Goal: Information Seeking & Learning: Learn about a topic

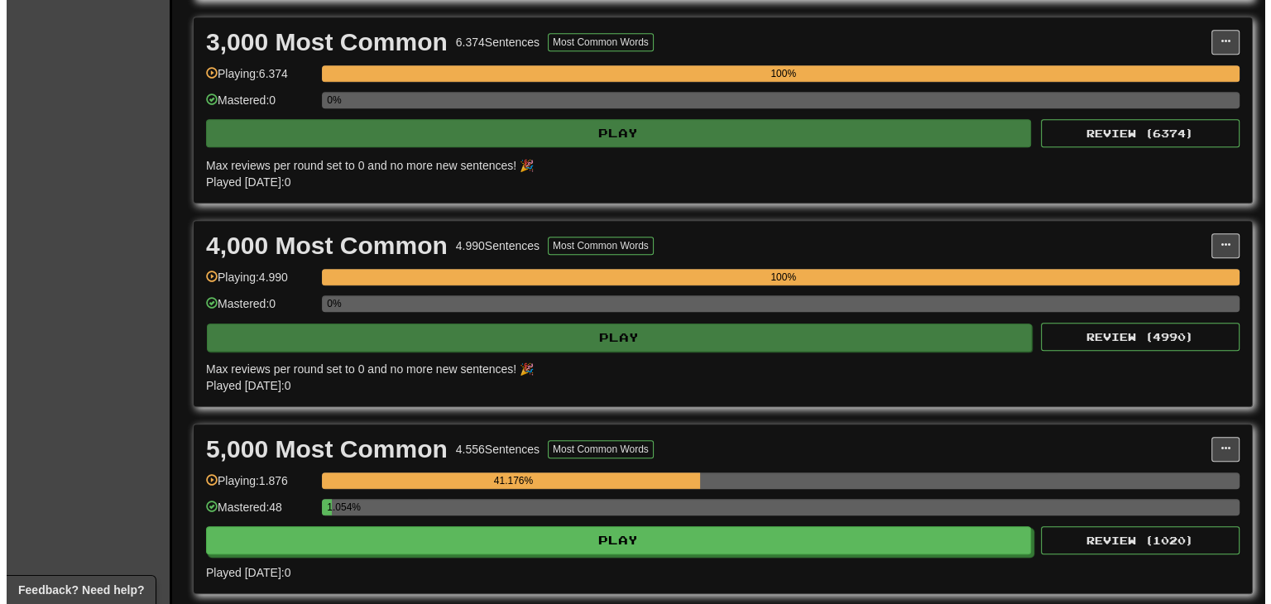
scroll to position [910, 0]
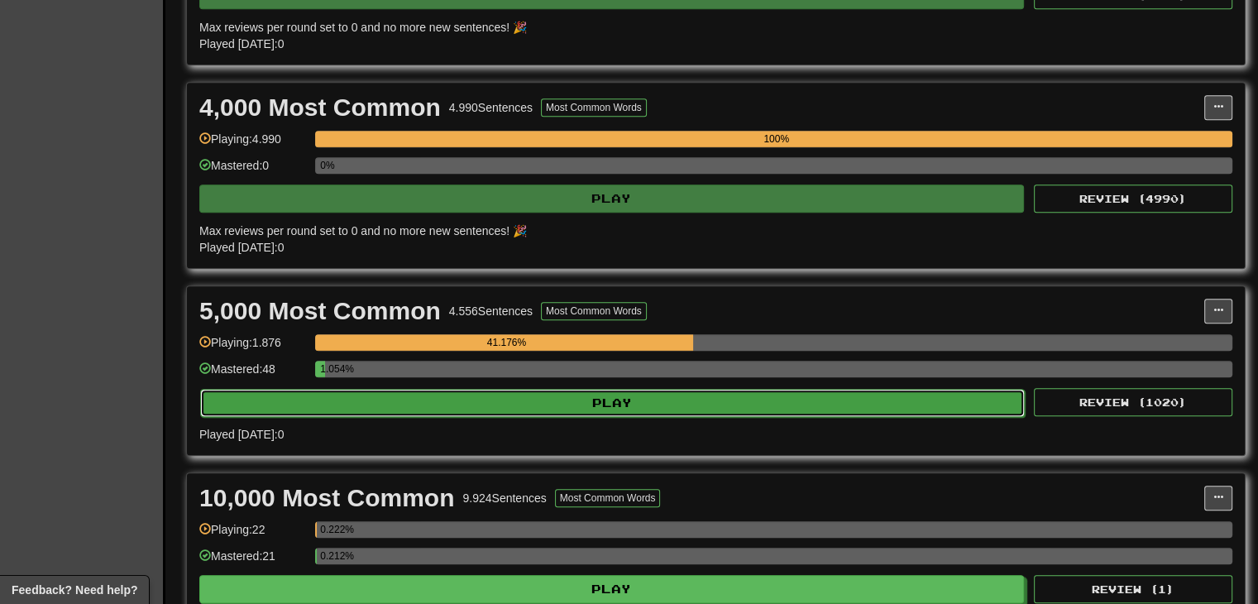
click at [715, 407] on button "Play" at bounding box center [612, 403] width 825 height 28
select select "**"
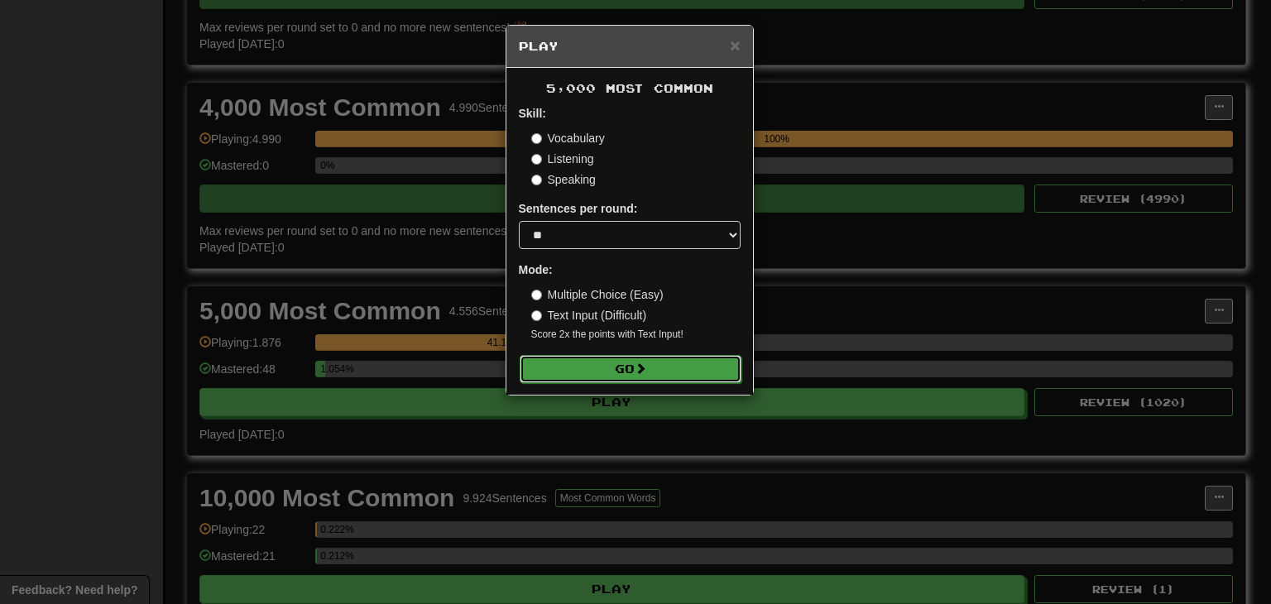
click at [638, 368] on span at bounding box center [641, 368] width 12 height 12
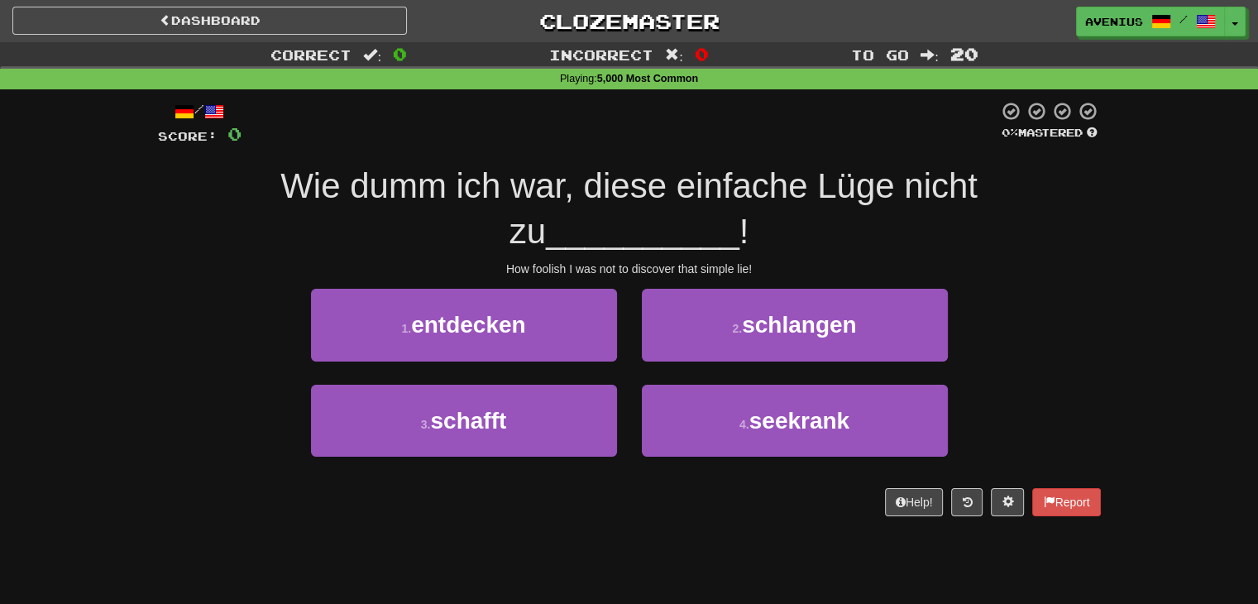
click at [1058, 266] on div "How foolish I was not to discover that simple lie!" at bounding box center [629, 269] width 943 height 17
click at [1077, 309] on div "1 . entdecken 2 . schlangen" at bounding box center [629, 336] width 993 height 95
click at [1118, 310] on div "Correct : 0 Incorrect : 0 To go : 20 Playing : 5,000 Most Common / Score: 0 0 %…" at bounding box center [629, 290] width 1258 height 497
click at [1183, 324] on div "Correct : 0 Incorrect : 0 To go : 20 Playing : 5,000 Most Common / Score: 0 0 %…" at bounding box center [629, 290] width 1258 height 497
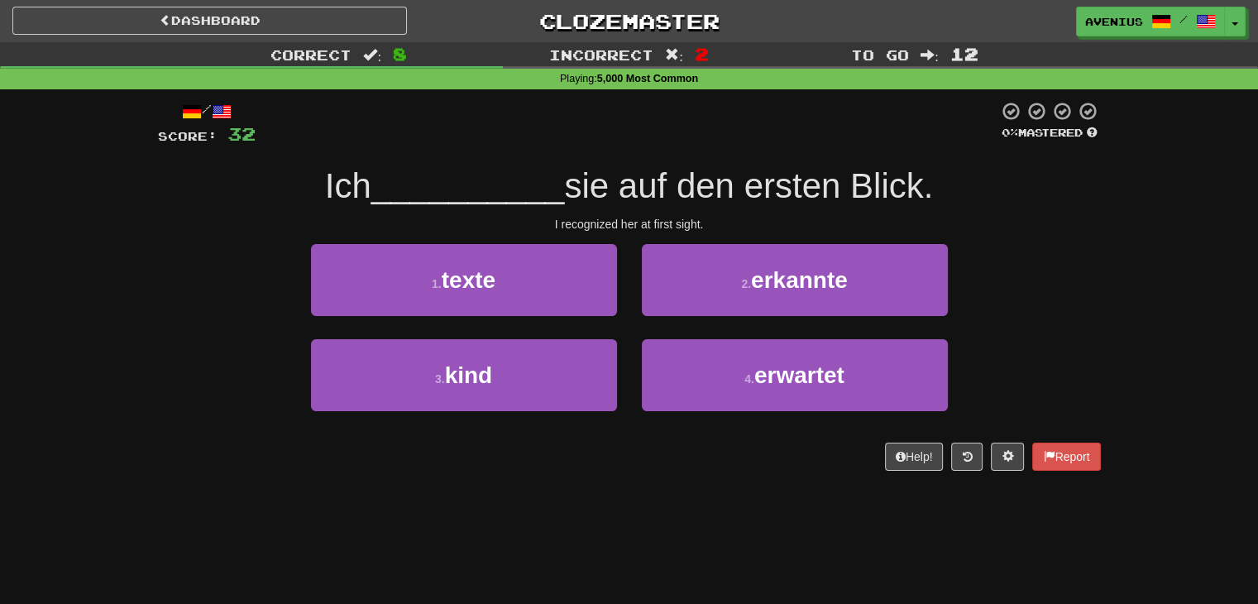
click at [1128, 294] on div "Correct : 8 Incorrect : 2 To go : 12 Playing : 5,000 Most Common / Score: 32 0 …" at bounding box center [629, 268] width 1258 height 452
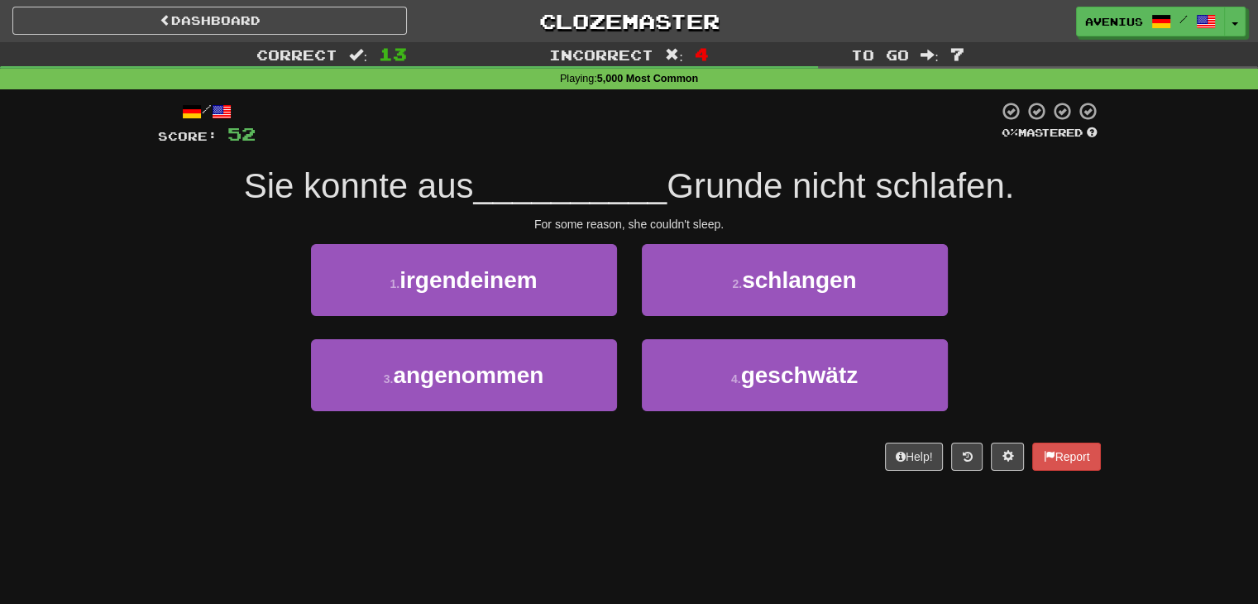
click at [1200, 314] on div "Correct : 13 Incorrect : 4 To go : 7 Playing : 5,000 Most Common / Score: 52 0 …" at bounding box center [629, 268] width 1258 height 452
click at [1207, 312] on div "Correct : 13 Incorrect : 4 To go : 7 Playing : 5,000 Most Common / Score: 52 0 …" at bounding box center [629, 268] width 1258 height 452
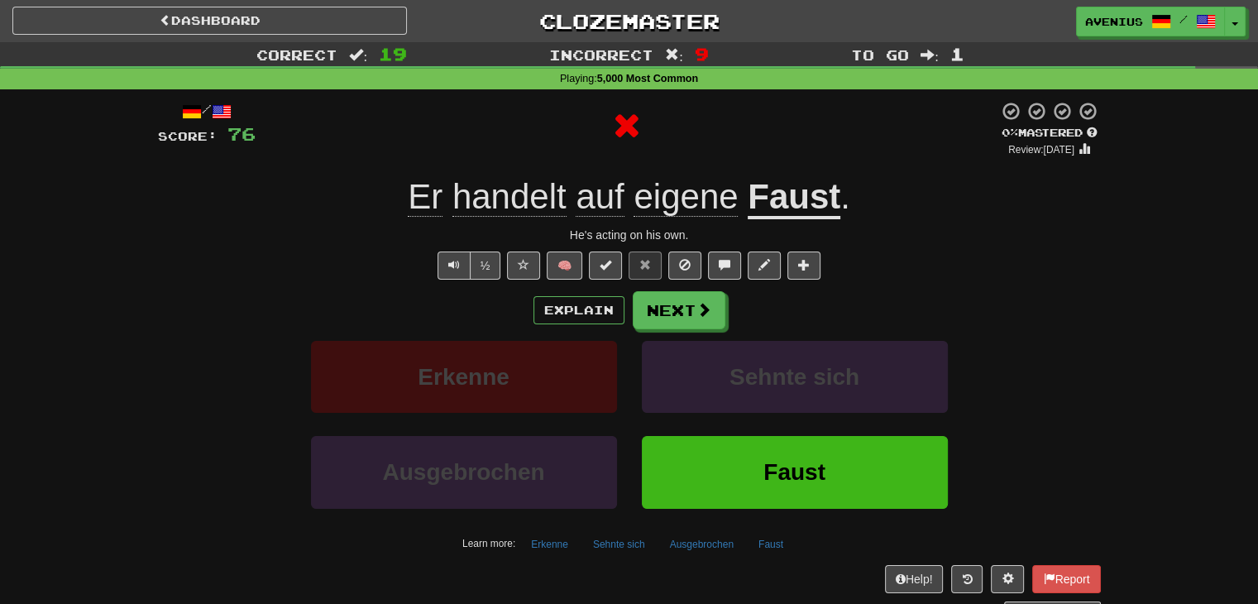
click at [824, 227] on div "He's acting on his own." at bounding box center [629, 235] width 943 height 17
click at [822, 202] on u "Faust" at bounding box center [794, 198] width 93 height 42
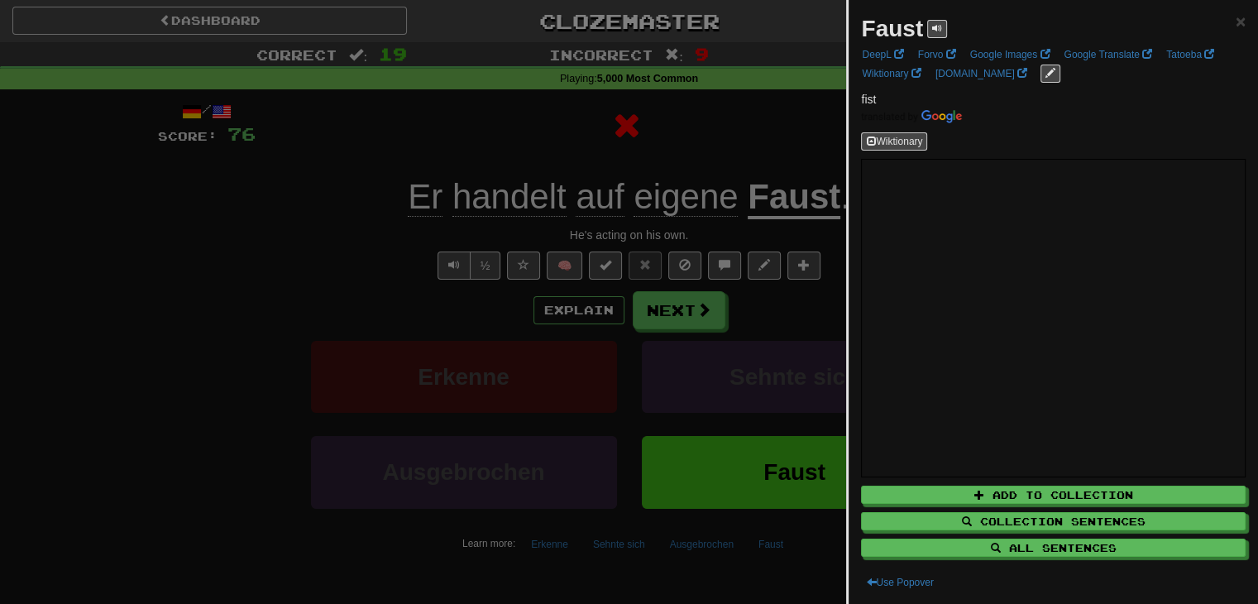
click at [774, 142] on div at bounding box center [629, 302] width 1258 height 604
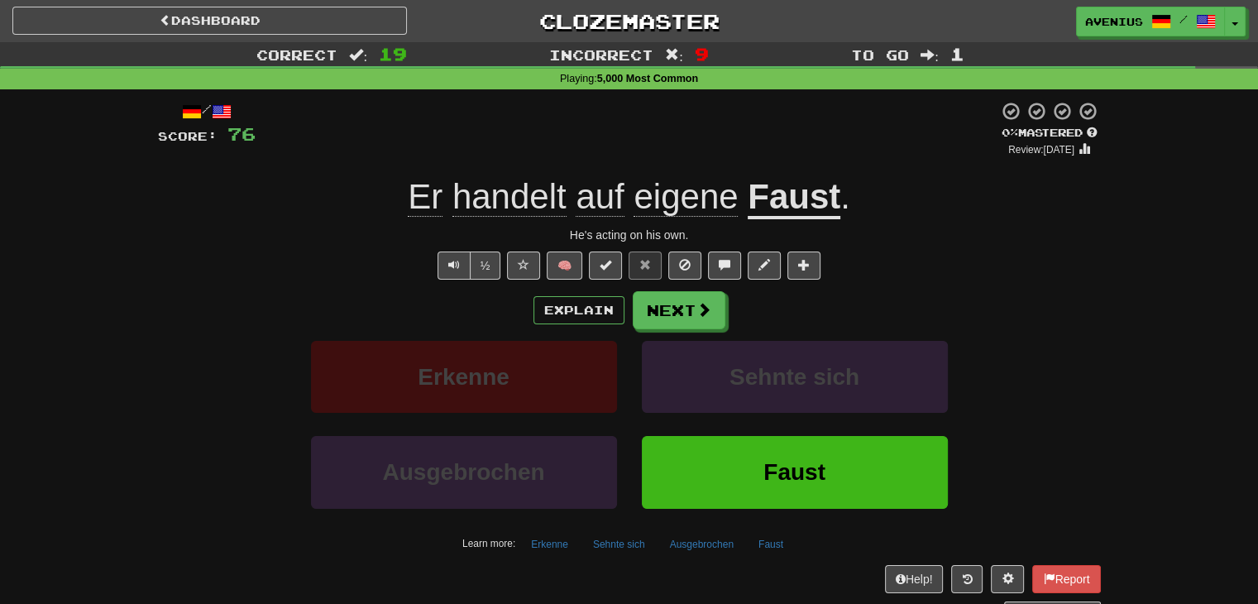
click at [791, 237] on div "He's acting on his own." at bounding box center [629, 235] width 943 height 17
click at [806, 197] on u "Faust" at bounding box center [794, 198] width 93 height 42
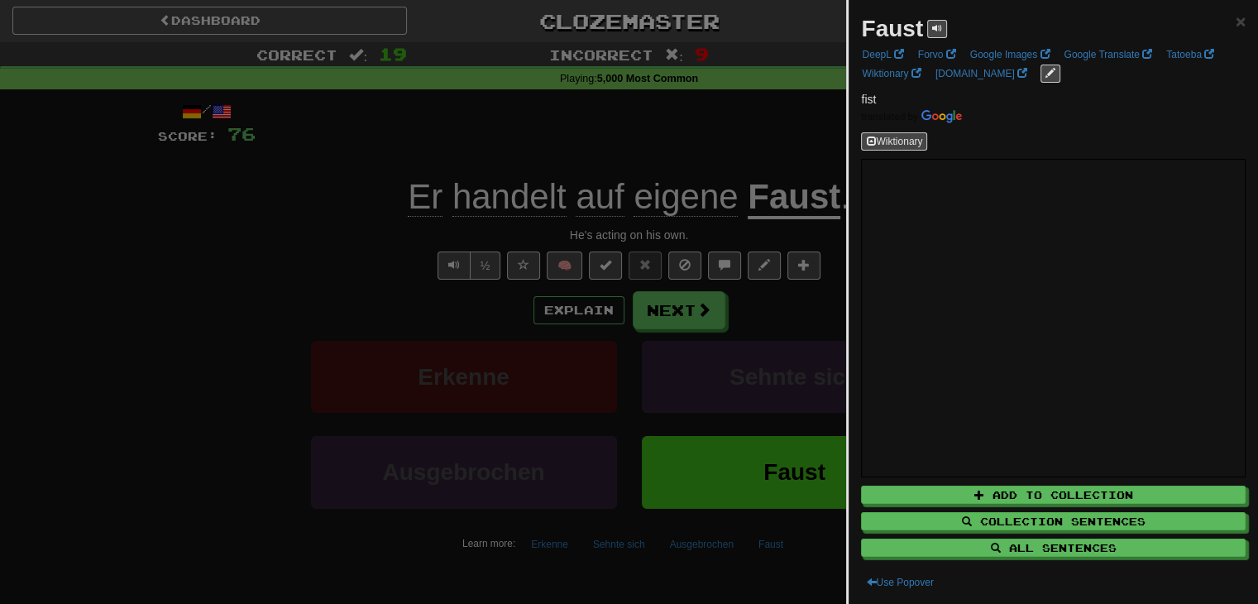
click at [273, 294] on div at bounding box center [629, 302] width 1258 height 604
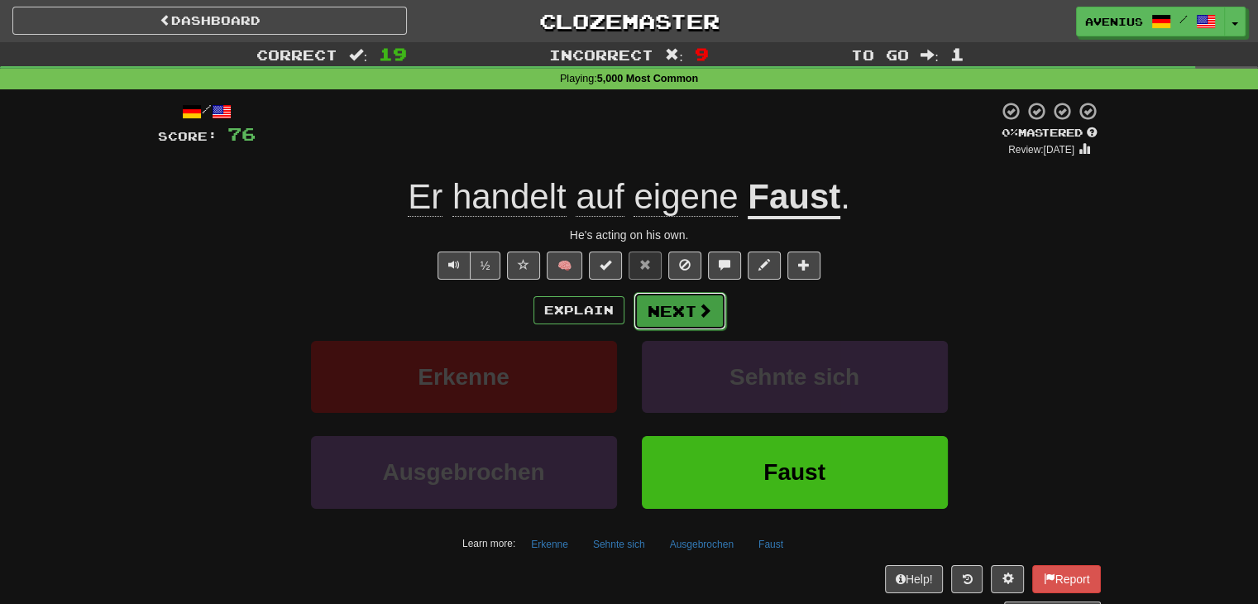
click at [710, 314] on span at bounding box center [704, 310] width 15 height 15
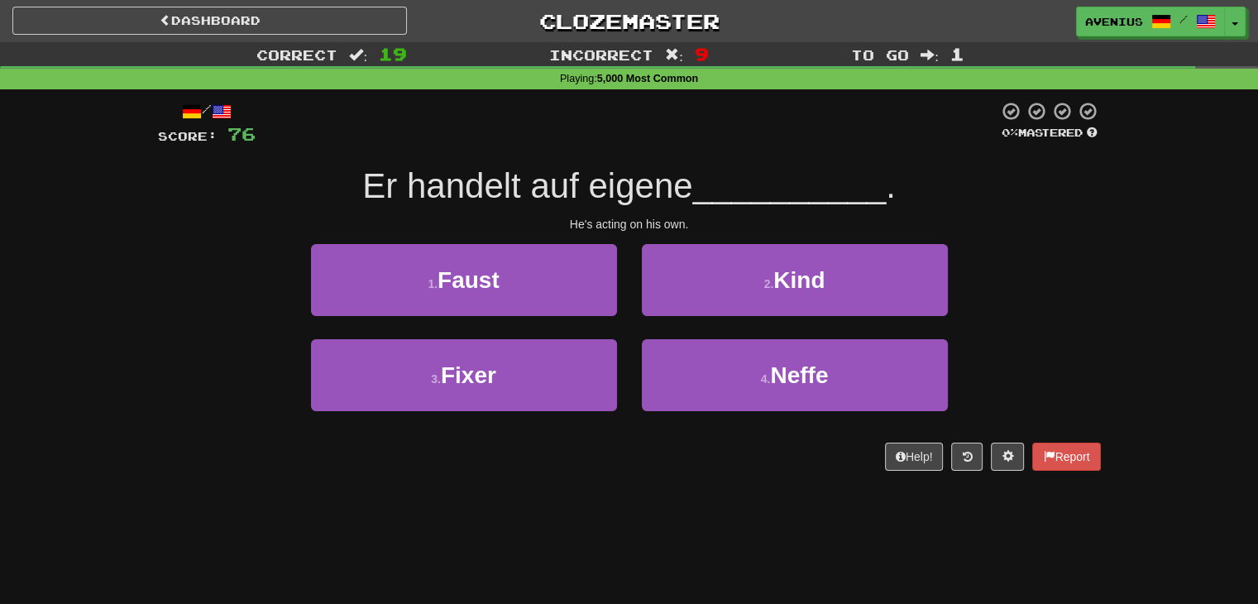
click at [1052, 281] on div "1 . Faust 2 . Kind" at bounding box center [629, 291] width 993 height 95
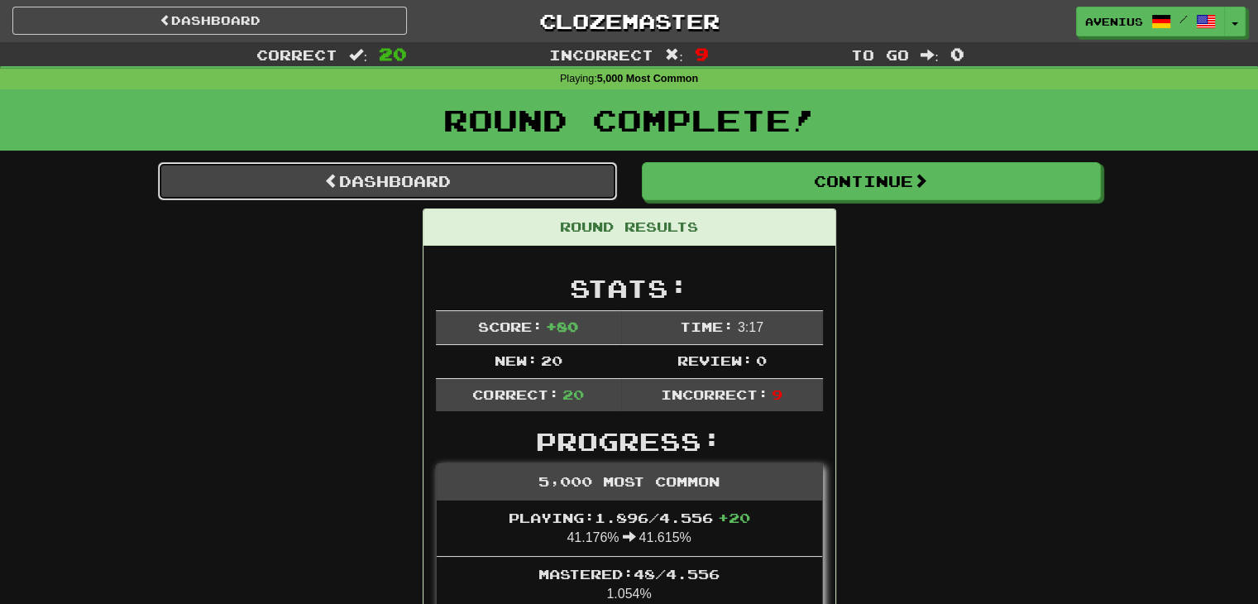
click at [572, 180] on link "Dashboard" at bounding box center [387, 181] width 459 height 38
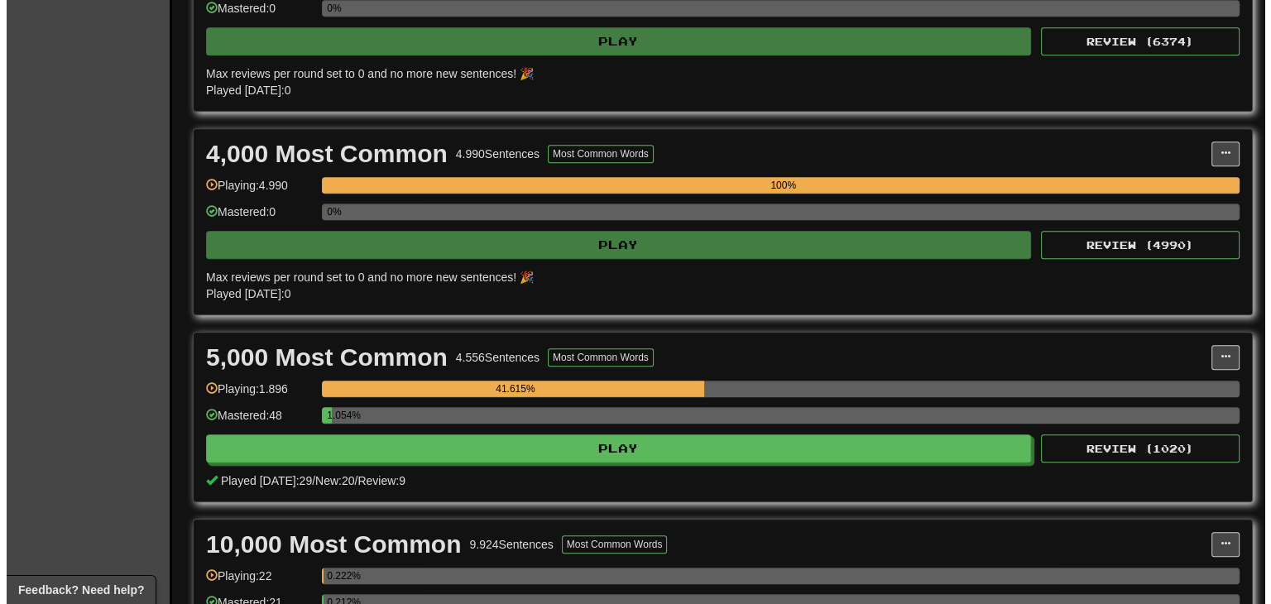
scroll to position [910, 0]
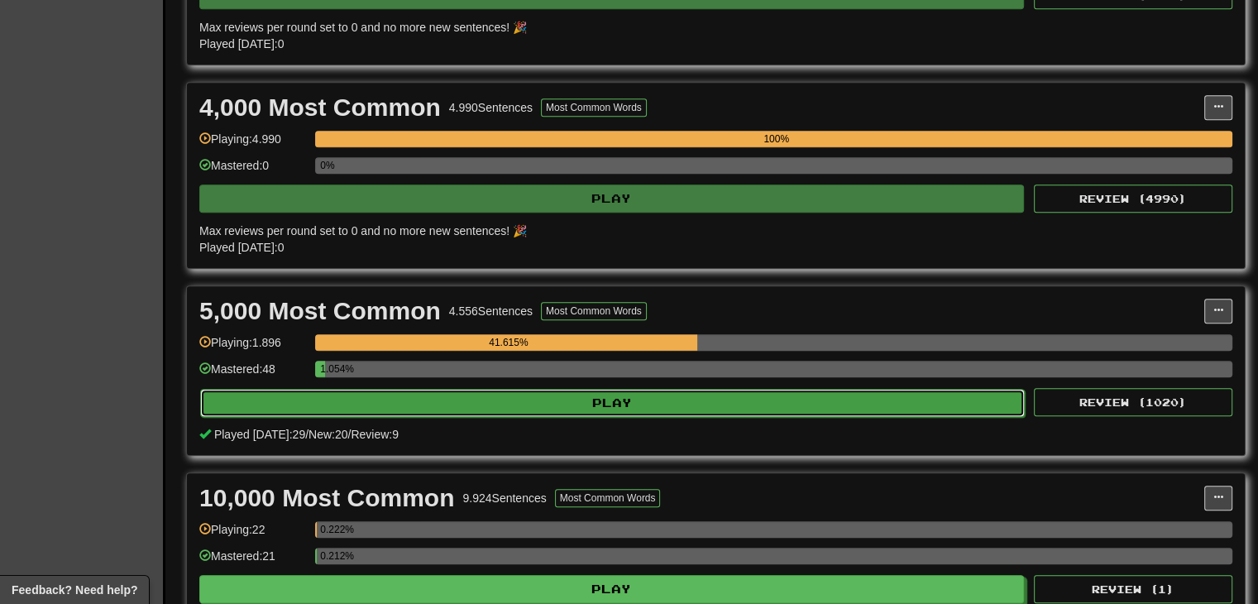
click at [574, 405] on button "Play" at bounding box center [612, 403] width 825 height 28
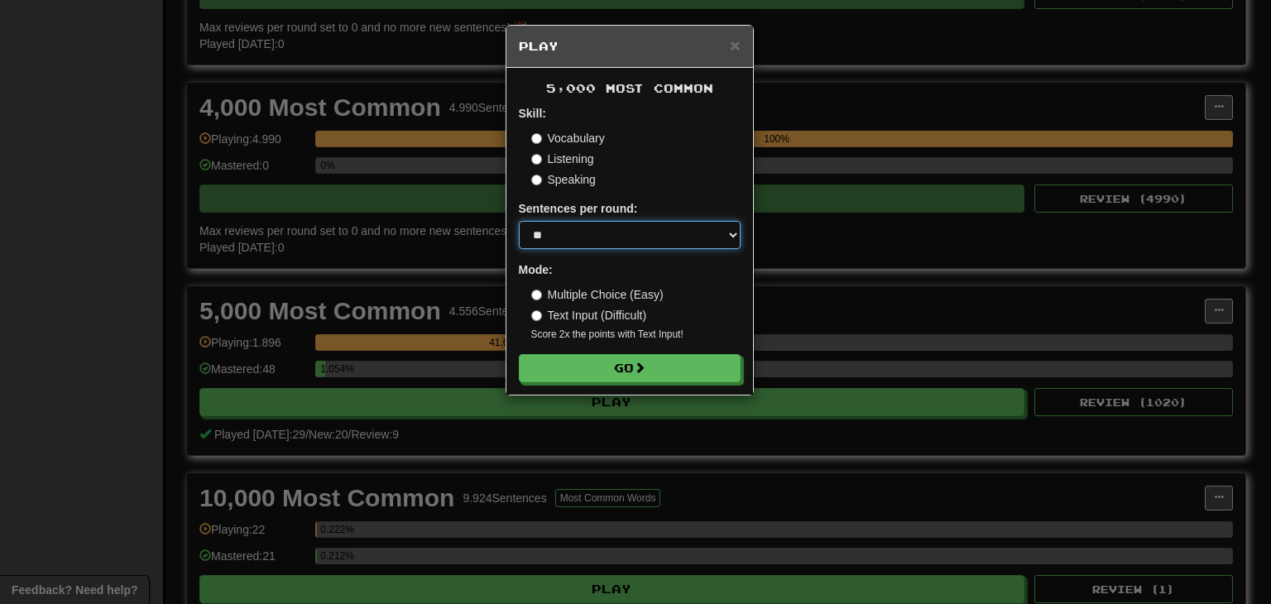
click at [563, 245] on select "* ** ** ** ** ** *** ********" at bounding box center [630, 235] width 222 height 28
select select "********"
click at [519, 221] on select "* ** ** ** ** ** *** ********" at bounding box center [630, 235] width 222 height 28
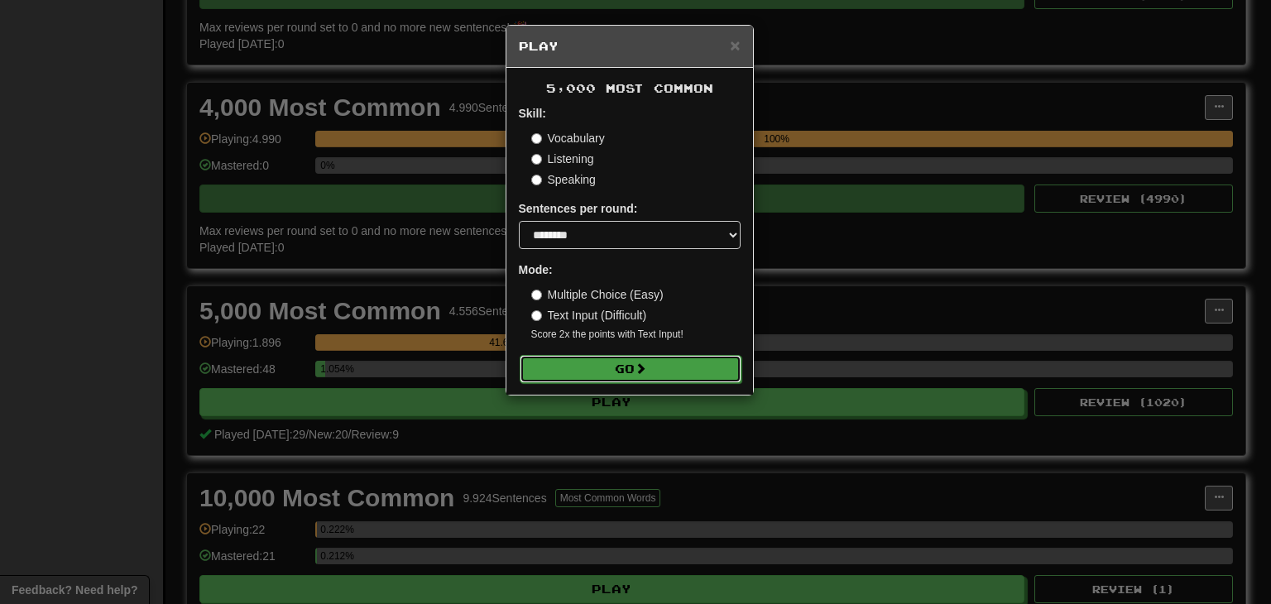
click at [586, 375] on button "Go" at bounding box center [631, 369] width 222 height 28
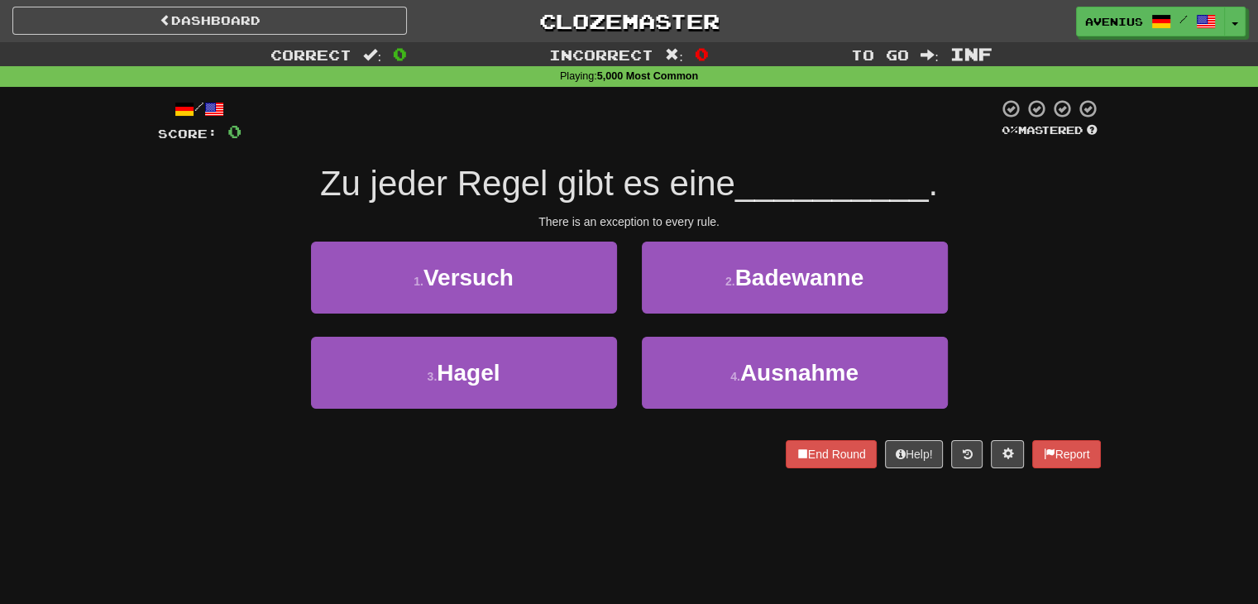
click at [1108, 302] on div "/ Score: 0 0 % Mastered Zu jeder Regel gibt es eine __________ . There is an ex…" at bounding box center [630, 289] width 968 height 405
click at [1131, 280] on div "Correct : 0 Incorrect : 0 To go : Inf Playing : 5,000 Most Common / Score: 0 0 …" at bounding box center [629, 266] width 1258 height 449
click at [1165, 323] on div "Correct : 0 Incorrect : 0 To go : Inf Playing : 5,000 Most Common / Score: 0 0 …" at bounding box center [629, 266] width 1258 height 449
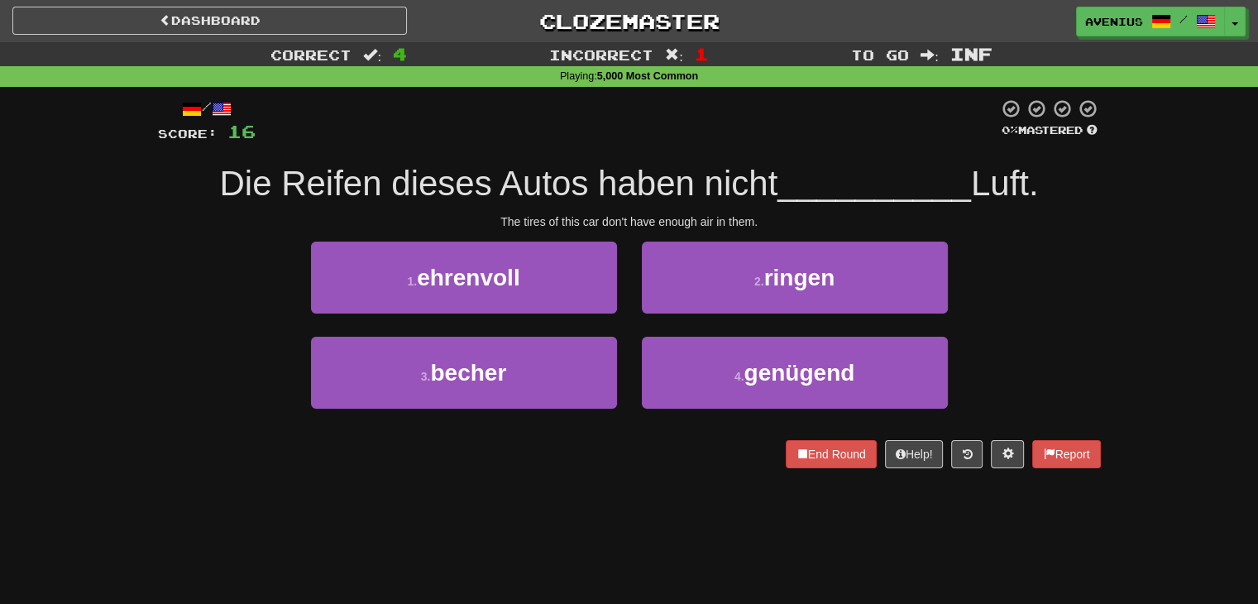
click at [1165, 323] on div "Correct : 4 Incorrect : 1 To go : Inf Playing : 5,000 Most Common / Score: 16 0…" at bounding box center [629, 266] width 1258 height 449
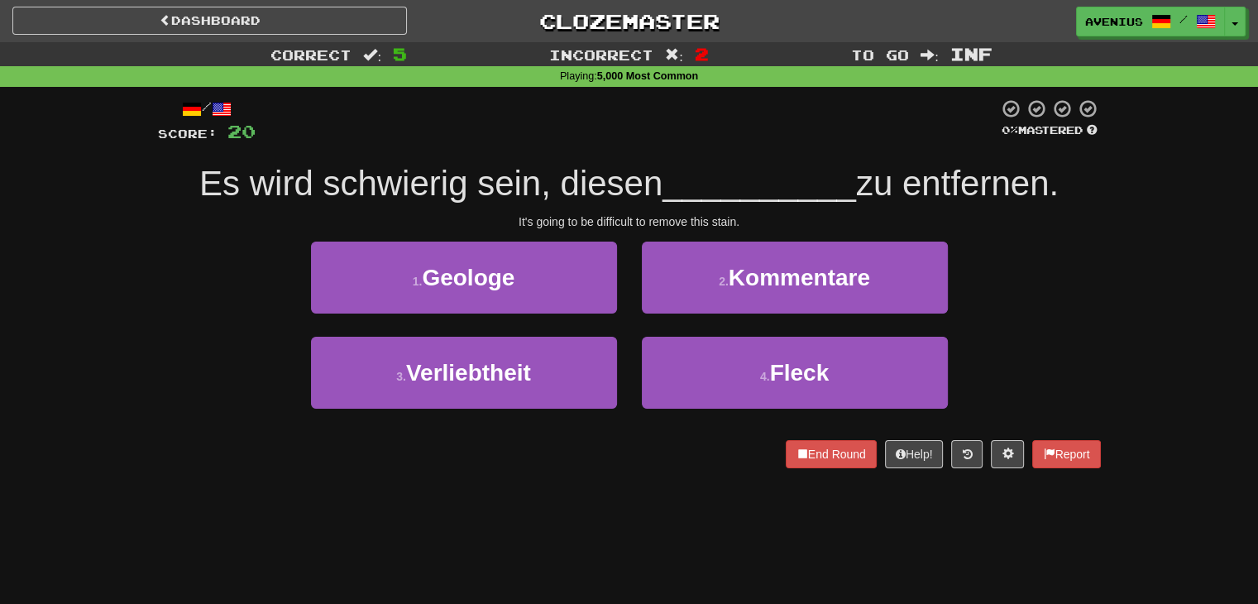
click at [1095, 320] on div "1 . Geologe 2 . Kommentare" at bounding box center [629, 289] width 993 height 95
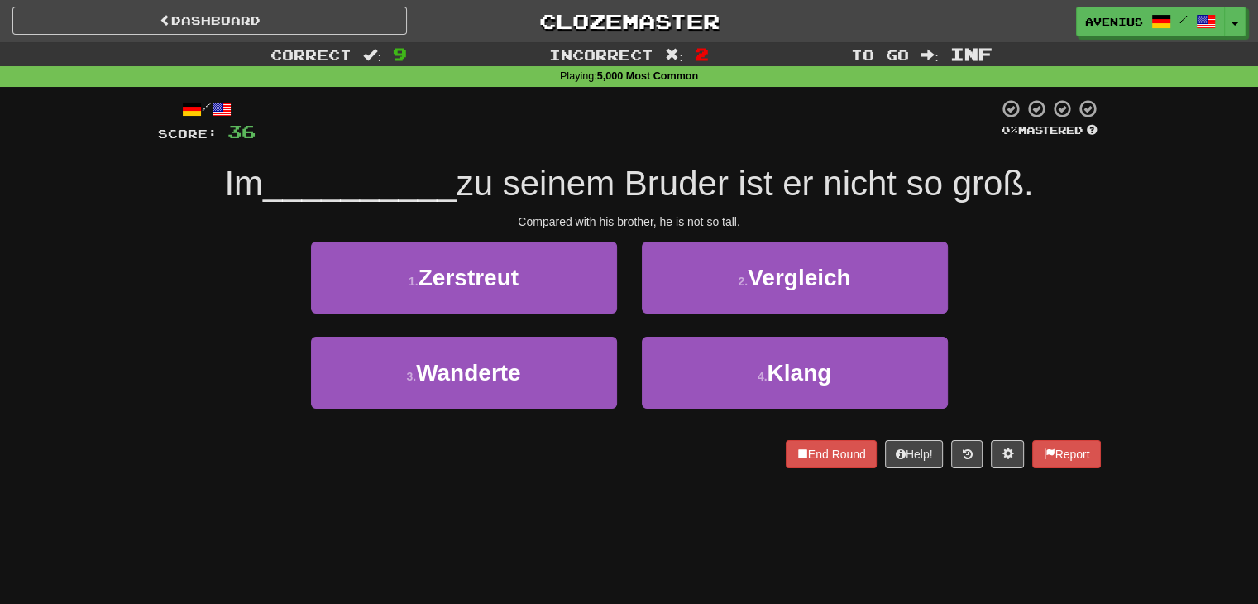
click at [1089, 315] on div "1 . Zerstreut 2 . Vergleich" at bounding box center [629, 289] width 993 height 95
click at [1138, 280] on div "Correct : 9 Incorrect : 2 To go : Inf Playing : 5,000 Most Common / Score: 36 0…" at bounding box center [629, 266] width 1258 height 449
click at [1139, 269] on div "Correct : 9 Incorrect : 2 To go : Inf Playing : 5,000 Most Common / Score: 36 0…" at bounding box center [629, 266] width 1258 height 449
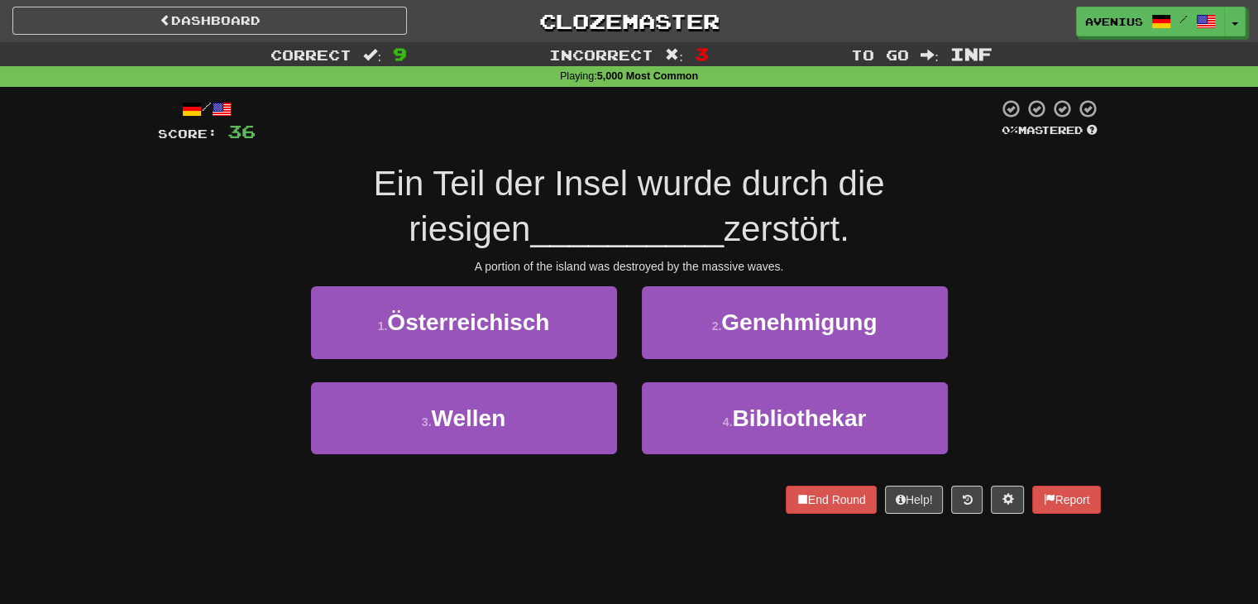
click at [1152, 261] on div "Correct : 9 Incorrect : 3 To go : Inf Playing : 5,000 Most Common / Score: 36 0…" at bounding box center [629, 289] width 1258 height 495
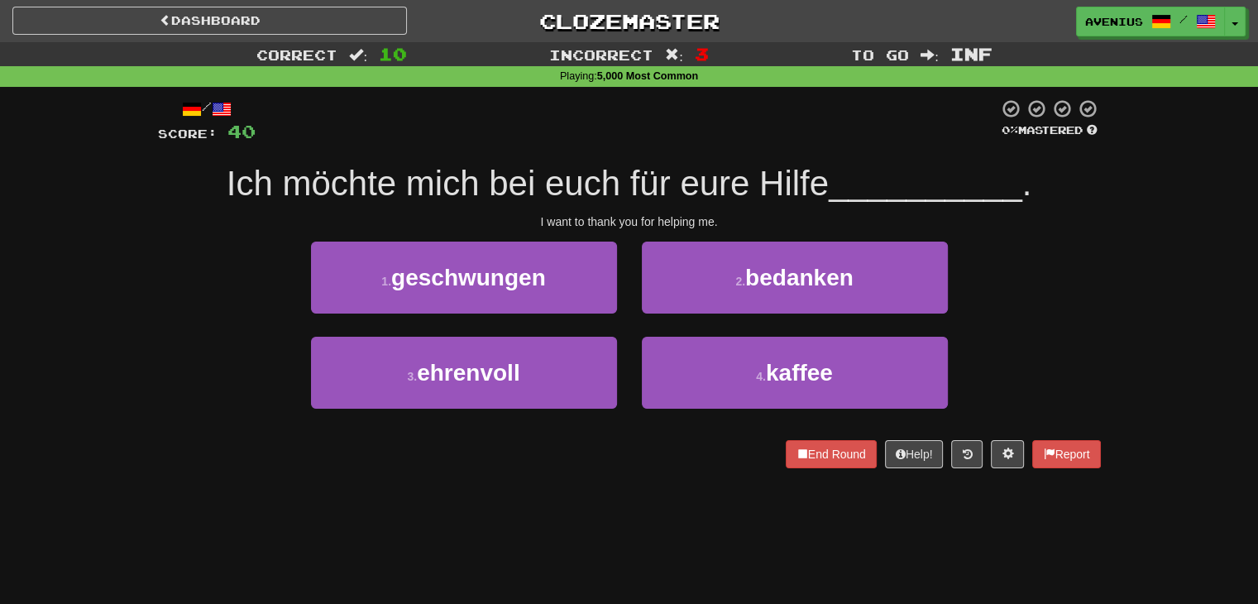
click at [1094, 246] on div "1 . geschwungen 2 . bedanken" at bounding box center [629, 289] width 993 height 95
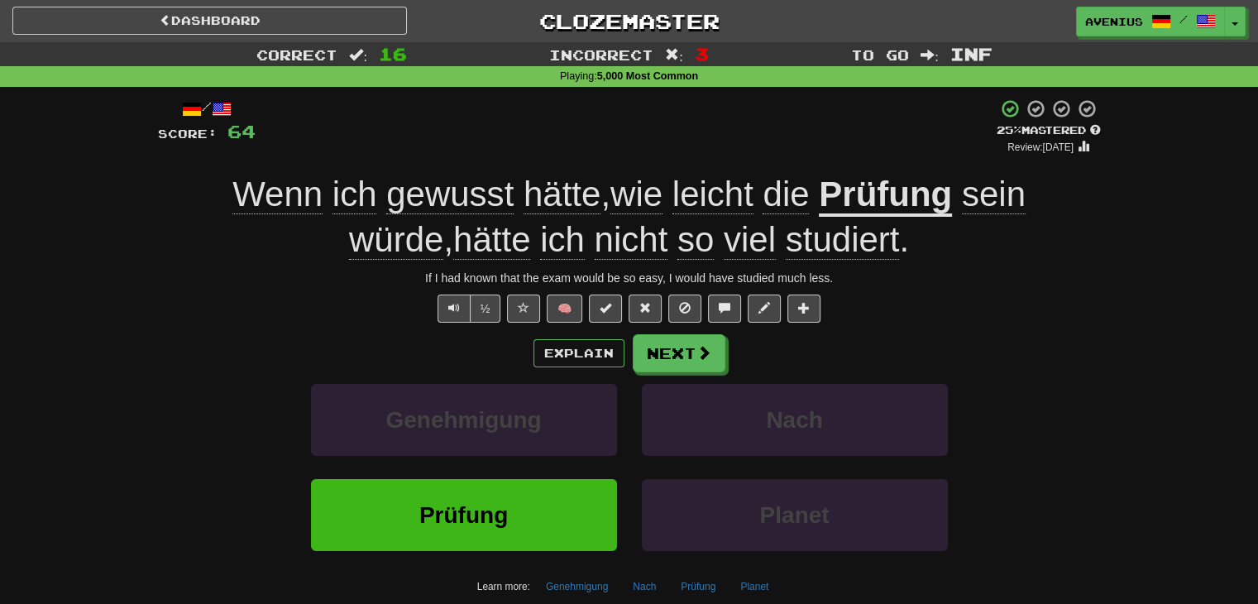
click at [1042, 296] on div "½ 🧠" at bounding box center [629, 309] width 943 height 28
click at [1077, 328] on div "/ Score: 64 + 4 25 % Mastered Review: [DATE] Wenn ich gewusst hätte , wie leich…" at bounding box center [629, 379] width 943 height 563
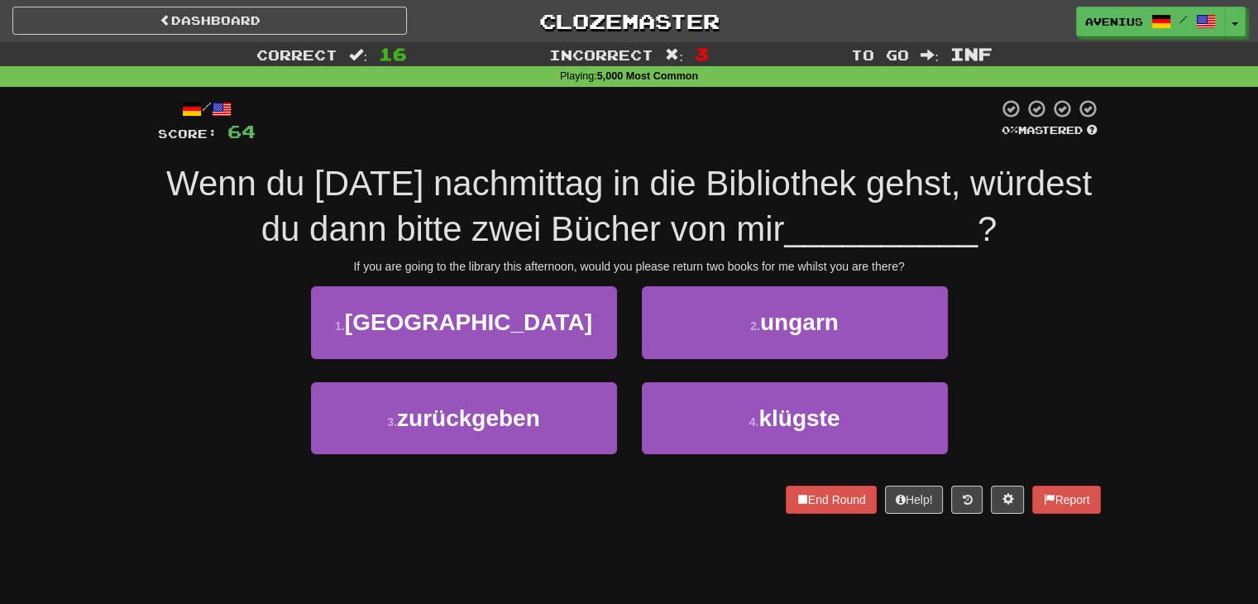
click at [1077, 328] on div "1 . luxemburg 2 . ungarn" at bounding box center [629, 333] width 993 height 95
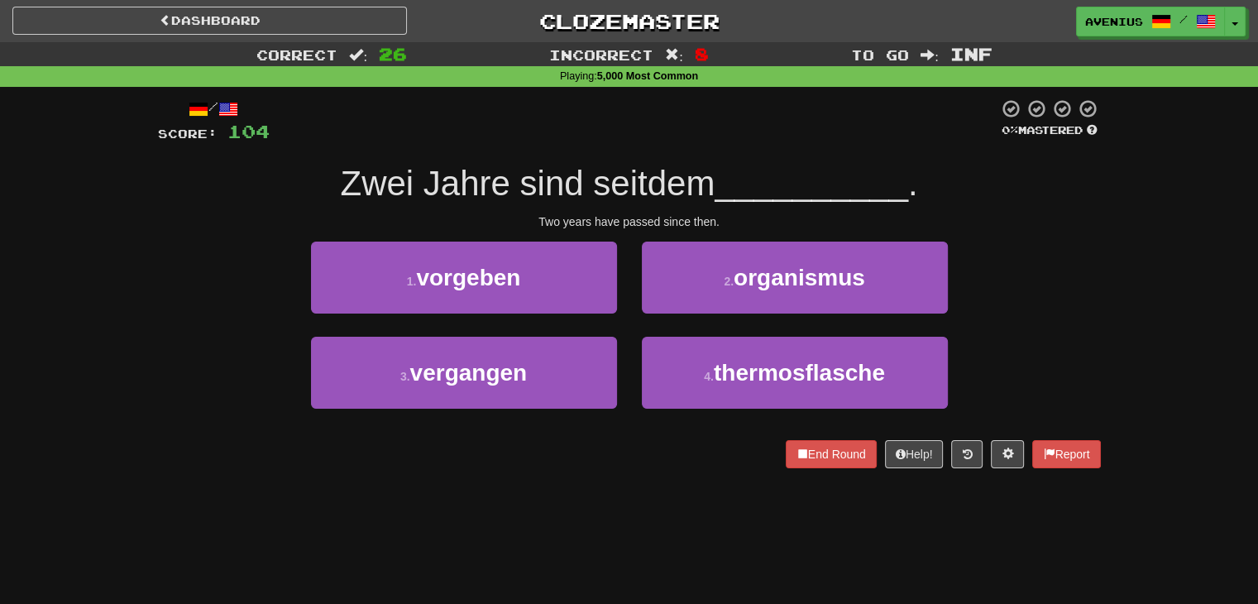
click at [1057, 250] on div "1 . vorgeben 2 . organismus" at bounding box center [629, 289] width 993 height 95
click at [1071, 236] on div "/ Score: 104 0 % Mastered Zwei Jahre sind seitdem __________ . Two years have p…" at bounding box center [629, 283] width 943 height 370
click at [1047, 199] on div "Zwei Jahre sind seitdem __________ ." at bounding box center [629, 184] width 943 height 46
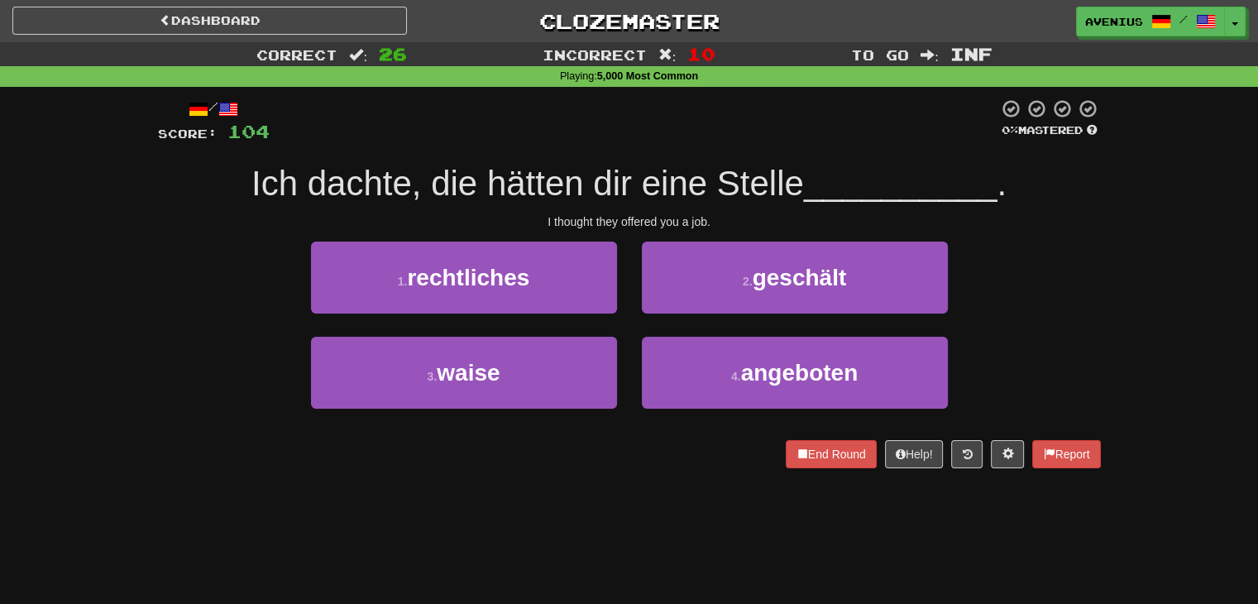
click at [1102, 208] on div "/ Score: 104 0 % Mastered Ich dachte, die hätten dir eine Stelle __________ . I…" at bounding box center [630, 289] width 968 height 405
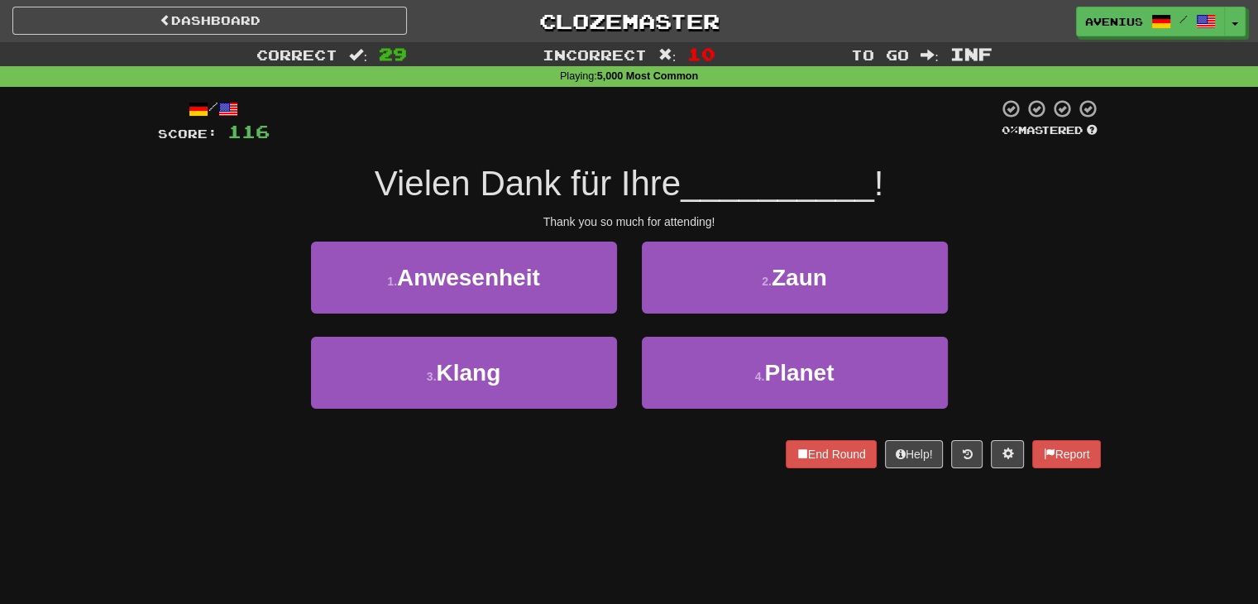
click at [1076, 310] on div "1 . Anwesenheit 2 . Zaun" at bounding box center [629, 289] width 993 height 95
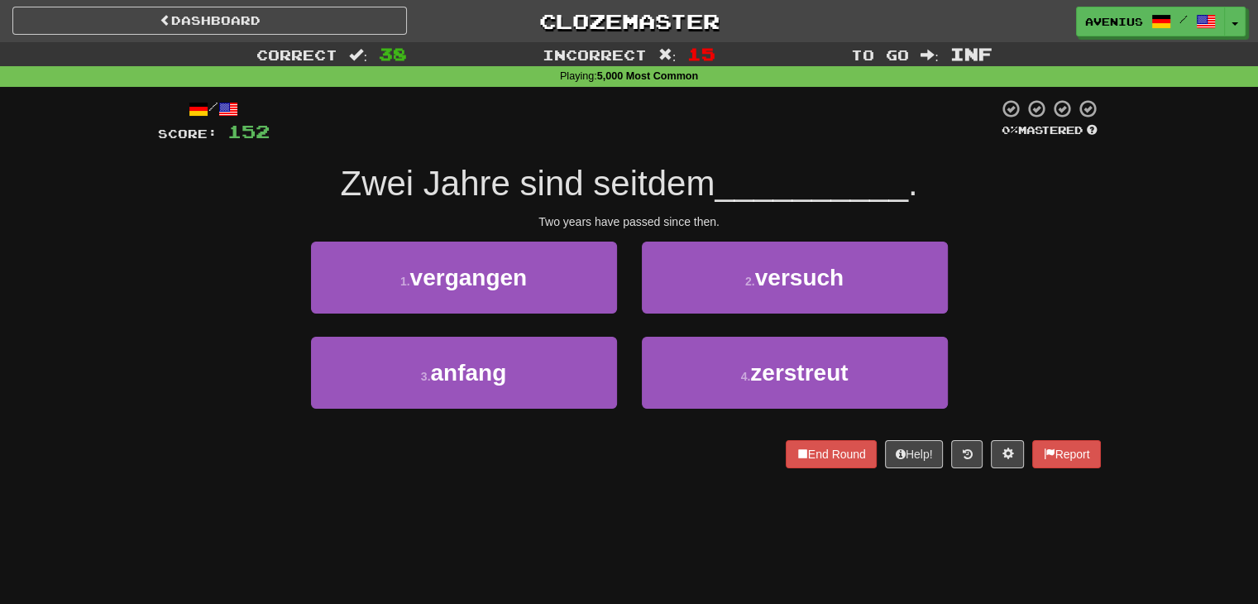
click at [1023, 280] on div "1 . vergangen 2 . versuch" at bounding box center [629, 289] width 993 height 95
click at [1153, 259] on div "Correct : 38 Incorrect : 15 To go : Inf Playing : 5,000 Most Common / Score: 15…" at bounding box center [629, 266] width 1258 height 449
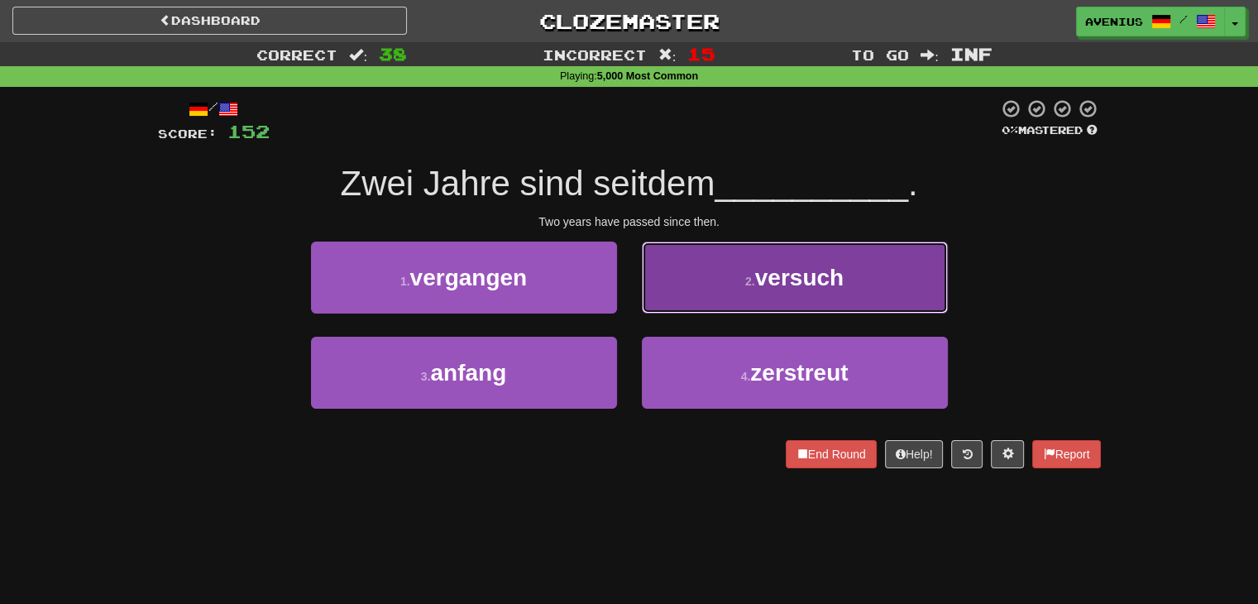
click at [707, 306] on button "2 . versuch" at bounding box center [795, 278] width 306 height 72
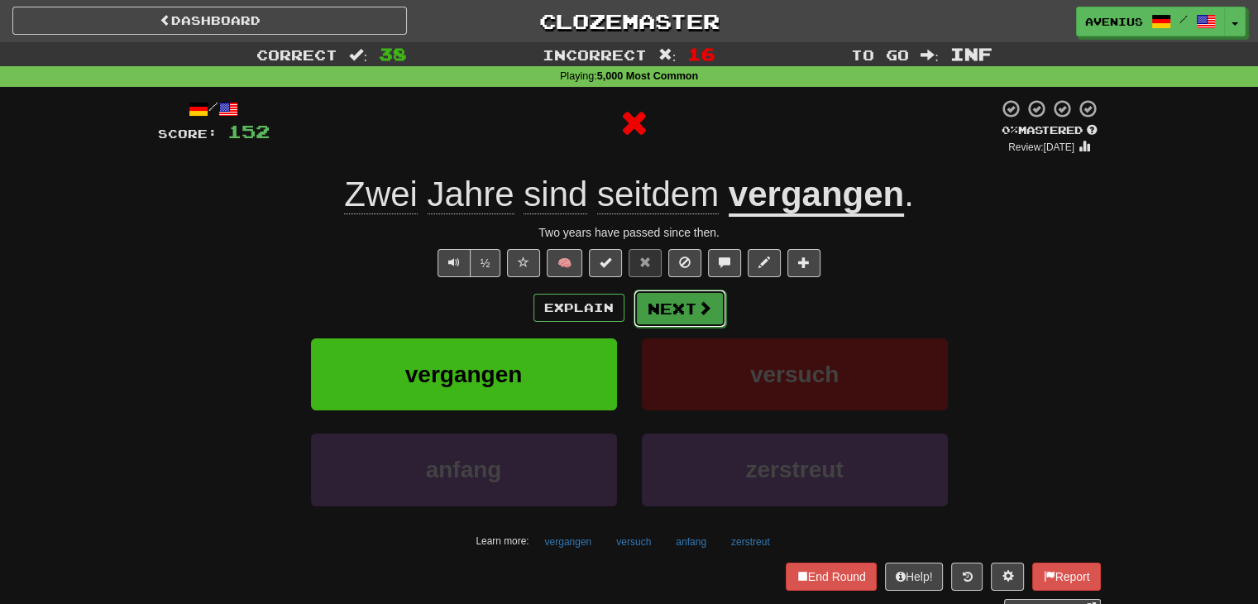
click at [689, 315] on button "Next" at bounding box center [680, 309] width 93 height 38
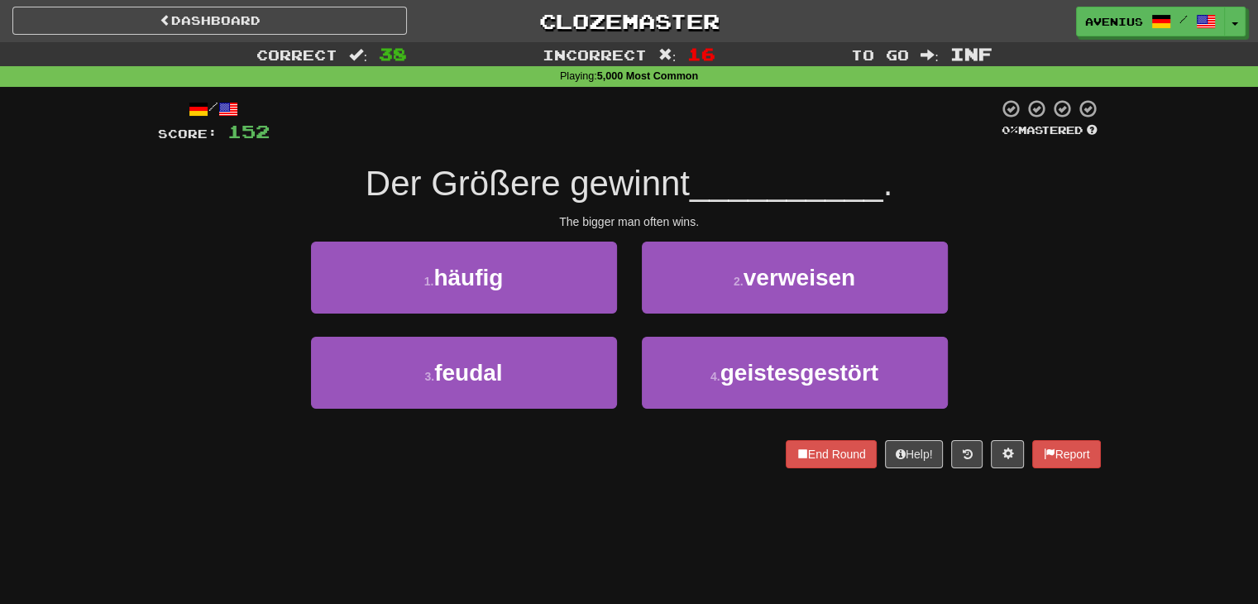
click at [844, 317] on div "2 . verweisen" at bounding box center [795, 289] width 331 height 95
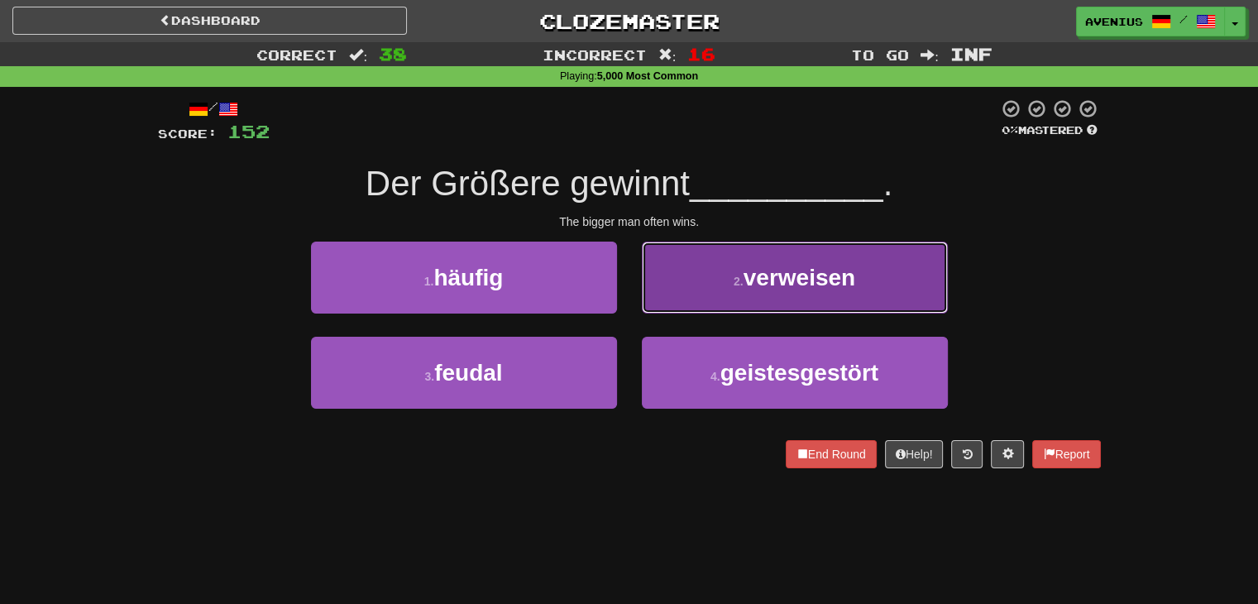
click at [856, 298] on button "2 . verweisen" at bounding box center [795, 278] width 306 height 72
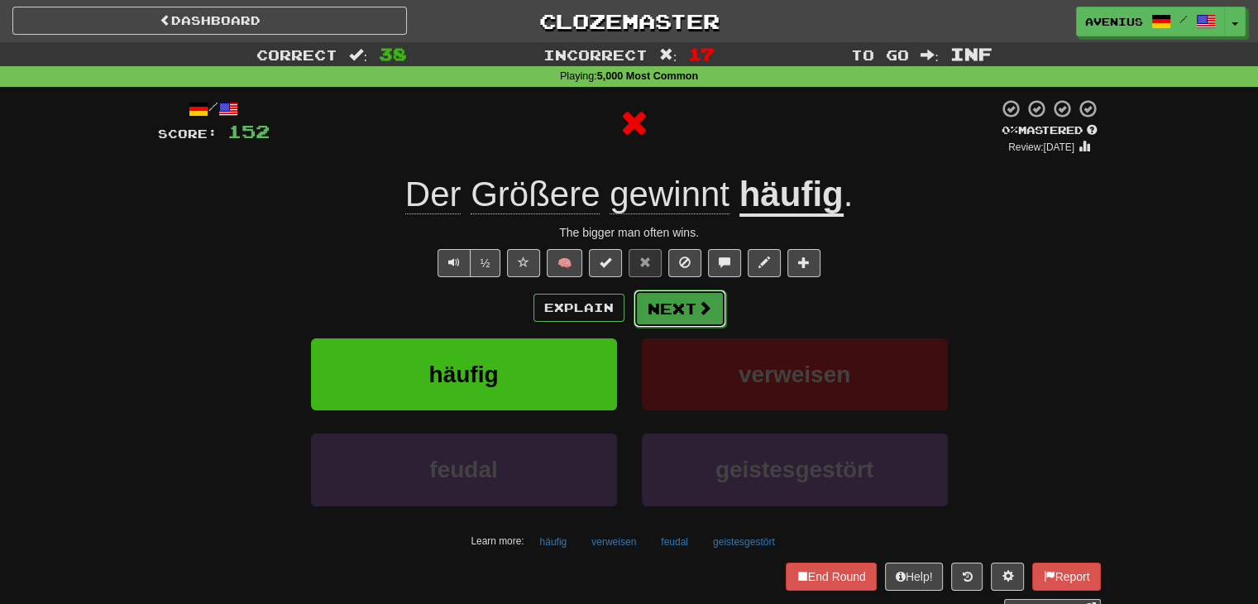
click at [693, 299] on button "Next" at bounding box center [680, 309] width 93 height 38
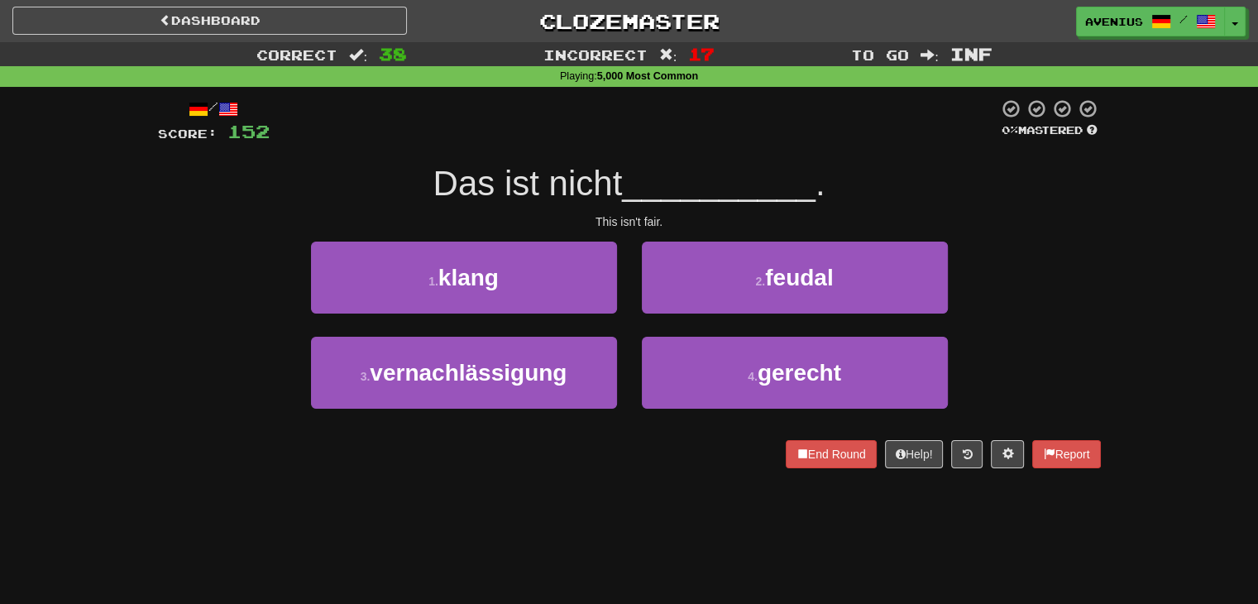
click at [1100, 319] on div "1 . klang 2 . feudal" at bounding box center [629, 289] width 993 height 95
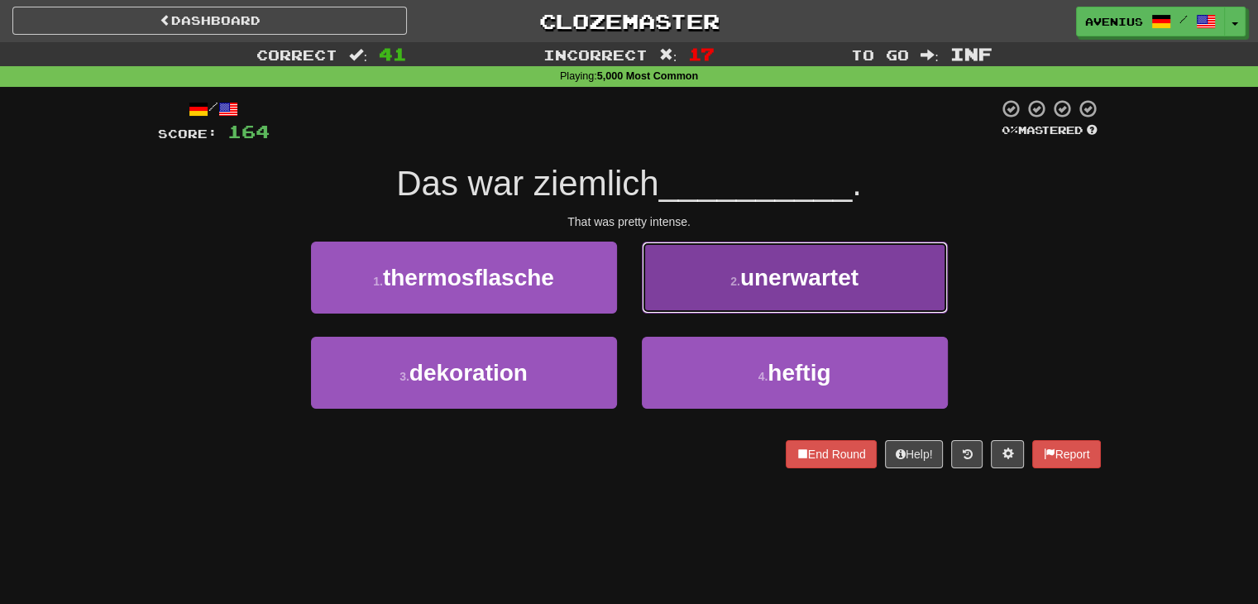
click at [914, 272] on button "2 . unerwartet" at bounding box center [795, 278] width 306 height 72
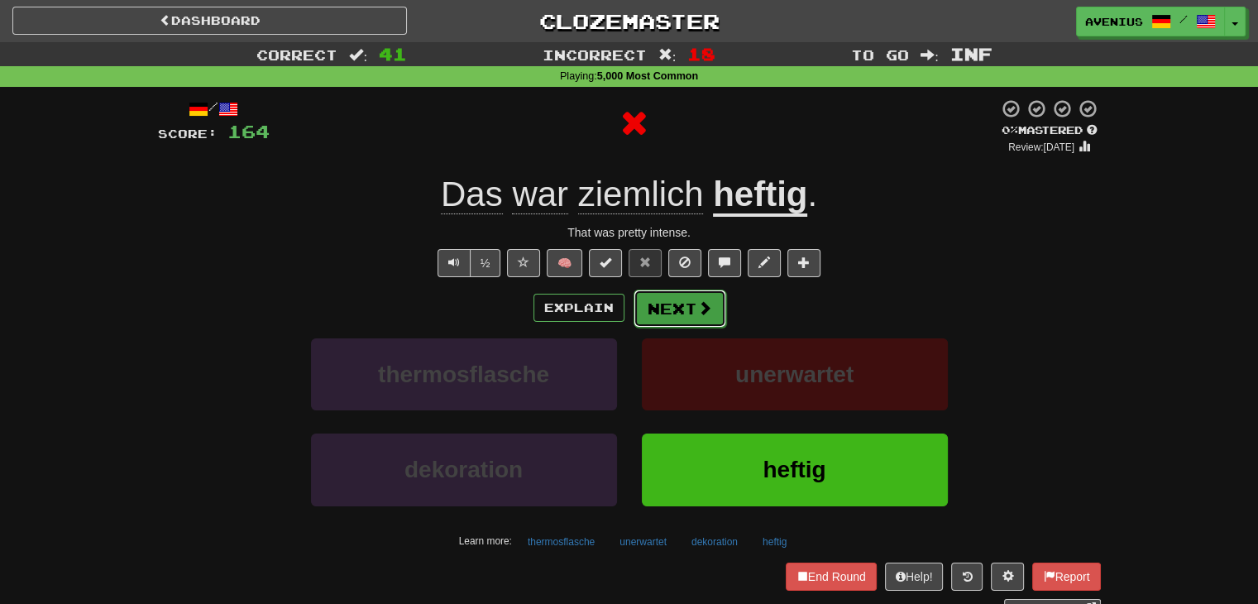
click at [708, 315] on span at bounding box center [704, 307] width 15 height 15
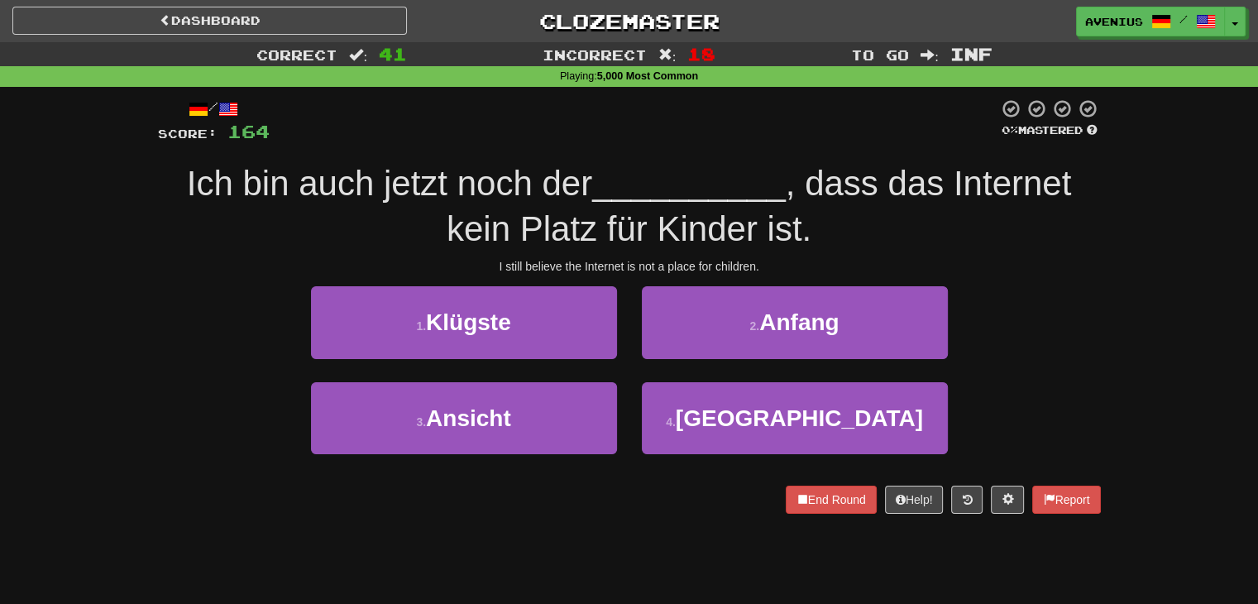
click at [1069, 301] on div "1 . Klügste 2 . Anfang" at bounding box center [629, 333] width 993 height 95
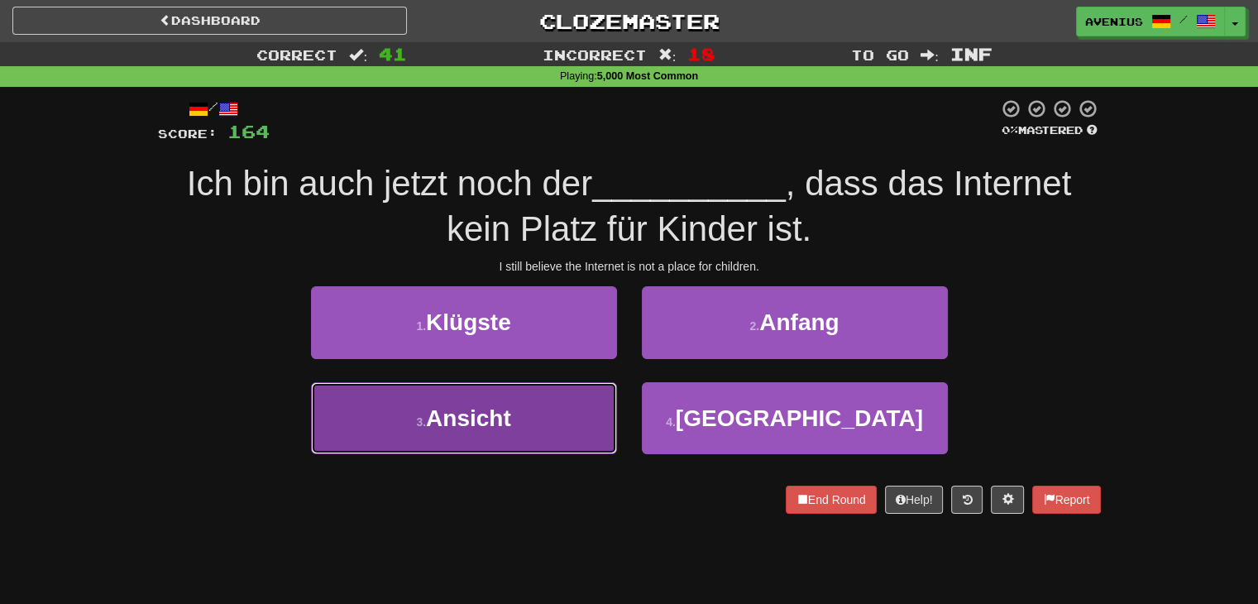
click at [586, 434] on button "3 . Ansicht" at bounding box center [464, 418] width 306 height 72
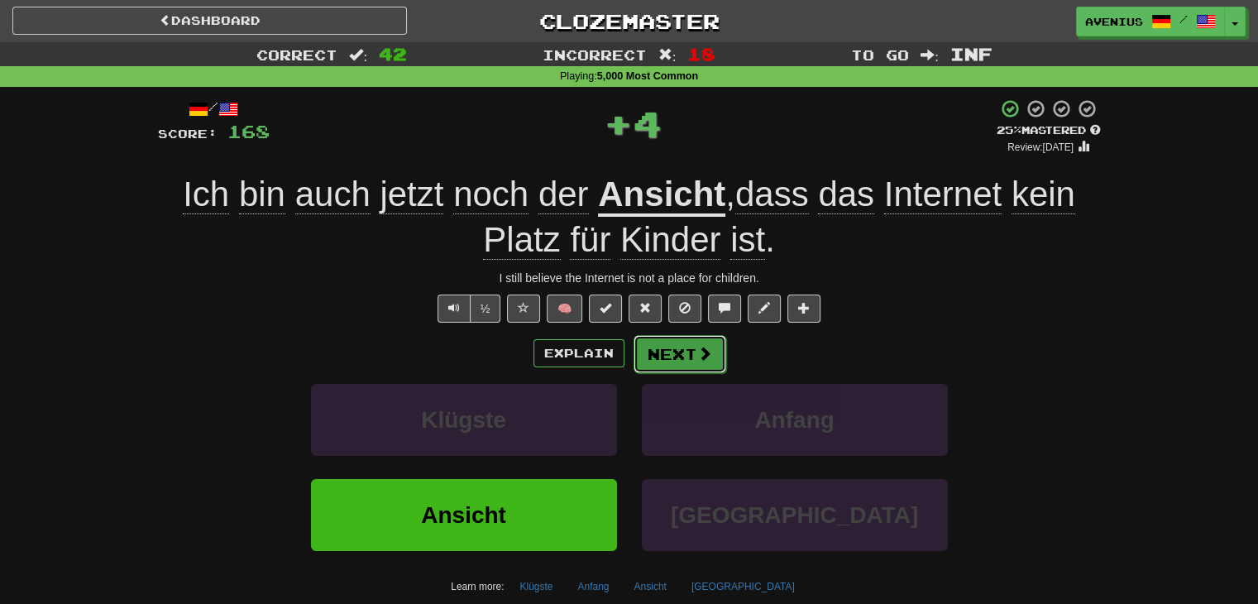
click at [698, 357] on span at bounding box center [704, 353] width 15 height 15
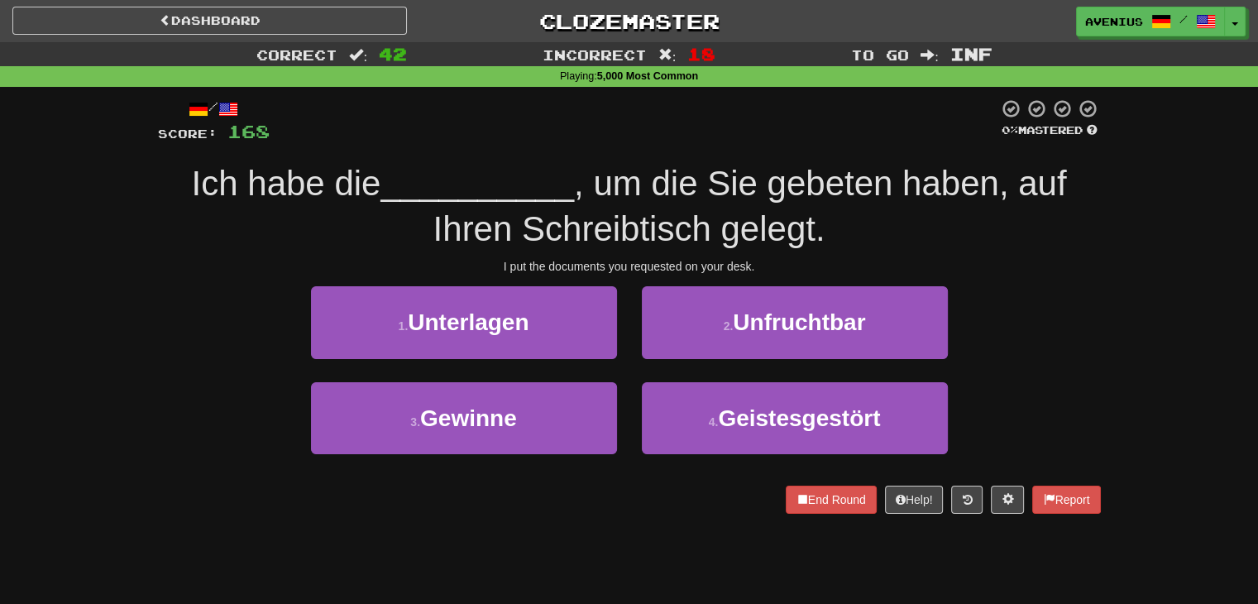
click at [1095, 338] on div "1 . Unterlagen 2 . Unfruchtbar" at bounding box center [629, 333] width 993 height 95
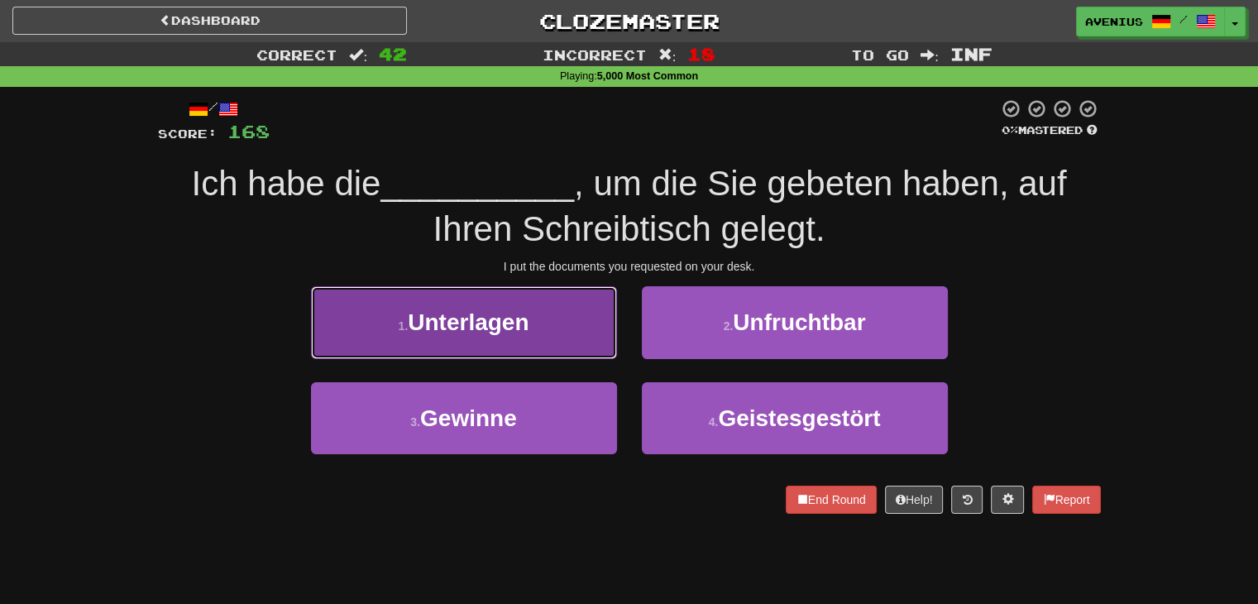
click at [616, 352] on button "1 . Unterlagen" at bounding box center [464, 322] width 306 height 72
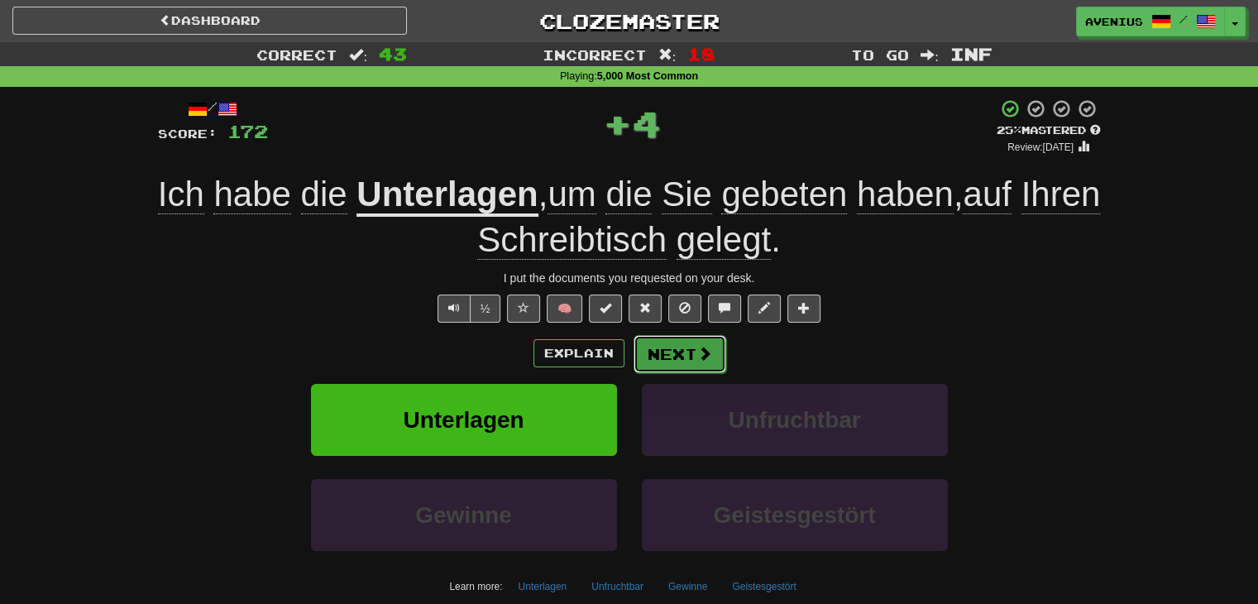
click at [697, 351] on span at bounding box center [704, 353] width 15 height 15
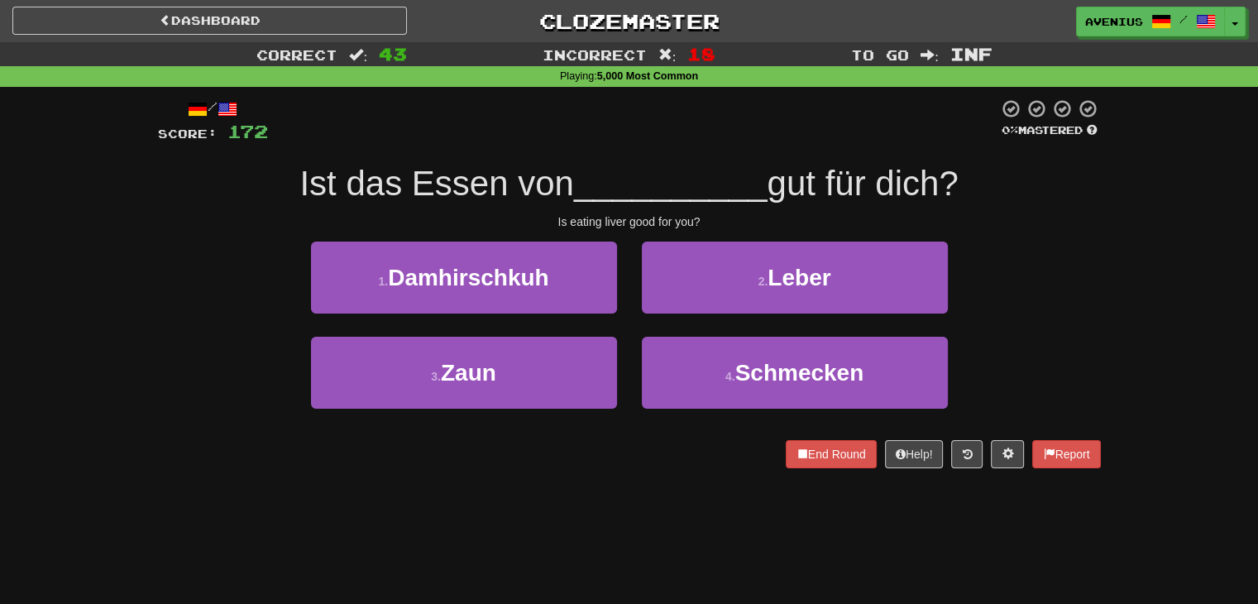
click at [622, 334] on div "1 . Damhirschkuh" at bounding box center [464, 289] width 331 height 95
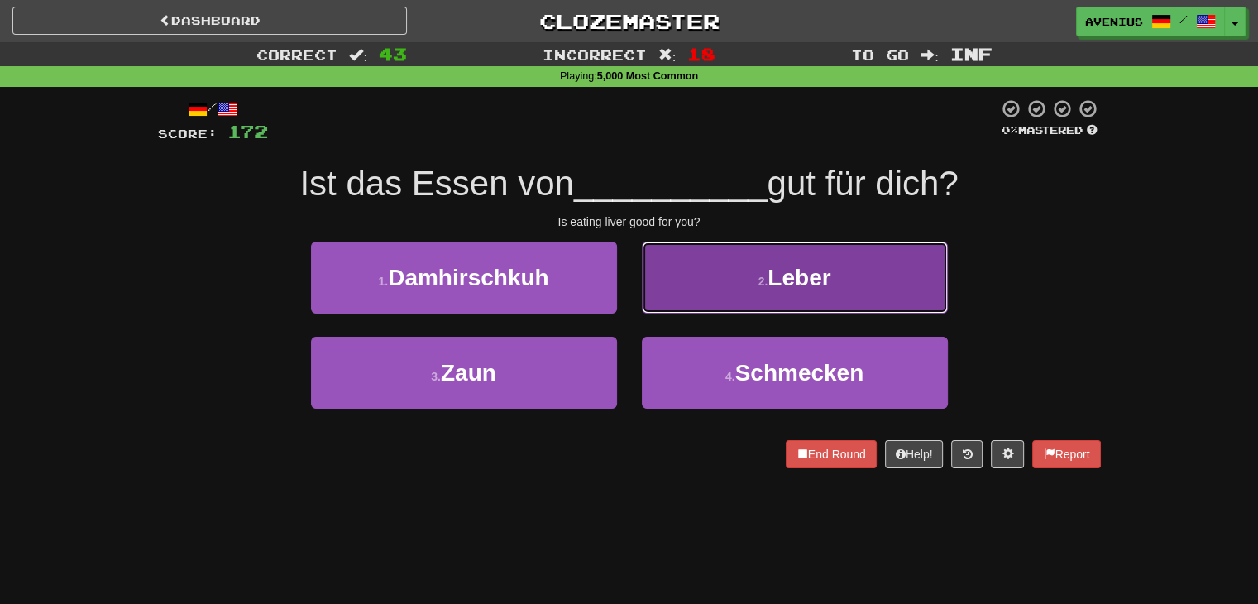
click at [677, 312] on button "2 . Leber" at bounding box center [795, 278] width 306 height 72
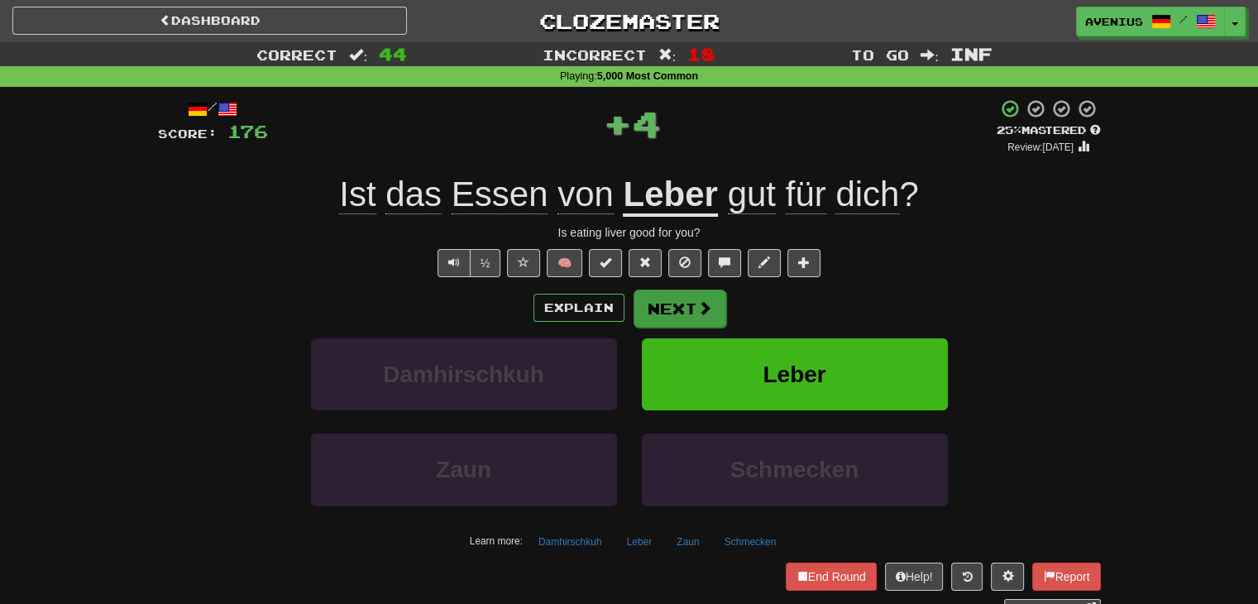
click at [671, 319] on button "Next" at bounding box center [680, 309] width 93 height 38
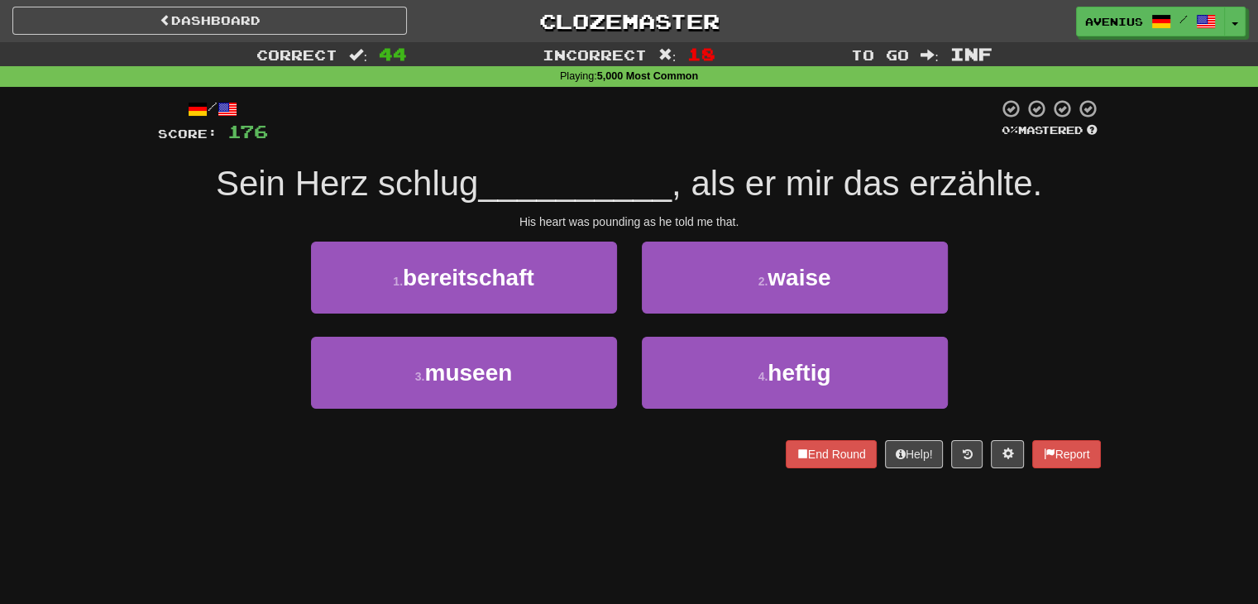
click at [622, 333] on div "1 . bereitschaft" at bounding box center [464, 289] width 331 height 95
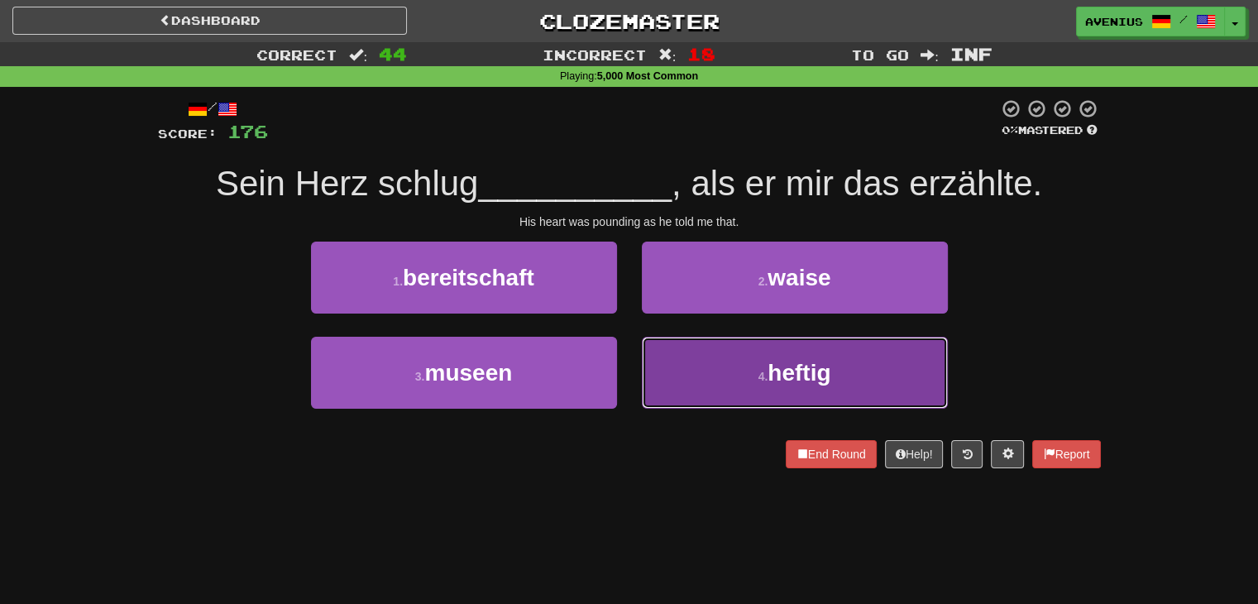
click at [705, 362] on button "4 . heftig" at bounding box center [795, 373] width 306 height 72
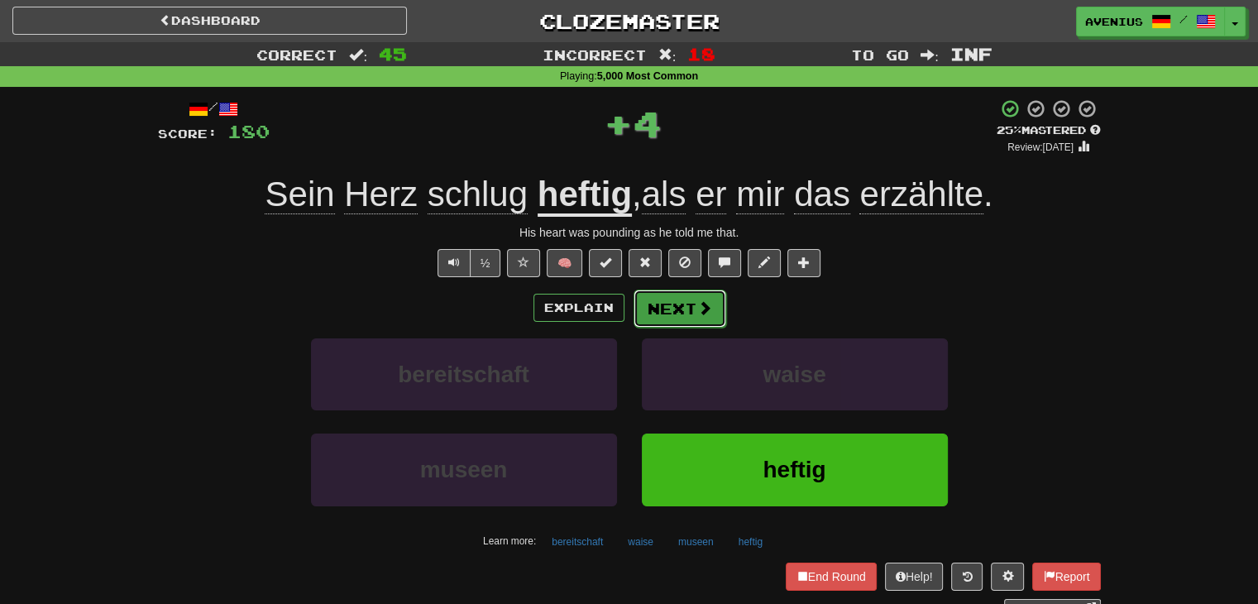
click at [683, 314] on button "Next" at bounding box center [680, 309] width 93 height 38
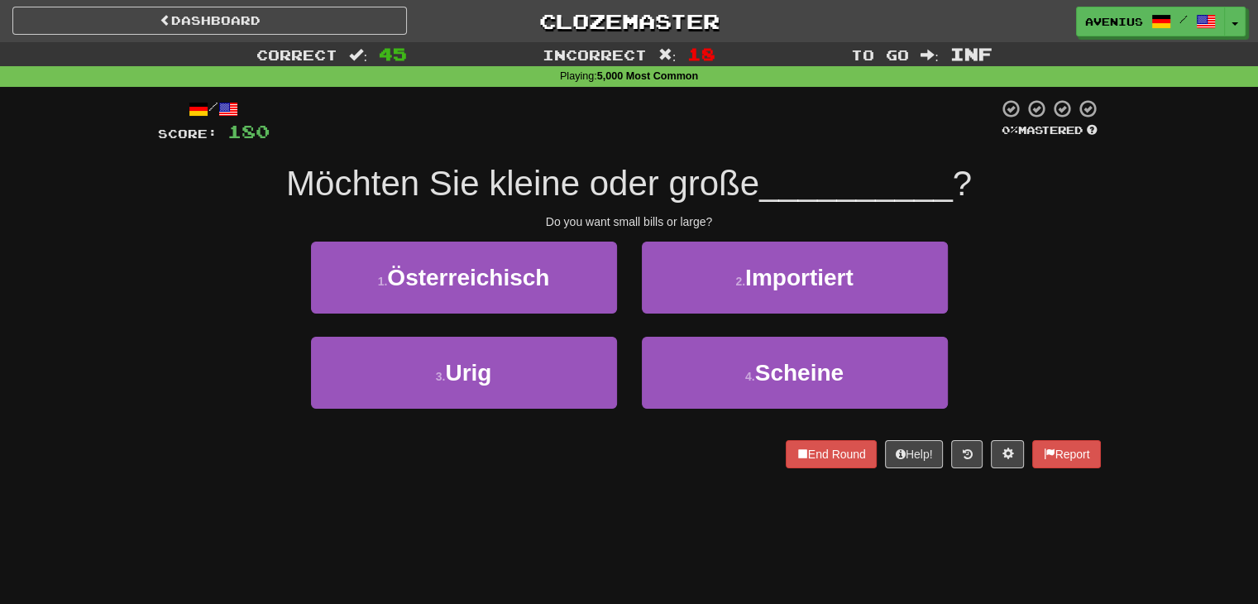
click at [630, 329] on div "2 . Importiert" at bounding box center [795, 289] width 331 height 95
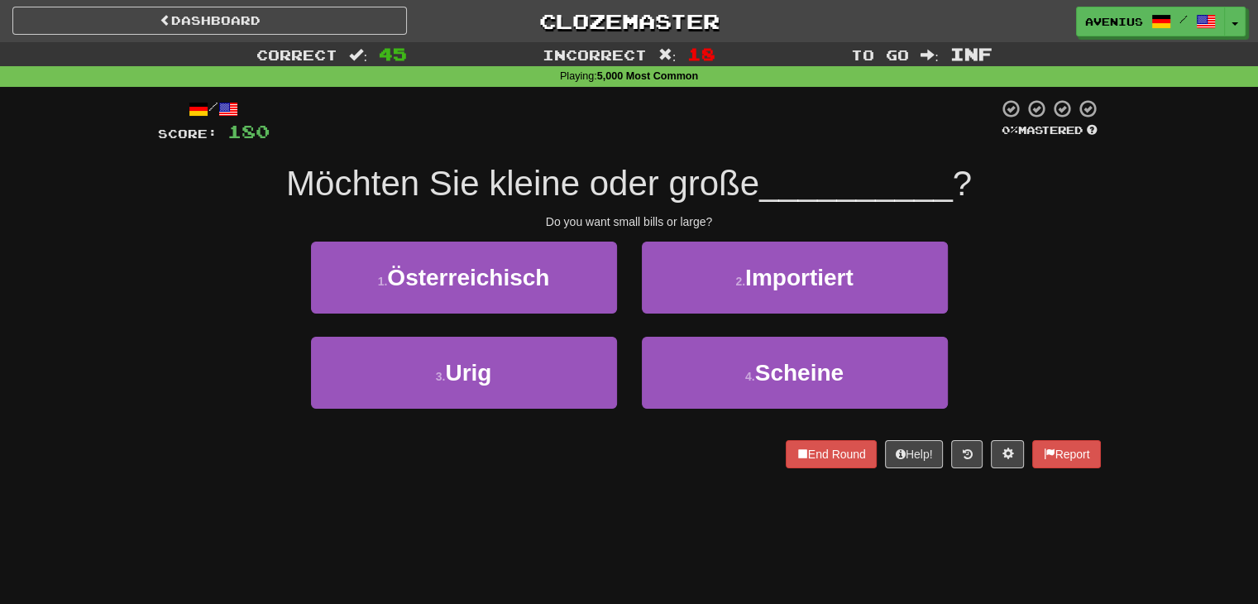
click at [630, 329] on div "2 . Importiert" at bounding box center [795, 289] width 331 height 95
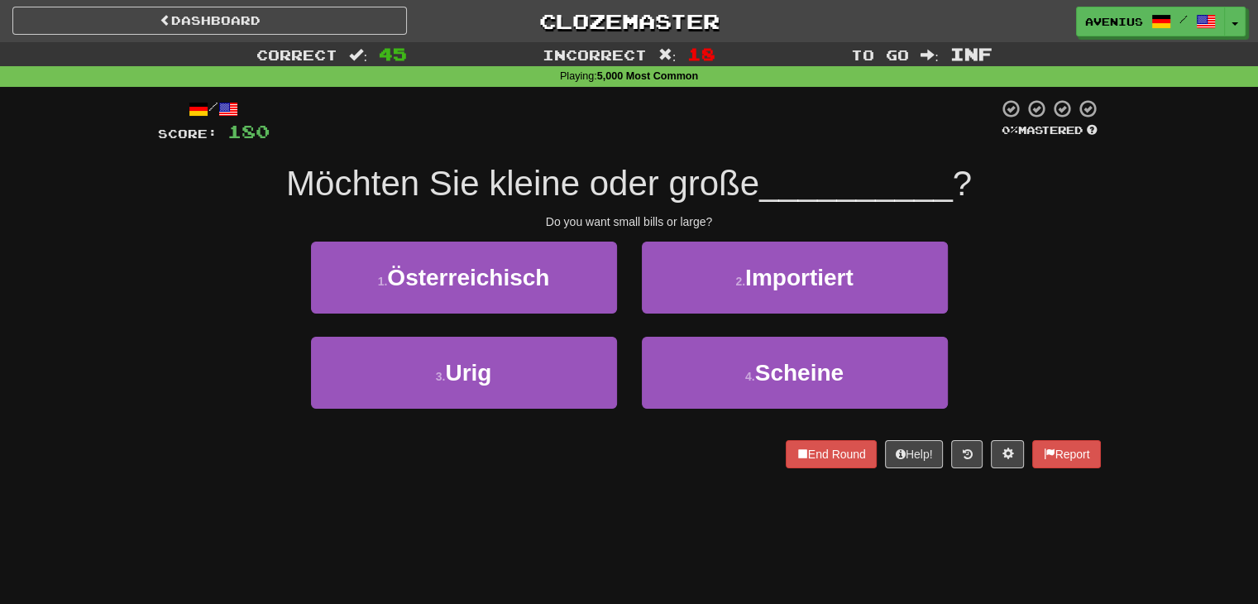
click at [630, 329] on div "2 . Importiert" at bounding box center [795, 289] width 331 height 95
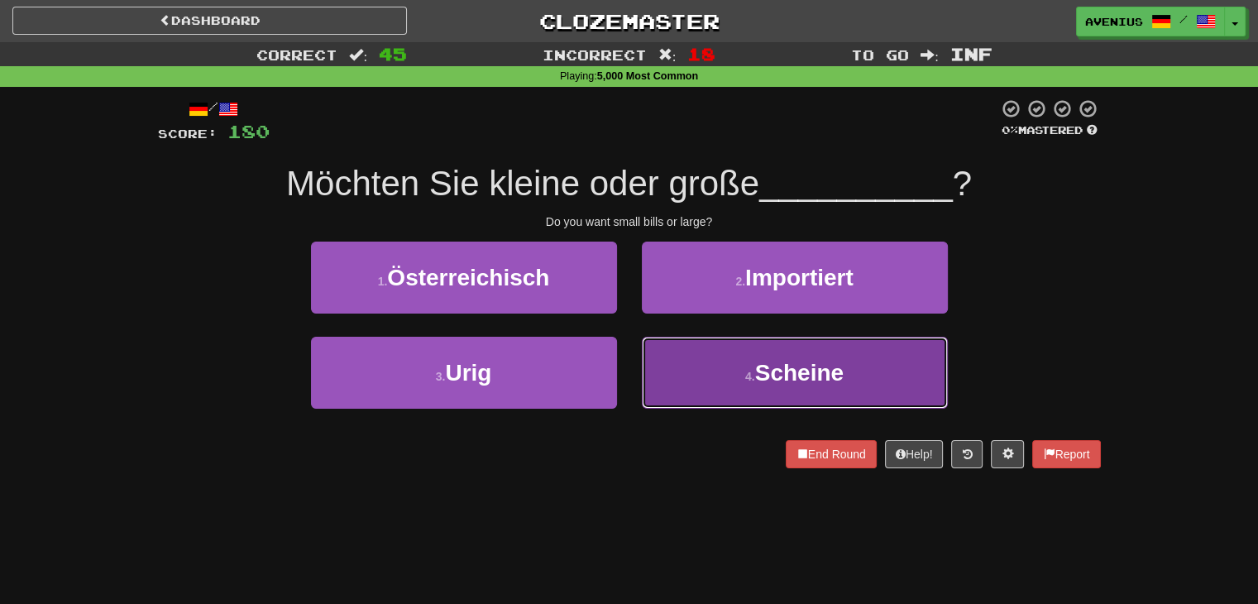
click at [672, 348] on button "4 . Scheine" at bounding box center [795, 373] width 306 height 72
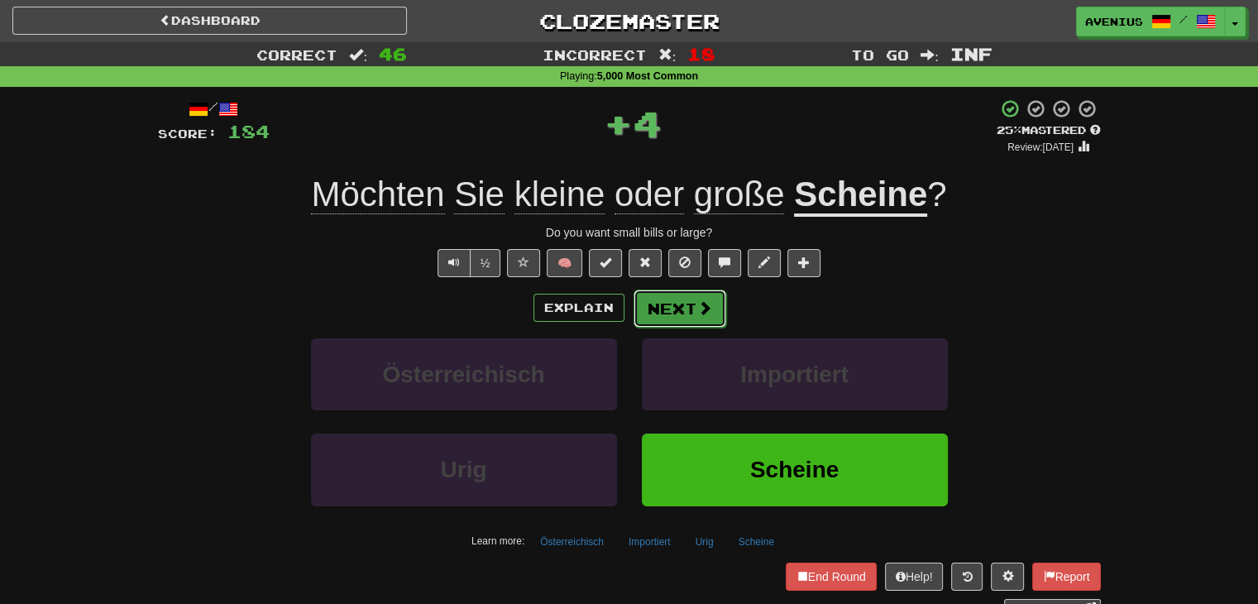
click at [664, 324] on button "Next" at bounding box center [680, 309] width 93 height 38
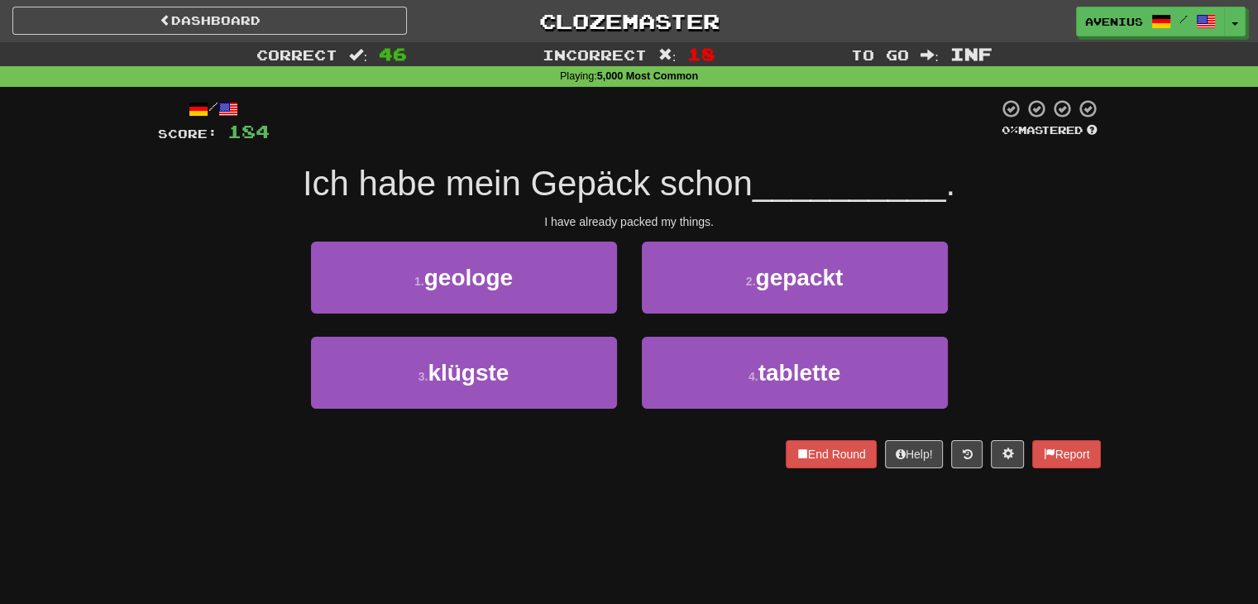
click at [630, 326] on div "2 . gepackt" at bounding box center [795, 289] width 331 height 95
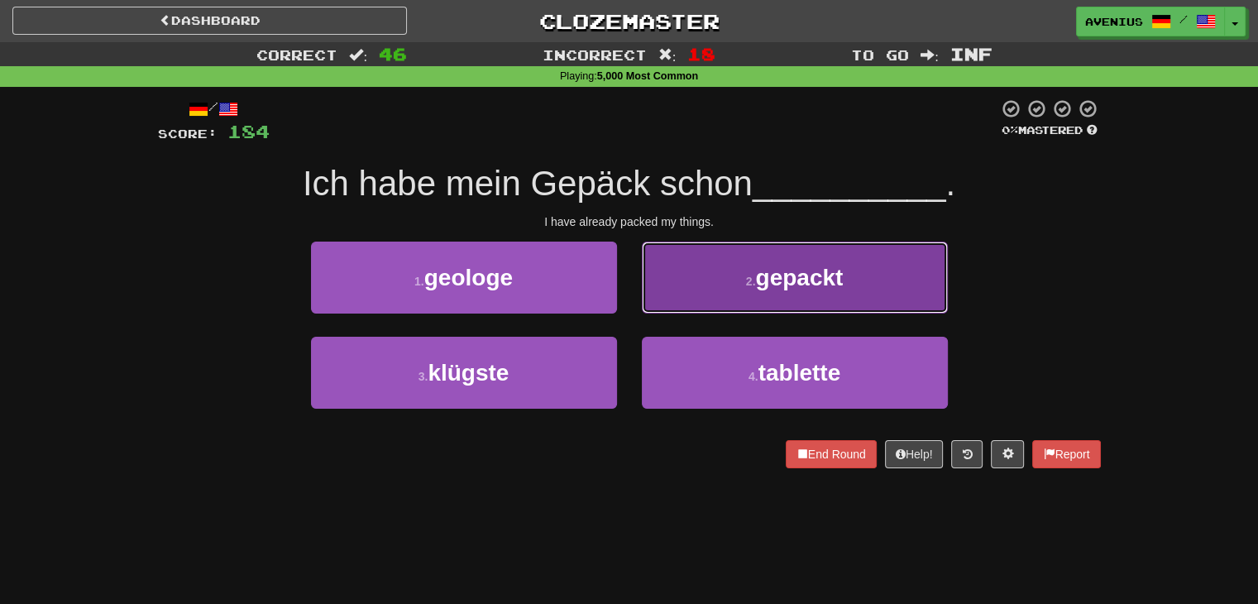
click at [686, 300] on button "2 . gepackt" at bounding box center [795, 278] width 306 height 72
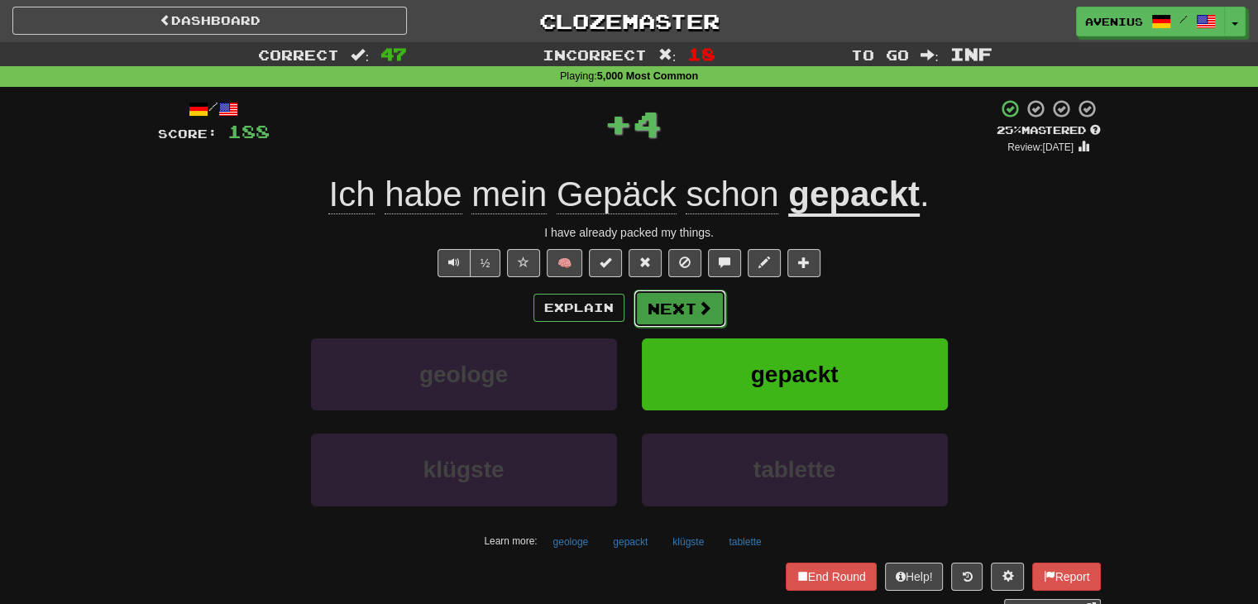
click at [671, 310] on button "Next" at bounding box center [680, 309] width 93 height 38
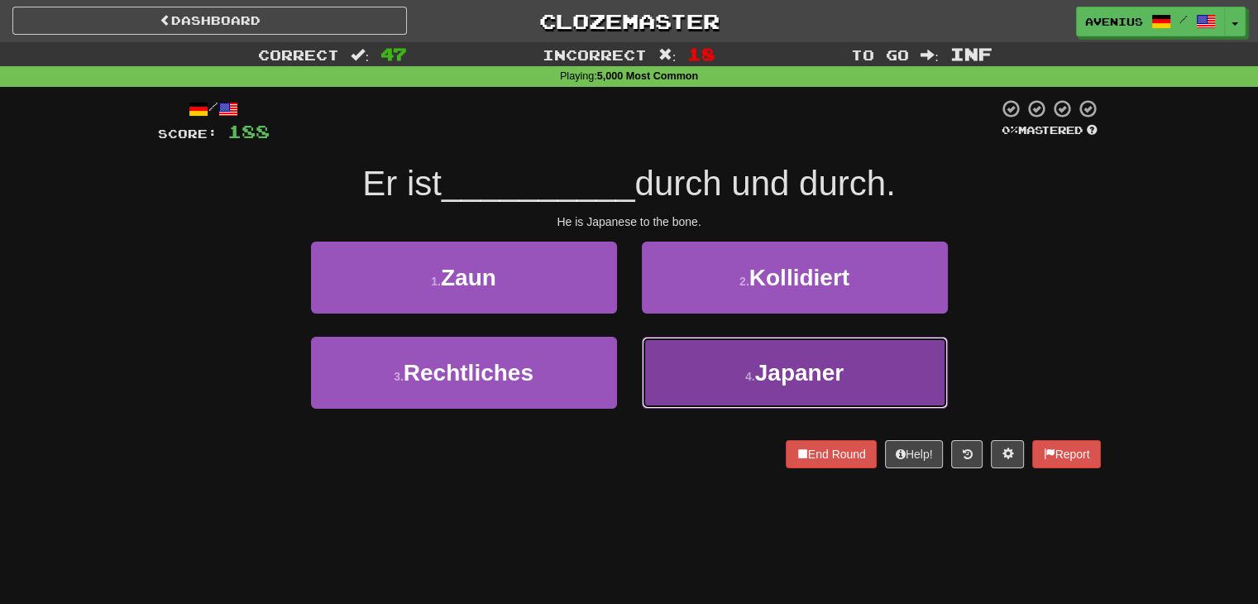
click at [701, 349] on button "4 . Japaner" at bounding box center [795, 373] width 306 height 72
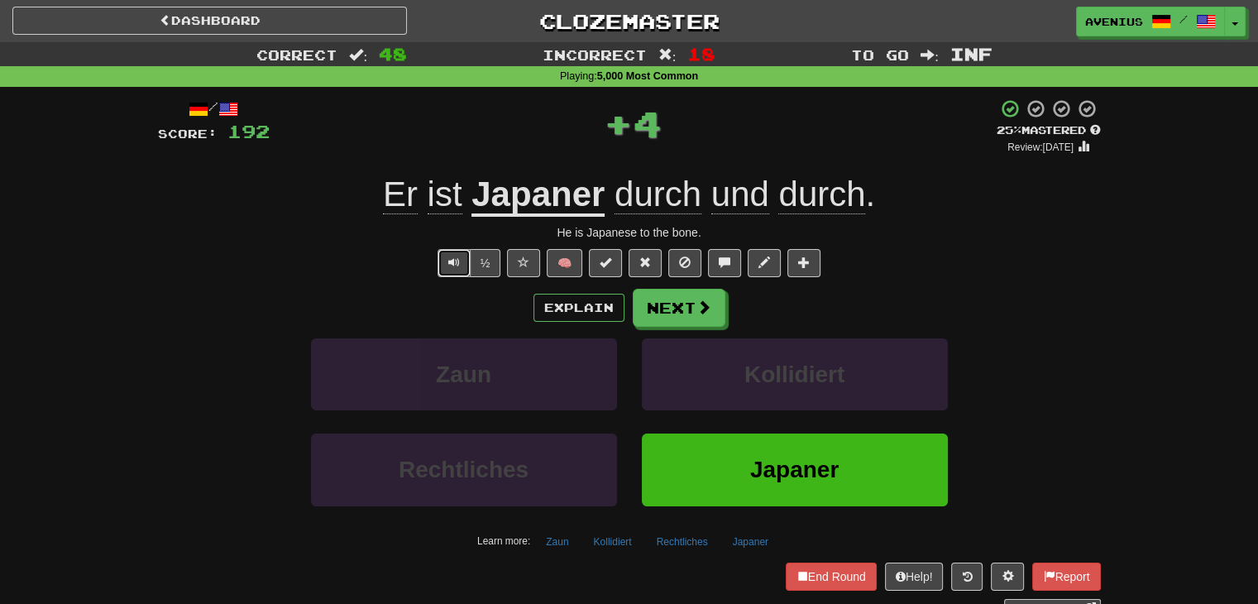
click at [453, 266] on span "Text-to-speech controls" at bounding box center [454, 262] width 12 height 12
click at [715, 312] on button "Next" at bounding box center [680, 309] width 93 height 38
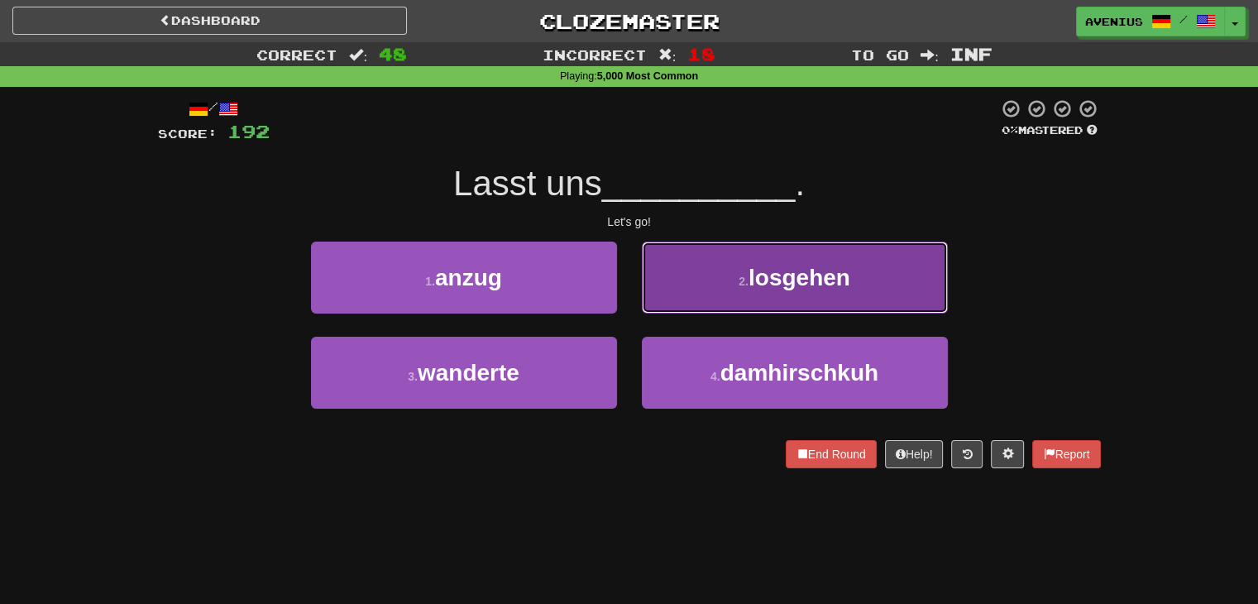
click at [721, 295] on button "2 . losgehen" at bounding box center [795, 278] width 306 height 72
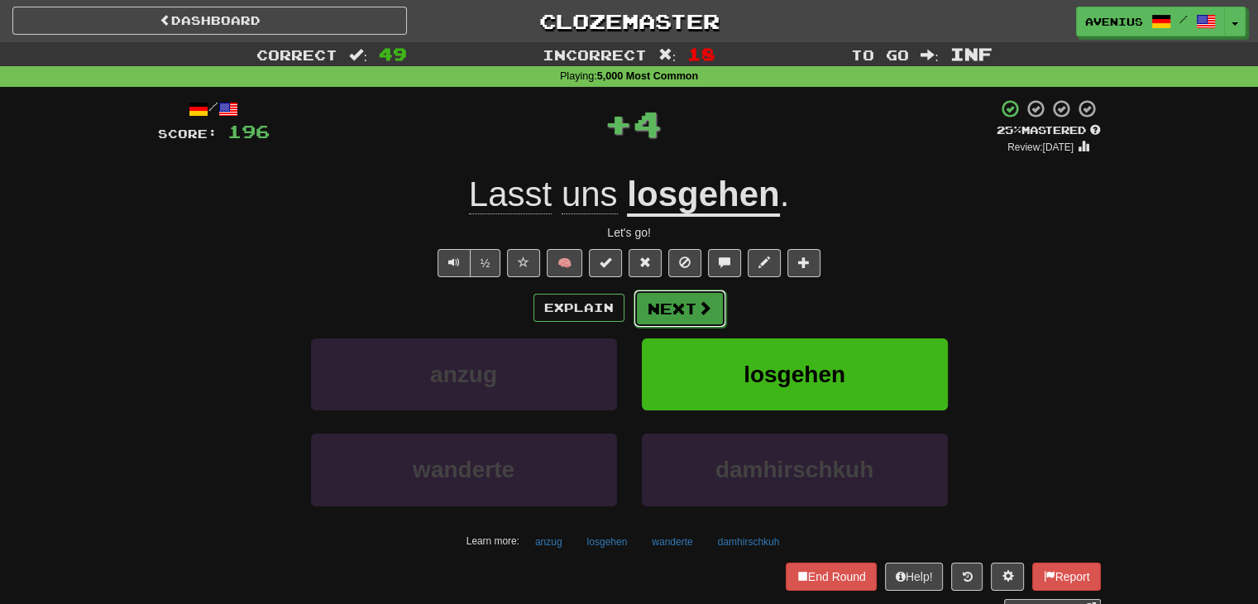
click at [708, 306] on button "Next" at bounding box center [680, 309] width 93 height 38
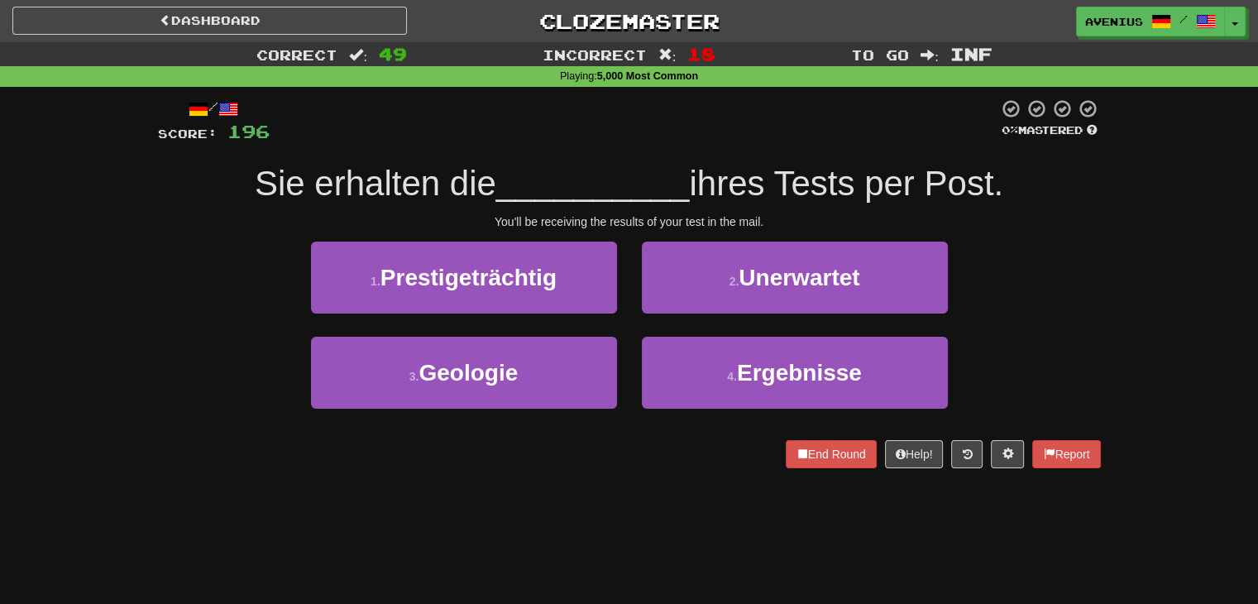
drag, startPoint x: 1062, startPoint y: 244, endPoint x: 1049, endPoint y: 246, distance: 13.3
click at [1062, 244] on div "1 . Prestigeträchtig 2 . Unerwartet" at bounding box center [629, 289] width 993 height 95
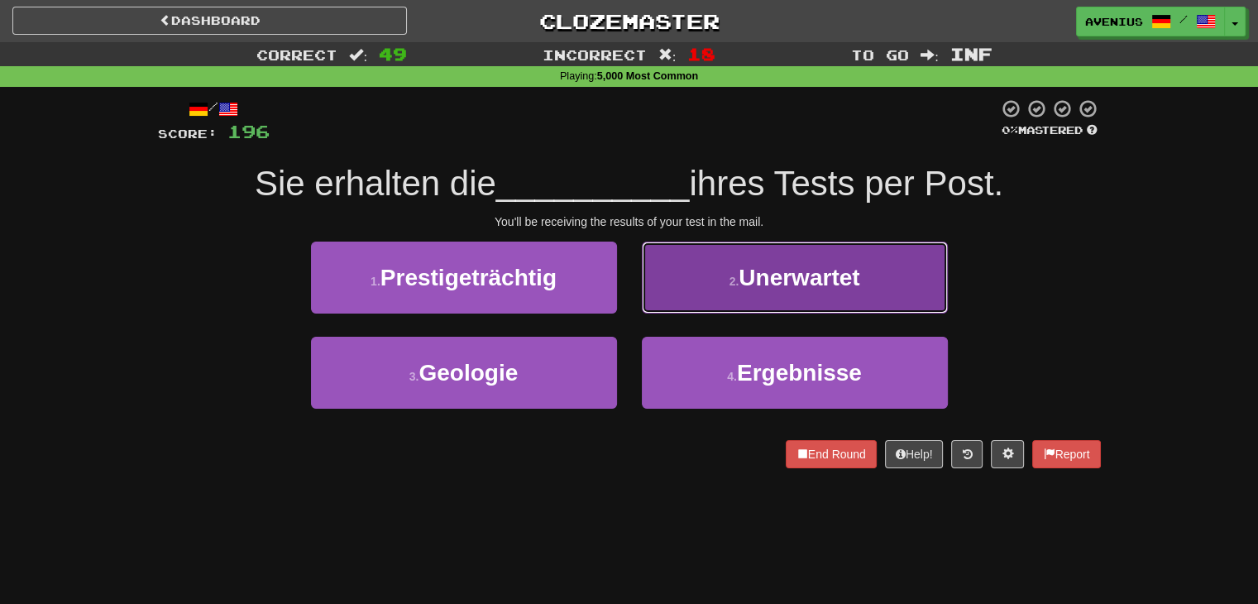
click at [702, 299] on button "2 . Unerwartet" at bounding box center [795, 278] width 306 height 72
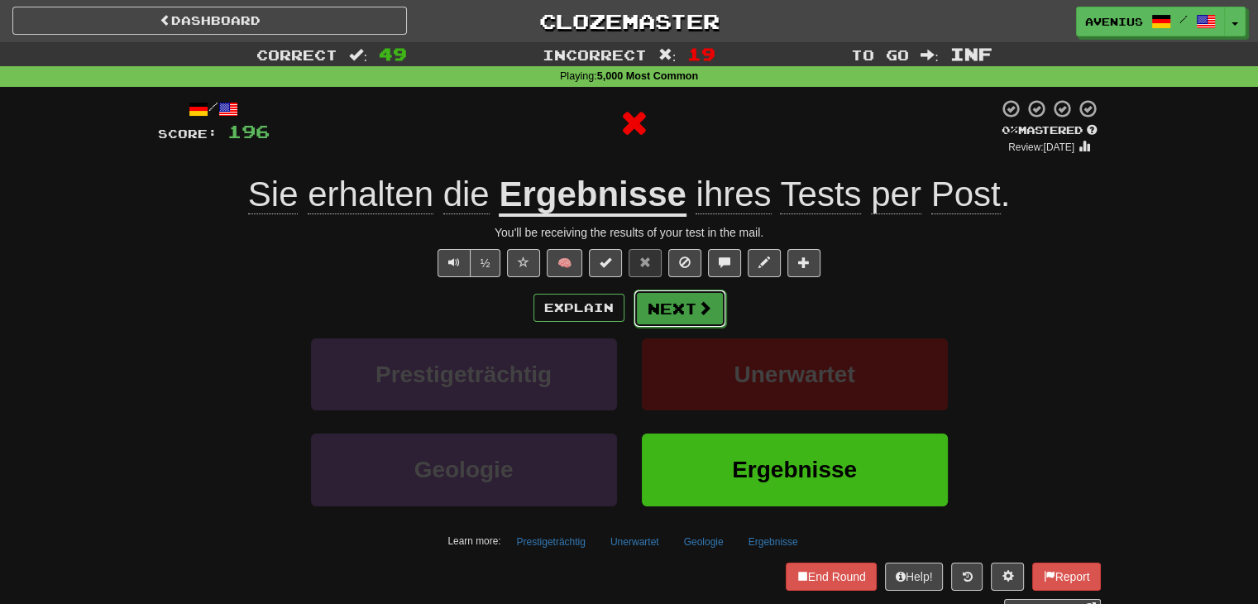
click at [719, 306] on button "Next" at bounding box center [680, 309] width 93 height 38
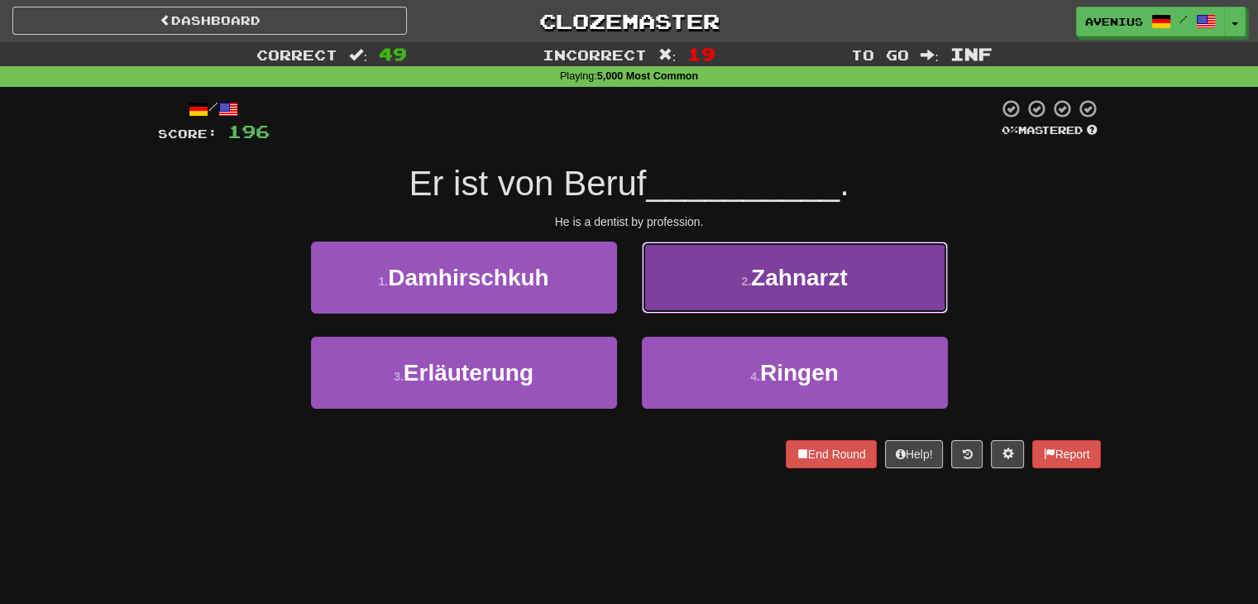
click at [732, 297] on button "2 . Zahnarzt" at bounding box center [795, 278] width 306 height 72
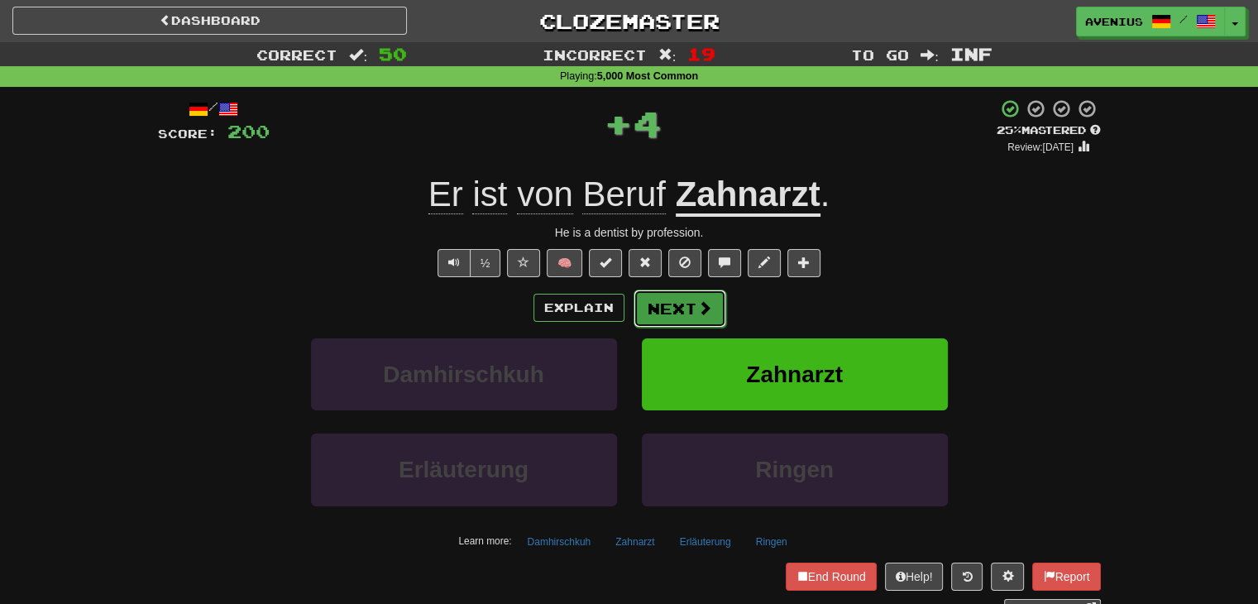
click at [649, 317] on button "Next" at bounding box center [680, 309] width 93 height 38
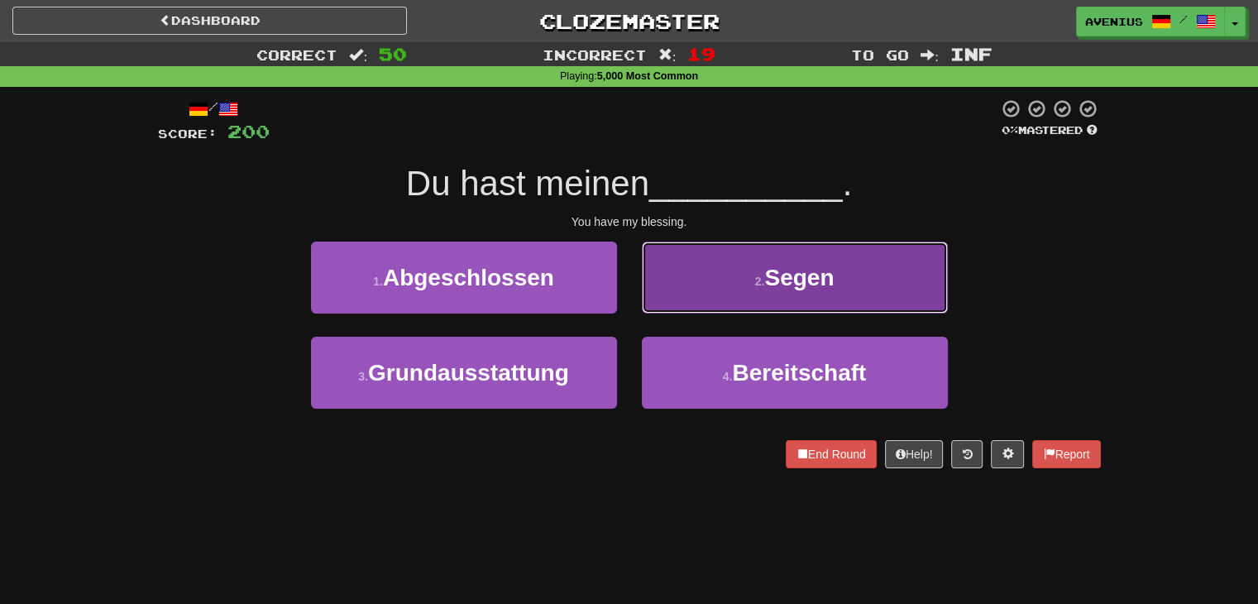
click at [720, 305] on button "2 . Segen" at bounding box center [795, 278] width 306 height 72
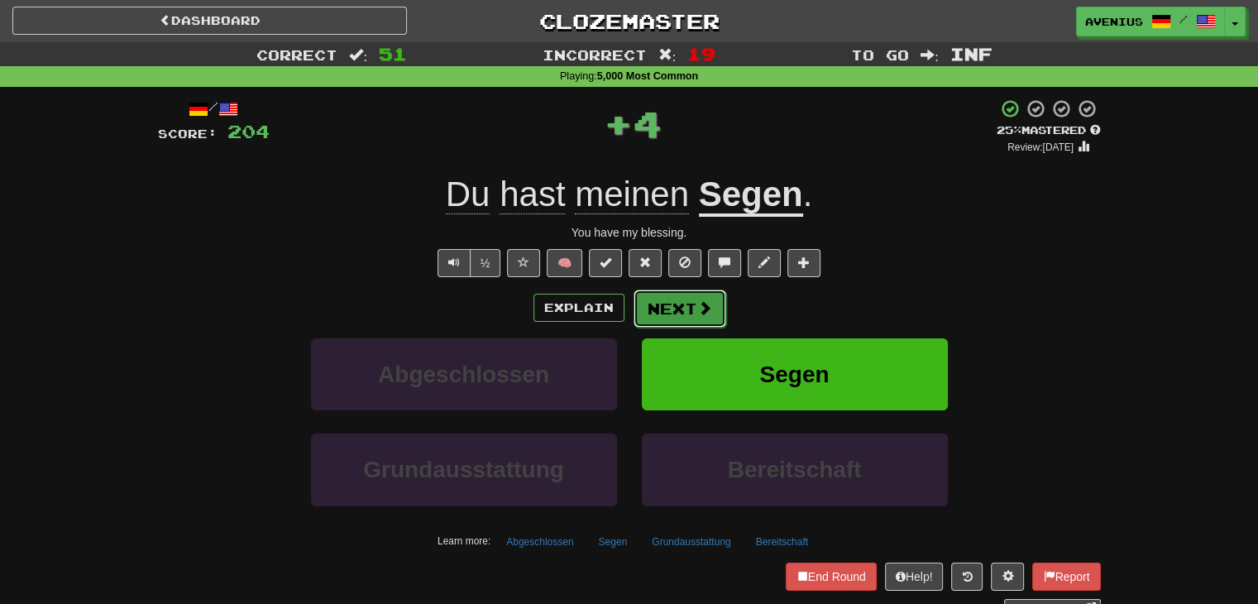
click at [708, 309] on span at bounding box center [704, 307] width 15 height 15
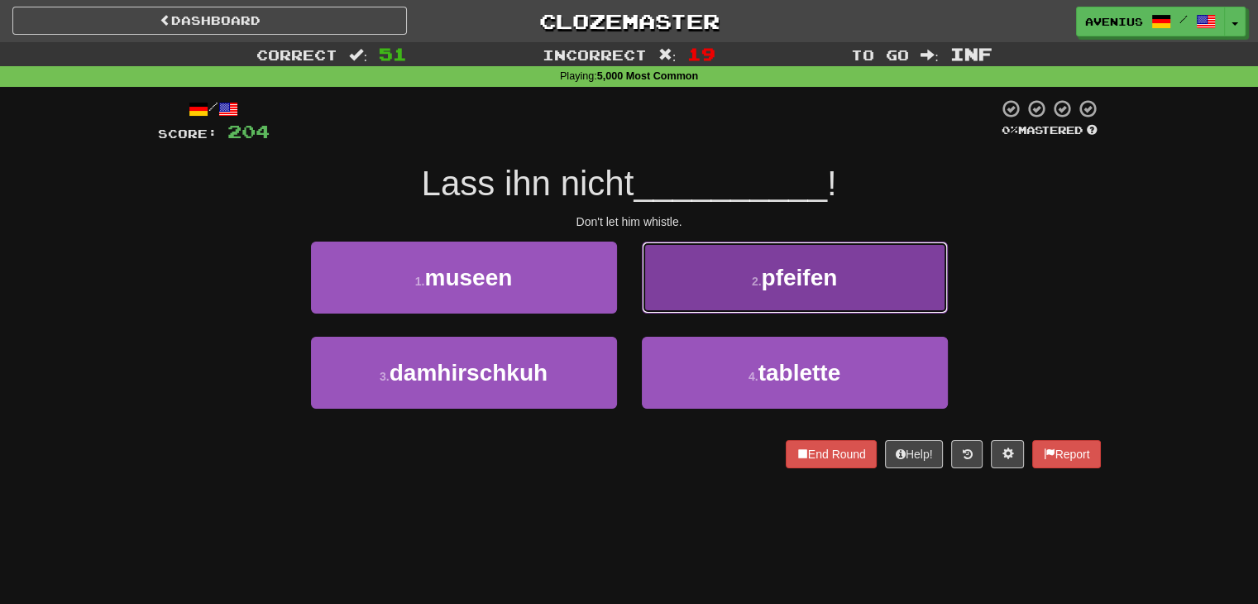
click at [673, 296] on button "2 . pfeifen" at bounding box center [795, 278] width 306 height 72
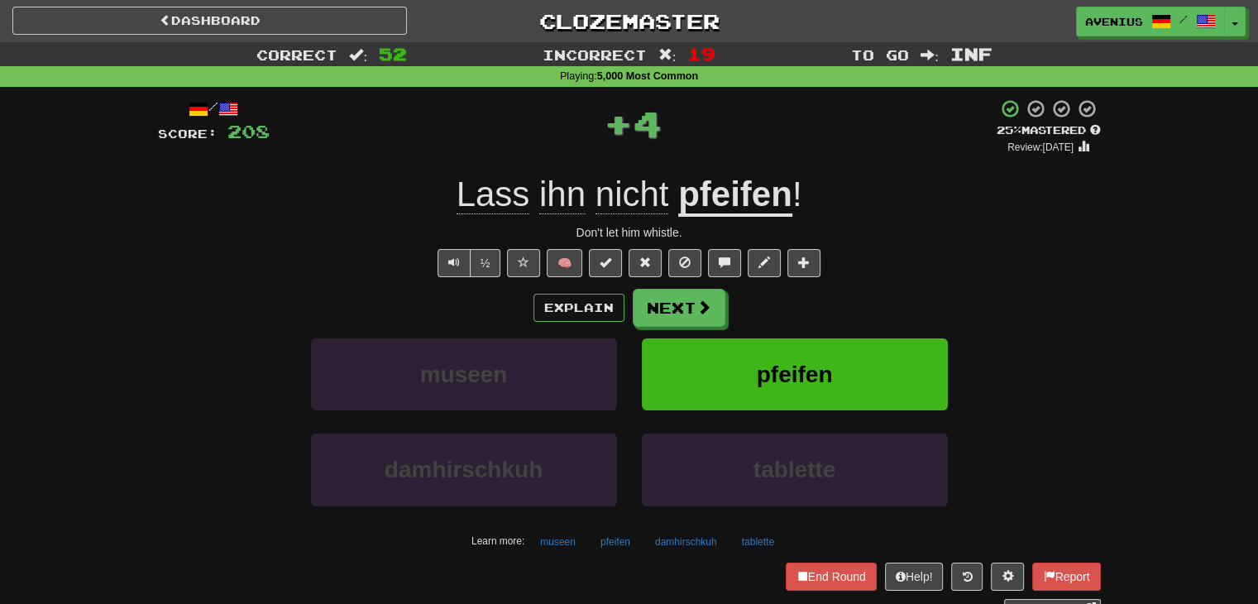
click at [647, 313] on button "Next" at bounding box center [679, 308] width 93 height 38
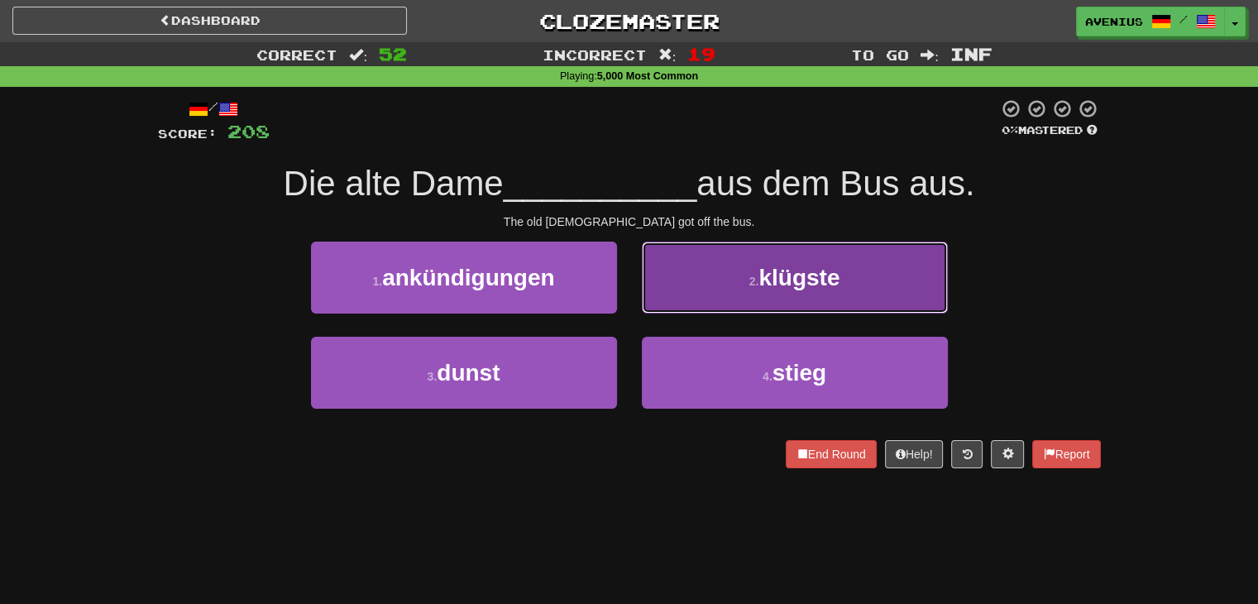
click at [697, 293] on button "2 . klügste" at bounding box center [795, 278] width 306 height 72
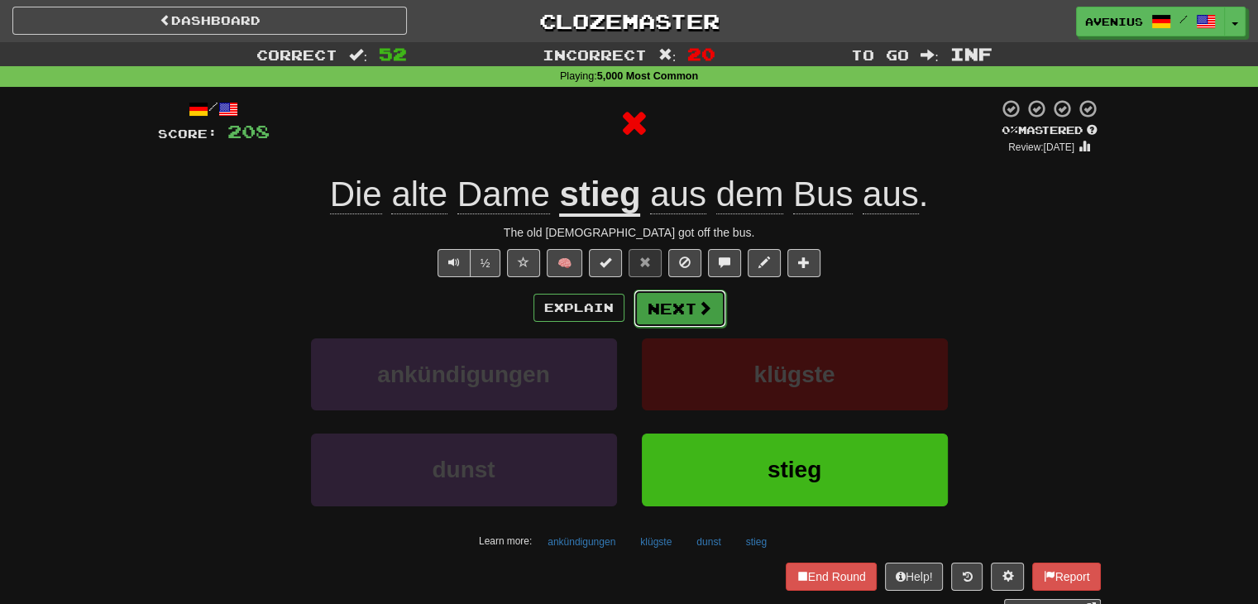
click at [678, 308] on button "Next" at bounding box center [680, 309] width 93 height 38
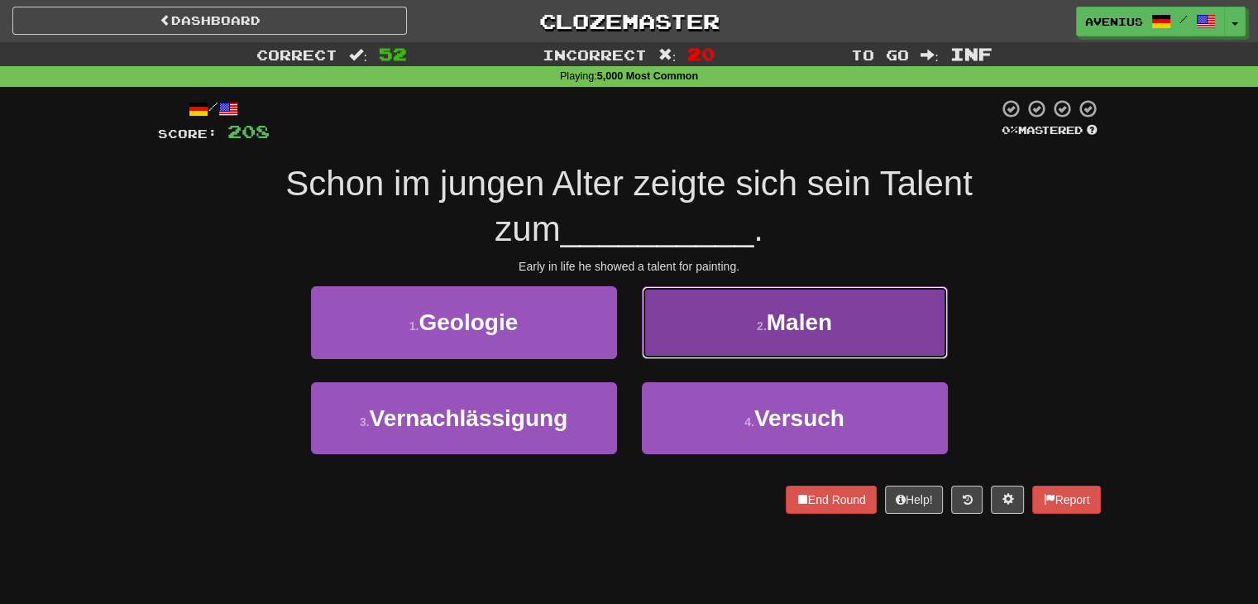
click at [673, 357] on button "2 . Malen" at bounding box center [795, 322] width 306 height 72
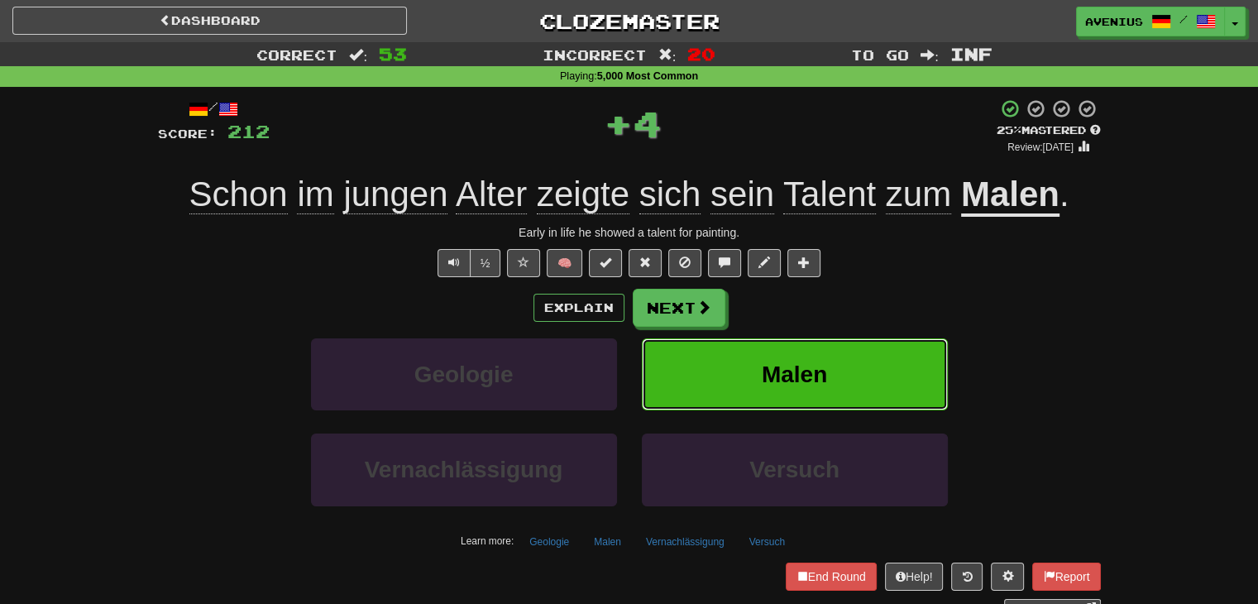
click at [669, 360] on button "Malen" at bounding box center [795, 374] width 306 height 72
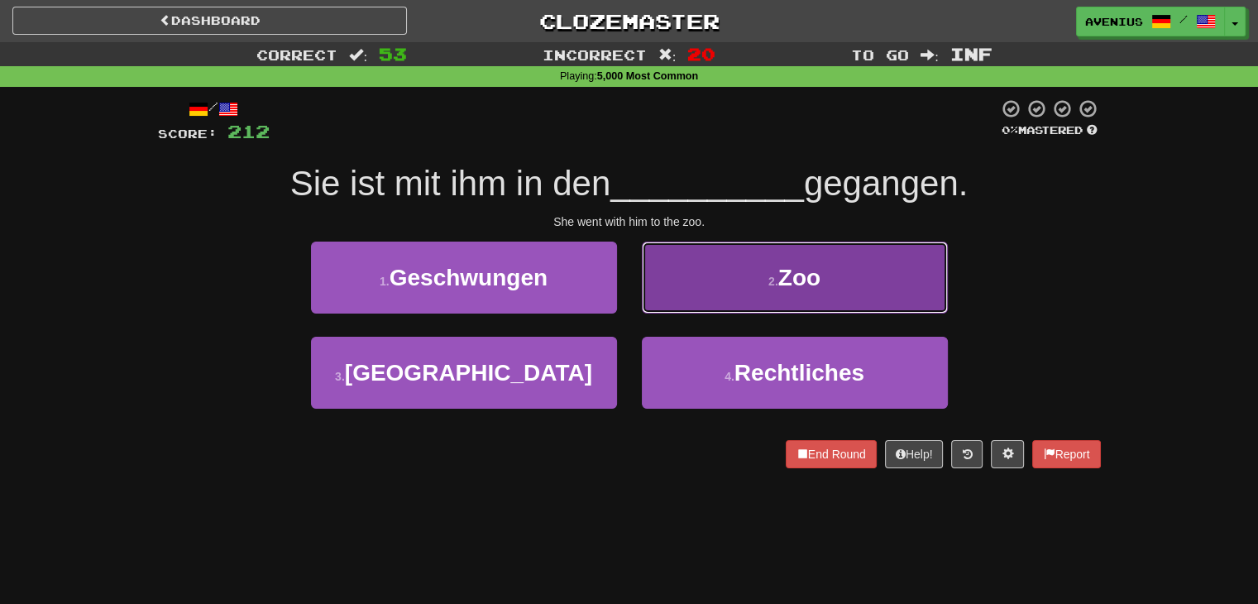
click at [683, 306] on button "2 . Zoo" at bounding box center [795, 278] width 306 height 72
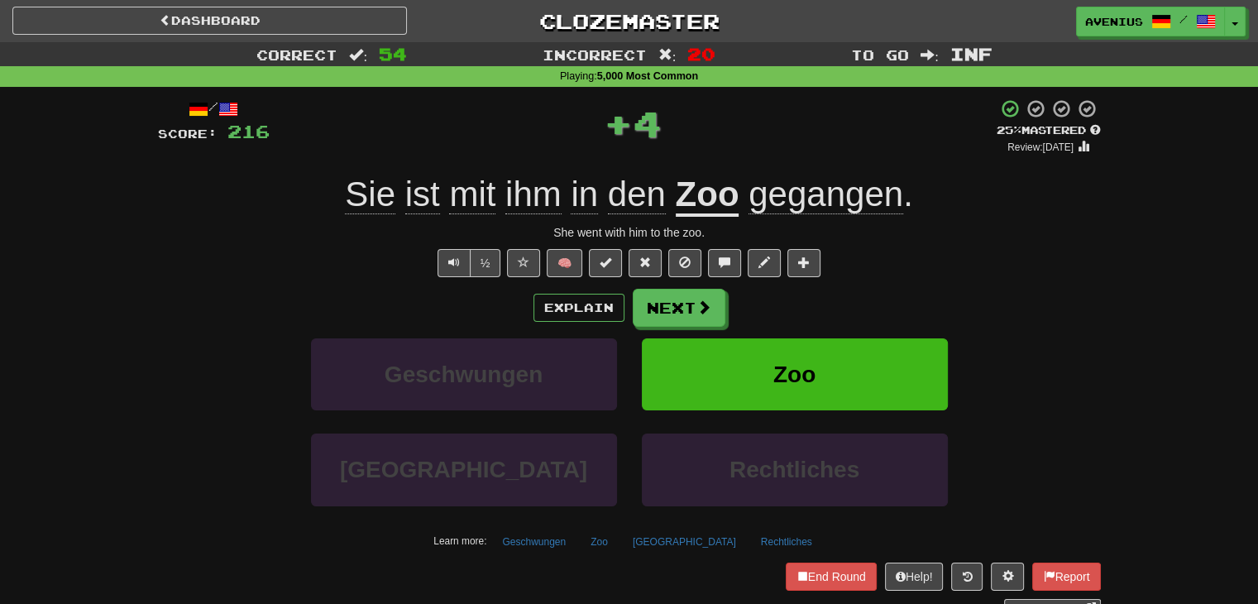
click at [666, 321] on button "Next" at bounding box center [679, 308] width 93 height 38
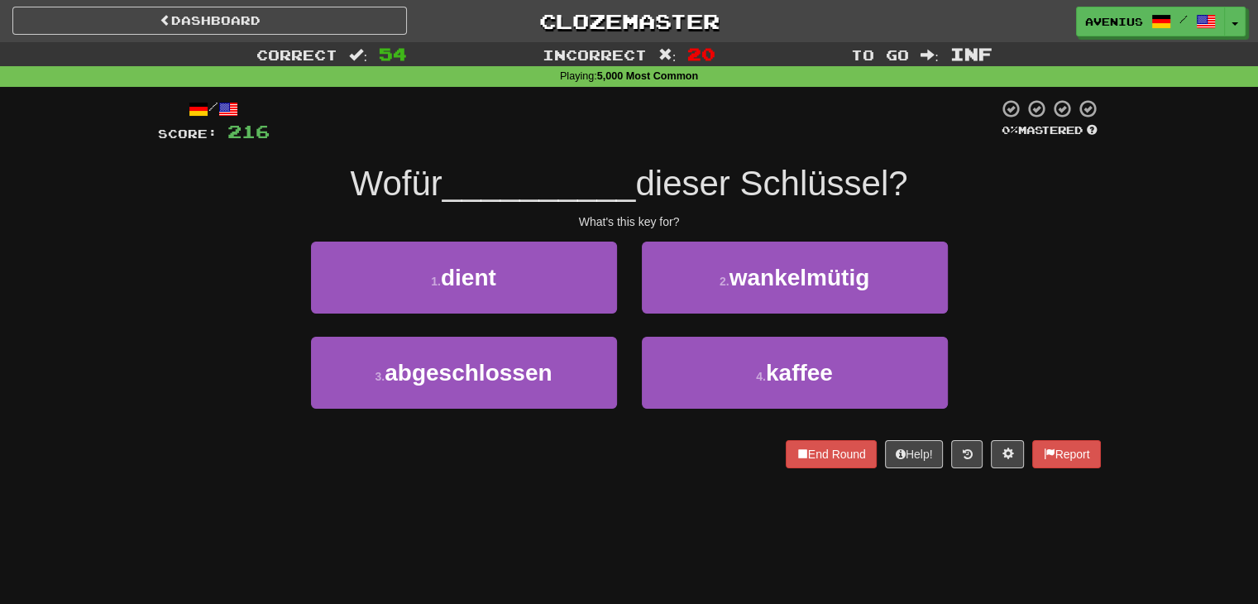
click at [621, 324] on div "1 . dient" at bounding box center [464, 289] width 331 height 95
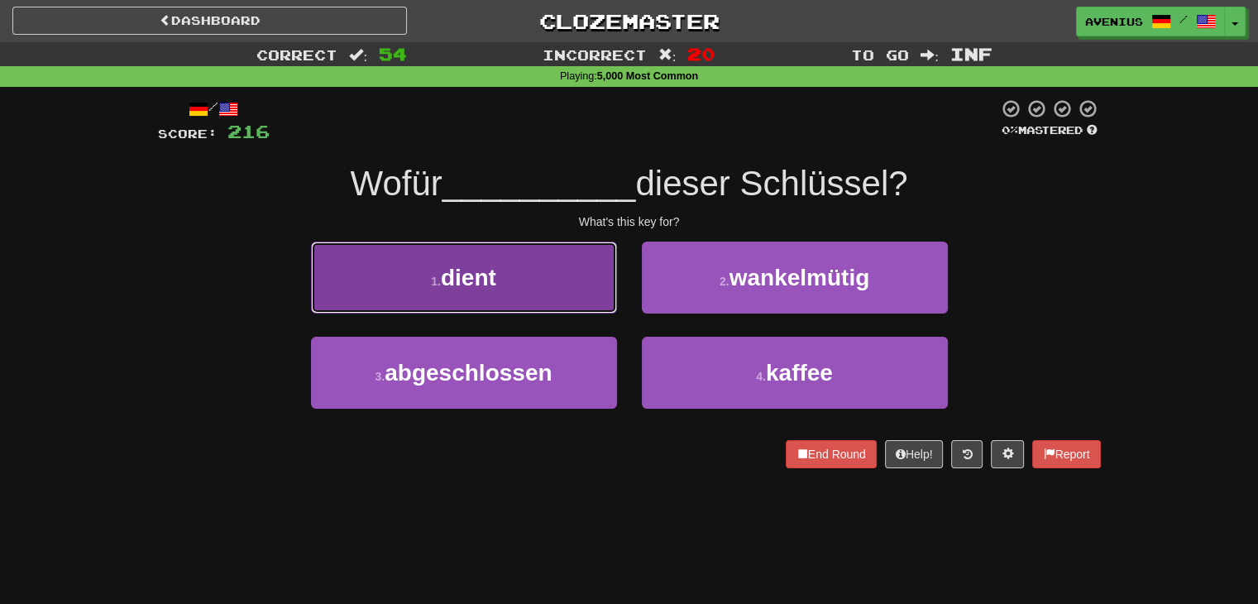
click at [586, 290] on button "1 . dient" at bounding box center [464, 278] width 306 height 72
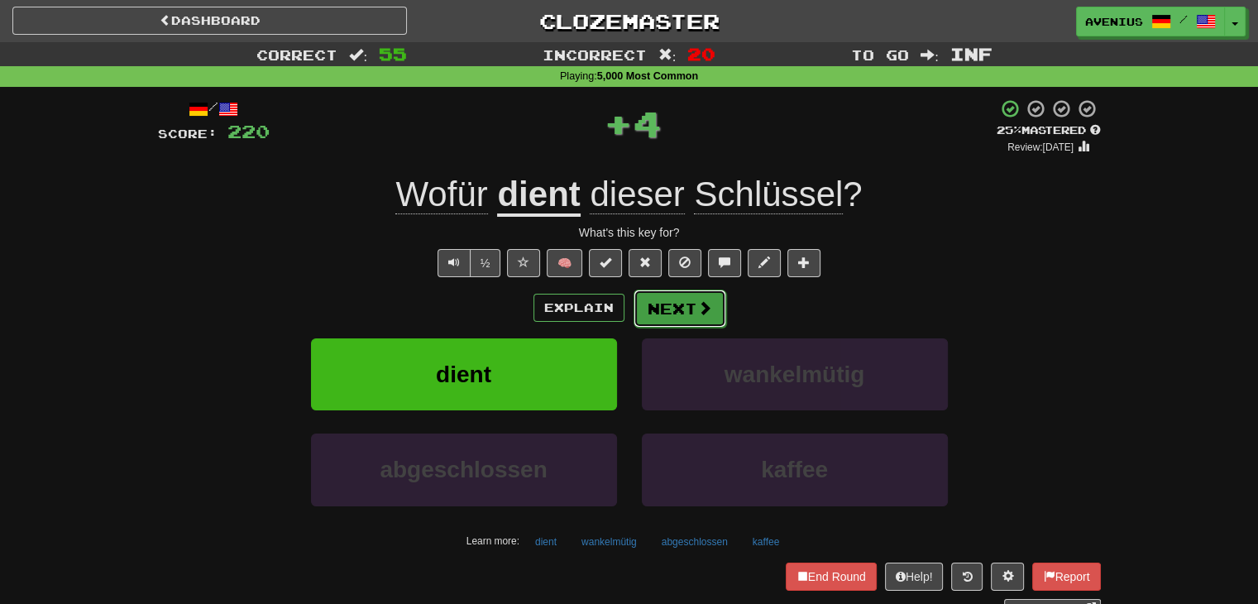
click at [699, 305] on span at bounding box center [704, 307] width 15 height 15
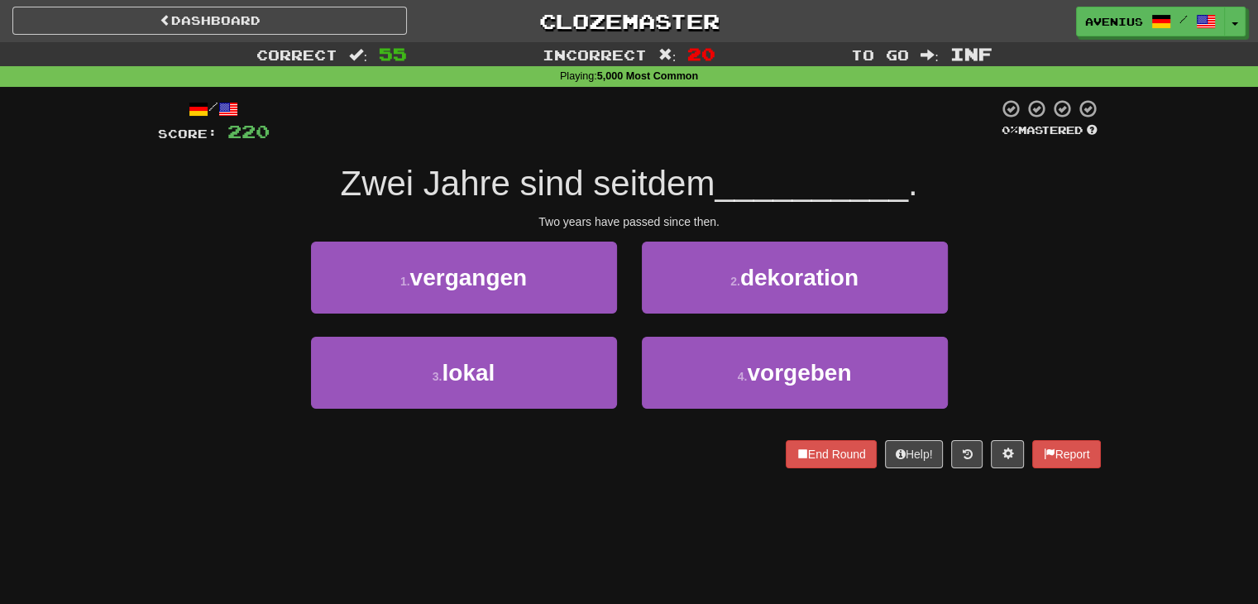
click at [632, 326] on div "2 . dekoration" at bounding box center [795, 289] width 331 height 95
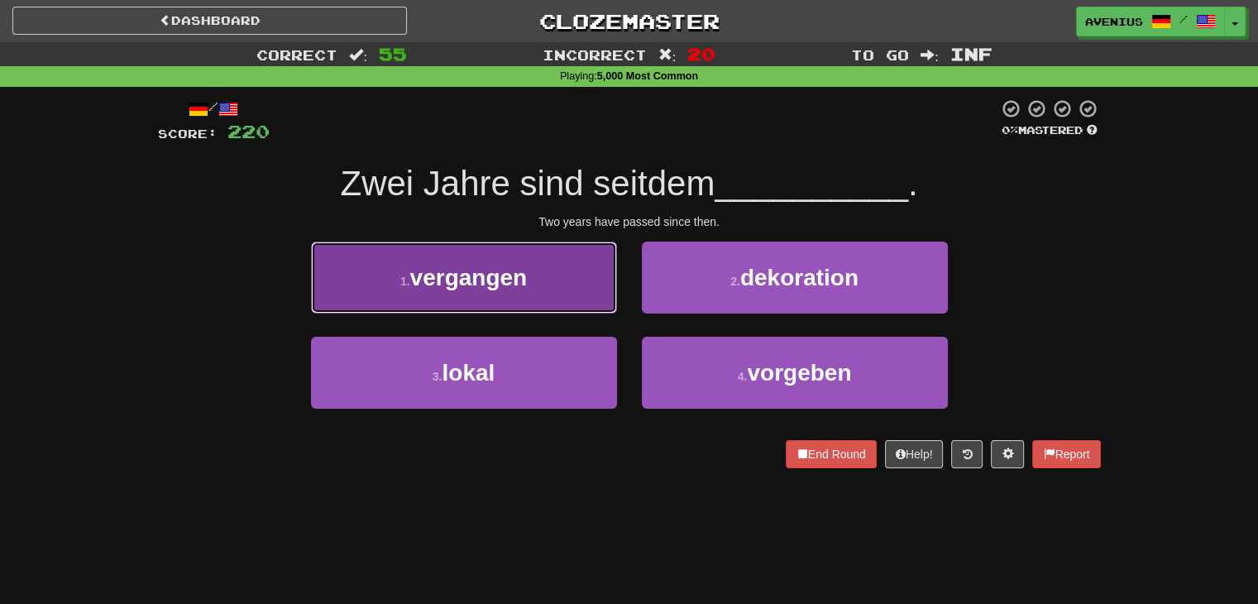
click at [594, 302] on button "1 . vergangen" at bounding box center [464, 278] width 306 height 72
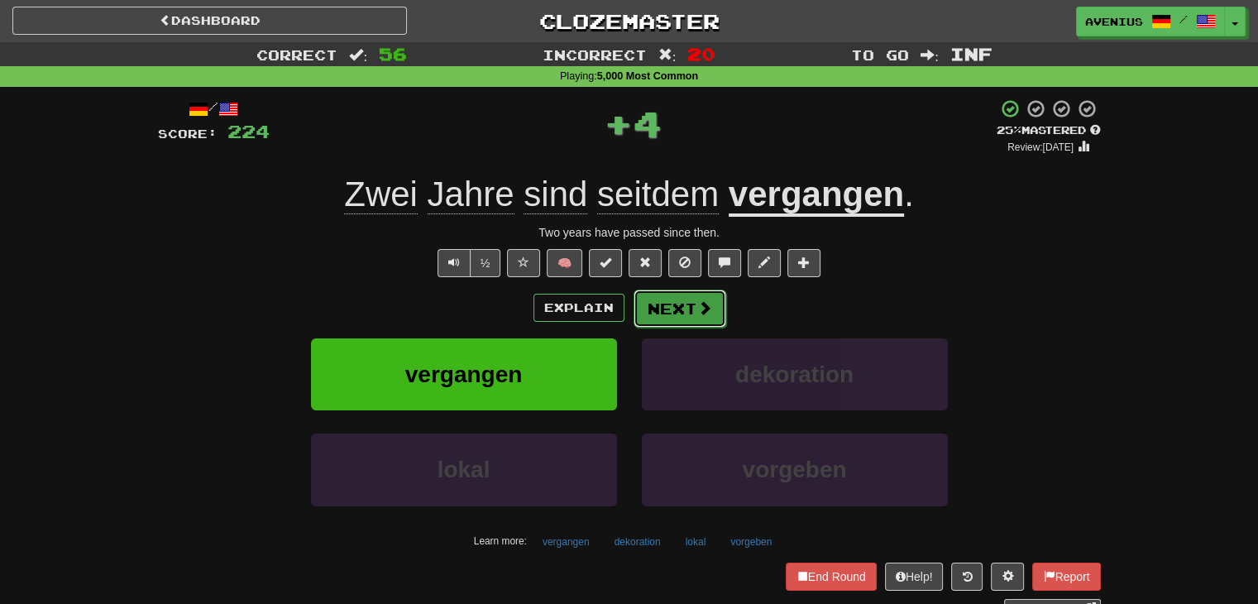
click at [655, 315] on button "Next" at bounding box center [680, 309] width 93 height 38
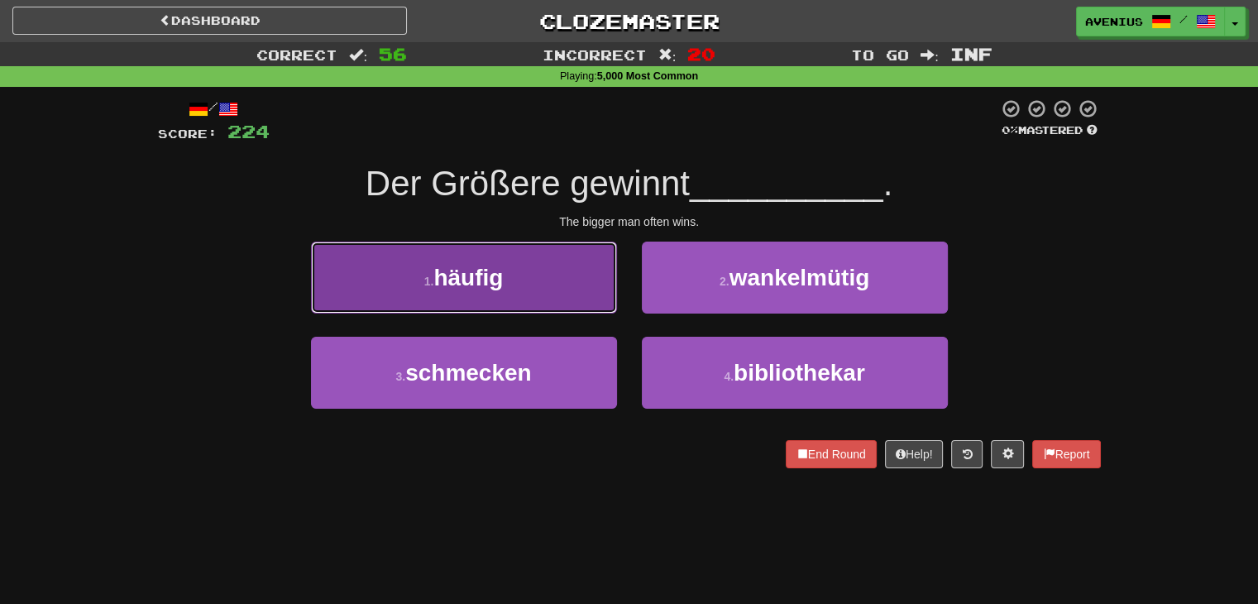
click at [602, 312] on button "1 . häufig" at bounding box center [464, 278] width 306 height 72
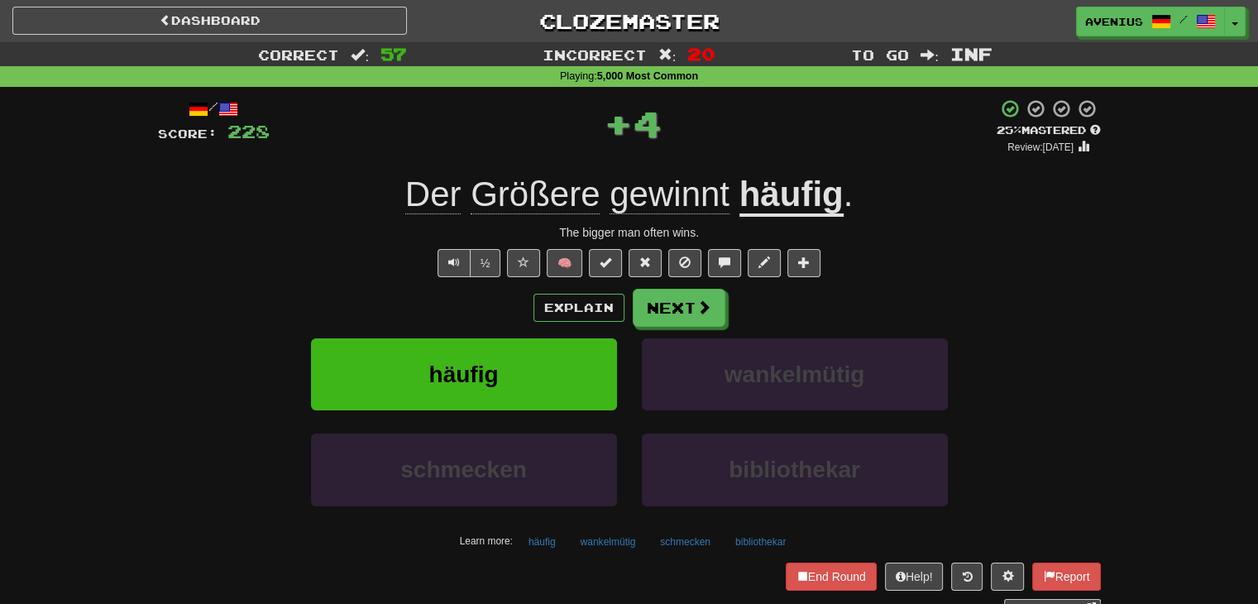
click at [748, 194] on u "häufig" at bounding box center [792, 196] width 104 height 42
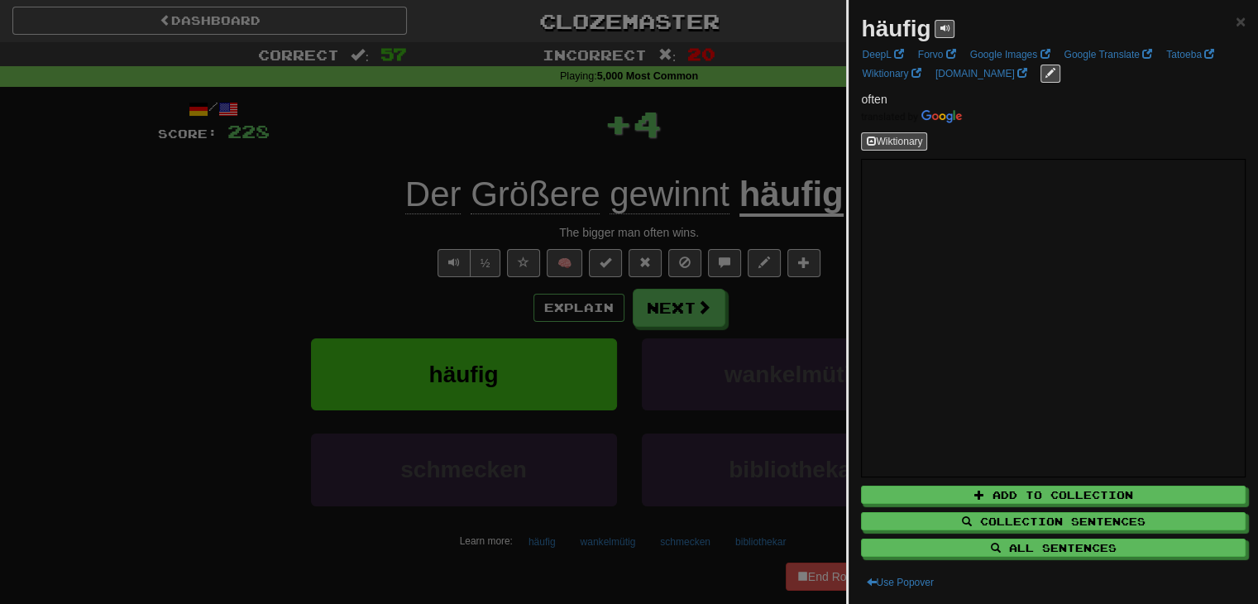
click at [271, 232] on div at bounding box center [629, 302] width 1258 height 604
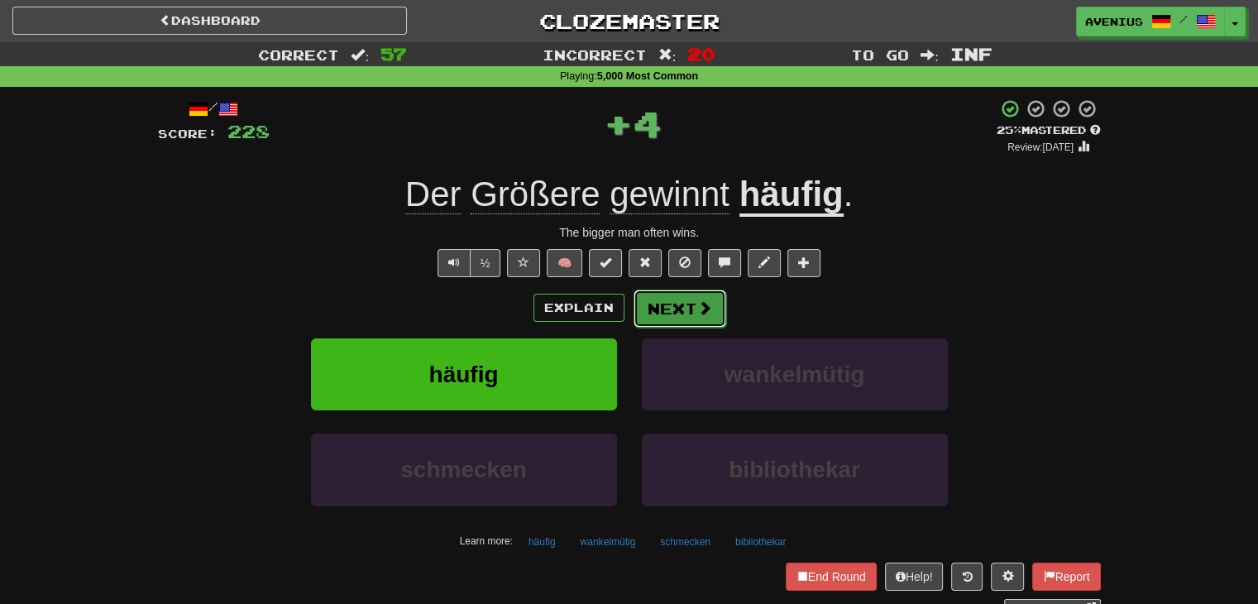
click at [685, 319] on button "Next" at bounding box center [680, 309] width 93 height 38
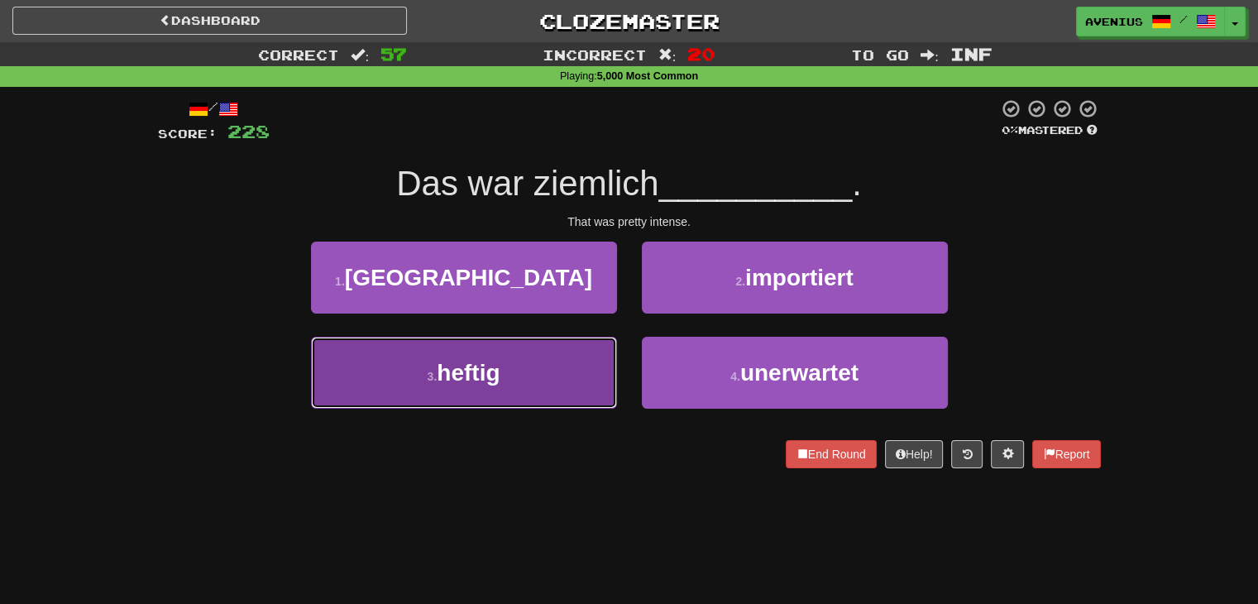
click at [573, 361] on button "3 . heftig" at bounding box center [464, 373] width 306 height 72
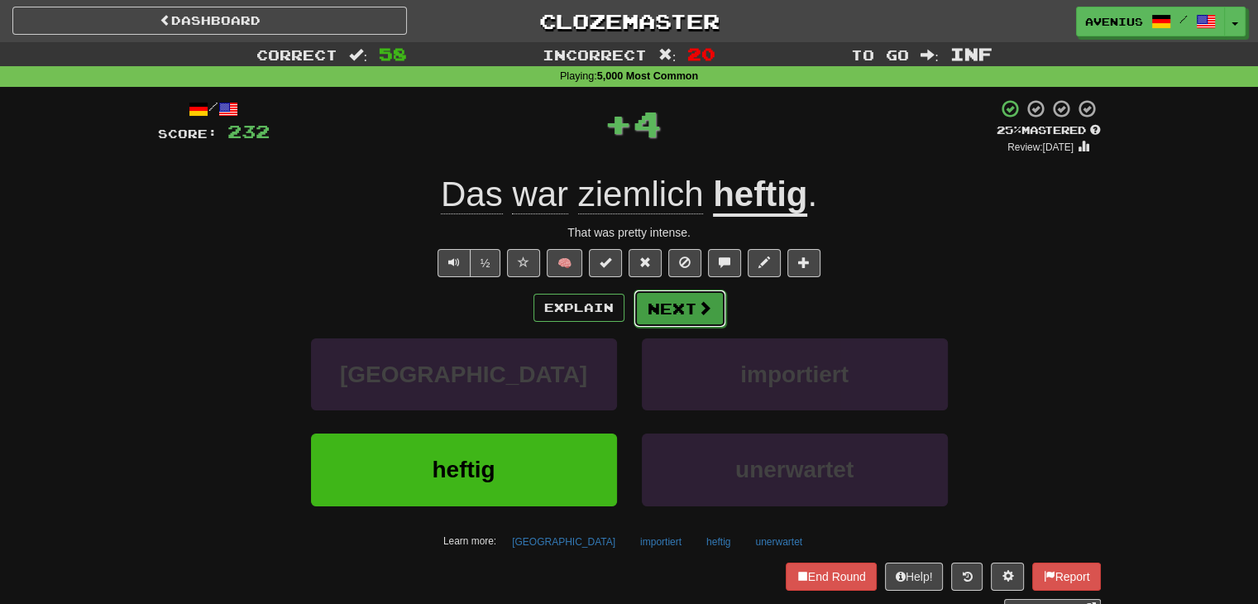
click at [675, 299] on button "Next" at bounding box center [680, 309] width 93 height 38
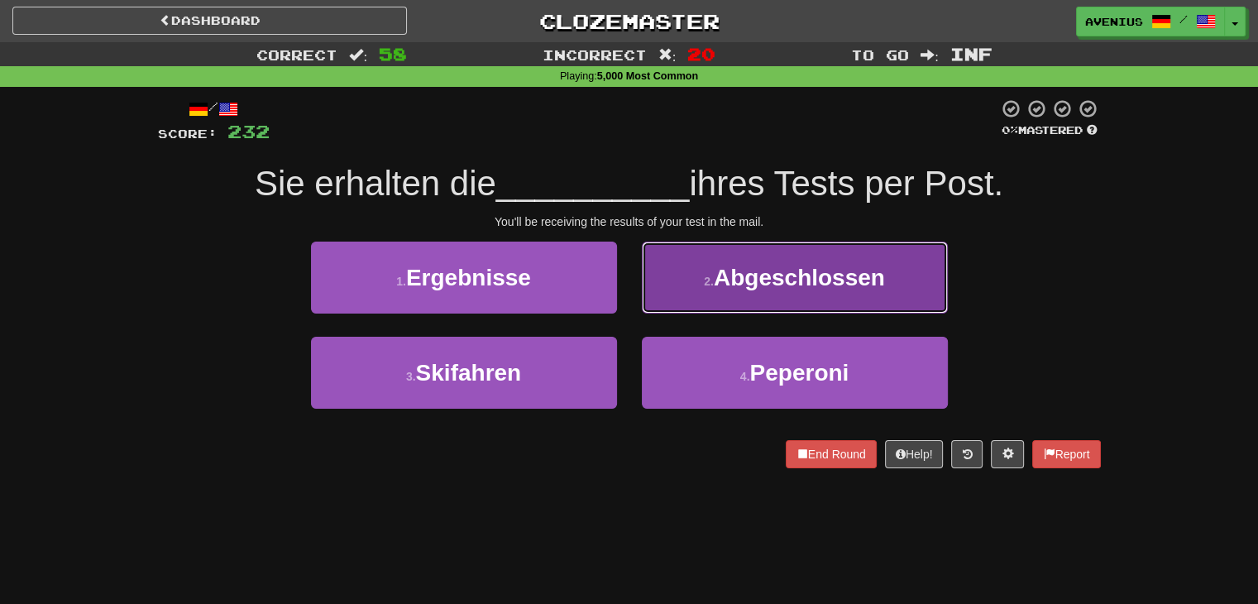
click at [695, 305] on button "2 . Abgeschlossen" at bounding box center [795, 278] width 306 height 72
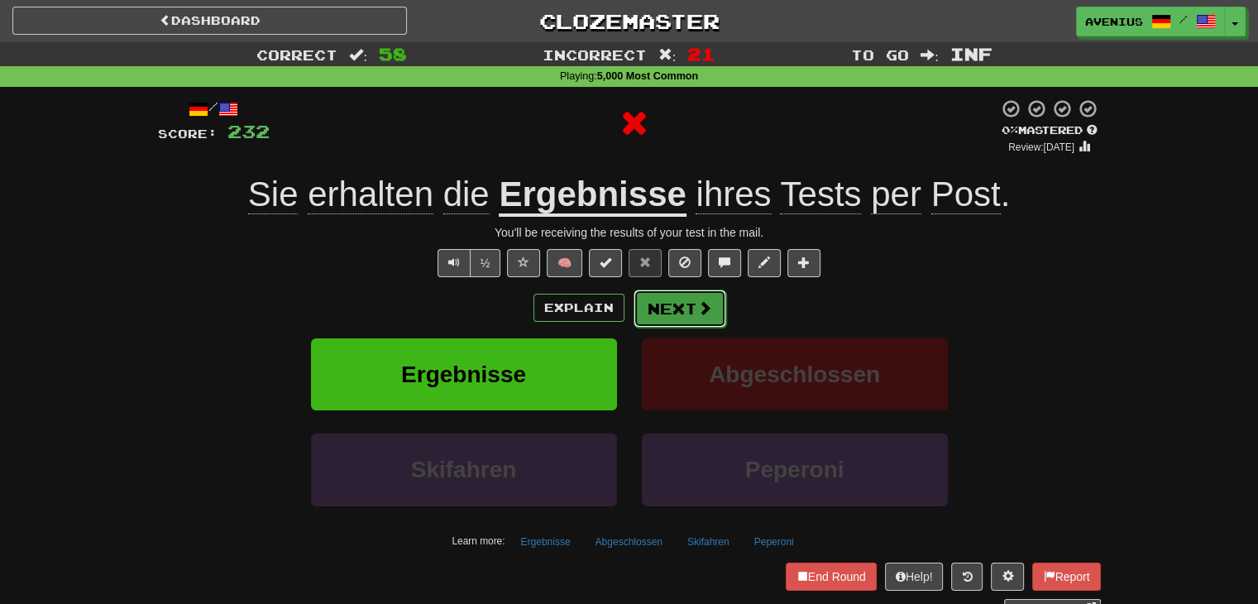
click at [681, 306] on button "Next" at bounding box center [680, 309] width 93 height 38
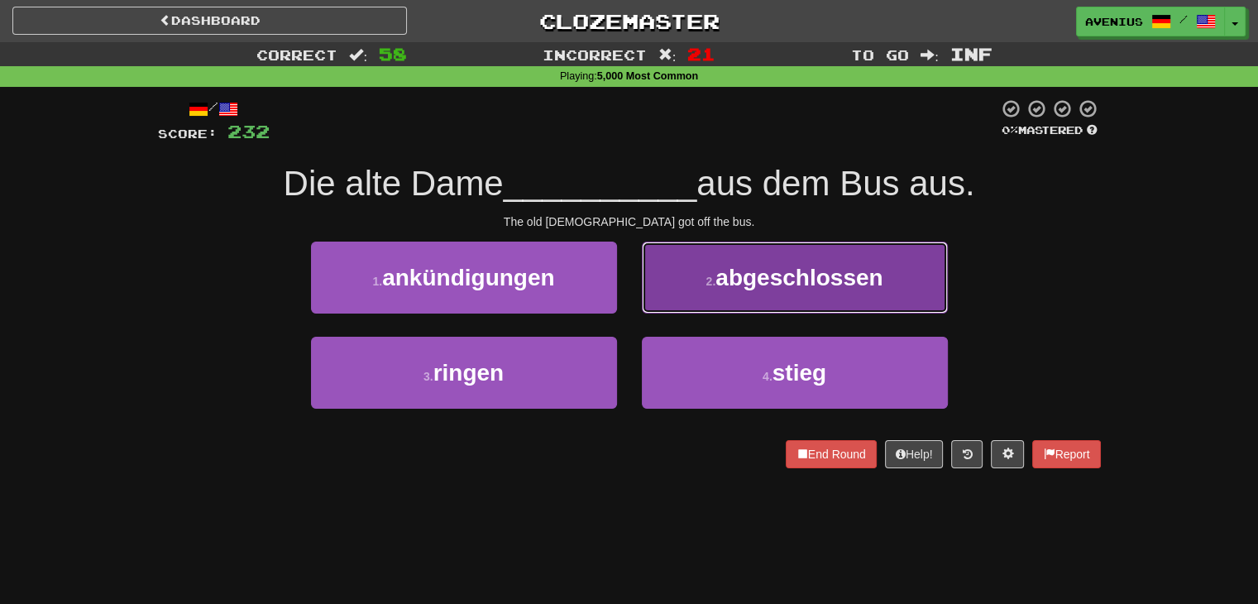
click at [692, 302] on button "2 . abgeschlossen" at bounding box center [795, 278] width 306 height 72
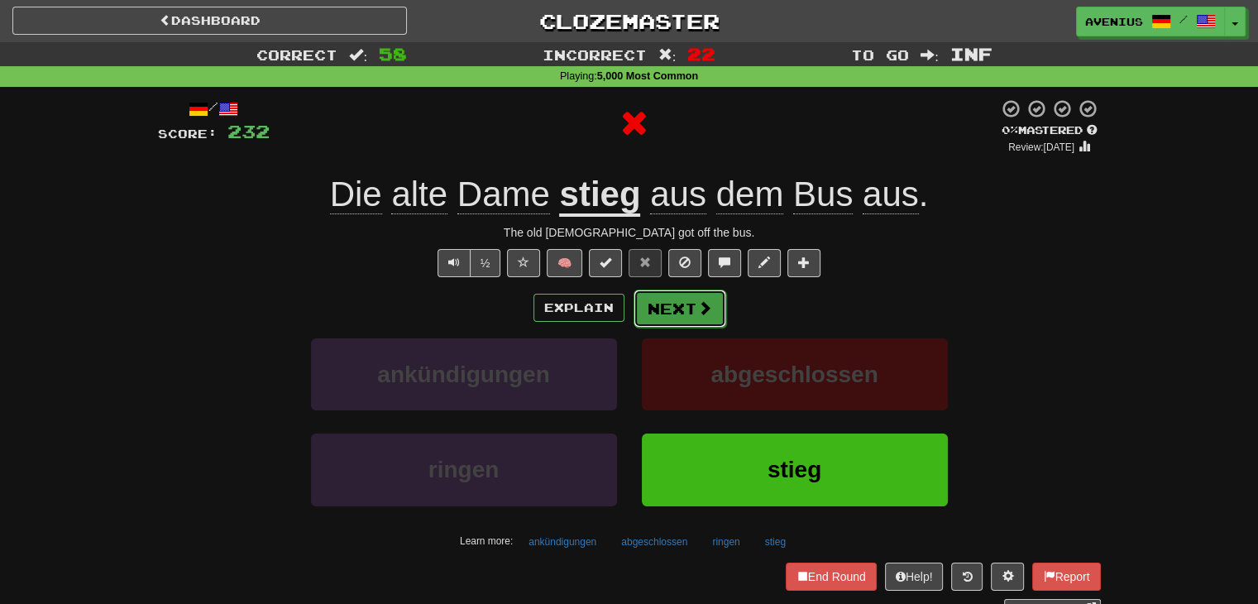
click at [674, 312] on button "Next" at bounding box center [680, 309] width 93 height 38
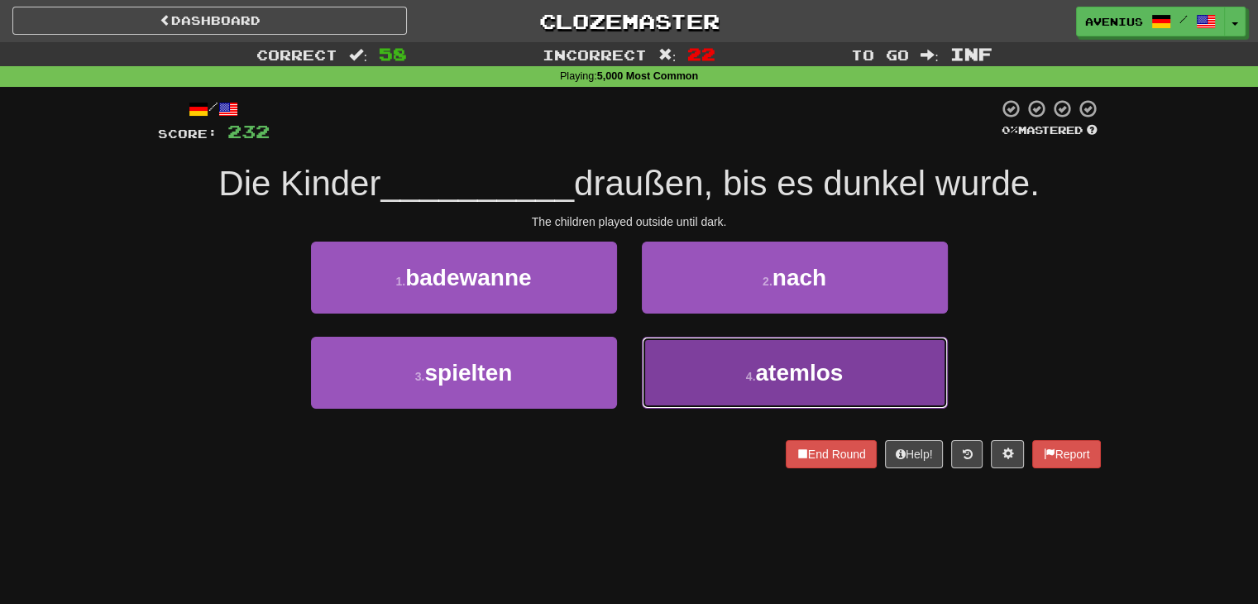
click at [718, 371] on button "4 . atemlos" at bounding box center [795, 373] width 306 height 72
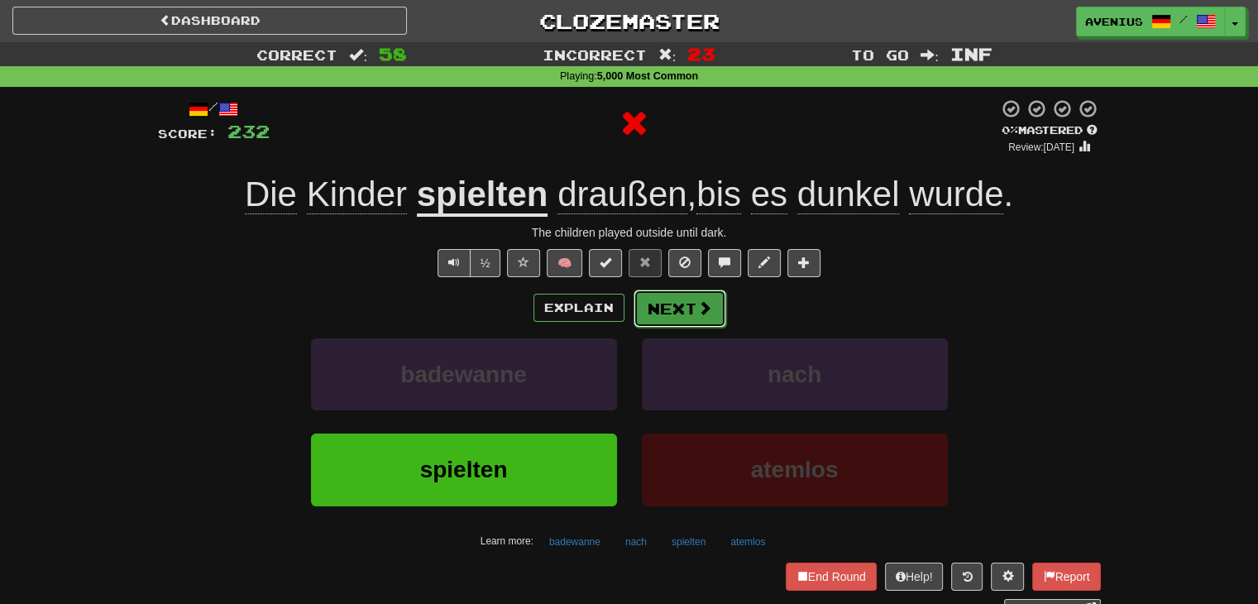
click at [666, 320] on button "Next" at bounding box center [680, 309] width 93 height 38
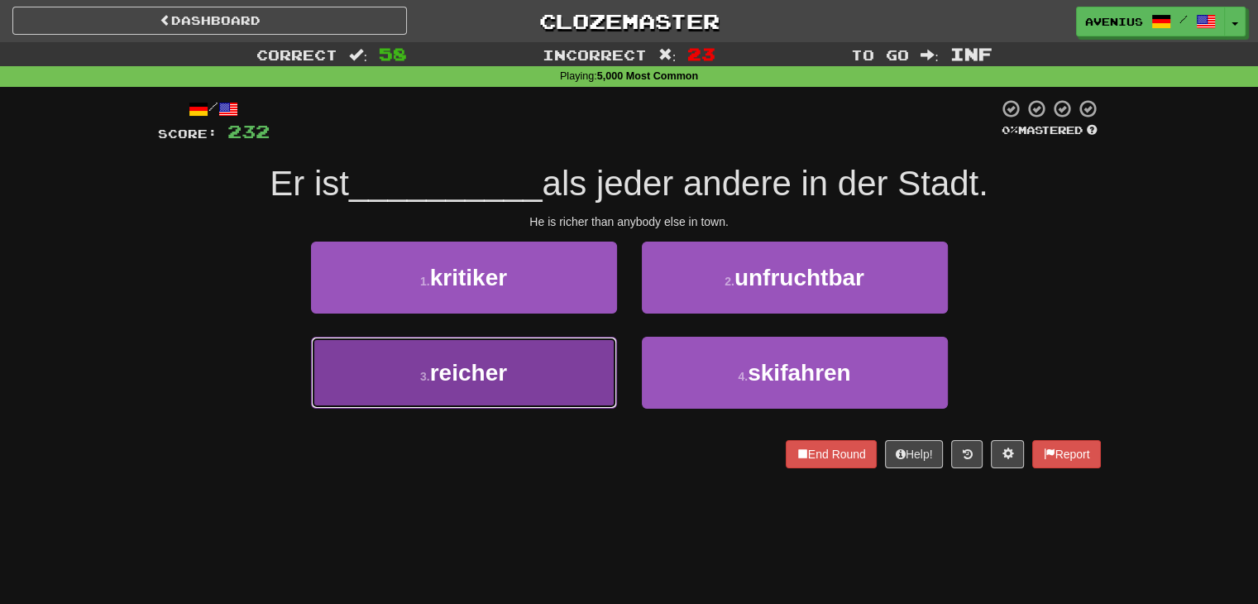
click at [543, 383] on button "3 . reicher" at bounding box center [464, 373] width 306 height 72
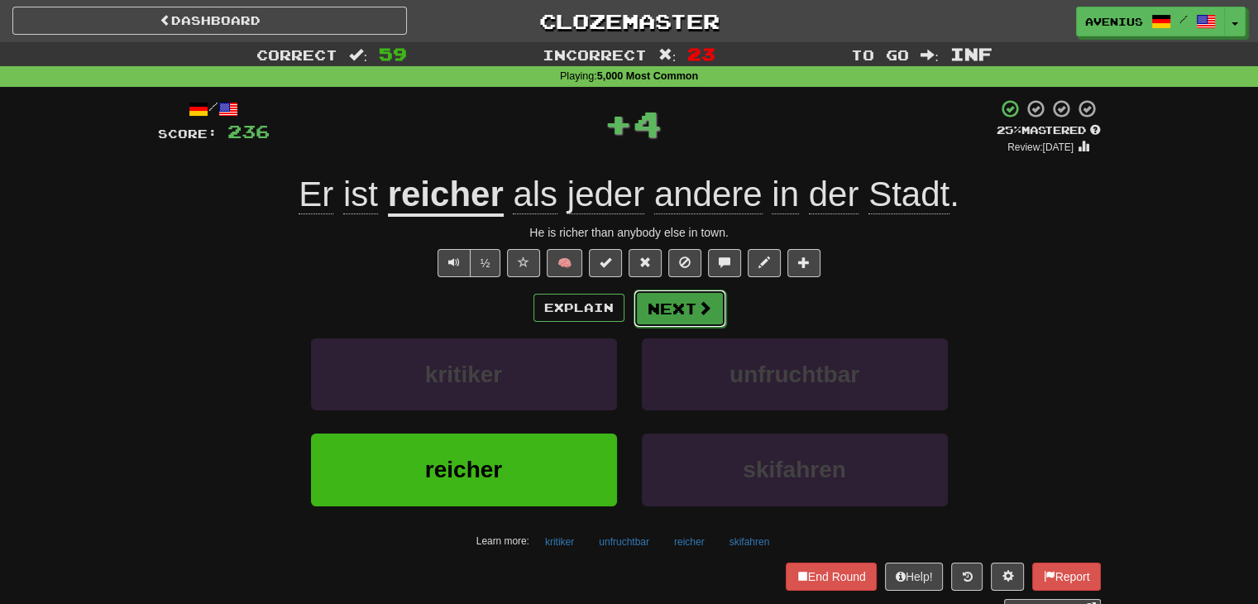
click at [692, 316] on button "Next" at bounding box center [680, 309] width 93 height 38
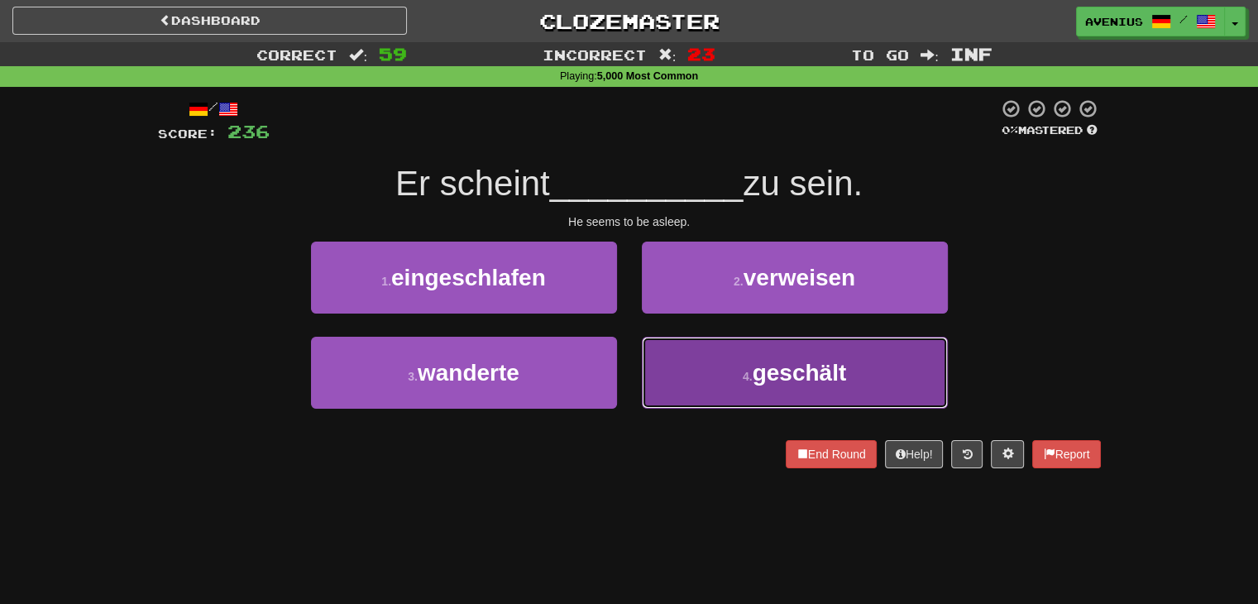
click at [711, 369] on button "4 . geschält" at bounding box center [795, 373] width 306 height 72
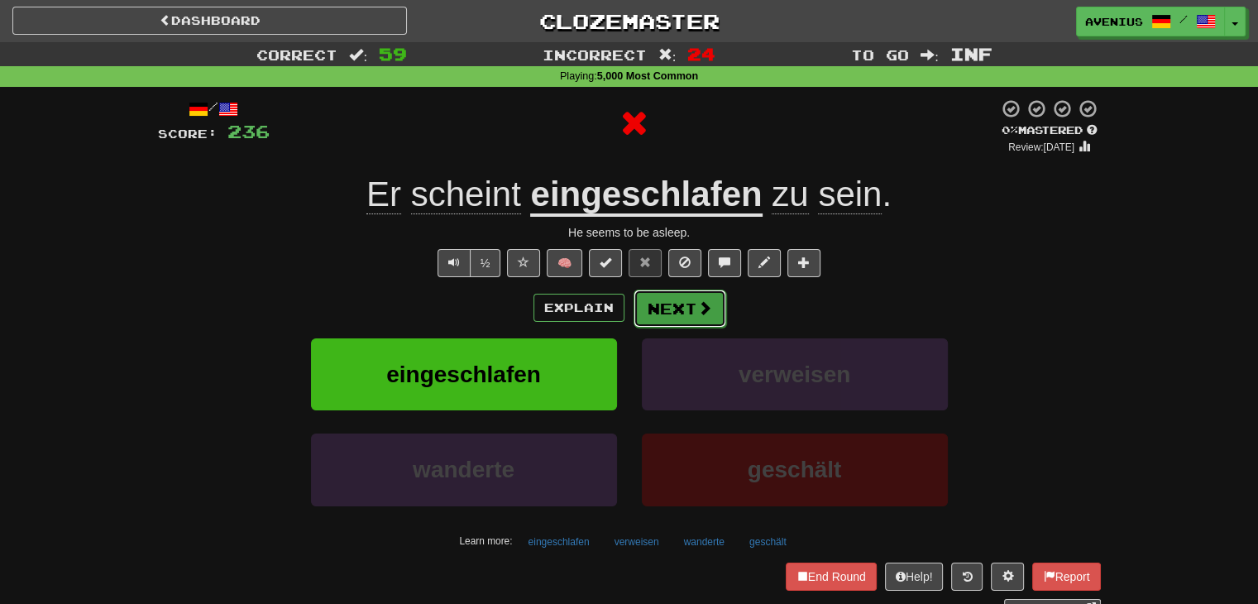
click at [672, 290] on button "Next" at bounding box center [680, 309] width 93 height 38
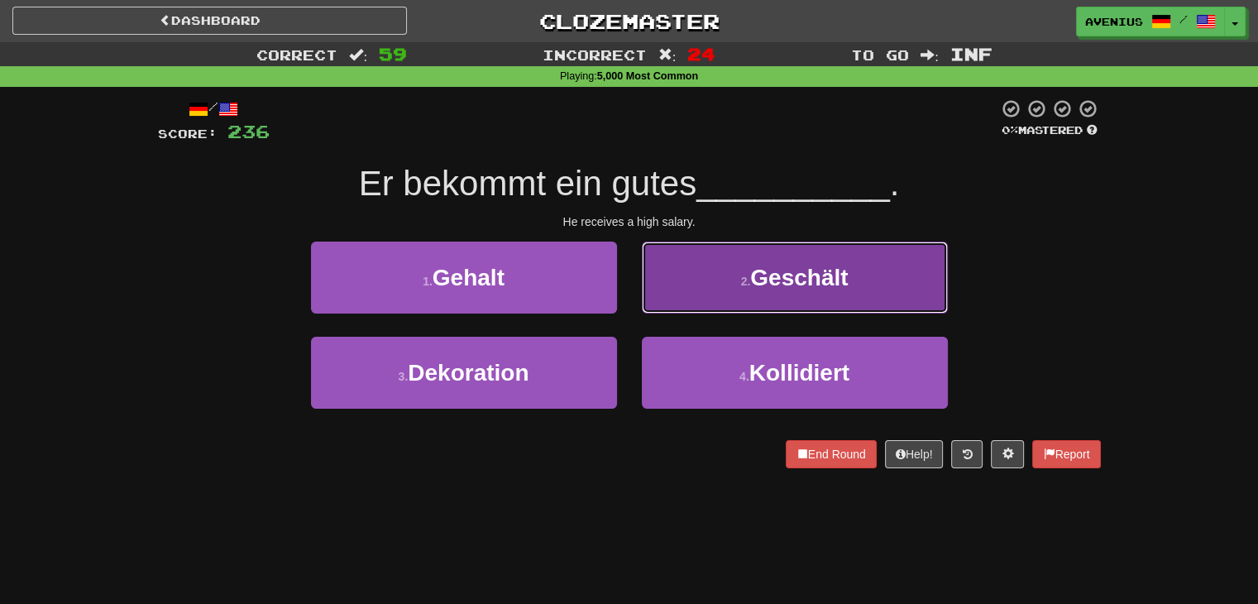
click at [692, 300] on button "2 . Geschält" at bounding box center [795, 278] width 306 height 72
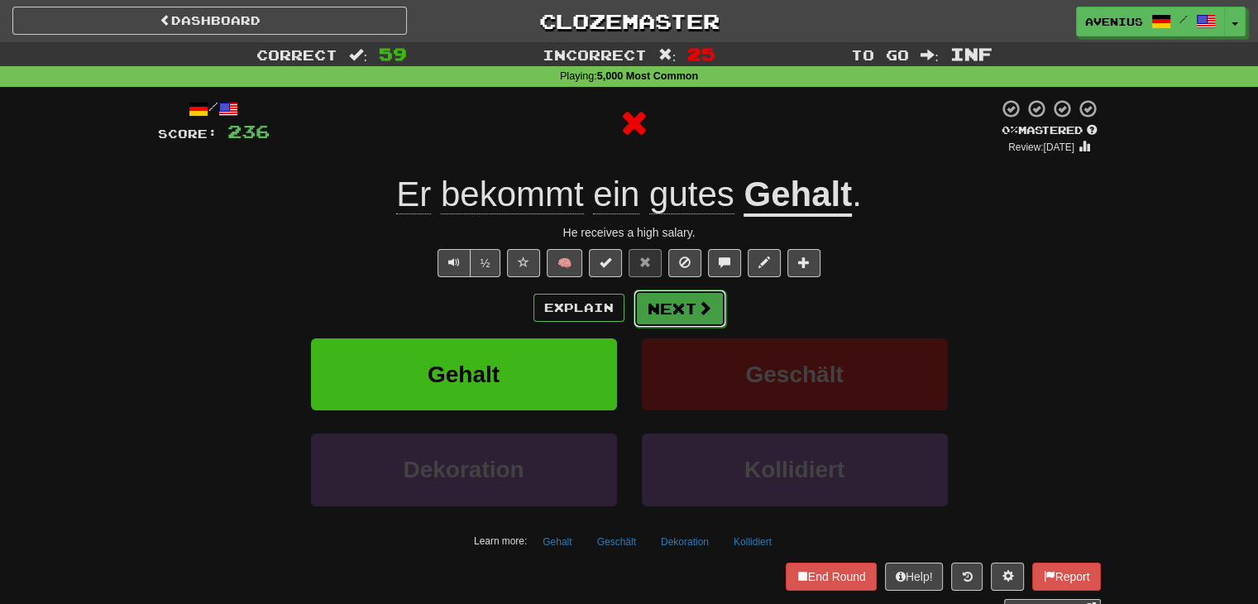
click at [668, 315] on button "Next" at bounding box center [680, 309] width 93 height 38
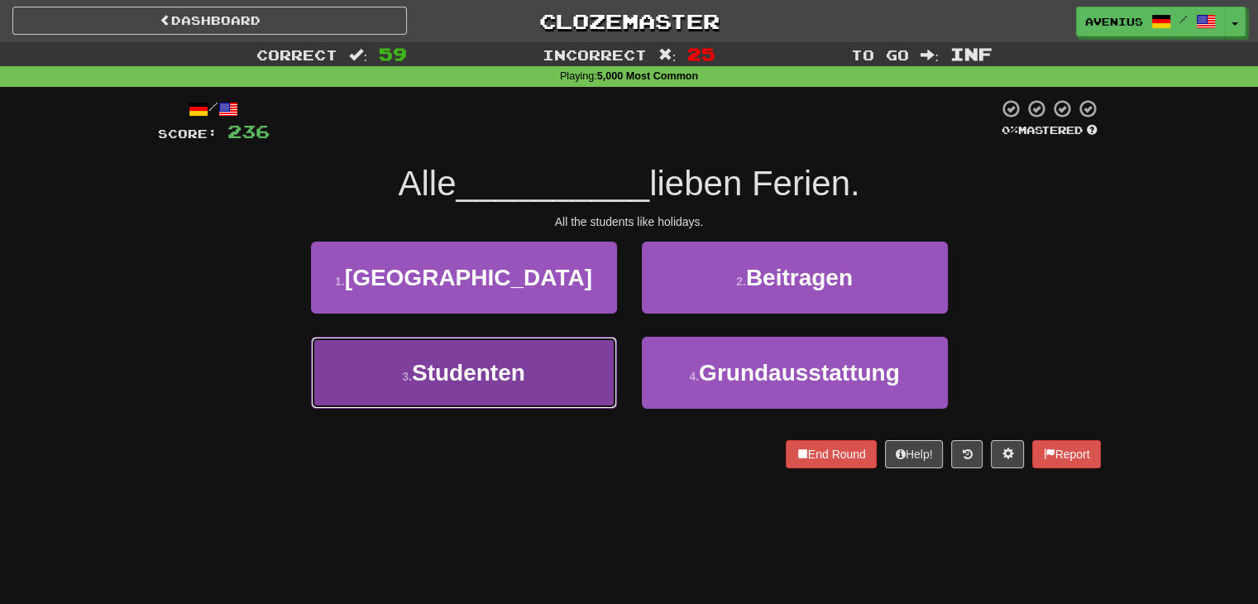
click at [599, 364] on button "3 . Studenten" at bounding box center [464, 373] width 306 height 72
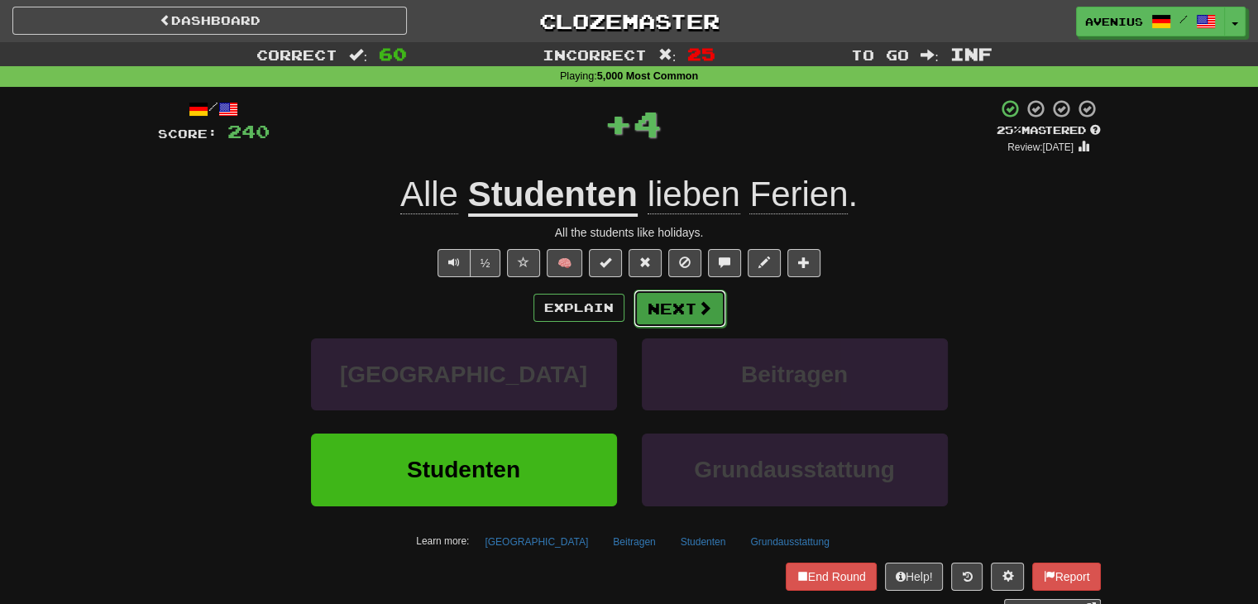
click at [679, 302] on button "Next" at bounding box center [680, 309] width 93 height 38
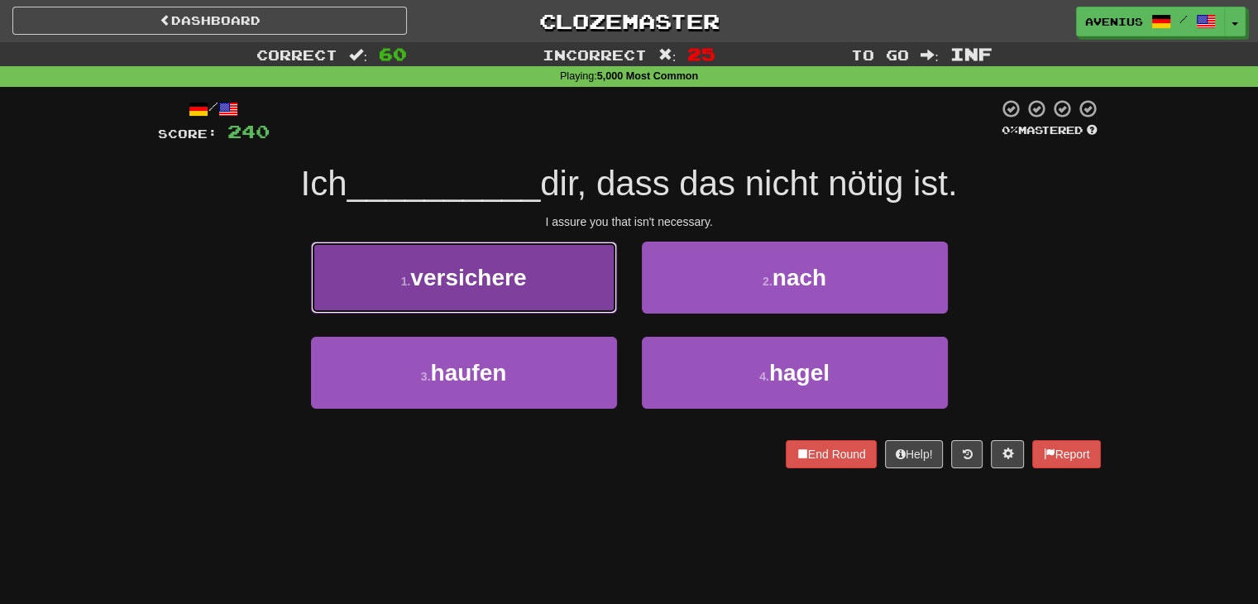
click at [558, 294] on button "1 . versichere" at bounding box center [464, 278] width 306 height 72
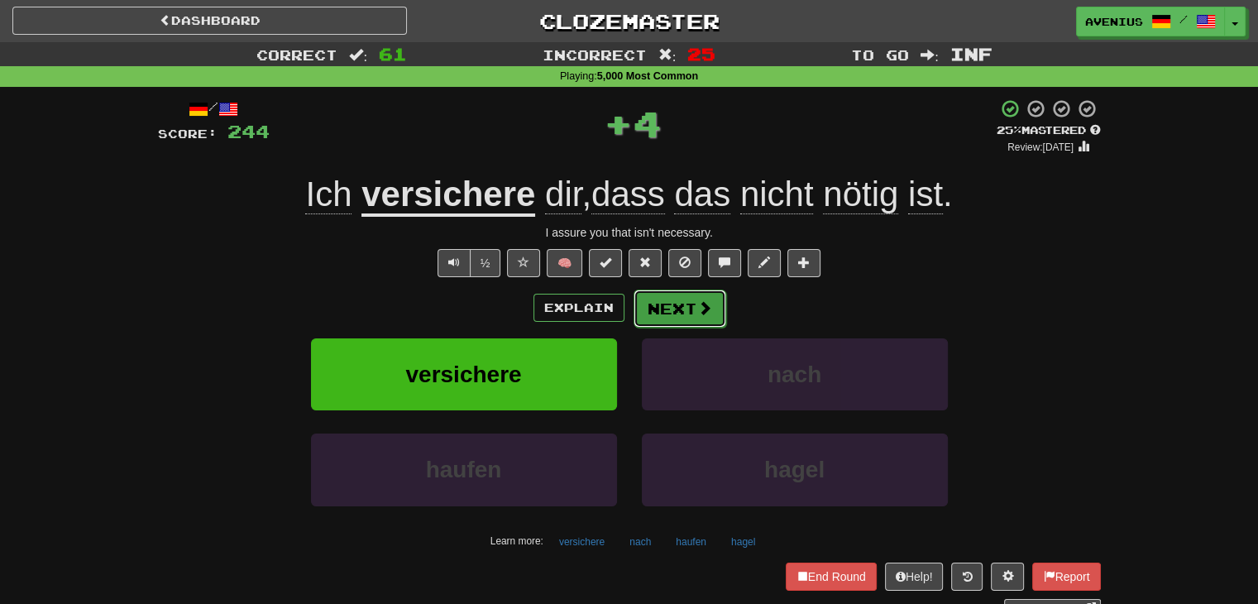
click at [655, 311] on button "Next" at bounding box center [680, 309] width 93 height 38
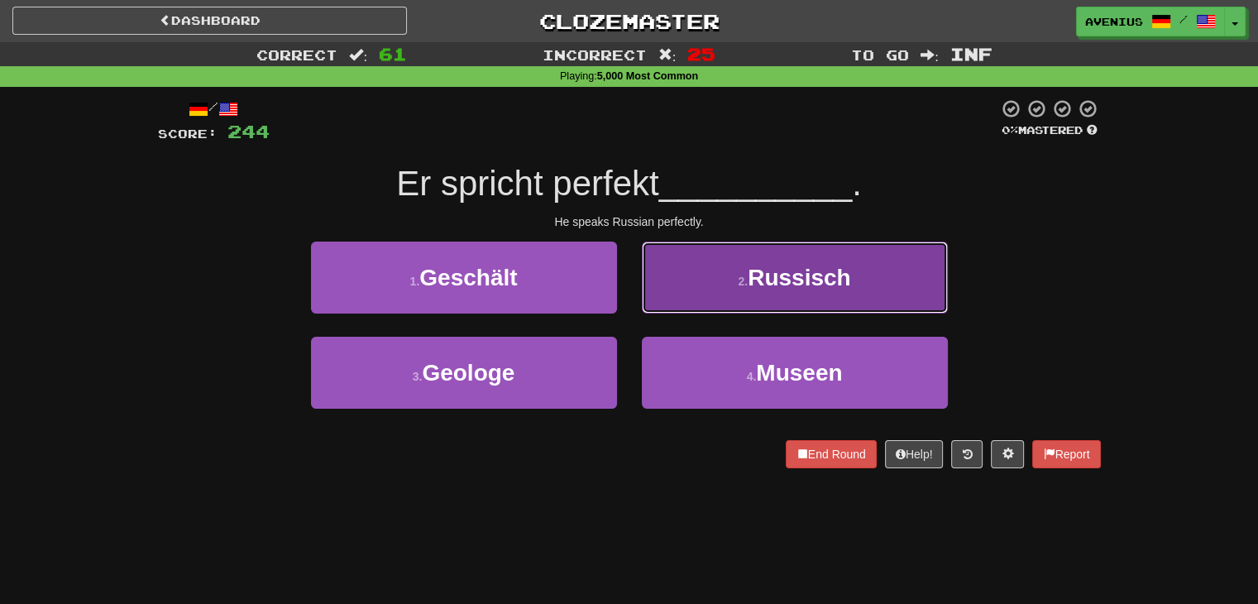
click at [688, 299] on button "2 . Russisch" at bounding box center [795, 278] width 306 height 72
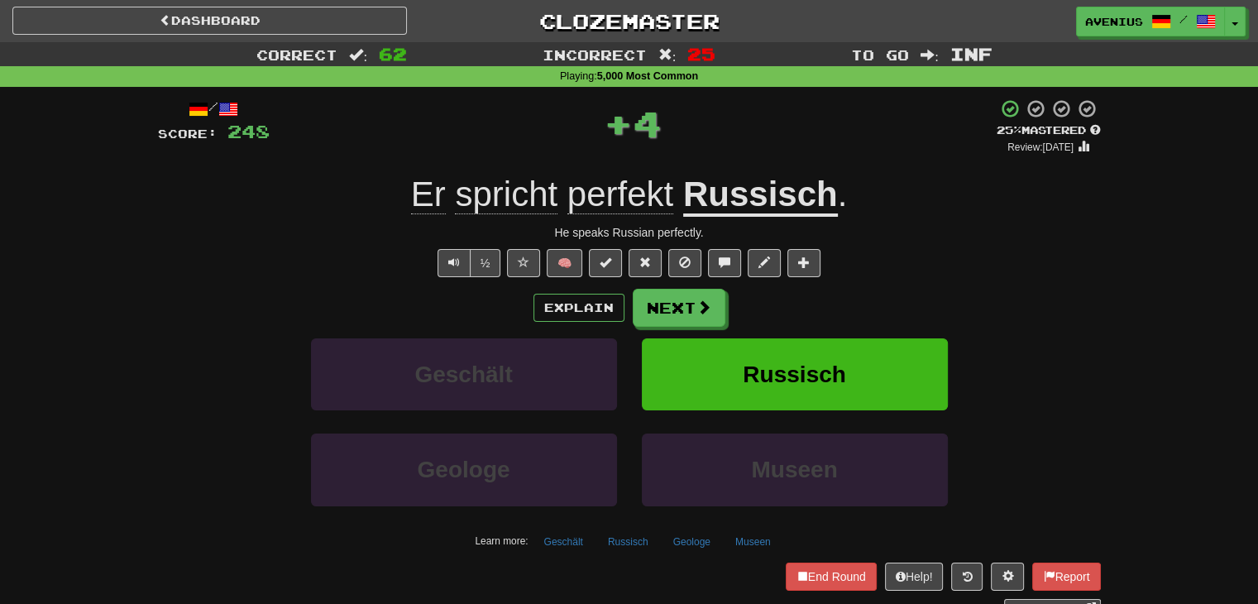
click at [659, 309] on button "Next" at bounding box center [679, 308] width 93 height 38
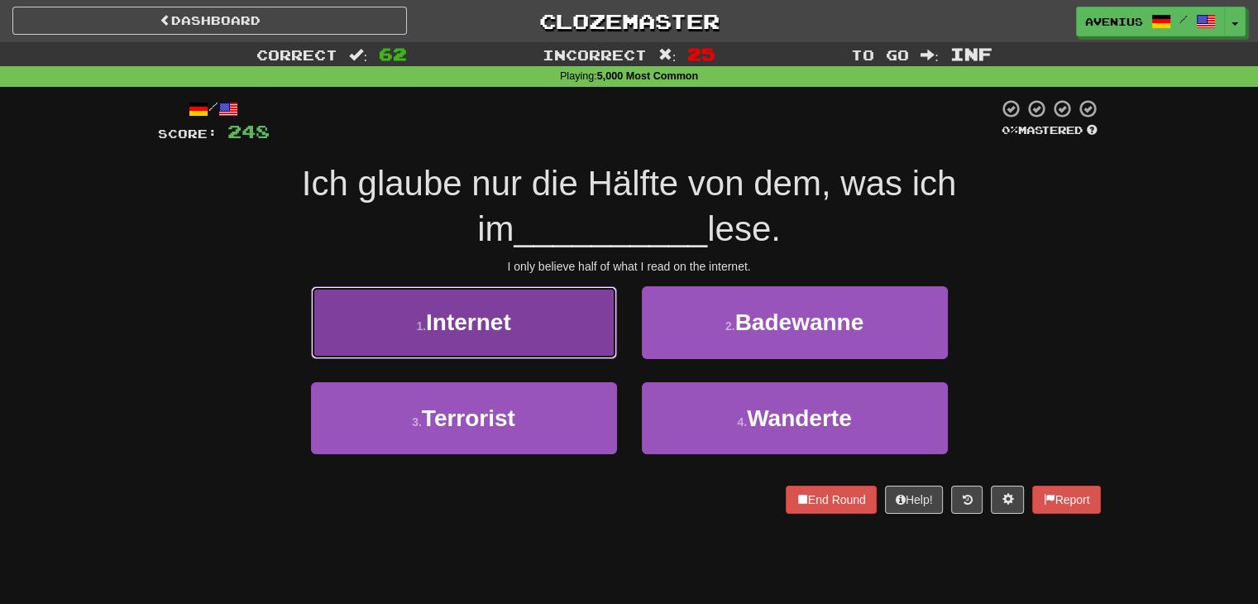
click at [592, 319] on button "1 . Internet" at bounding box center [464, 322] width 306 height 72
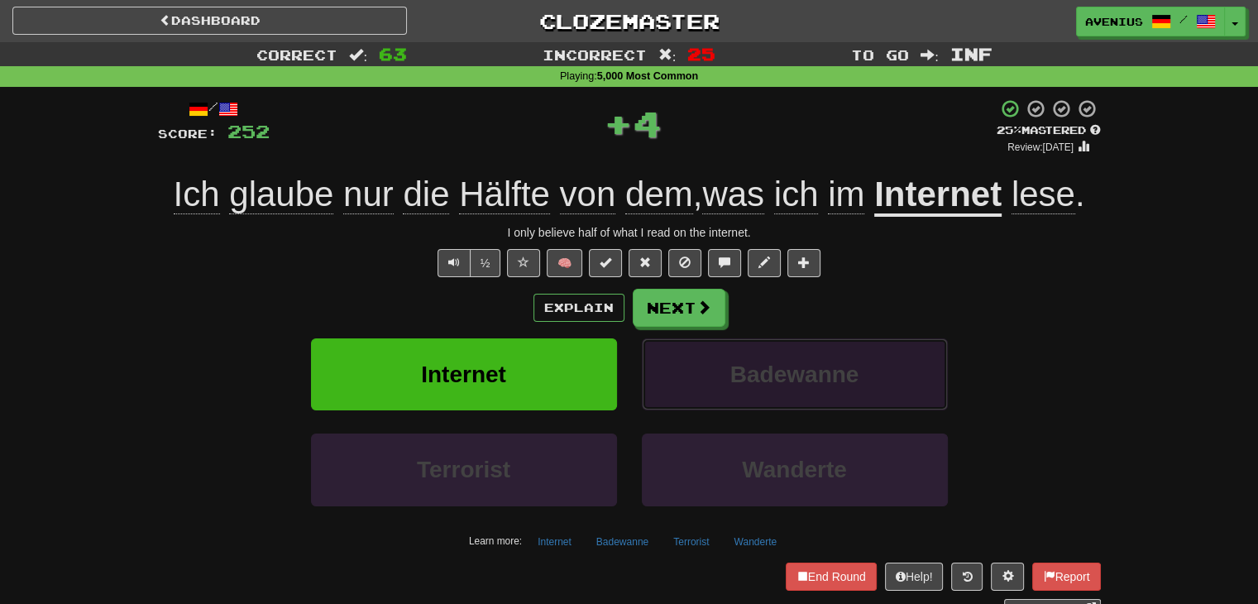
click at [748, 338] on button "Badewanne" at bounding box center [795, 374] width 306 height 72
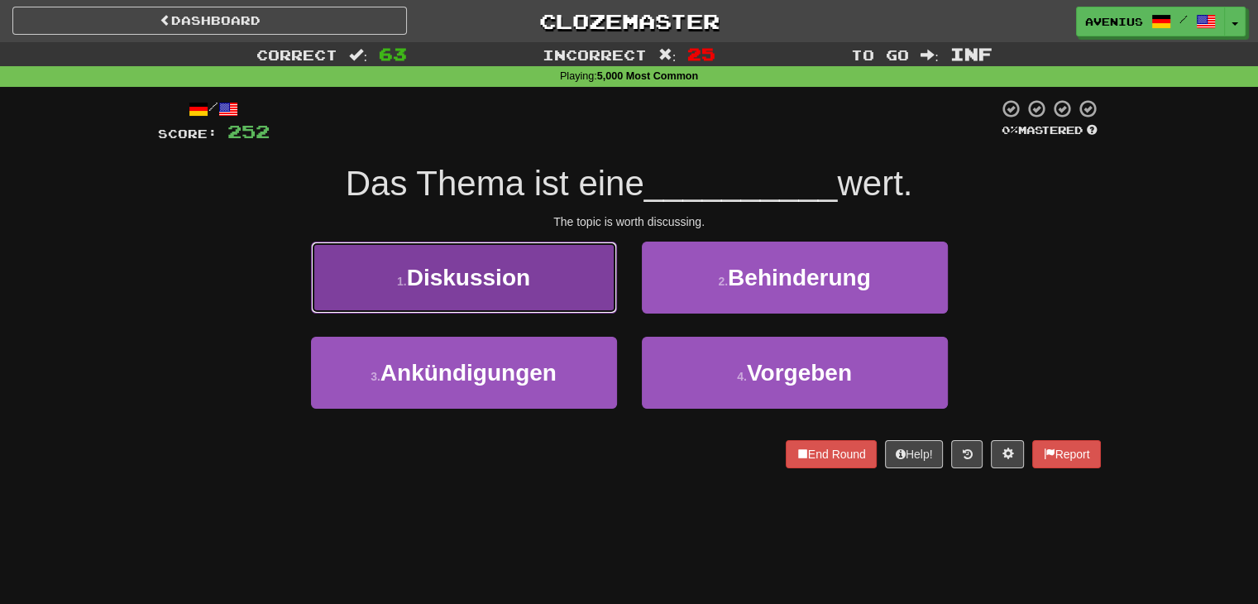
click at [573, 289] on button "1 . Diskussion" at bounding box center [464, 278] width 306 height 72
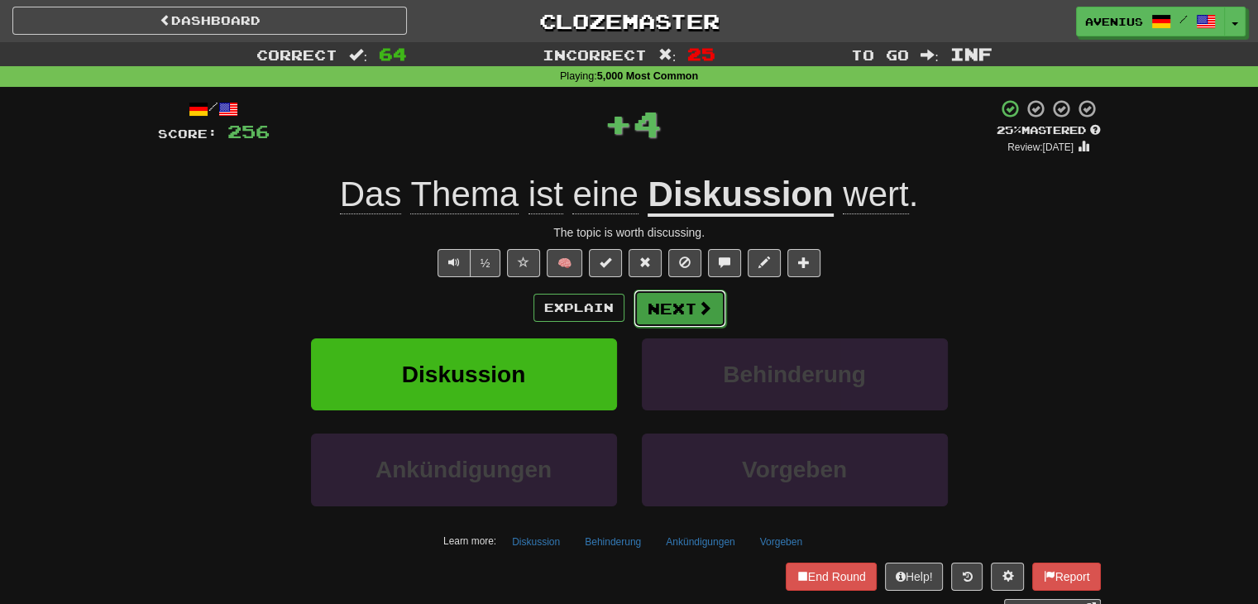
click at [685, 306] on button "Next" at bounding box center [680, 309] width 93 height 38
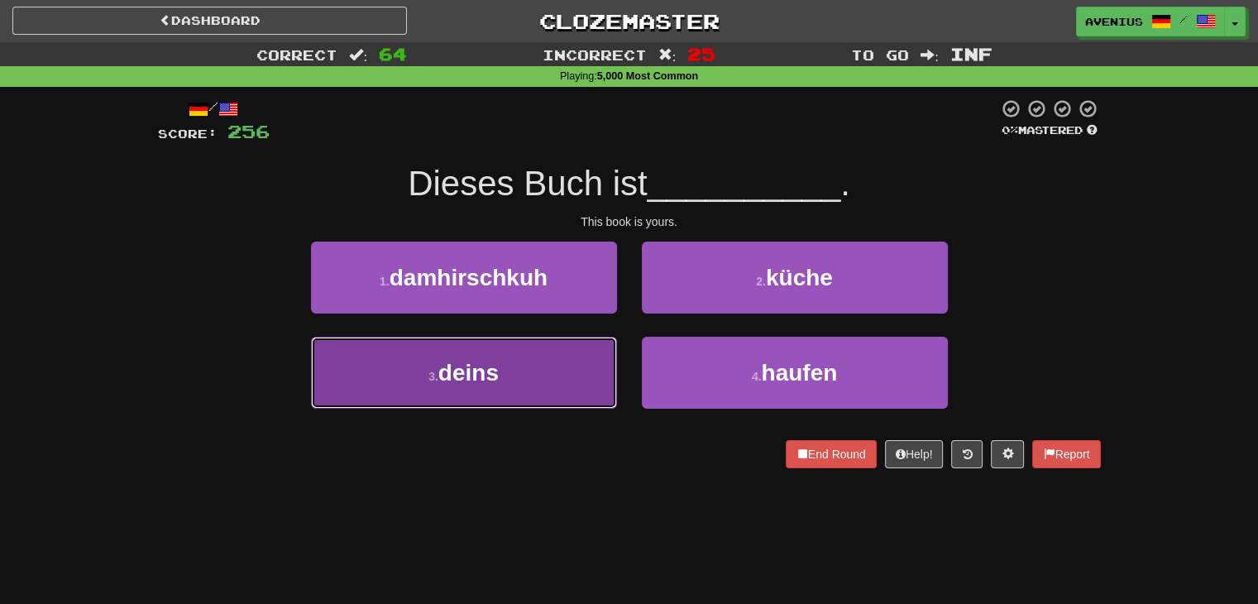
click at [569, 375] on button "3 . deins" at bounding box center [464, 373] width 306 height 72
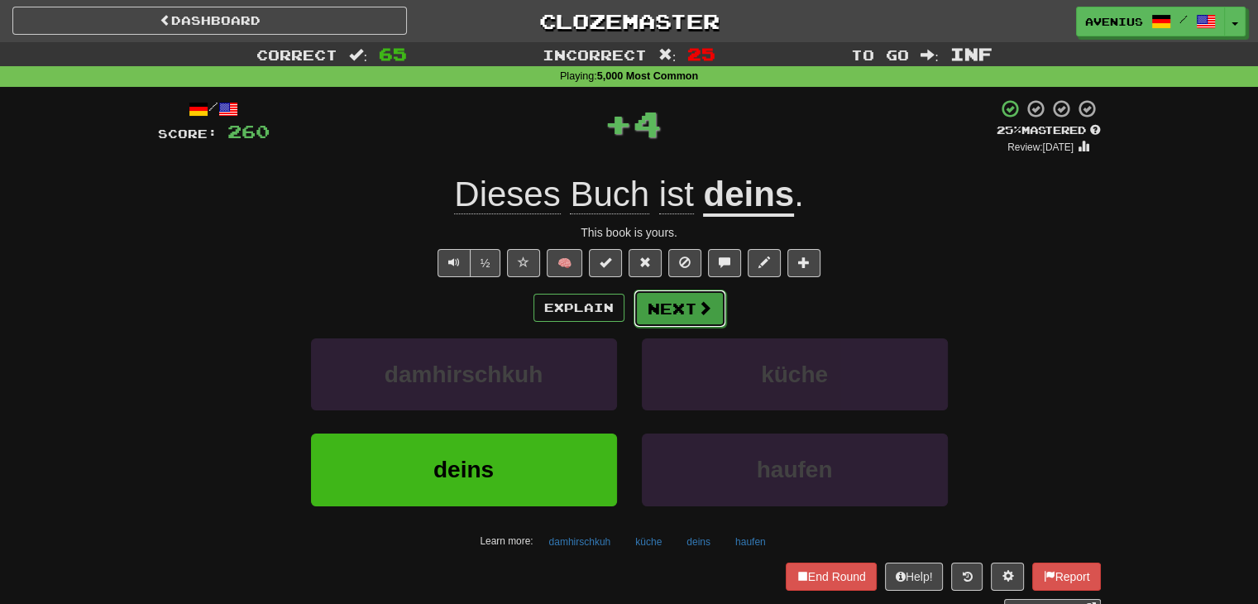
click at [707, 312] on span at bounding box center [704, 307] width 15 height 15
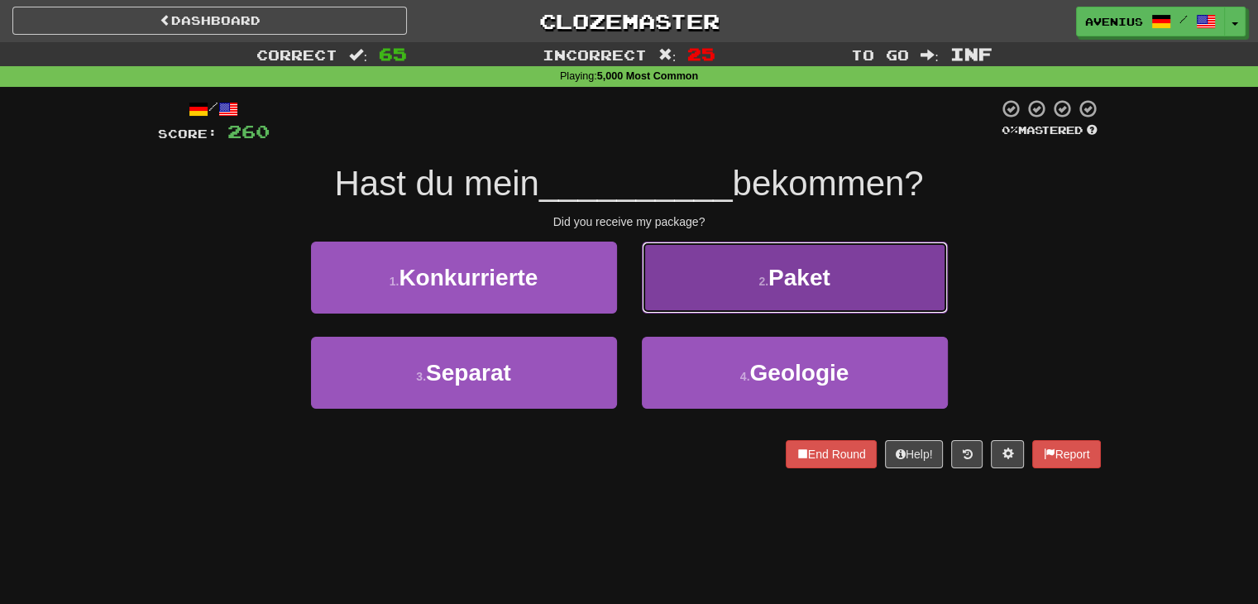
click at [660, 291] on button "2 . Paket" at bounding box center [795, 278] width 306 height 72
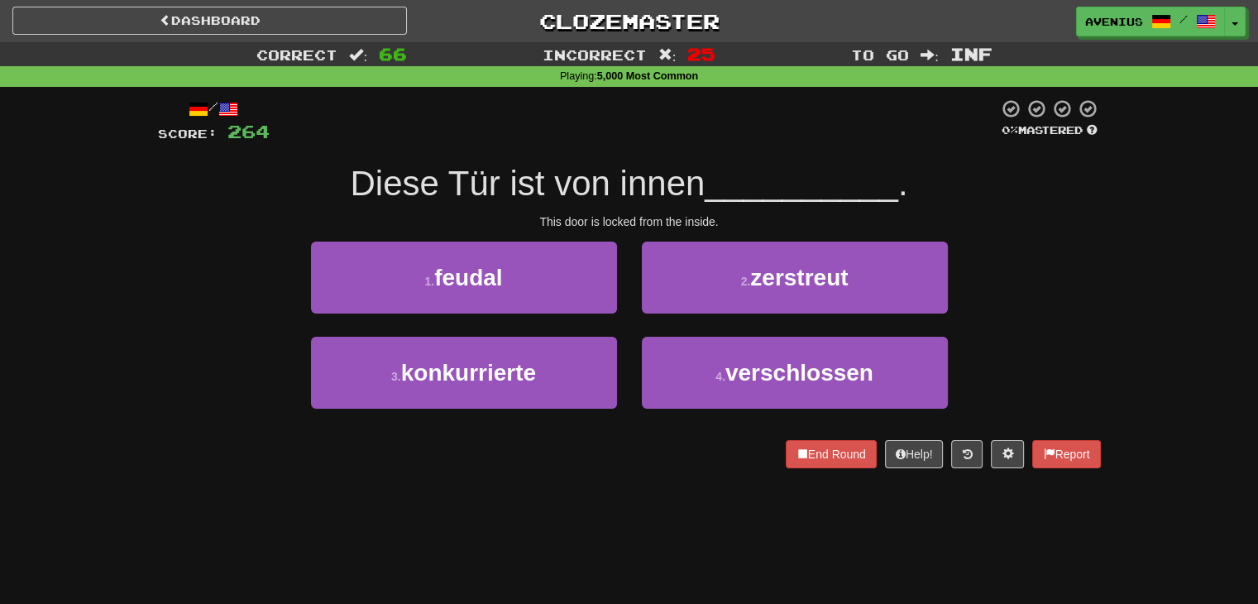
click at [630, 325] on div "2 . zerstreut" at bounding box center [795, 289] width 331 height 95
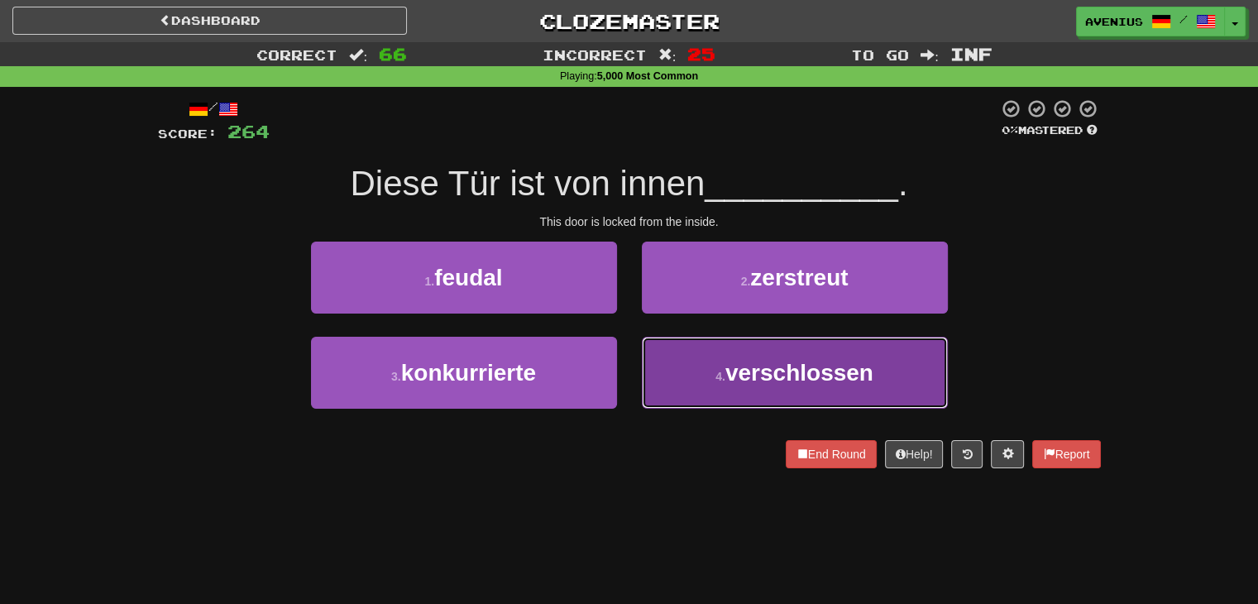
click at [660, 351] on button "4 . verschlossen" at bounding box center [795, 373] width 306 height 72
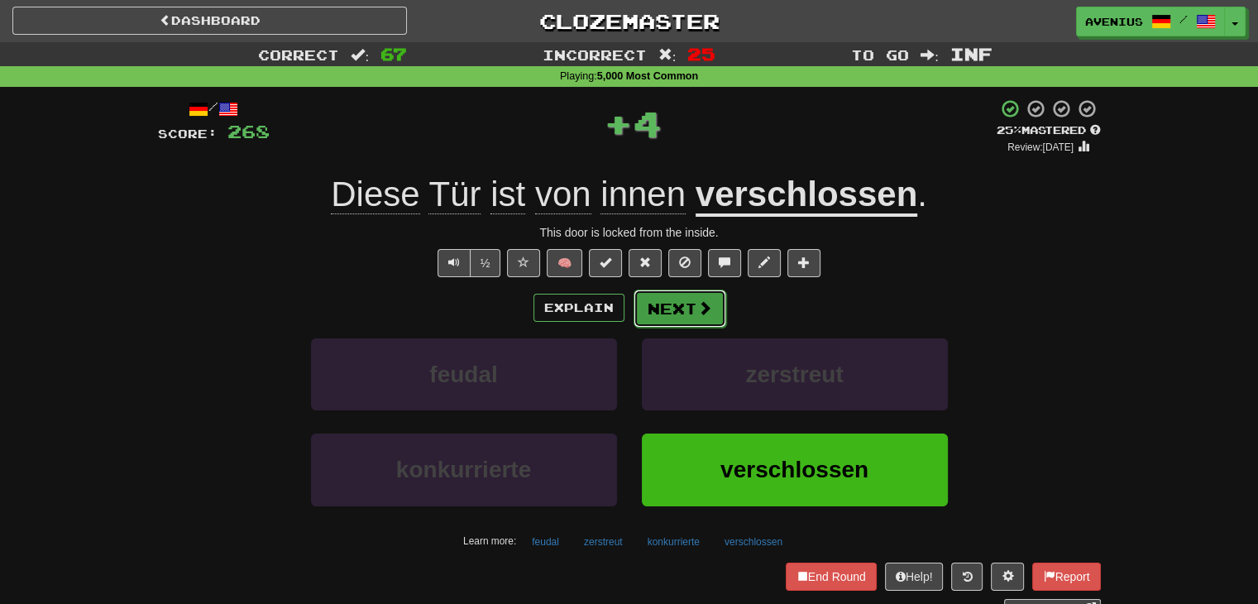
click at [665, 310] on button "Next" at bounding box center [680, 309] width 93 height 38
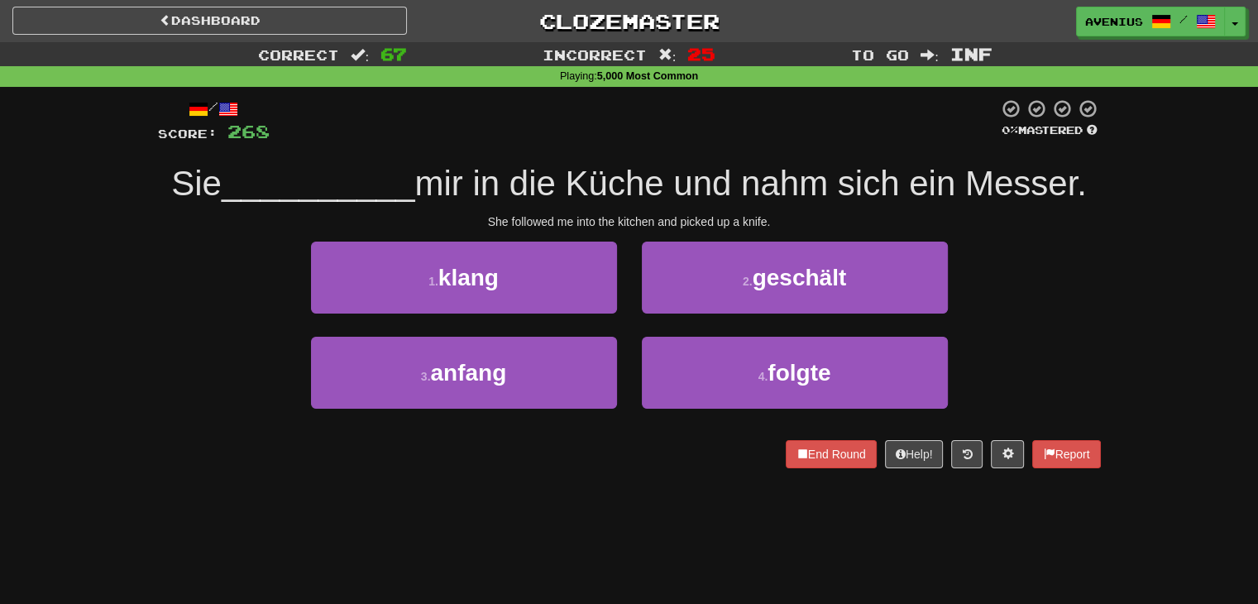
click at [630, 331] on div "2 . geschält" at bounding box center [795, 289] width 331 height 95
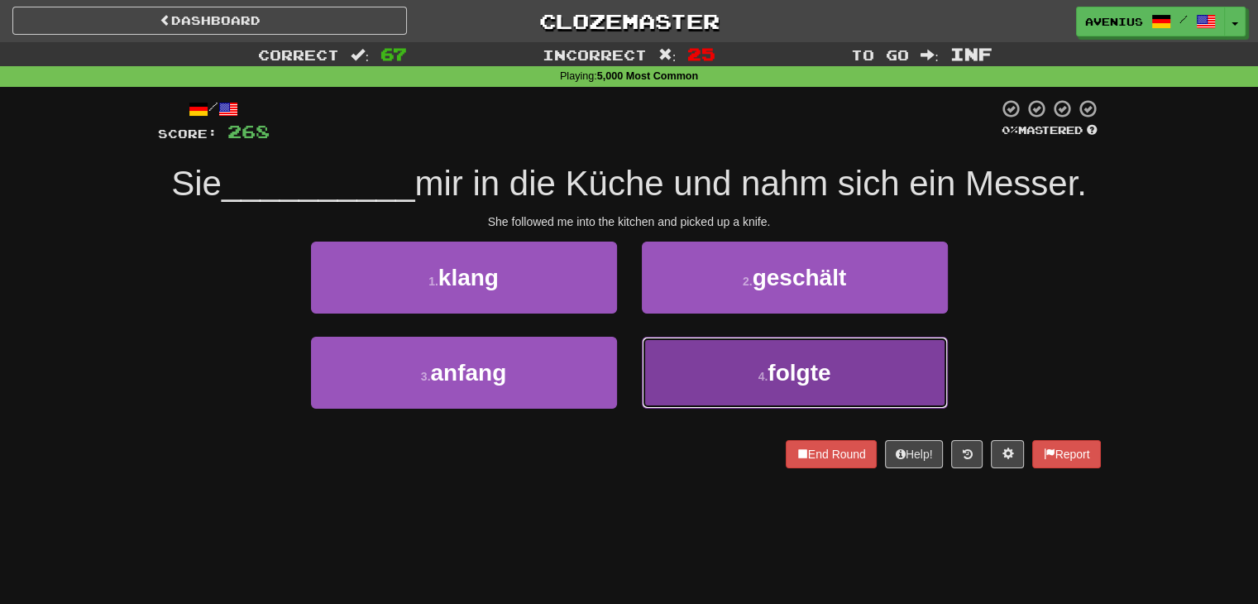
click at [675, 354] on button "4 . folgte" at bounding box center [795, 373] width 306 height 72
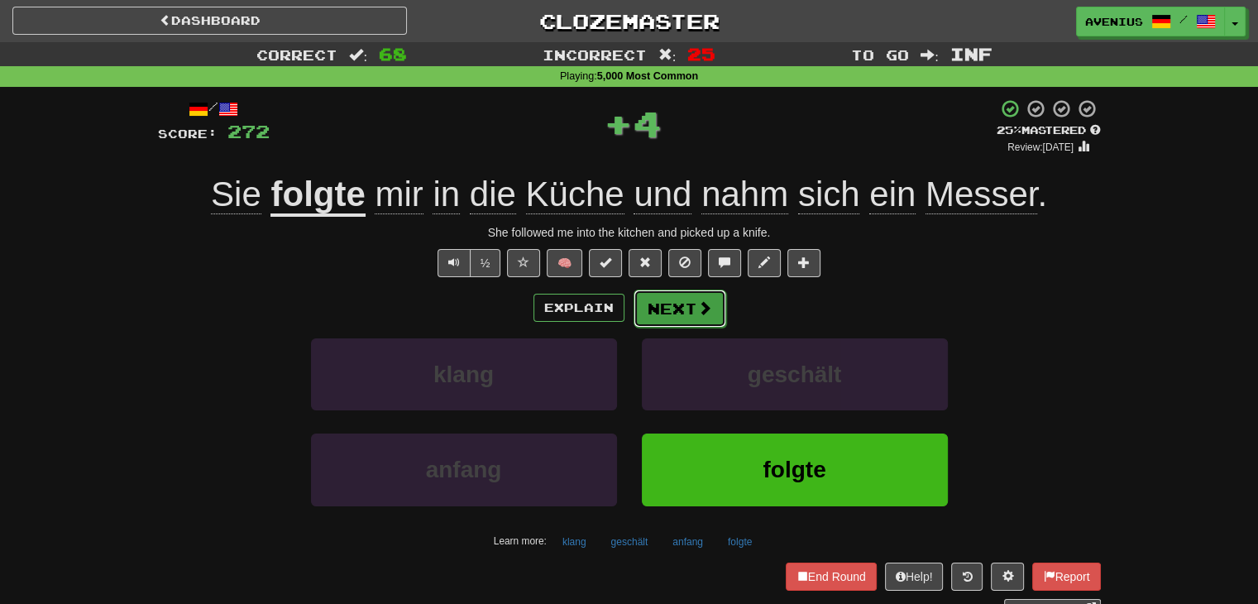
click at [659, 312] on button "Next" at bounding box center [680, 309] width 93 height 38
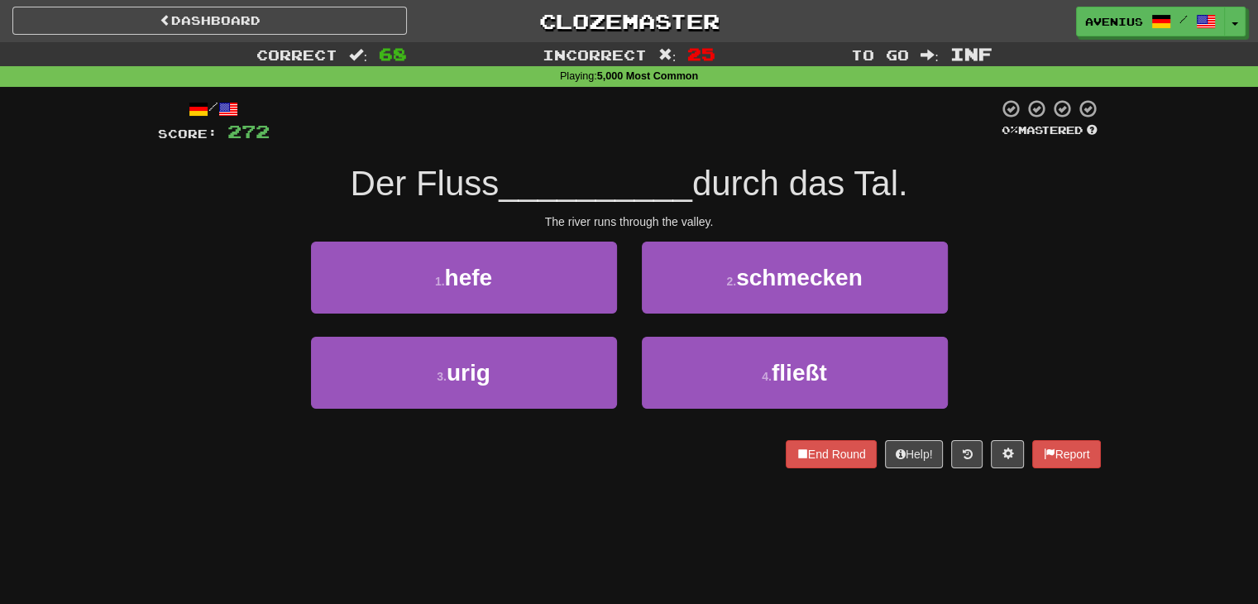
click at [626, 337] on div "3 . urig" at bounding box center [464, 384] width 331 height 95
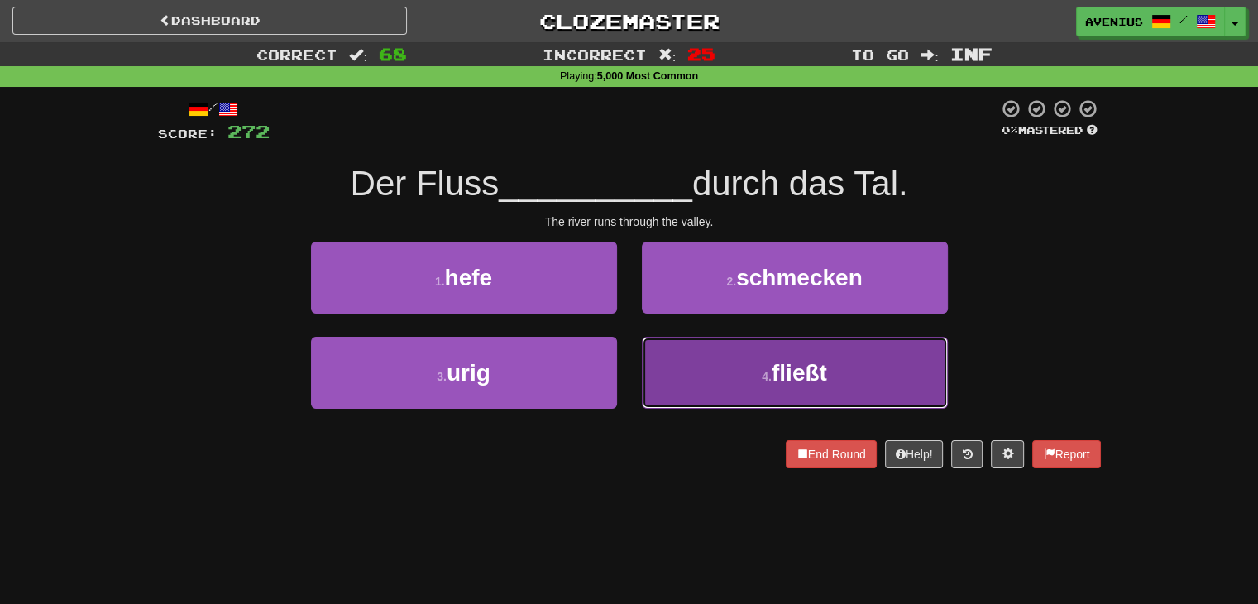
click at [704, 360] on button "4 . fließt" at bounding box center [795, 373] width 306 height 72
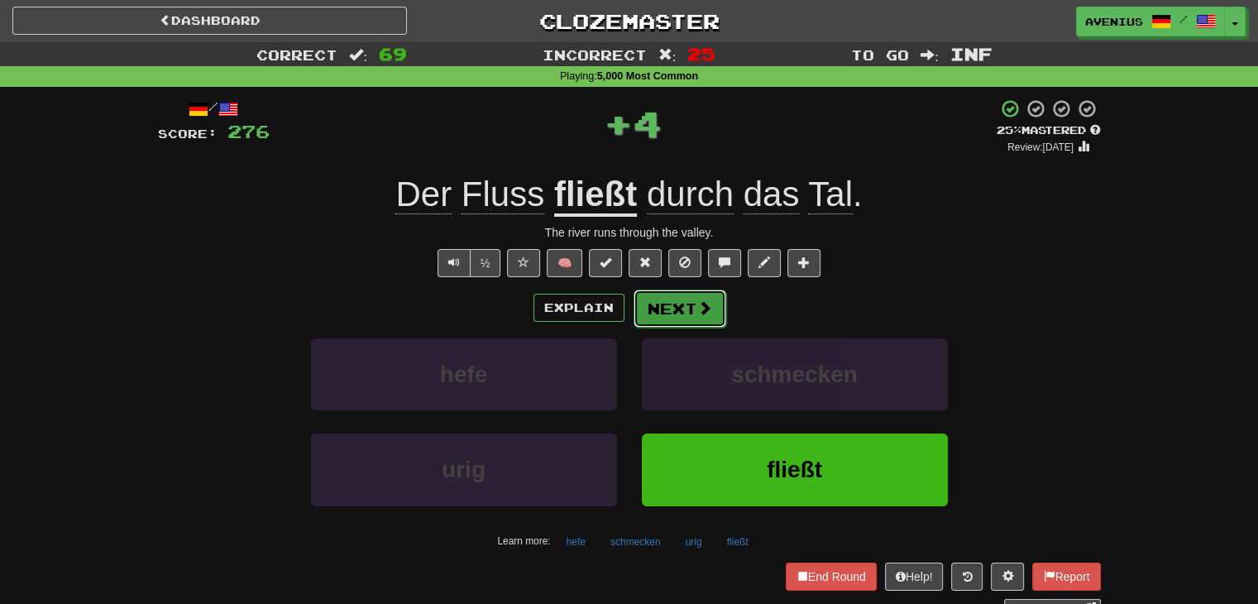
click at [665, 302] on button "Next" at bounding box center [680, 309] width 93 height 38
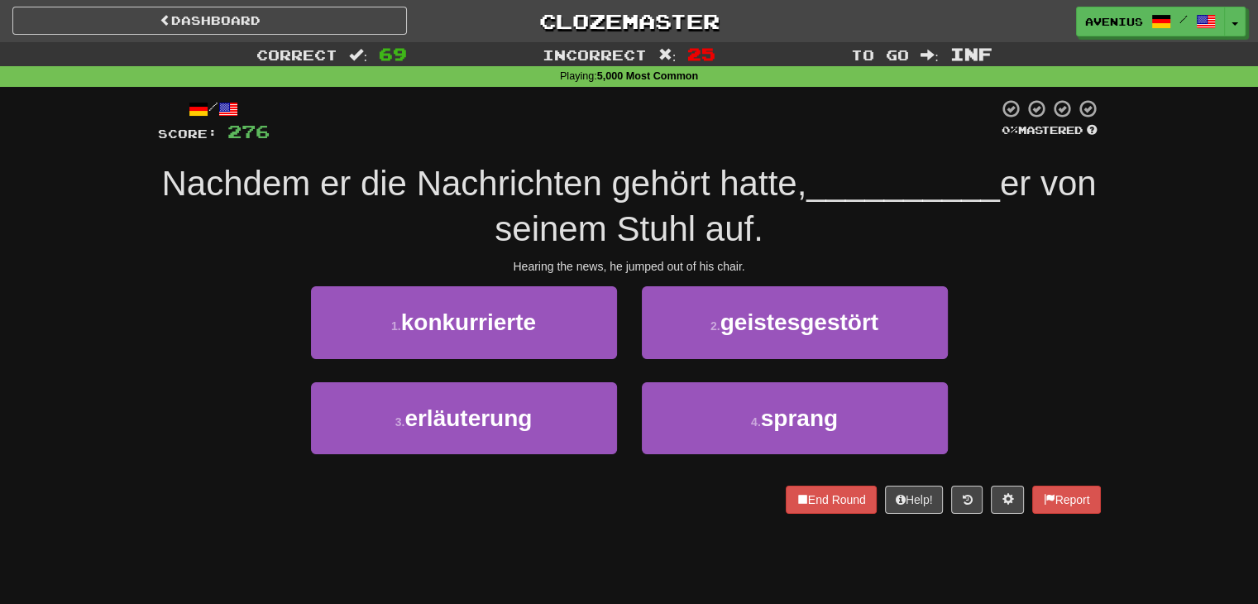
click at [625, 373] on div "1 . konkurrierte" at bounding box center [464, 333] width 331 height 95
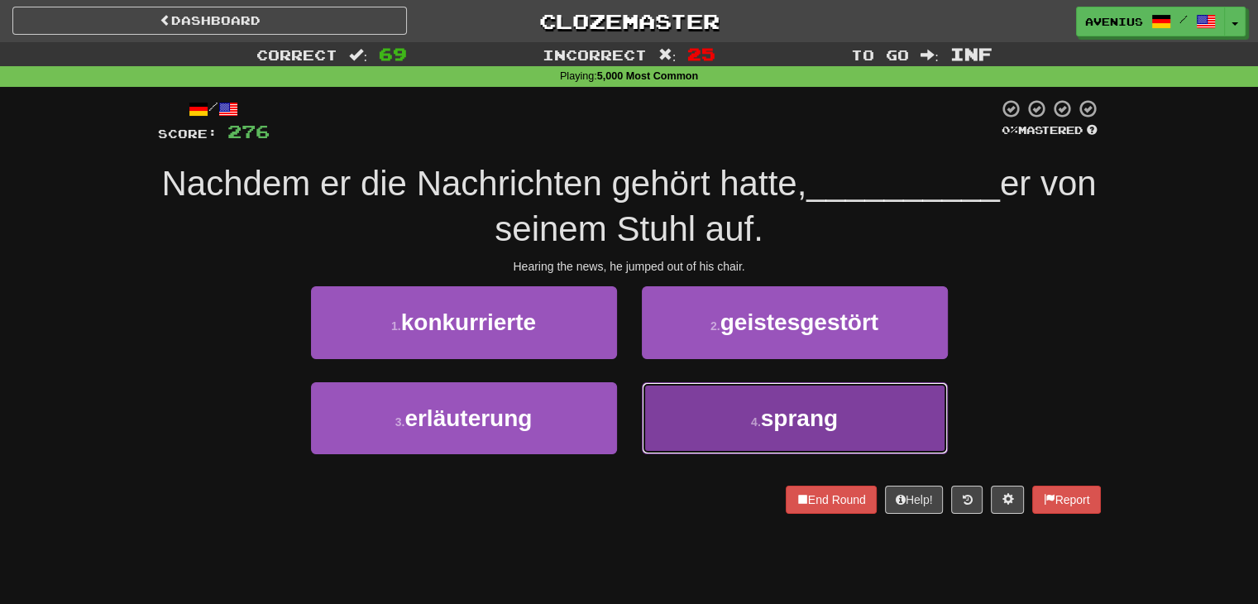
click at [716, 435] on button "4 . sprang" at bounding box center [795, 418] width 306 height 72
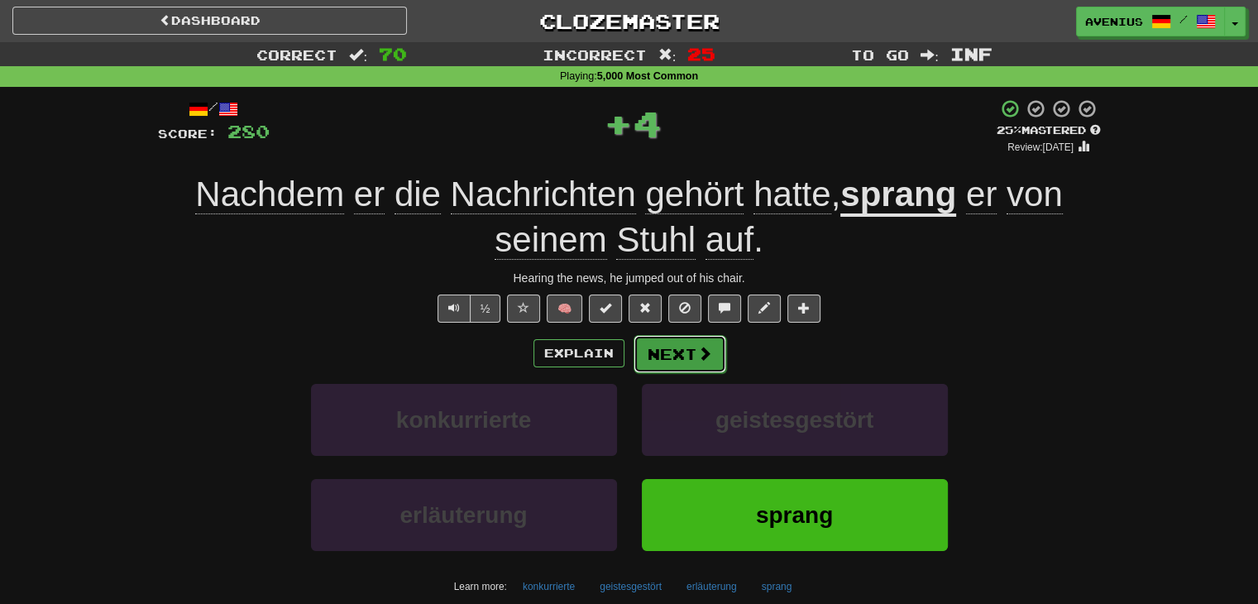
click at [687, 351] on button "Next" at bounding box center [680, 354] width 93 height 38
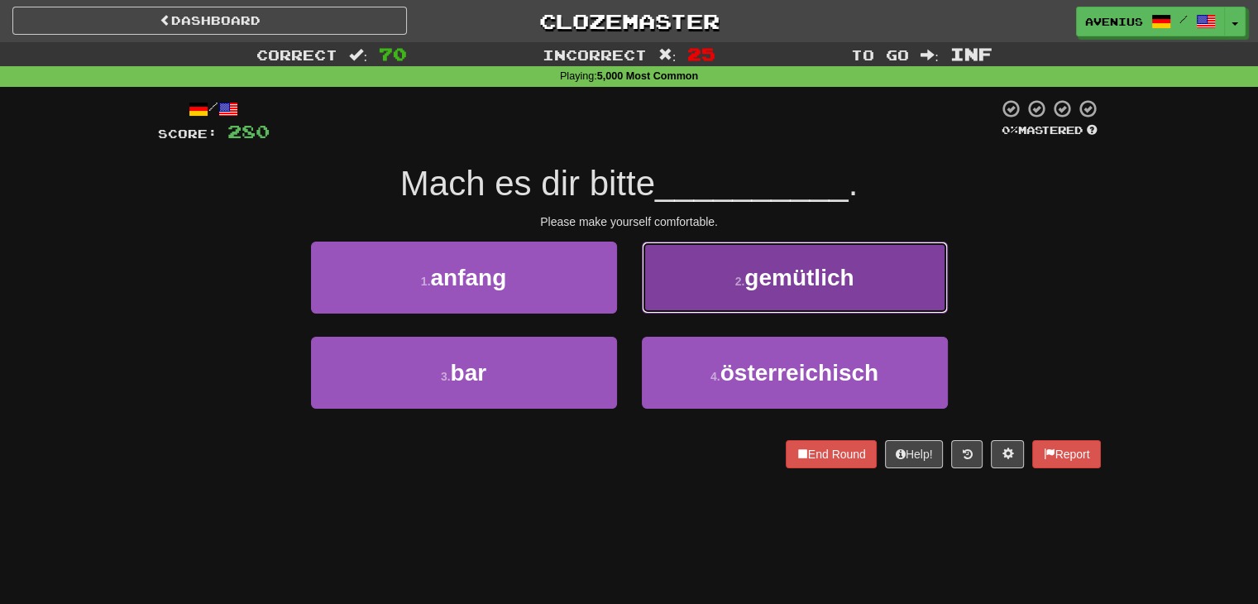
click at [679, 307] on button "2 . gemütlich" at bounding box center [795, 278] width 306 height 72
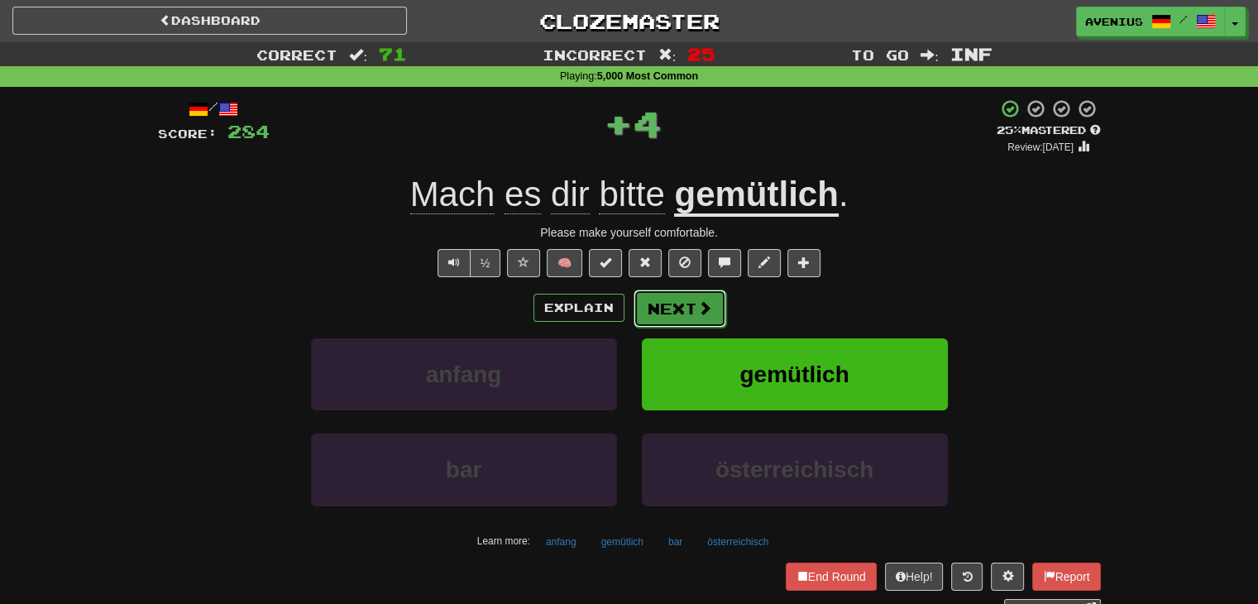
click at [673, 312] on button "Next" at bounding box center [680, 309] width 93 height 38
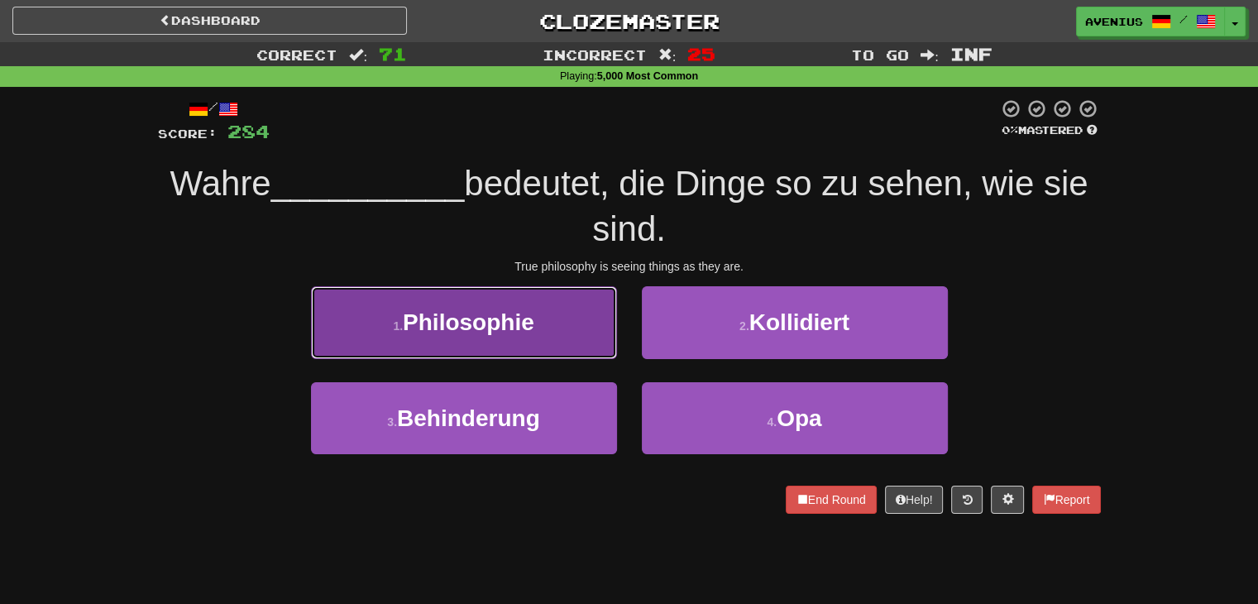
click at [573, 338] on button "1 . Philosophie" at bounding box center [464, 322] width 306 height 72
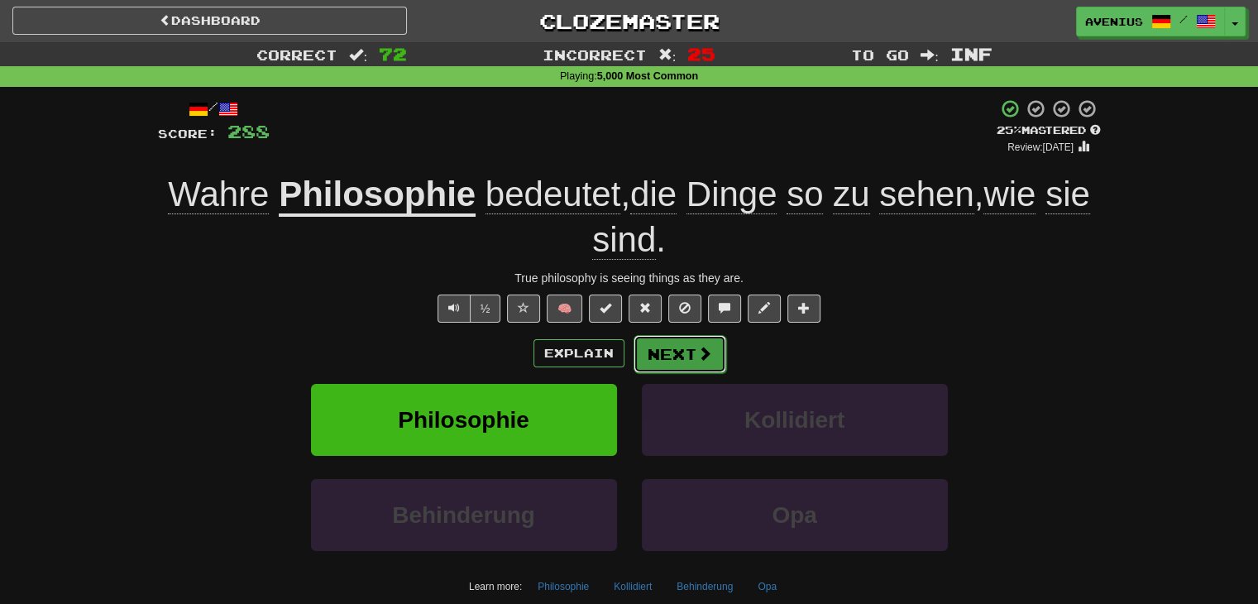
click at [689, 359] on button "Next" at bounding box center [680, 354] width 93 height 38
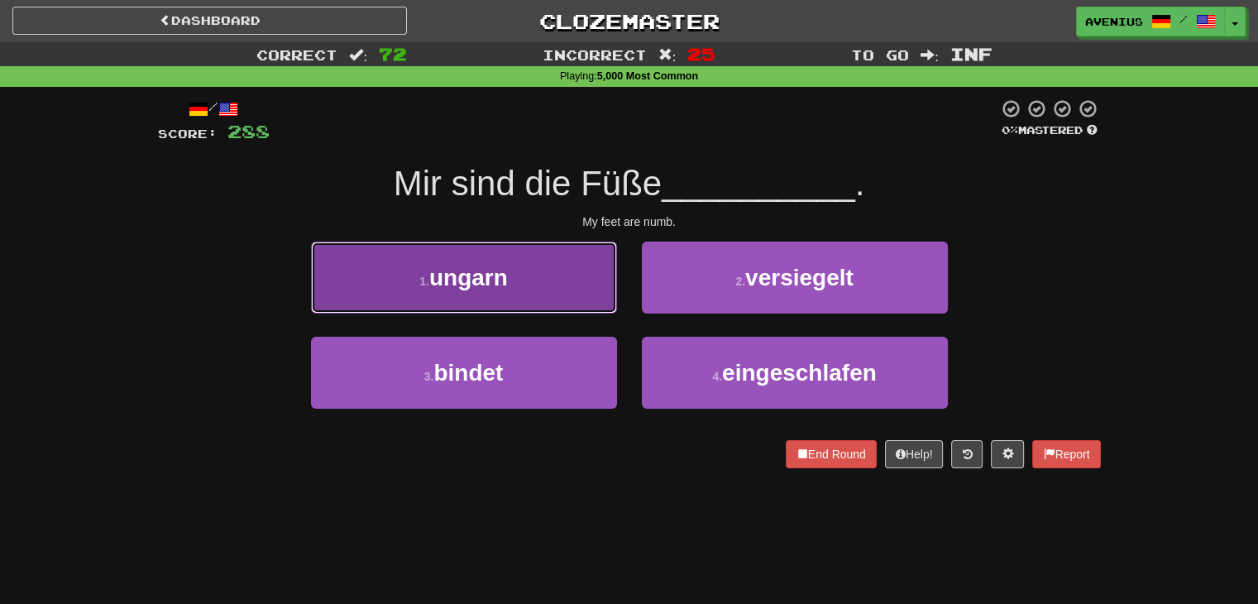
click at [596, 309] on button "1 . ungarn" at bounding box center [464, 278] width 306 height 72
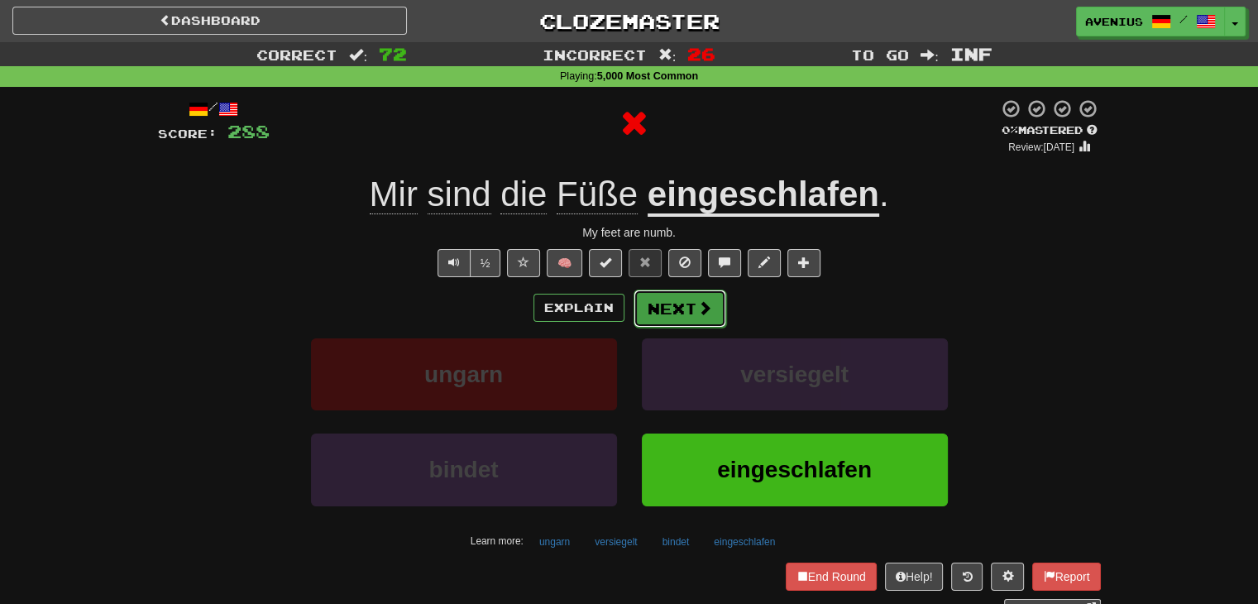
click at [698, 307] on span at bounding box center [704, 307] width 15 height 15
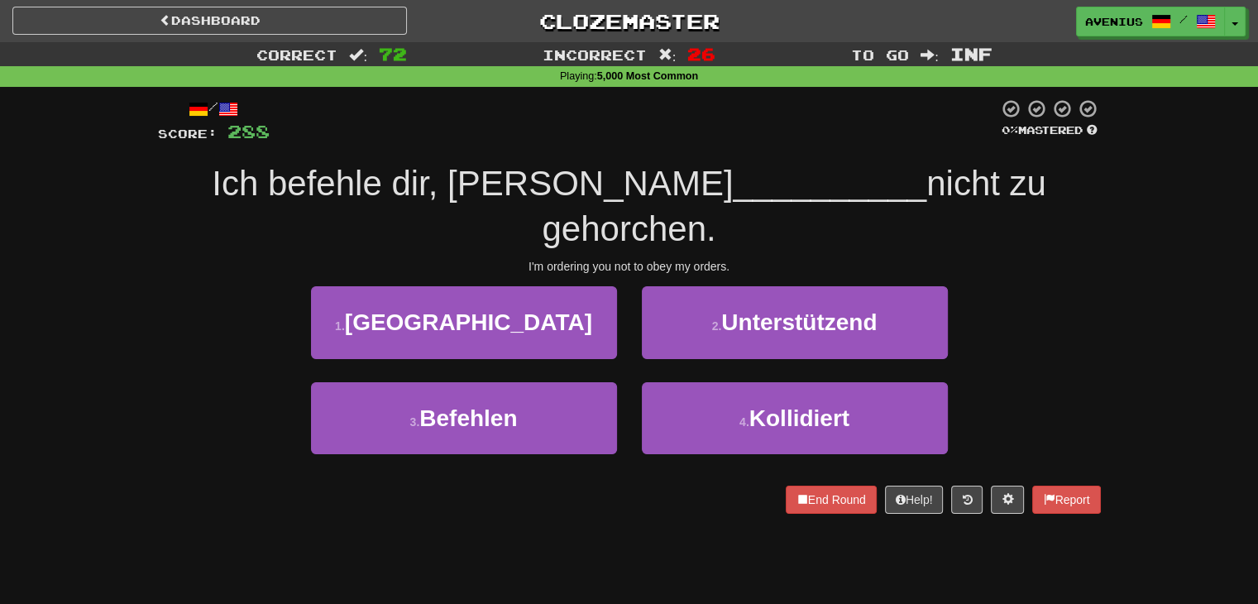
click at [632, 382] on div "4 . Kollidiert" at bounding box center [795, 429] width 331 height 95
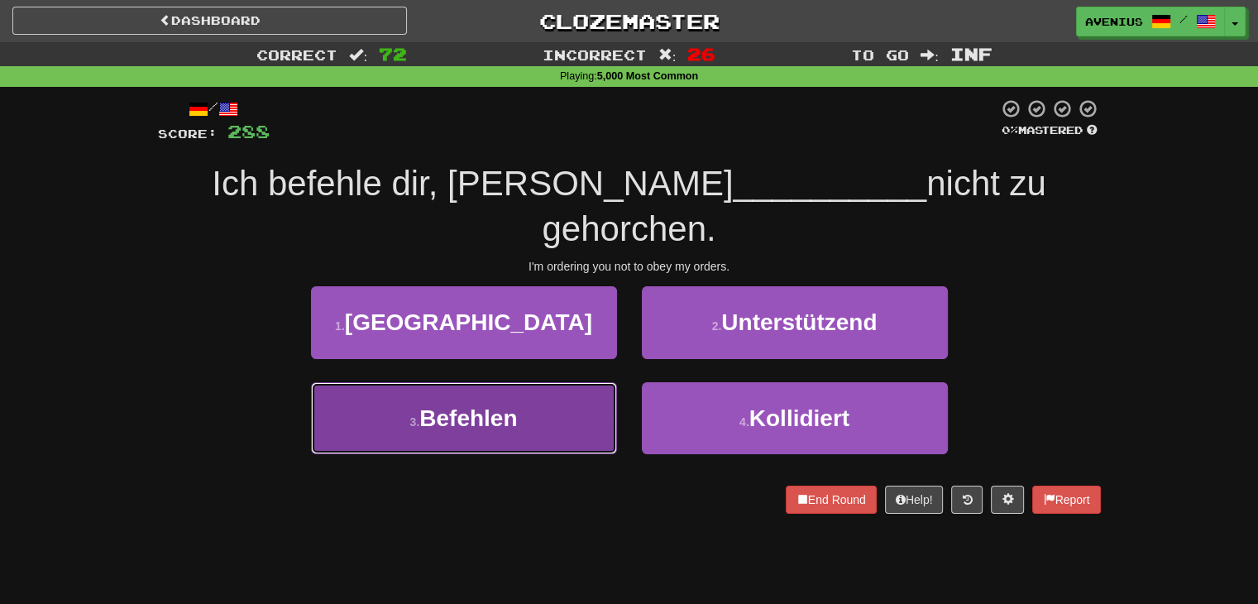
click at [607, 382] on button "3 . Befehlen" at bounding box center [464, 418] width 306 height 72
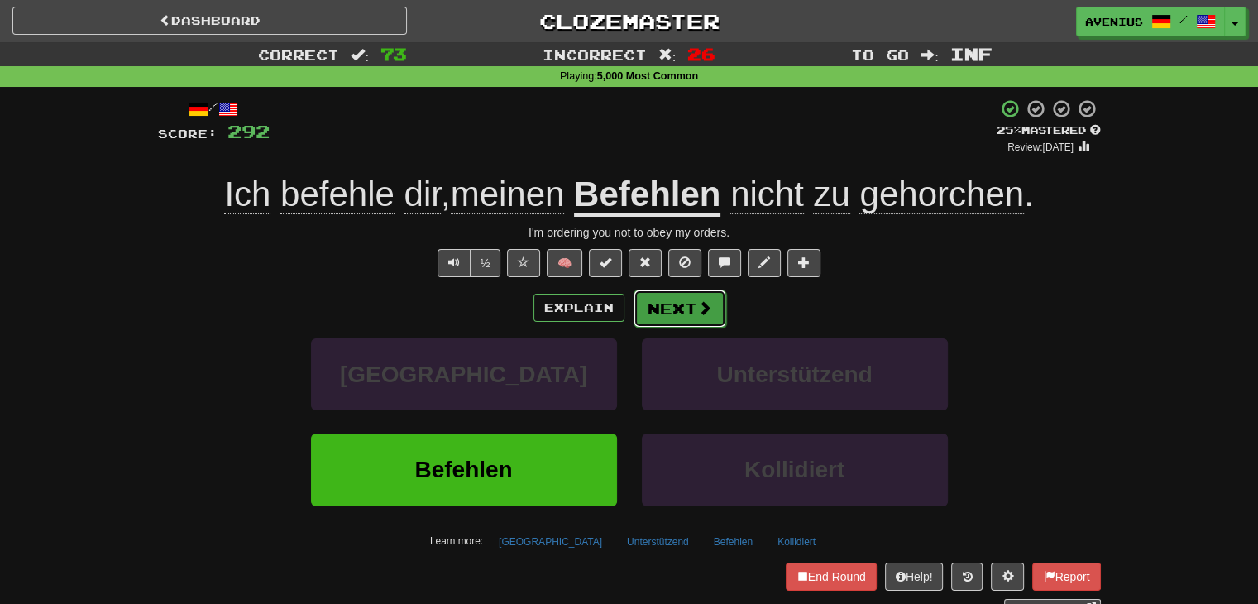
click at [685, 301] on button "Next" at bounding box center [680, 309] width 93 height 38
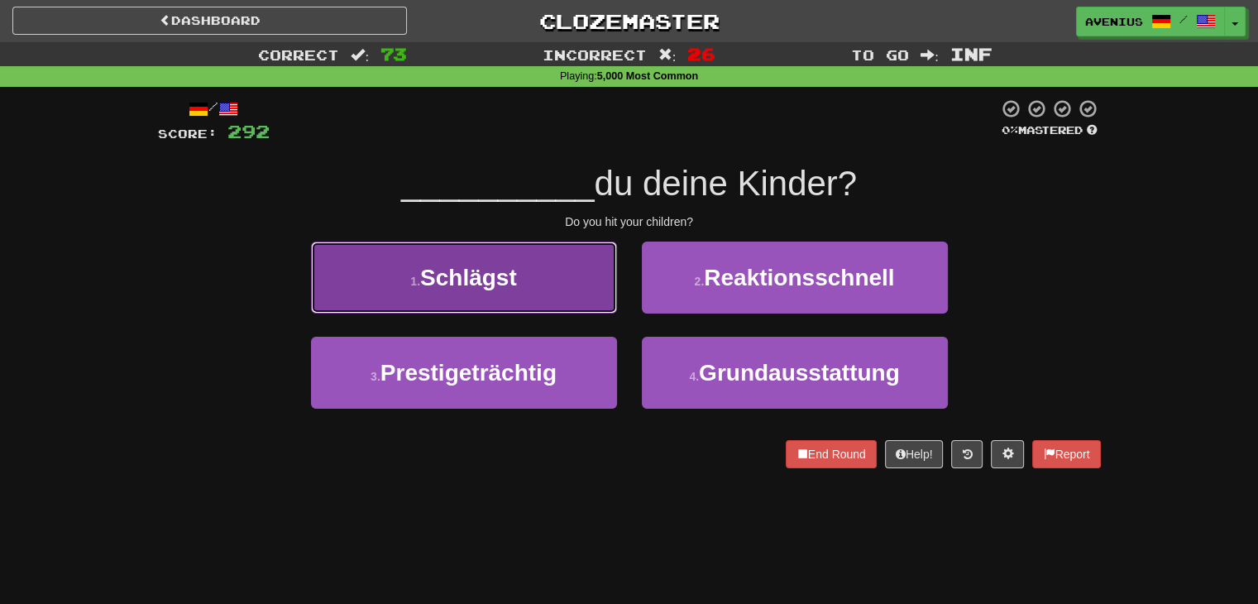
click at [598, 309] on button "1 . Schlägst" at bounding box center [464, 278] width 306 height 72
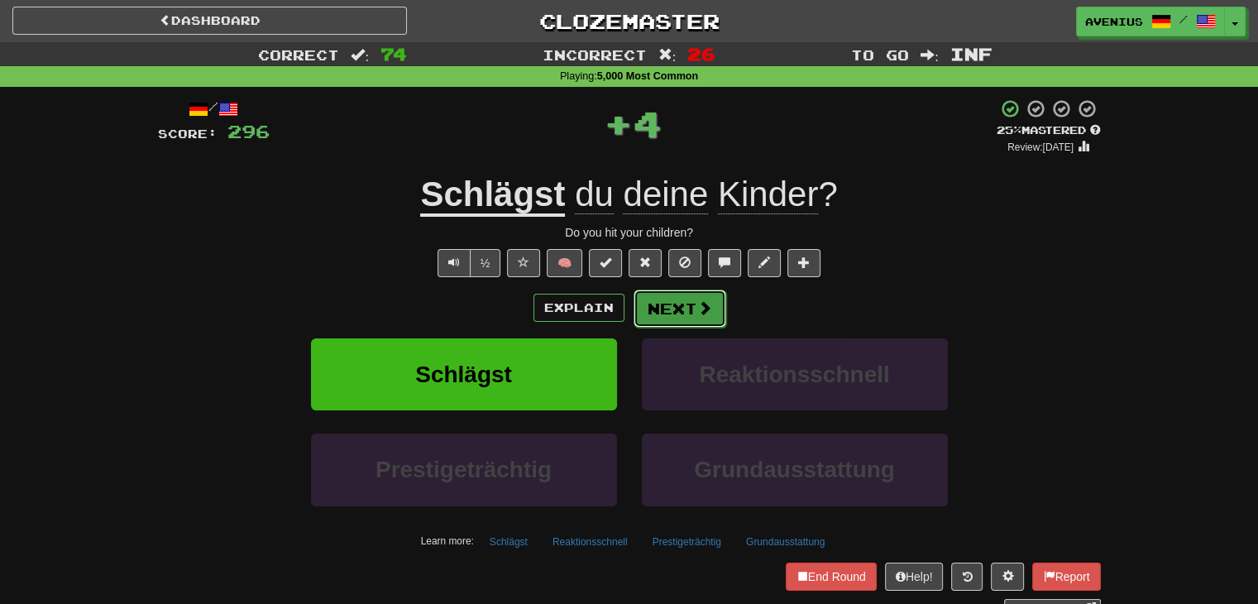
click at [693, 294] on button "Next" at bounding box center [680, 309] width 93 height 38
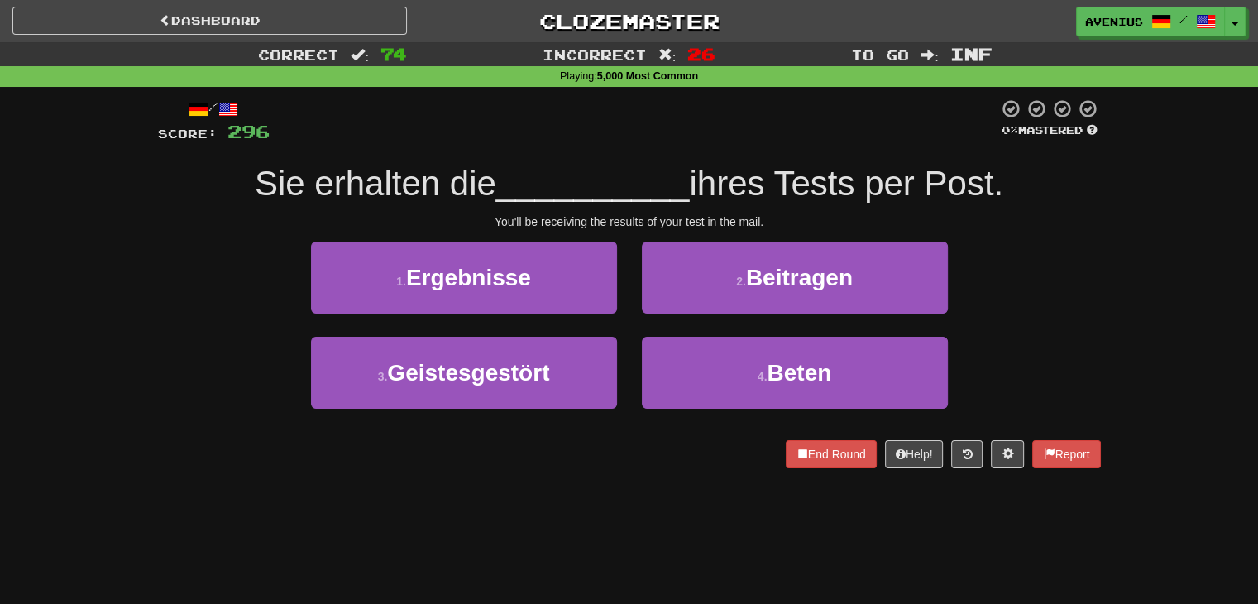
click at [626, 319] on div "1 . Ergebnisse" at bounding box center [464, 289] width 331 height 95
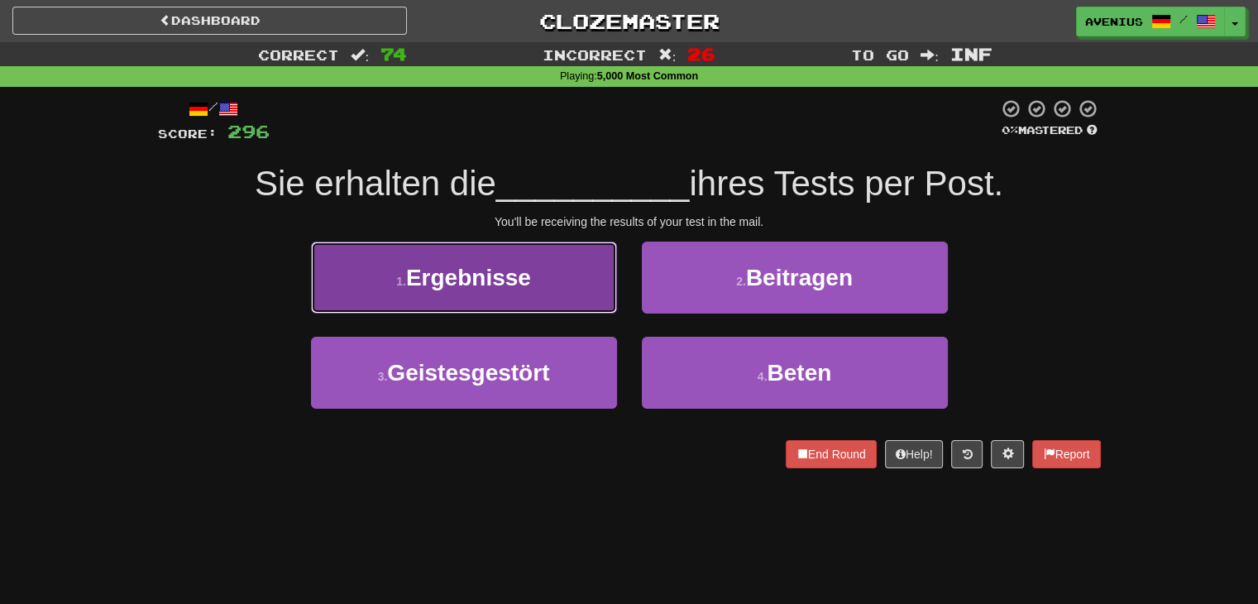
click at [594, 293] on button "1 . Ergebnisse" at bounding box center [464, 278] width 306 height 72
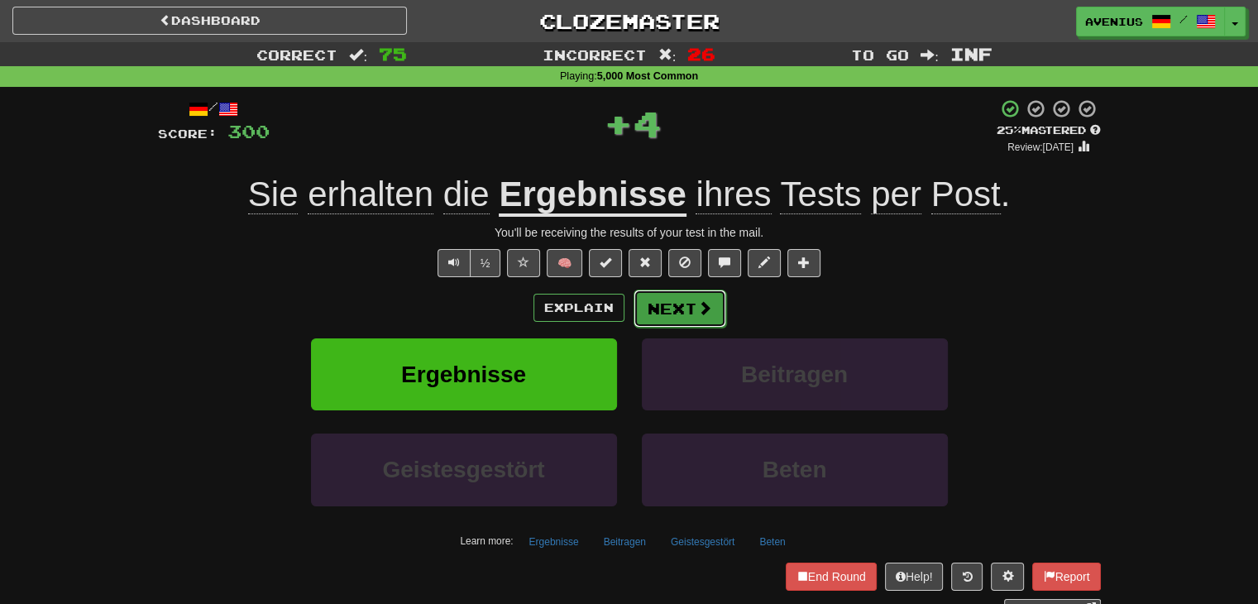
click at [675, 295] on button "Next" at bounding box center [680, 309] width 93 height 38
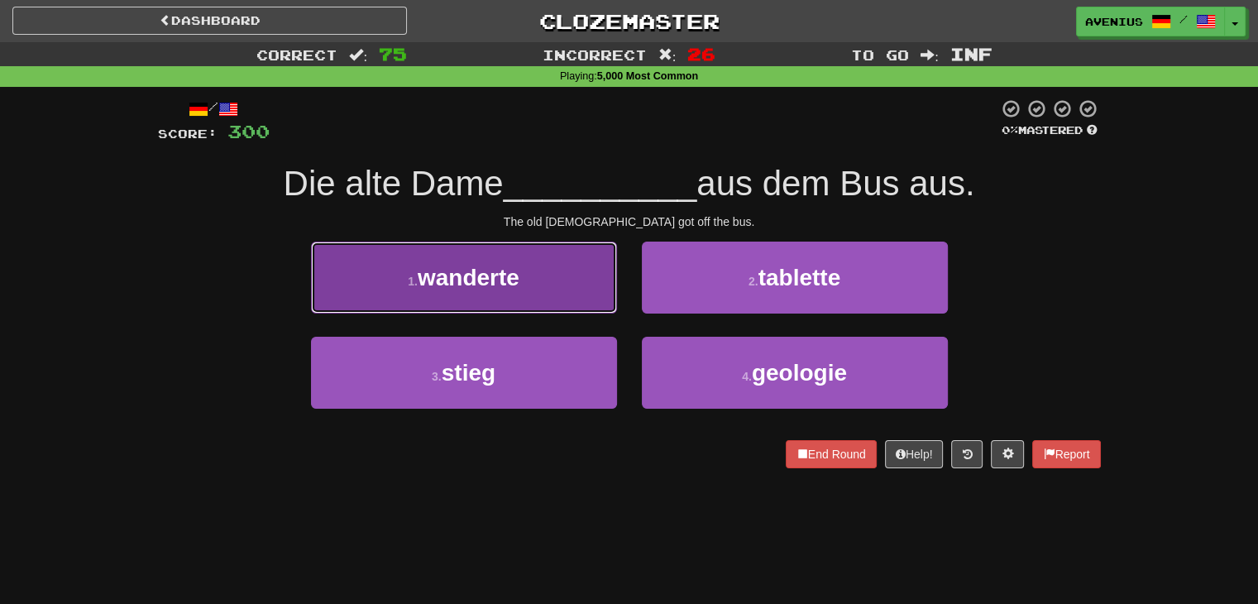
click at [592, 286] on button "1 . wanderte" at bounding box center [464, 278] width 306 height 72
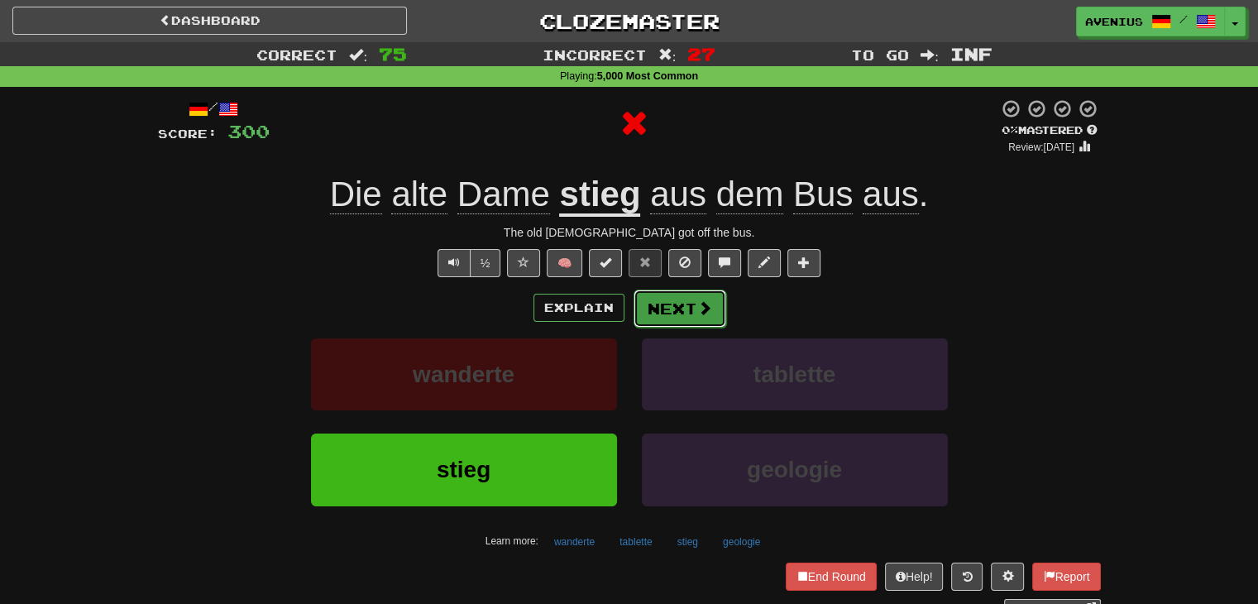
click at [668, 295] on button "Next" at bounding box center [680, 309] width 93 height 38
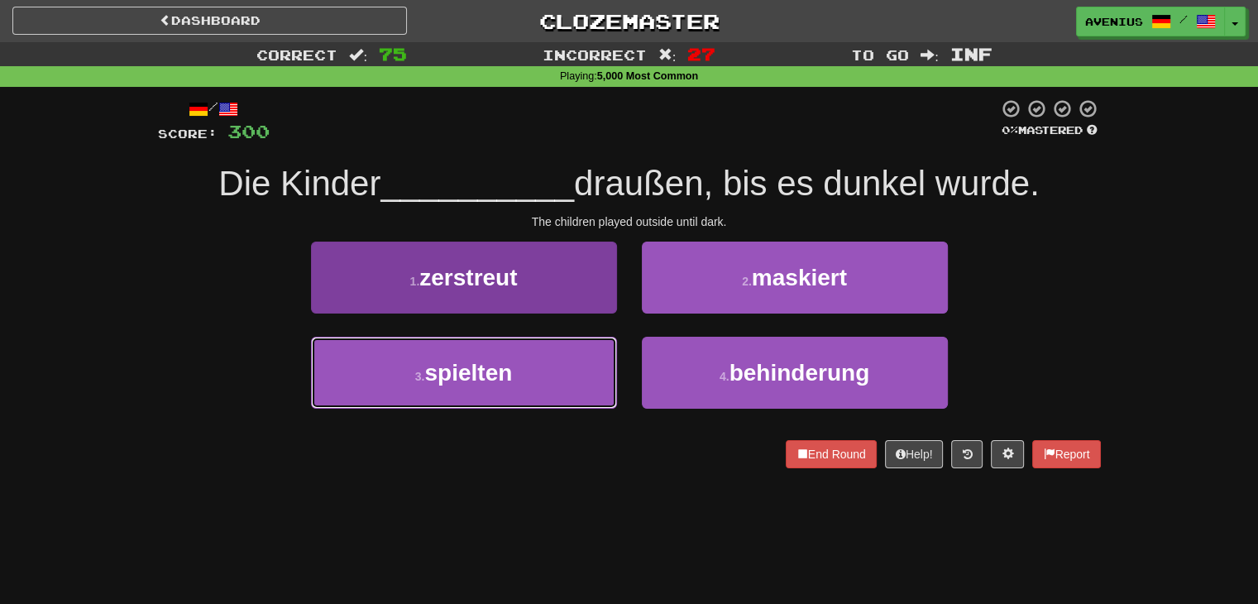
click at [578, 362] on button "3 . spielten" at bounding box center [464, 373] width 306 height 72
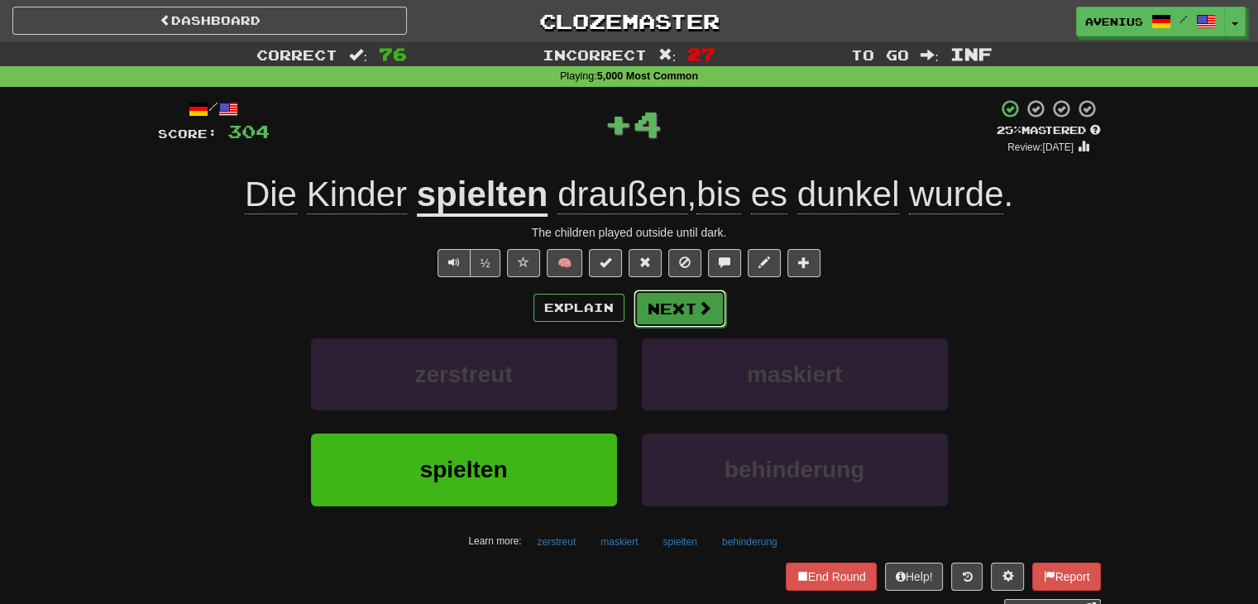
click at [650, 308] on button "Next" at bounding box center [680, 309] width 93 height 38
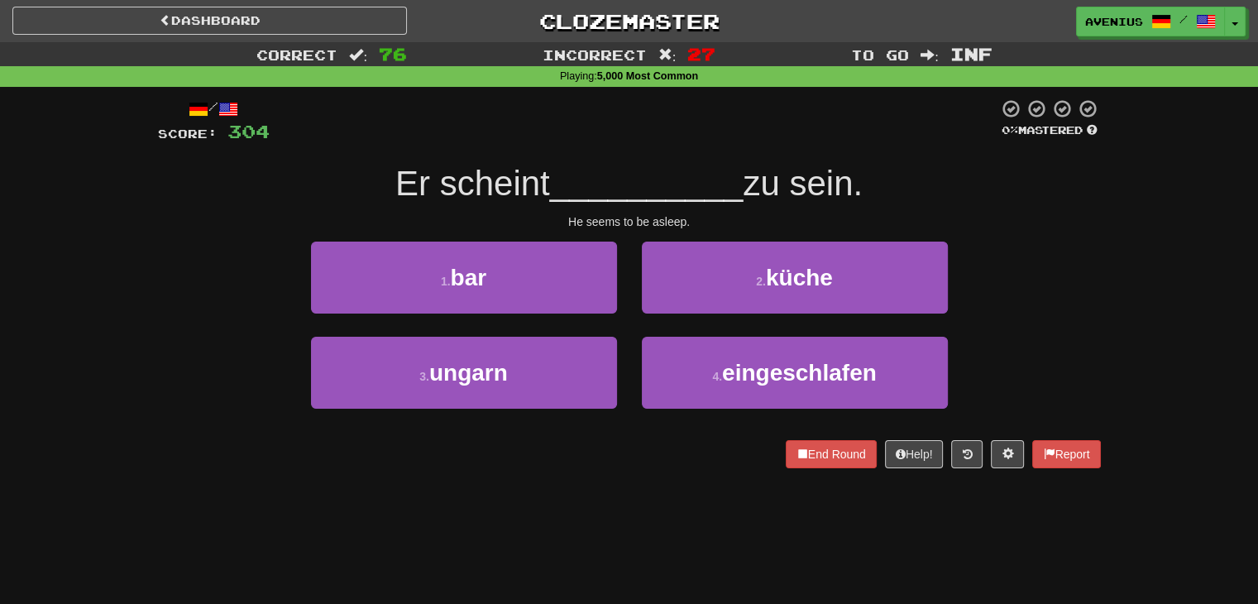
click at [636, 327] on div "2 . küche" at bounding box center [795, 289] width 331 height 95
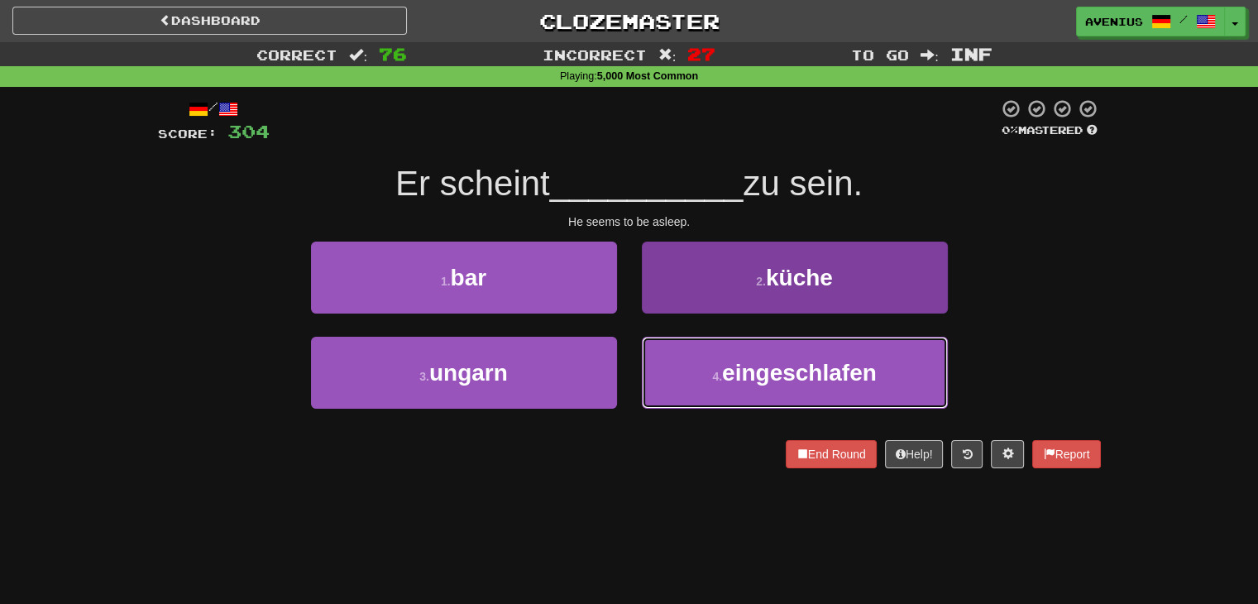
click at [686, 359] on button "4 . eingeschlafen" at bounding box center [795, 373] width 306 height 72
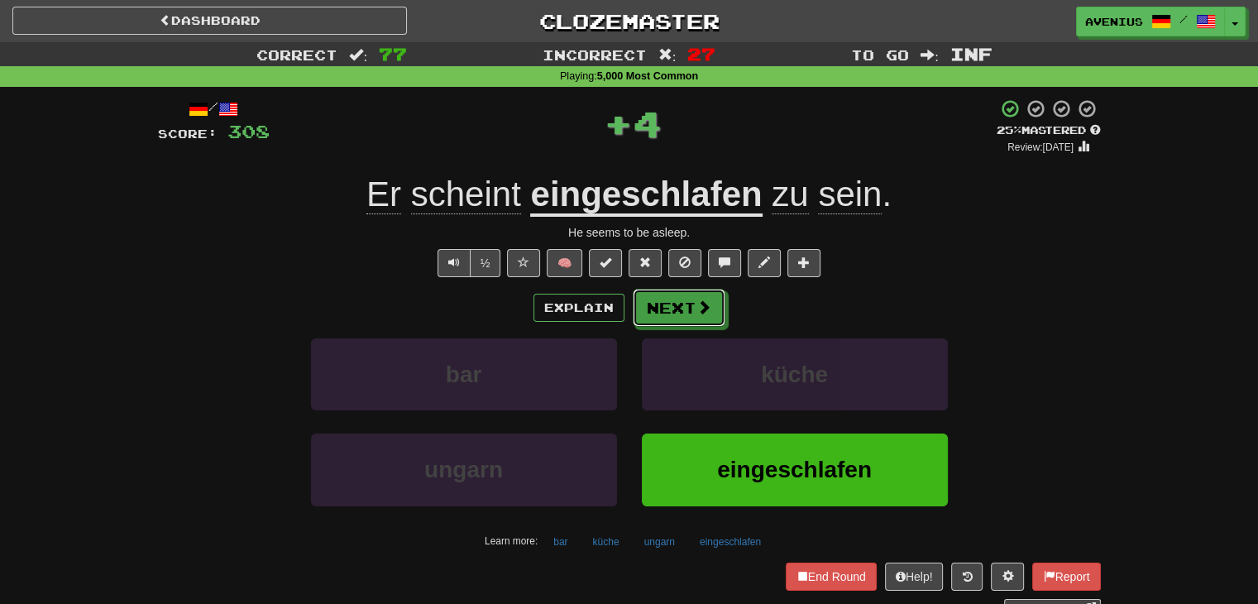
click at [675, 304] on button "Next" at bounding box center [679, 308] width 93 height 38
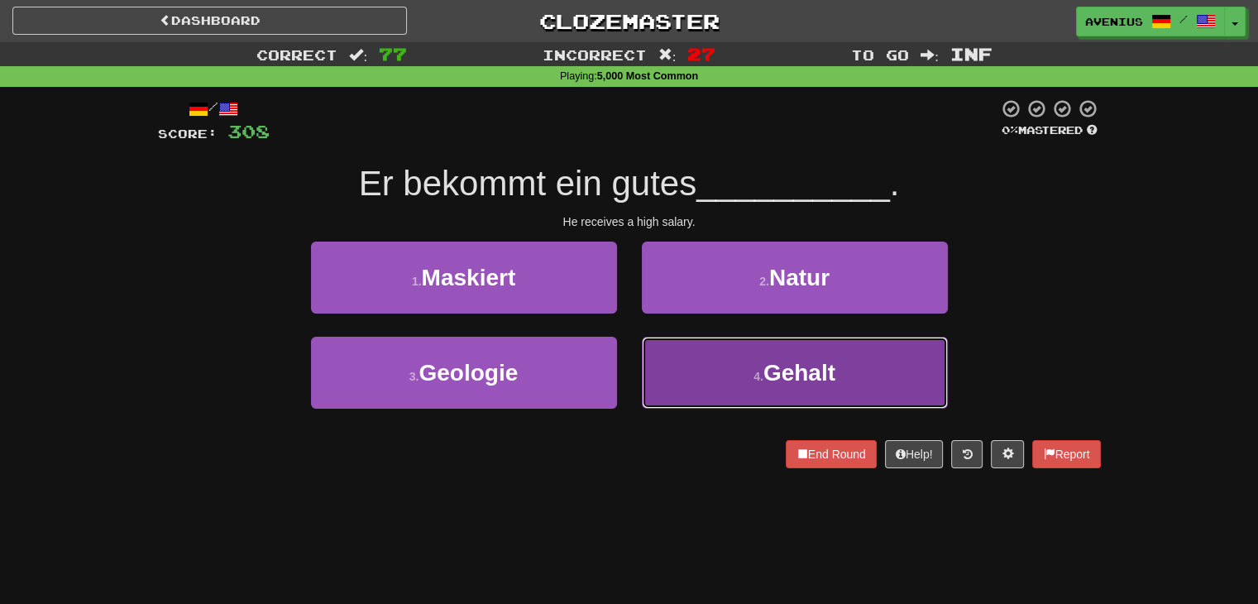
click at [698, 377] on button "4 . Gehalt" at bounding box center [795, 373] width 306 height 72
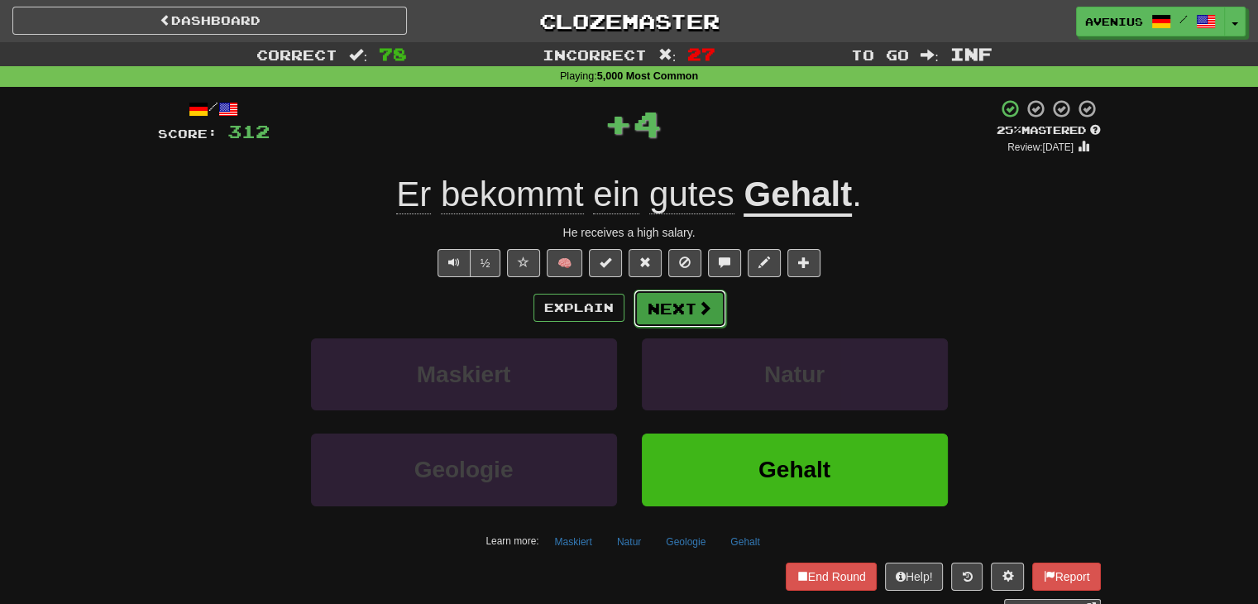
click at [697, 316] on button "Next" at bounding box center [680, 309] width 93 height 38
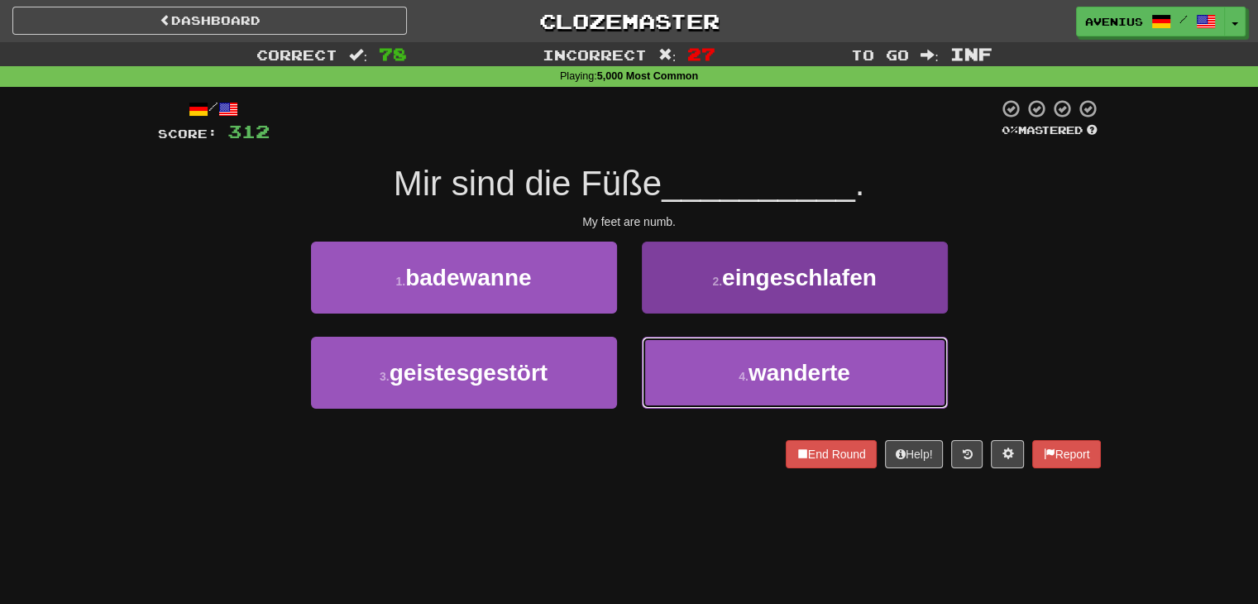
click at [690, 353] on button "4 . wanderte" at bounding box center [795, 373] width 306 height 72
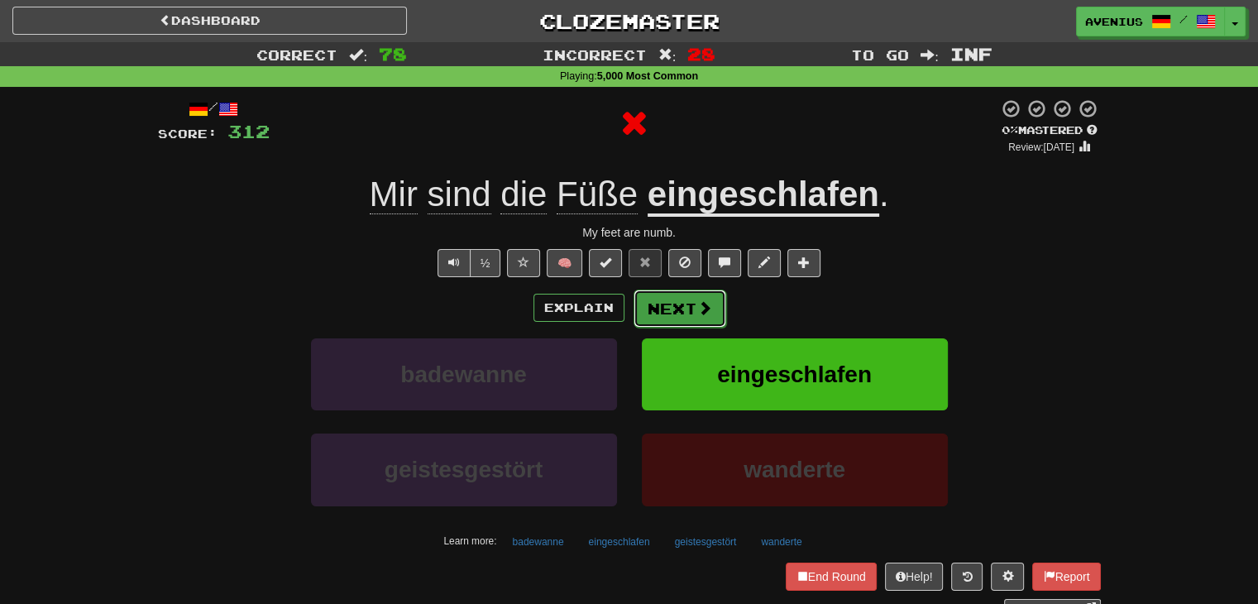
click at [669, 290] on button "Next" at bounding box center [680, 309] width 93 height 38
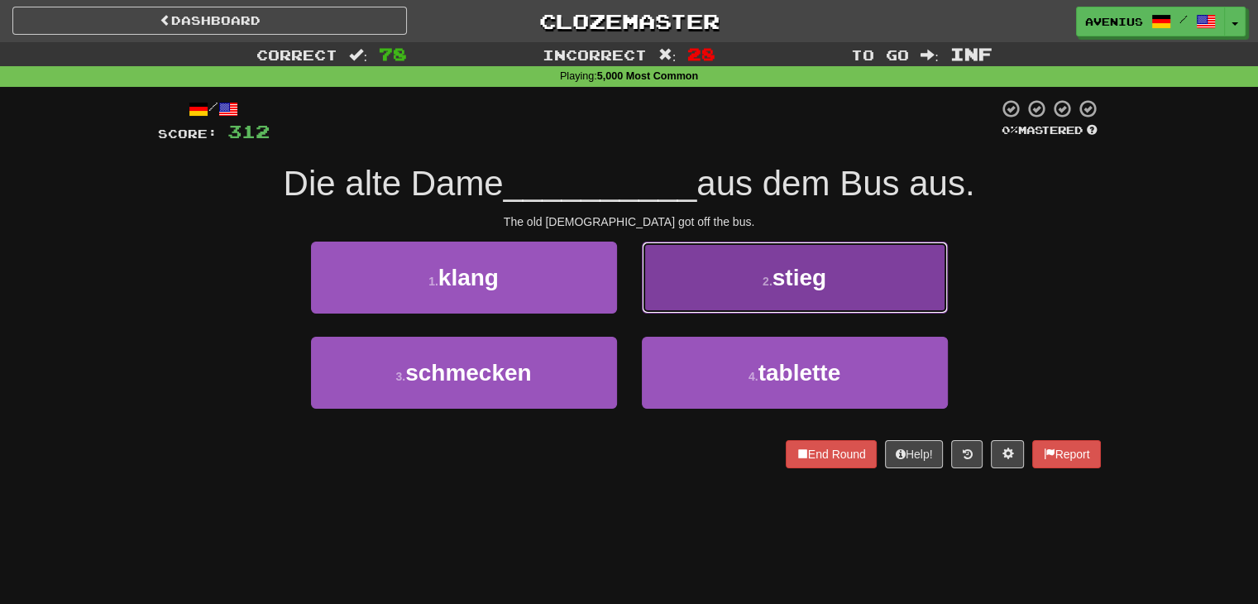
click at [686, 291] on button "2 . stieg" at bounding box center [795, 278] width 306 height 72
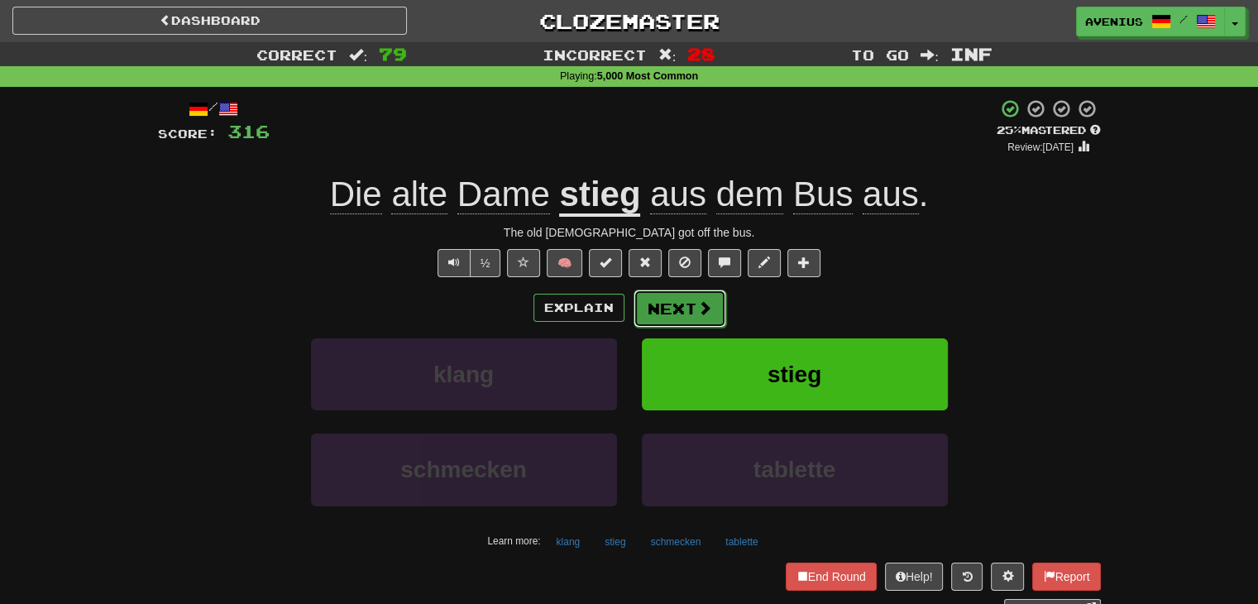
click at [645, 296] on button "Next" at bounding box center [680, 309] width 93 height 38
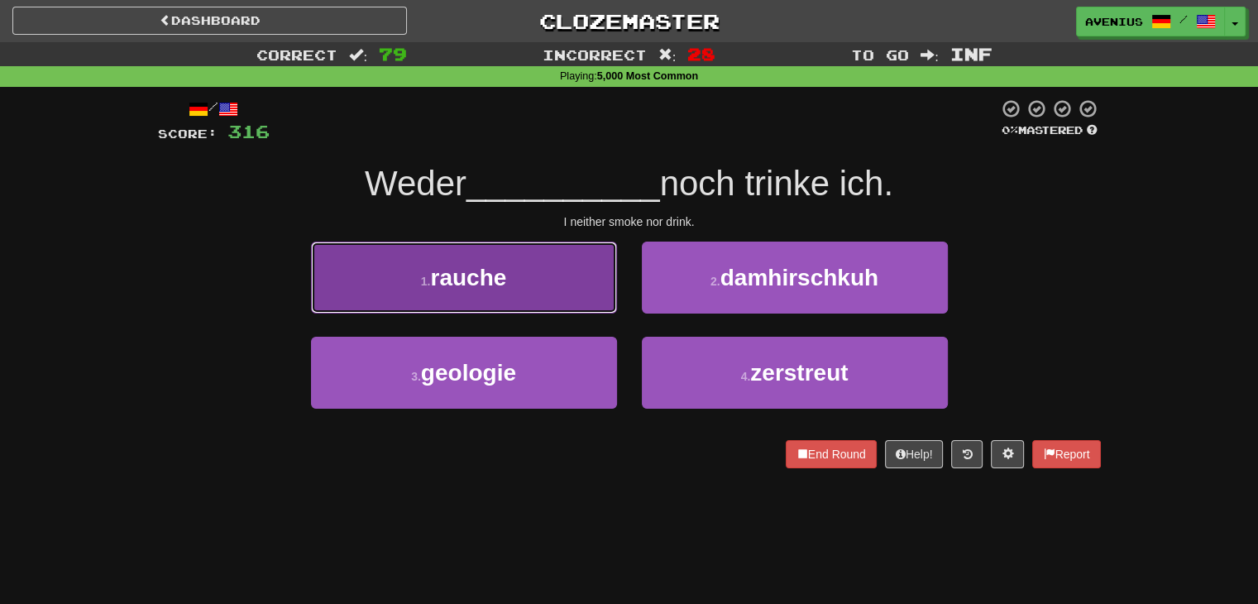
click at [589, 298] on button "1 . rauche" at bounding box center [464, 278] width 306 height 72
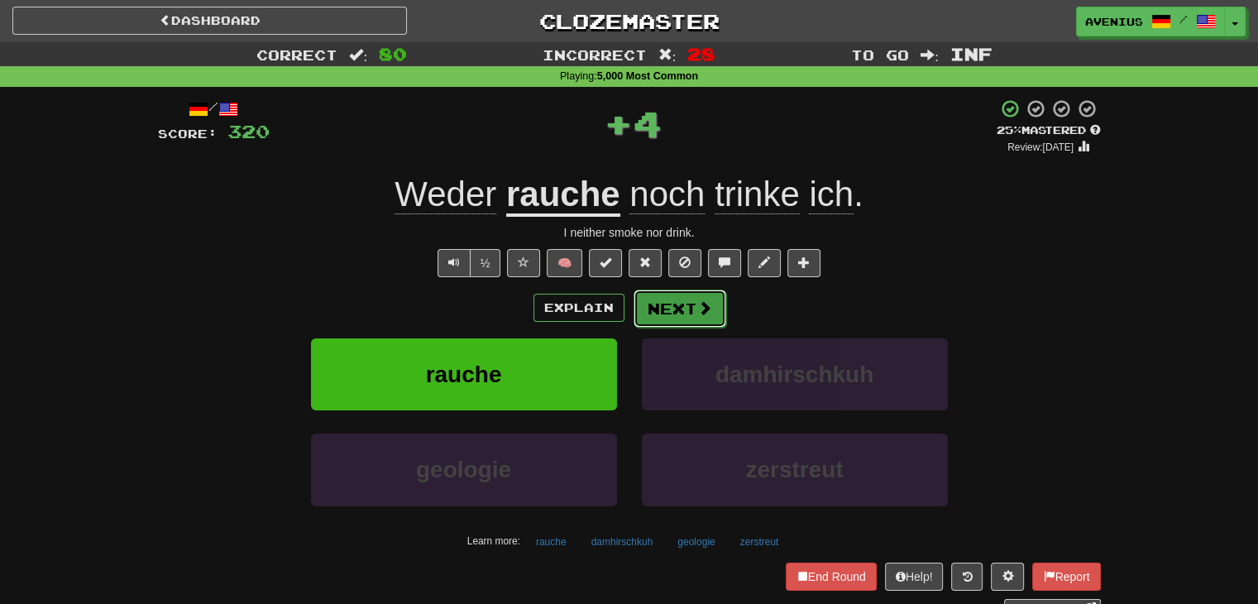
click at [666, 298] on button "Next" at bounding box center [680, 309] width 93 height 38
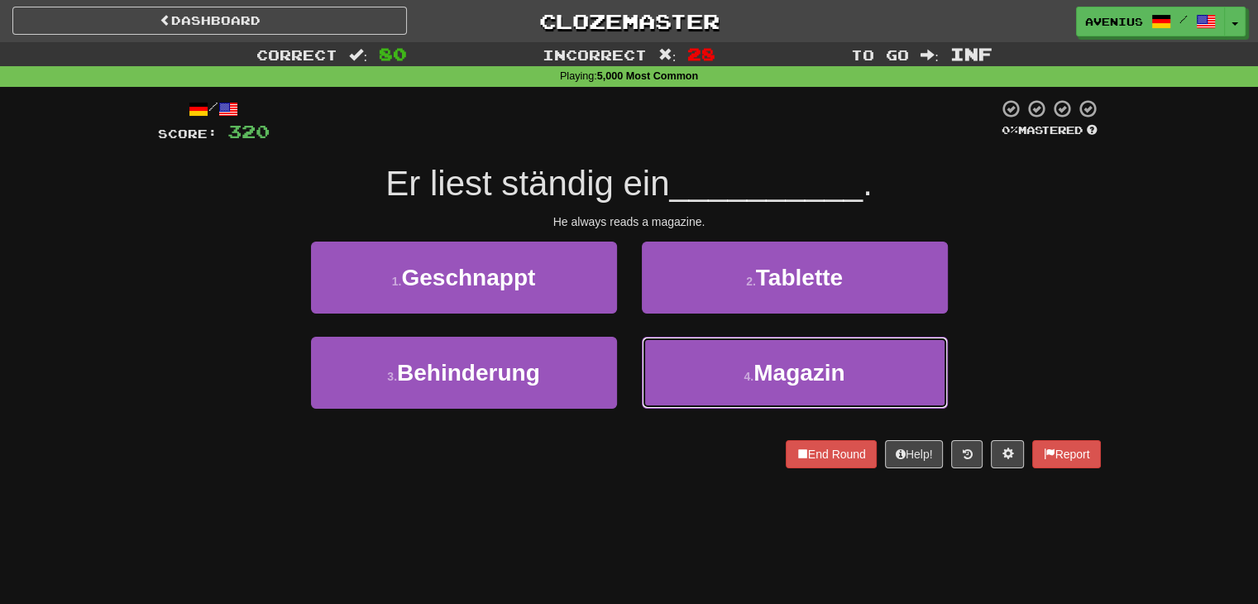
drag, startPoint x: 705, startPoint y: 360, endPoint x: 667, endPoint y: 328, distance: 49.4
click at [702, 358] on button "4 . Magazin" at bounding box center [795, 373] width 306 height 72
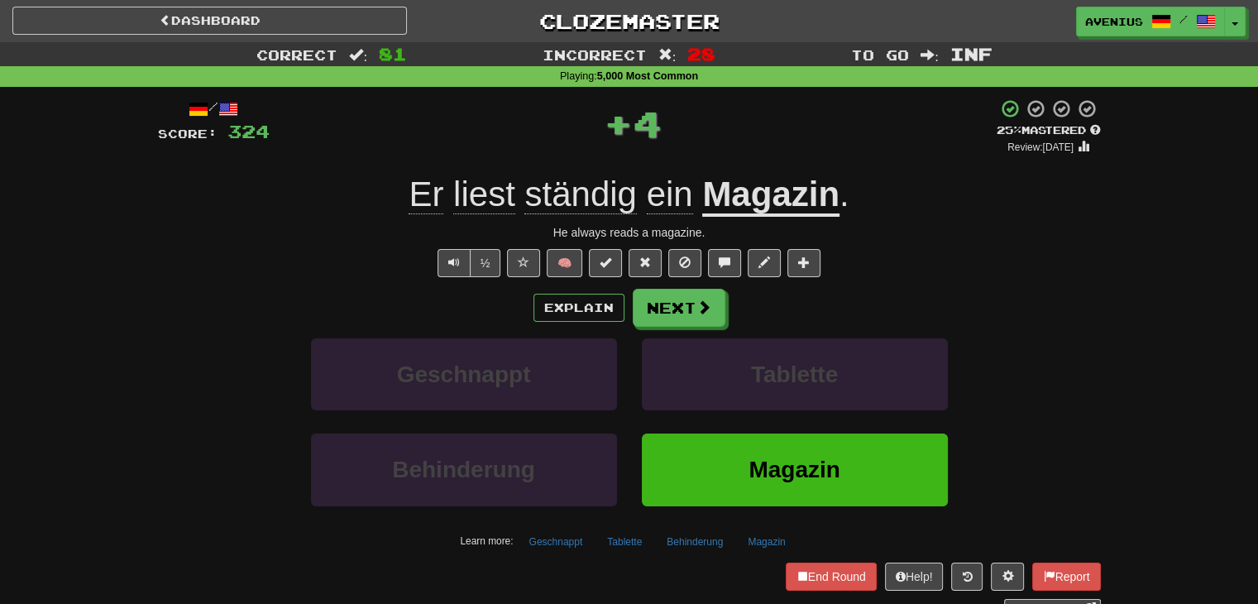
click at [649, 306] on button "Next" at bounding box center [679, 308] width 93 height 38
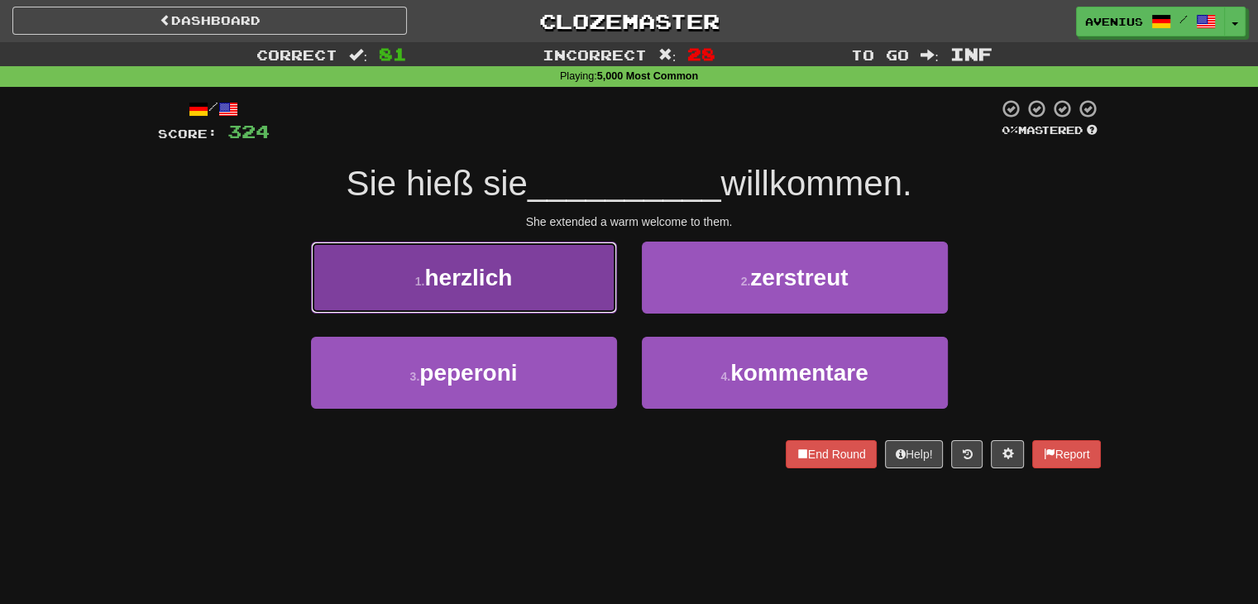
click at [587, 292] on button "1 . herzlich" at bounding box center [464, 278] width 306 height 72
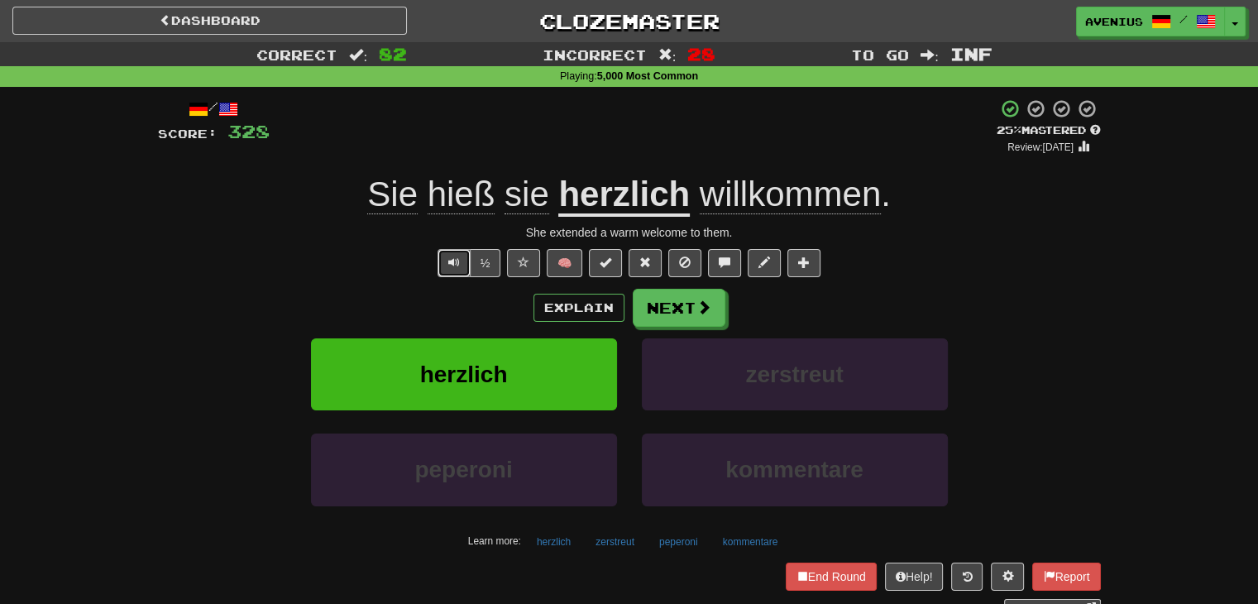
click at [456, 262] on span "Text-to-speech controls" at bounding box center [454, 262] width 12 height 12
click at [689, 302] on button "Next" at bounding box center [680, 309] width 93 height 38
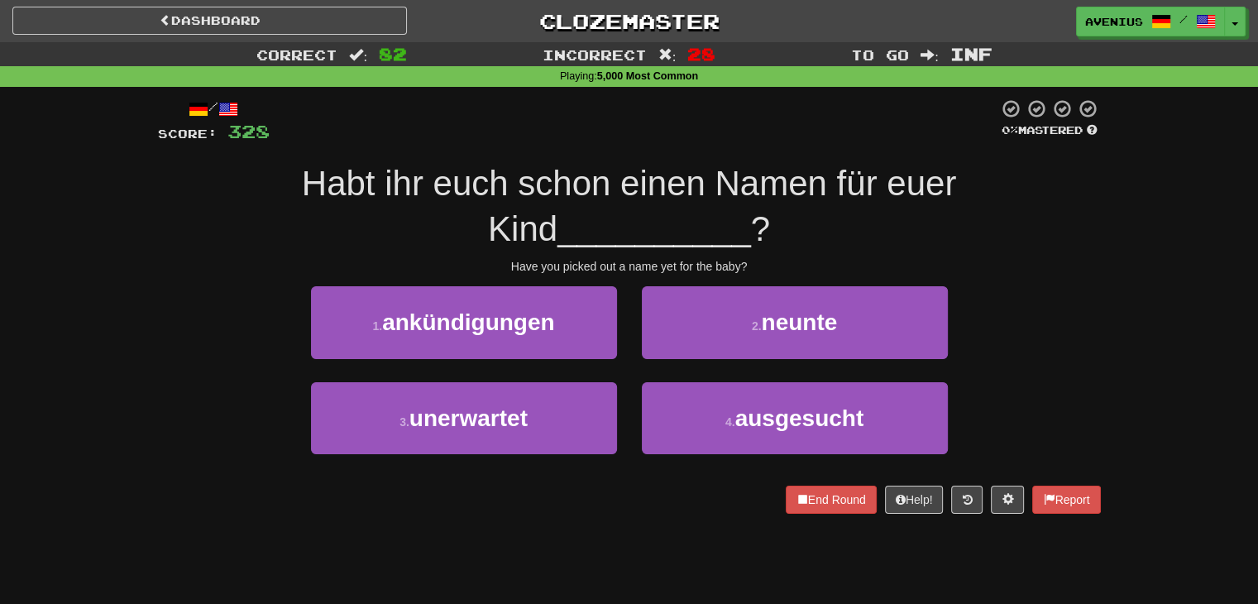
click at [1143, 286] on div "Correct : 82 Incorrect : 28 To go : Inf Playing : 5,000 Most Common / Score: 32…" at bounding box center [629, 289] width 1258 height 495
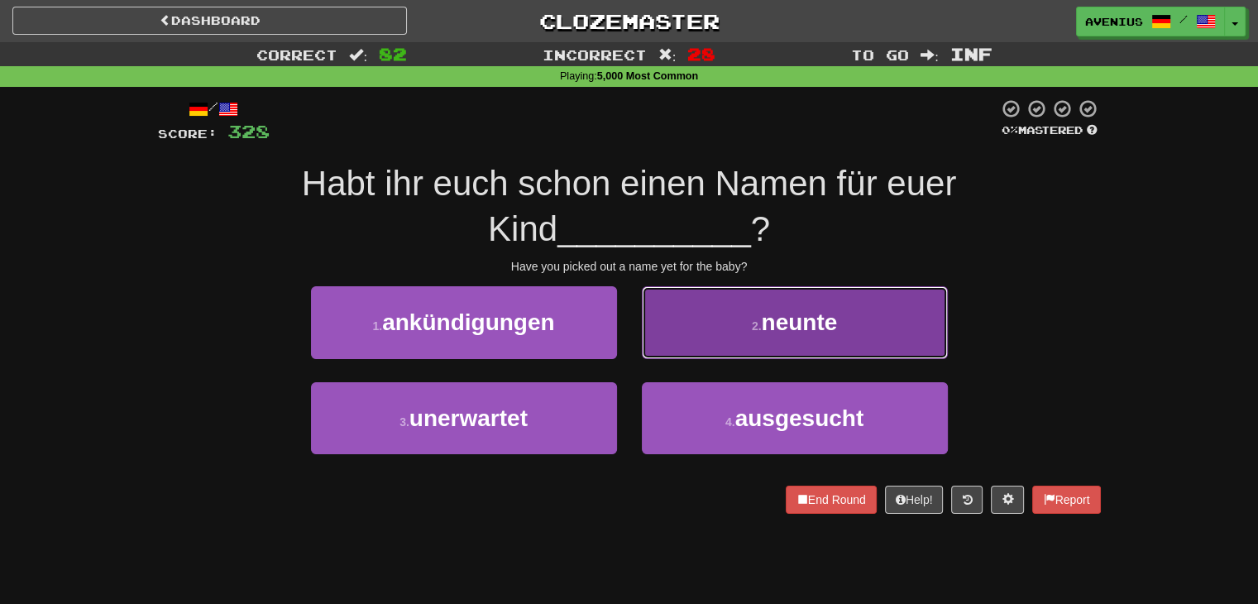
click at [785, 314] on span "neunte" at bounding box center [799, 322] width 76 height 26
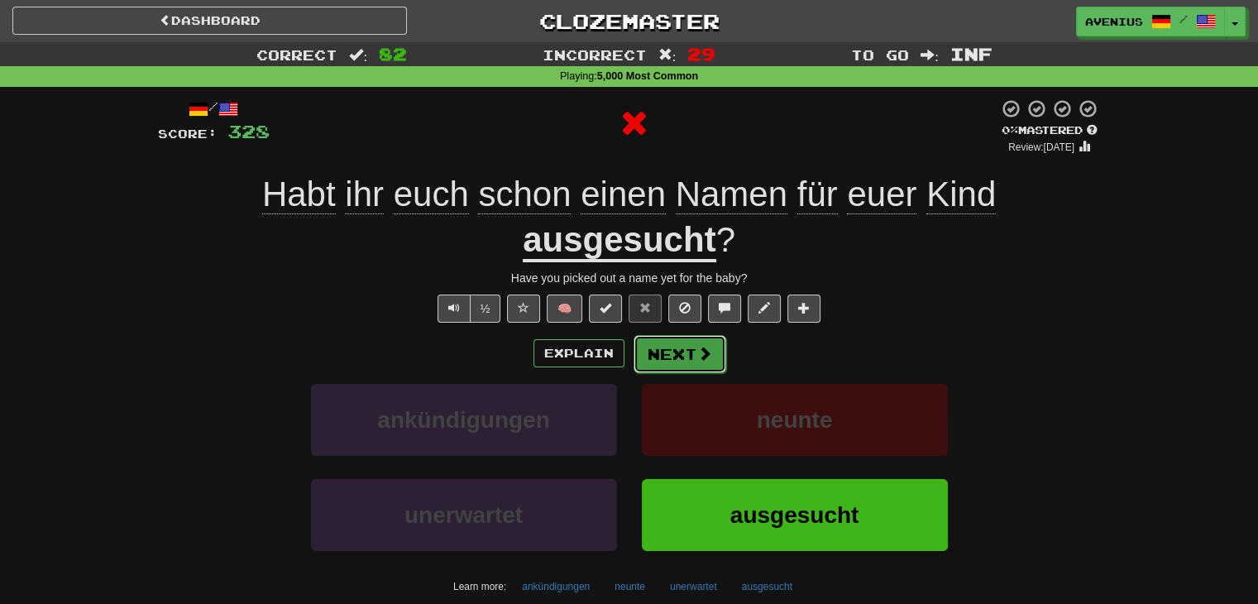
click at [700, 342] on button "Next" at bounding box center [680, 354] width 93 height 38
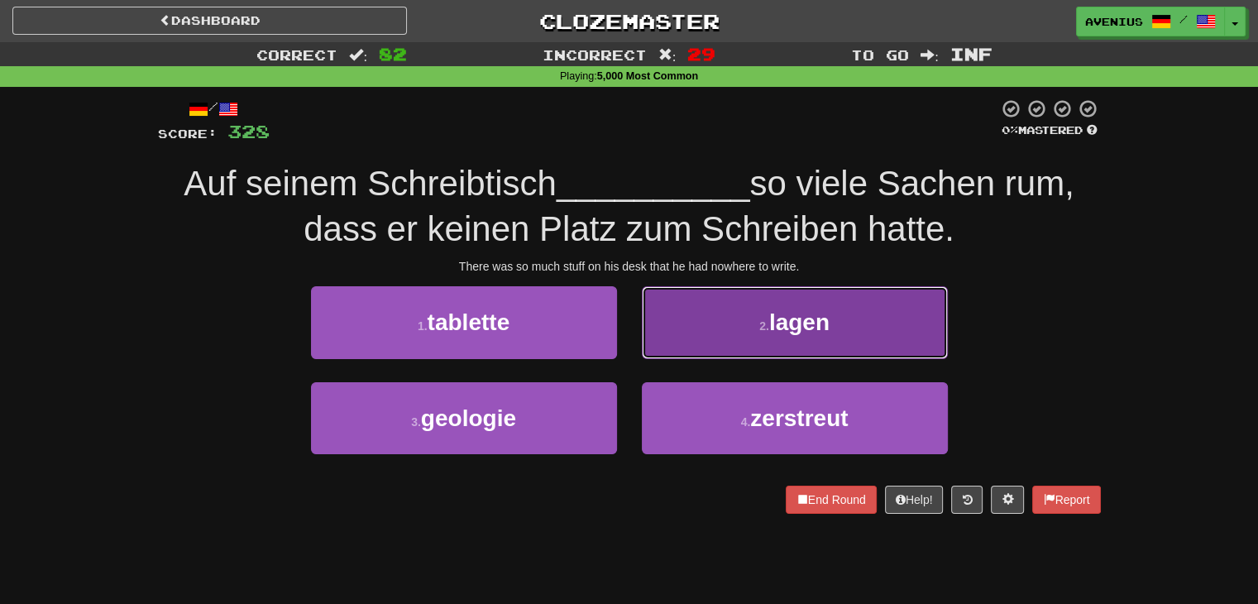
click at [669, 333] on button "2 . lagen" at bounding box center [795, 322] width 306 height 72
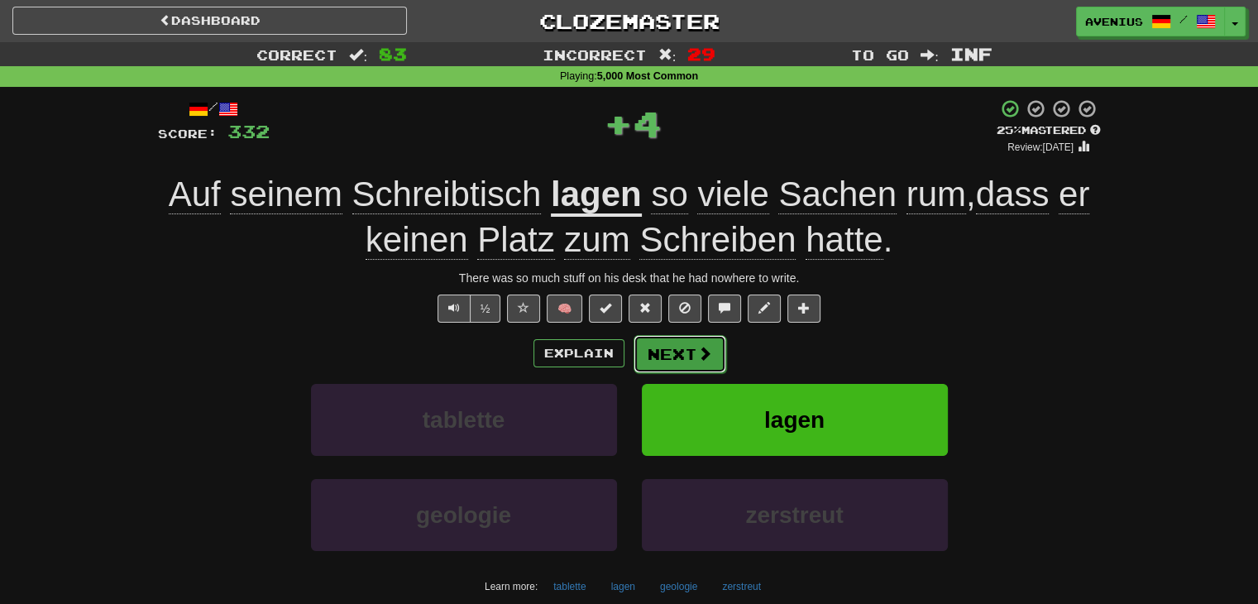
click at [659, 345] on button "Next" at bounding box center [680, 354] width 93 height 38
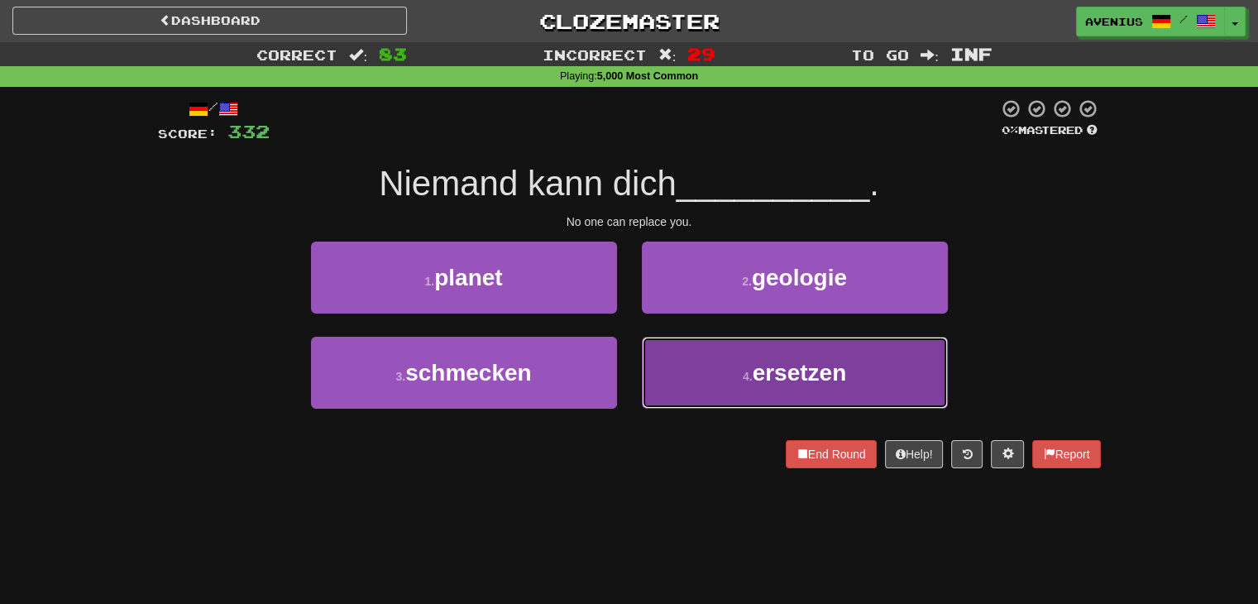
click at [680, 378] on button "4 . ersetzen" at bounding box center [795, 373] width 306 height 72
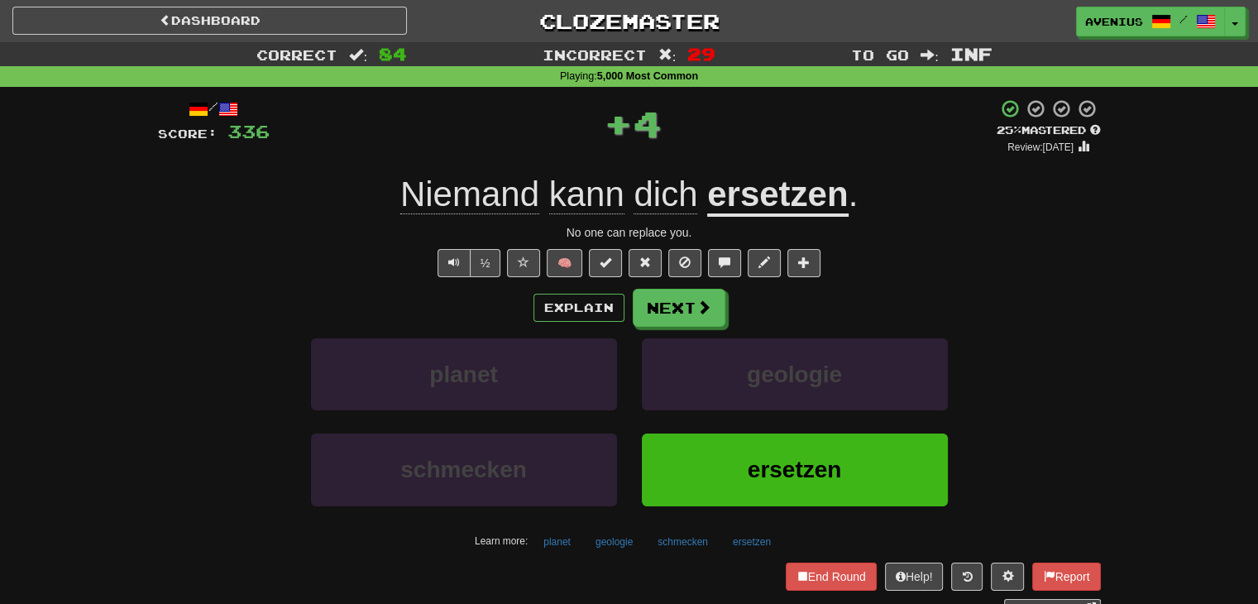
click at [668, 313] on button "Next" at bounding box center [679, 308] width 93 height 38
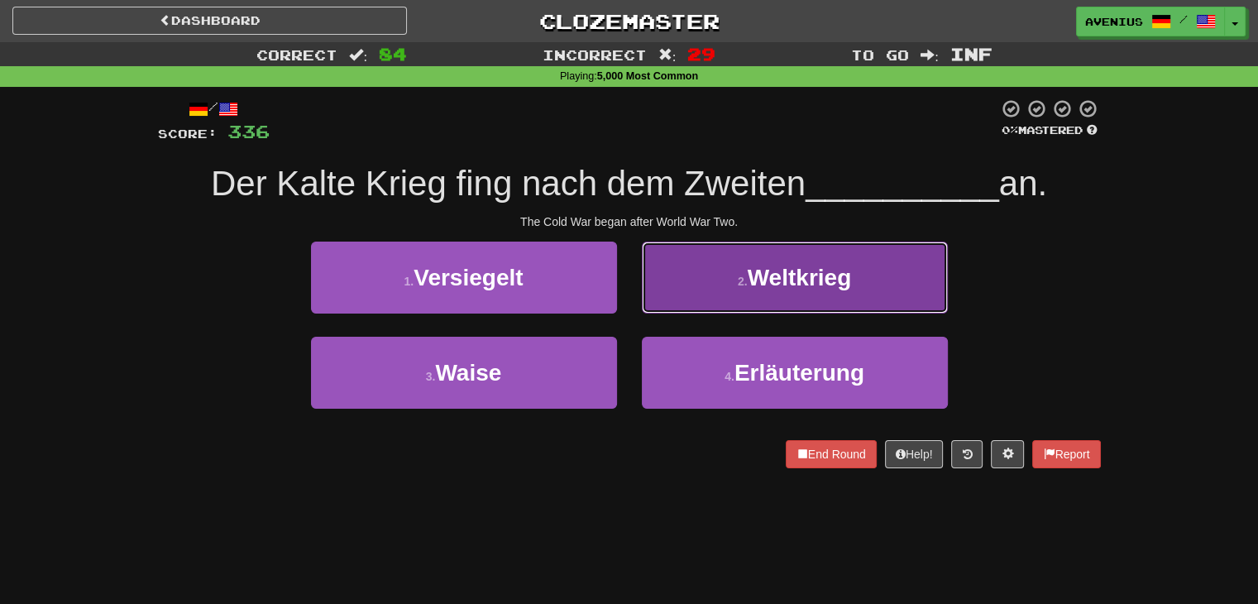
click at [694, 304] on button "2 . Weltkrieg" at bounding box center [795, 278] width 306 height 72
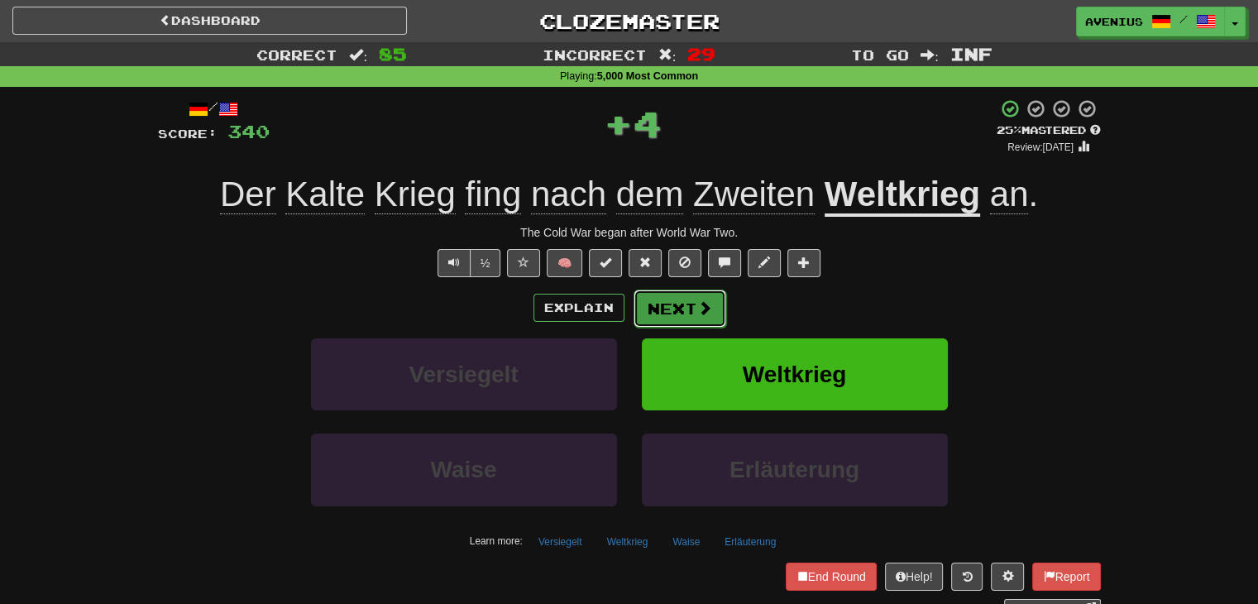
click at [666, 325] on button "Next" at bounding box center [680, 309] width 93 height 38
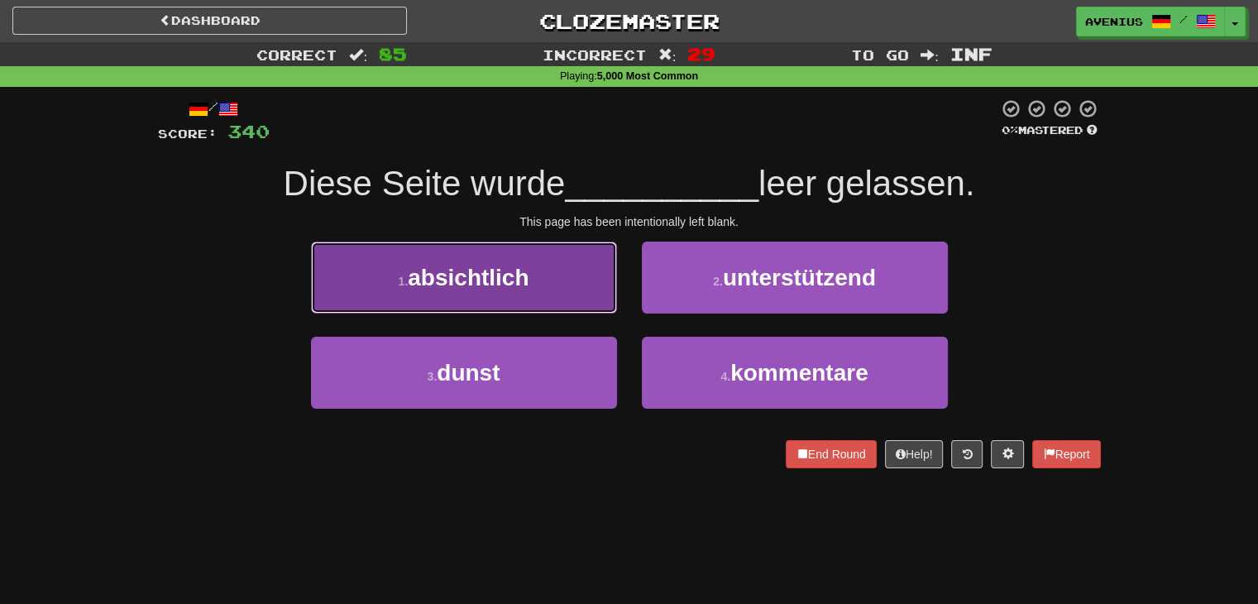
click at [578, 301] on button "1 . absichtlich" at bounding box center [464, 278] width 306 height 72
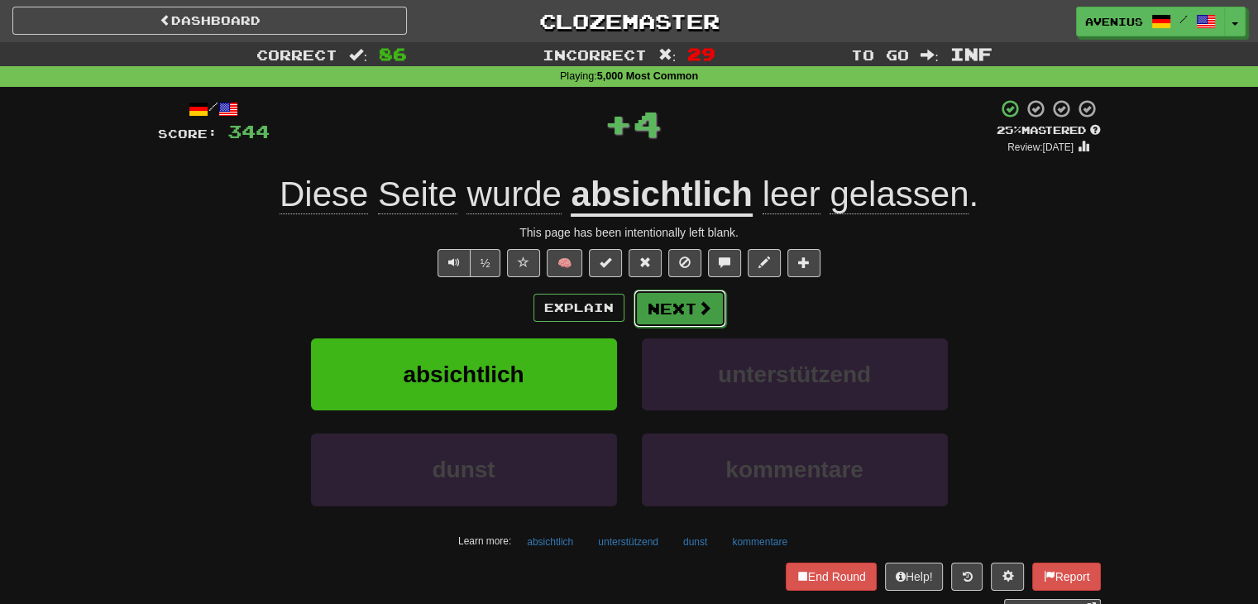
click at [670, 311] on button "Next" at bounding box center [680, 309] width 93 height 38
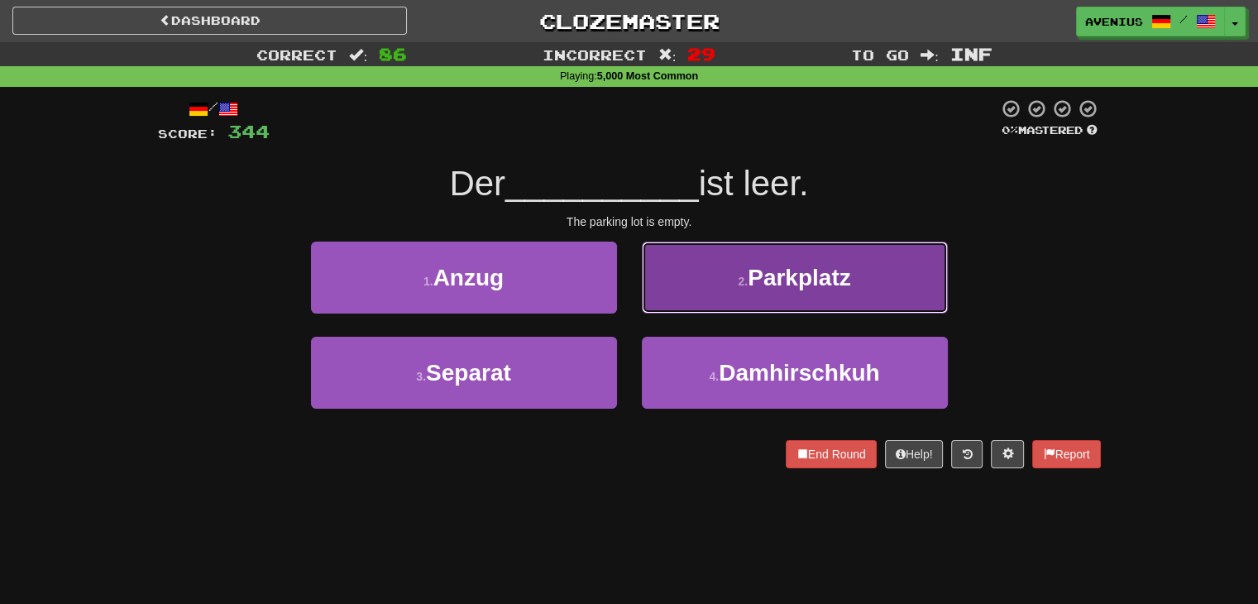
click at [685, 287] on button "2 . Parkplatz" at bounding box center [795, 278] width 306 height 72
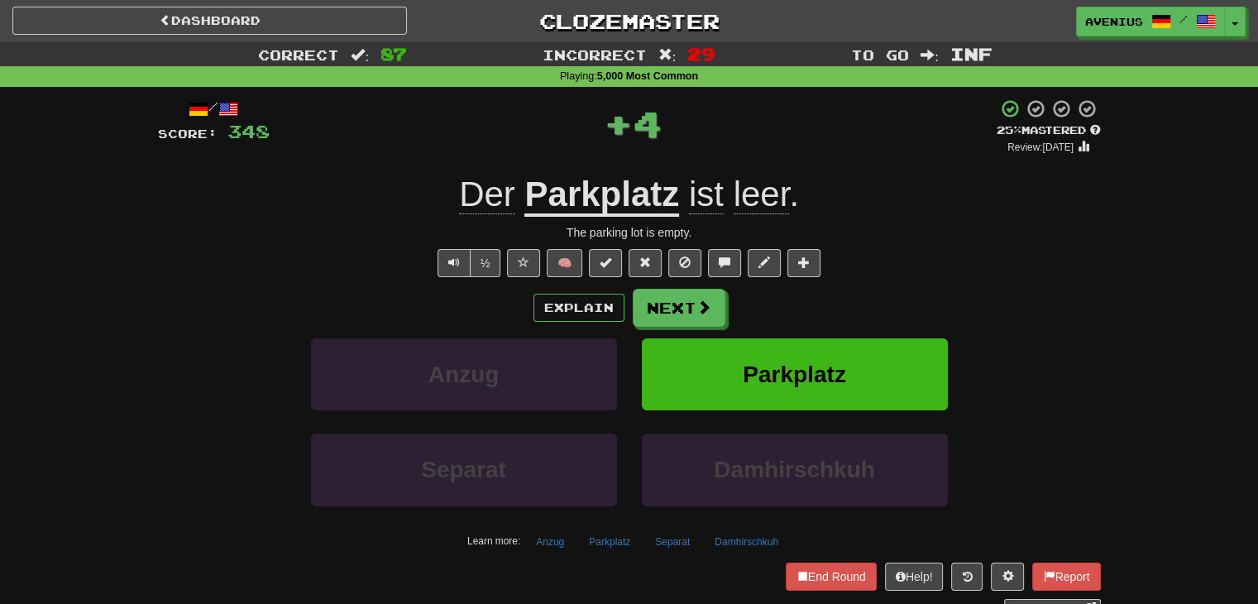
click at [675, 294] on button "Next" at bounding box center [679, 308] width 93 height 38
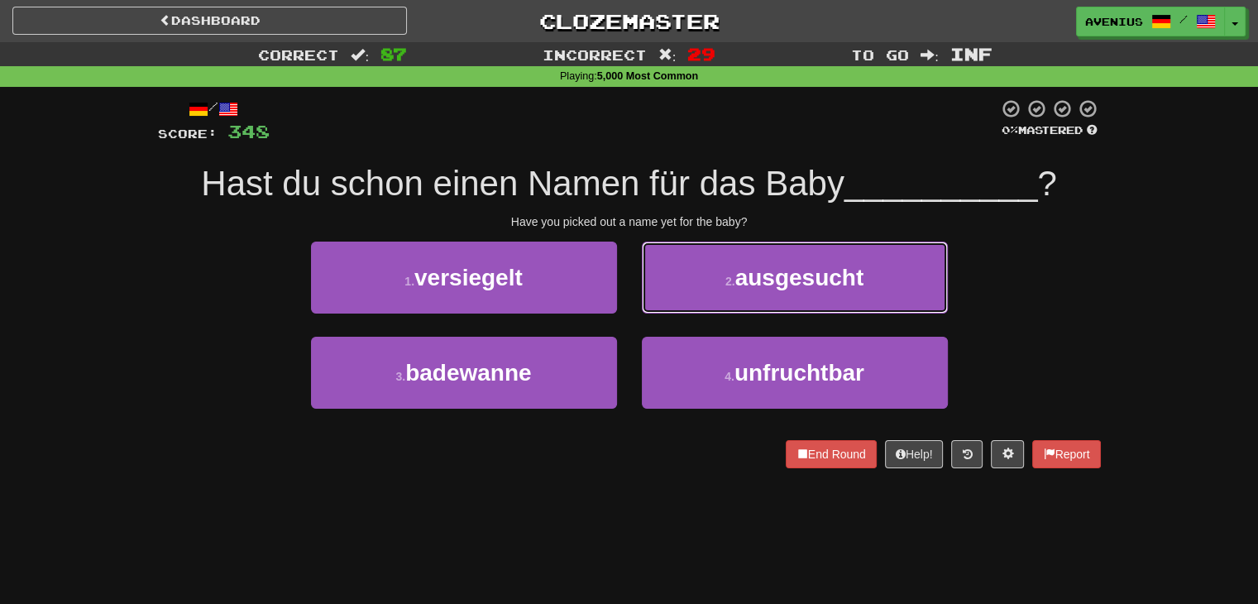
click at [717, 286] on button "2 . ausgesucht" at bounding box center [795, 278] width 306 height 72
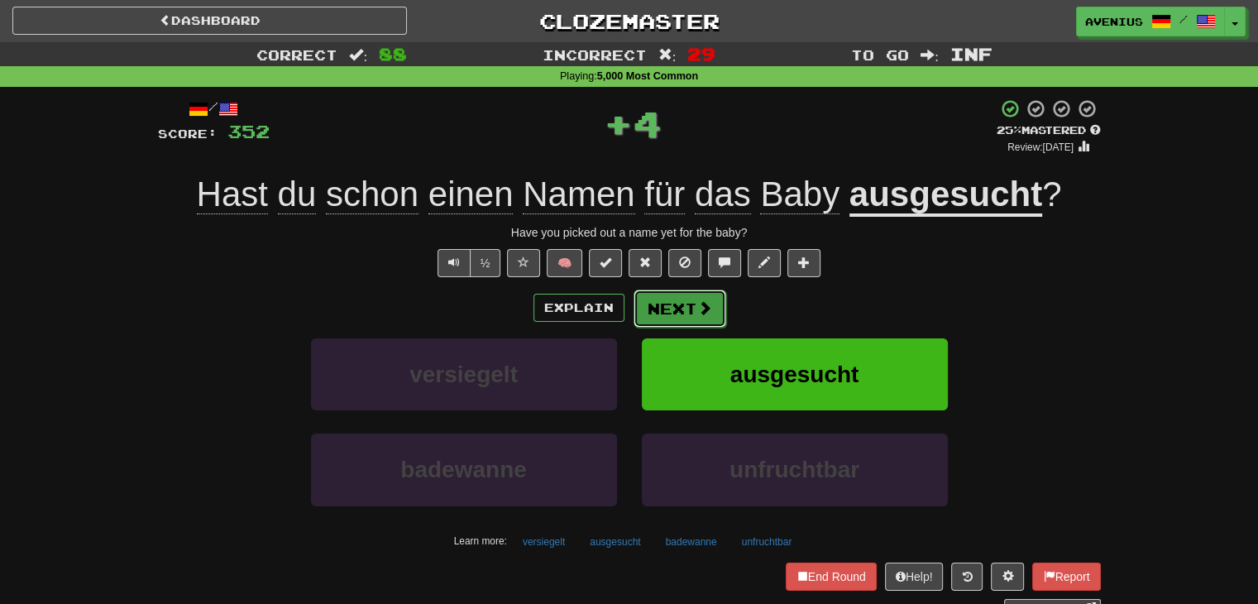
click at [673, 302] on button "Next" at bounding box center [680, 309] width 93 height 38
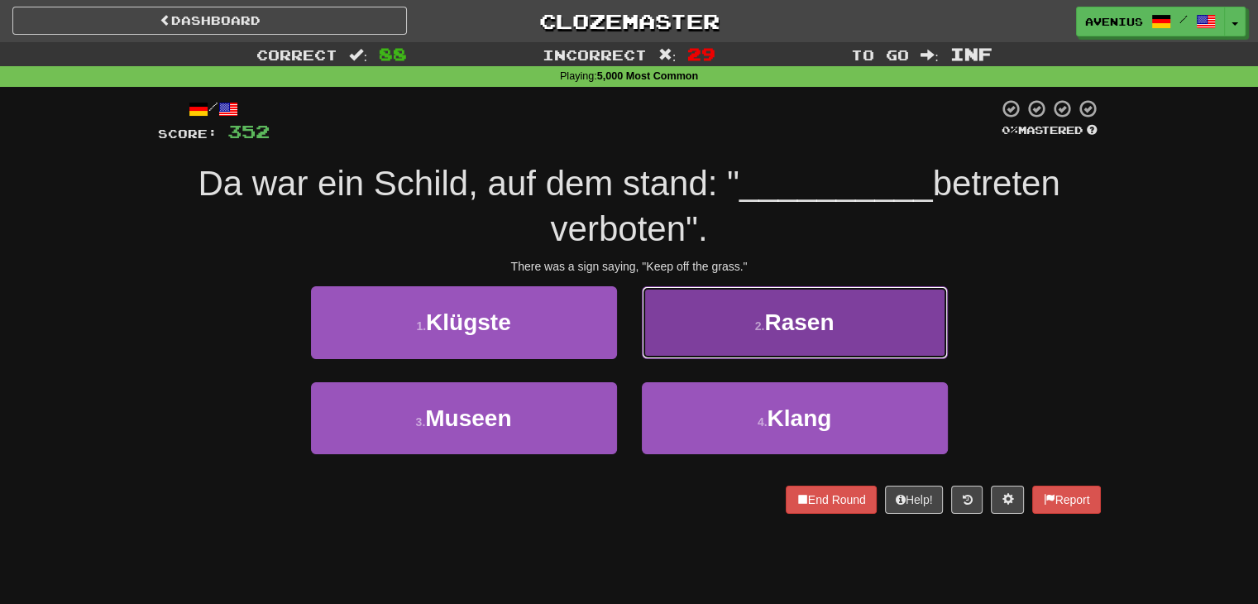
click at [679, 344] on button "2 . Rasen" at bounding box center [795, 322] width 306 height 72
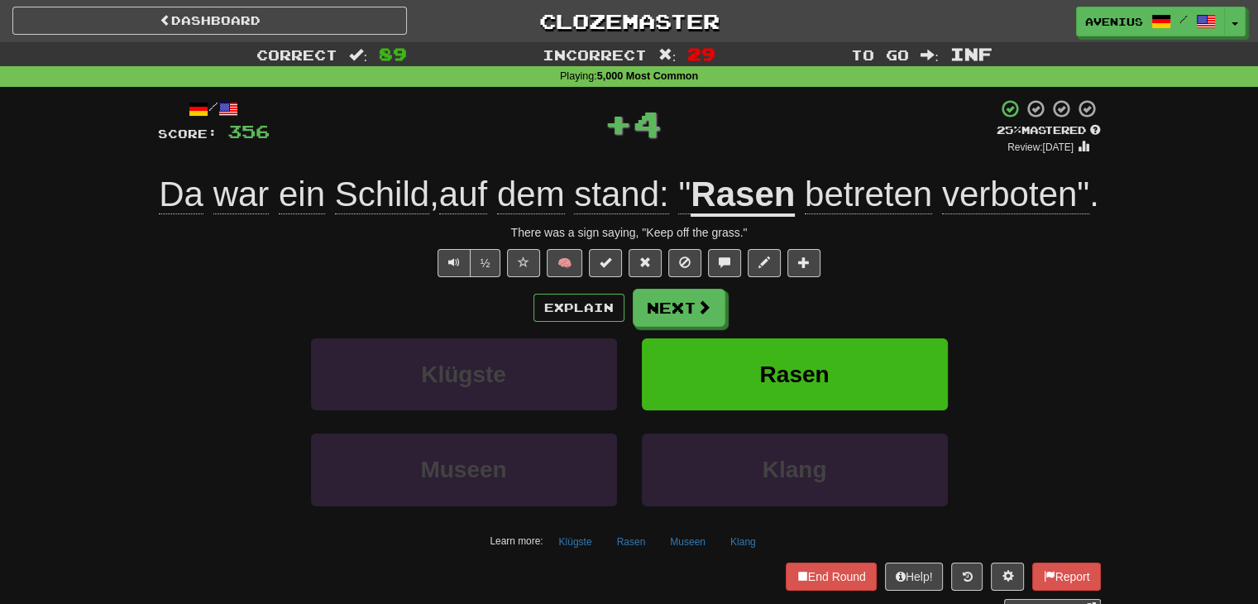
click at [667, 327] on button "Next" at bounding box center [679, 308] width 93 height 38
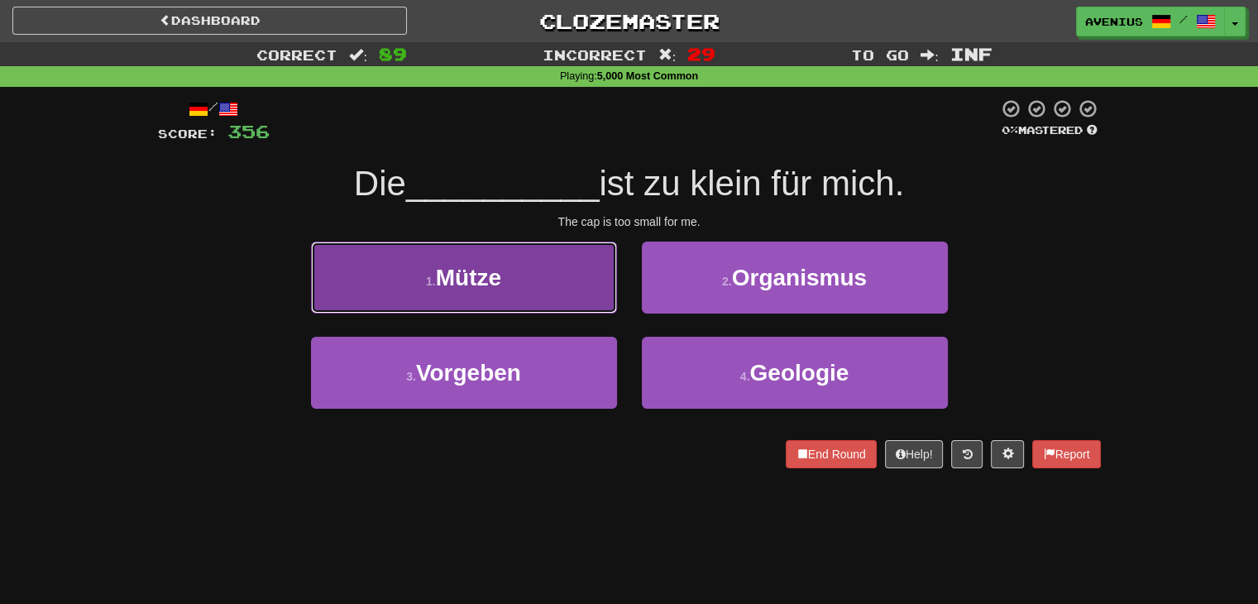
click at [576, 293] on button "1 . Mütze" at bounding box center [464, 278] width 306 height 72
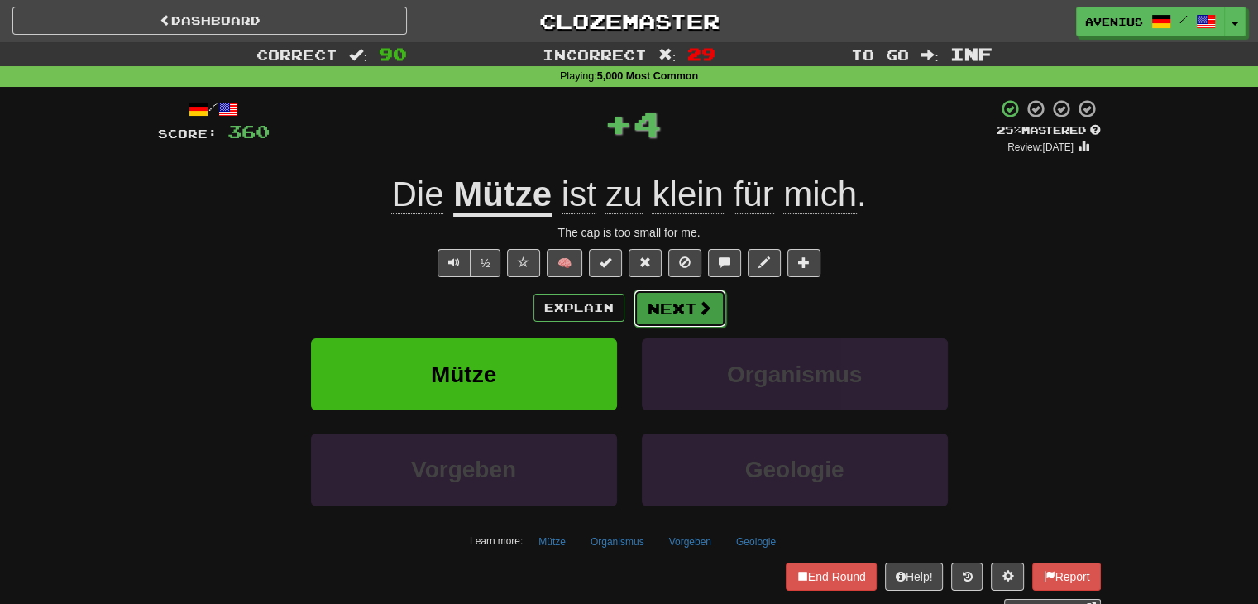
click at [678, 302] on button "Next" at bounding box center [680, 309] width 93 height 38
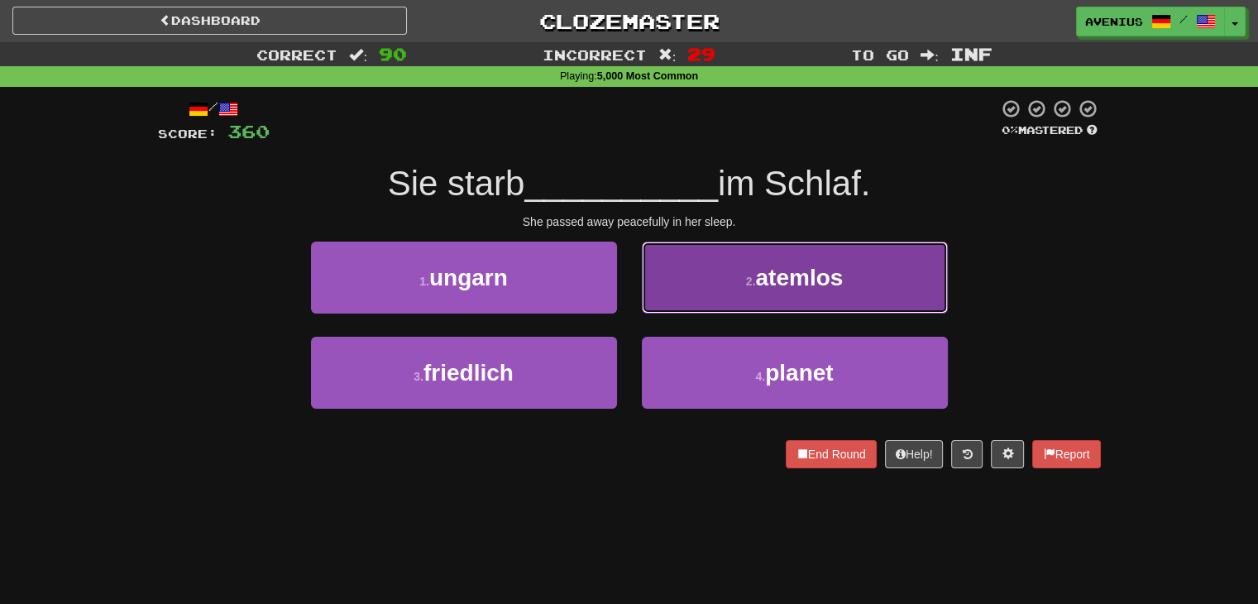
click at [675, 295] on button "2 . atemlos" at bounding box center [795, 278] width 306 height 72
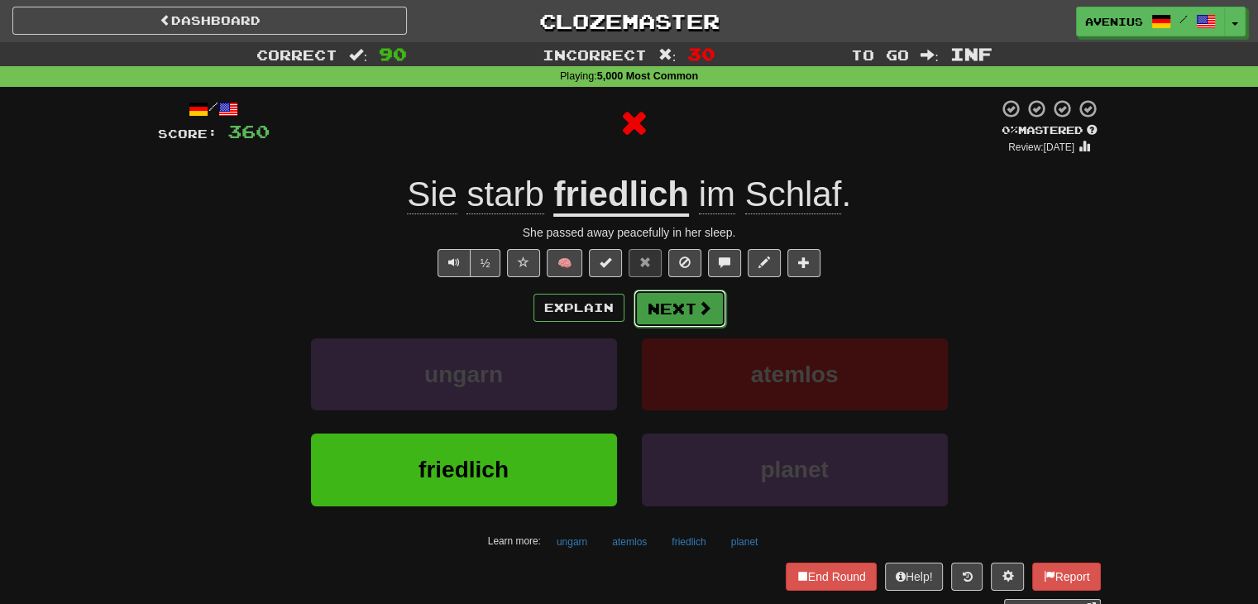
click at [659, 304] on button "Next" at bounding box center [680, 309] width 93 height 38
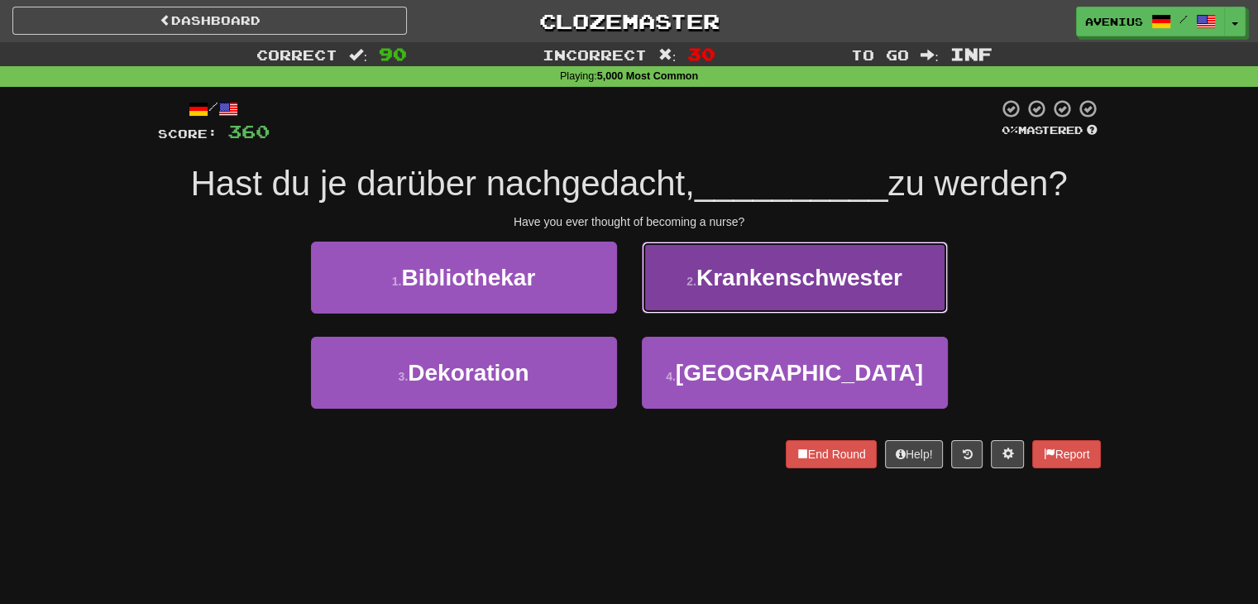
click at [671, 285] on button "2 . Krankenschwester" at bounding box center [795, 278] width 306 height 72
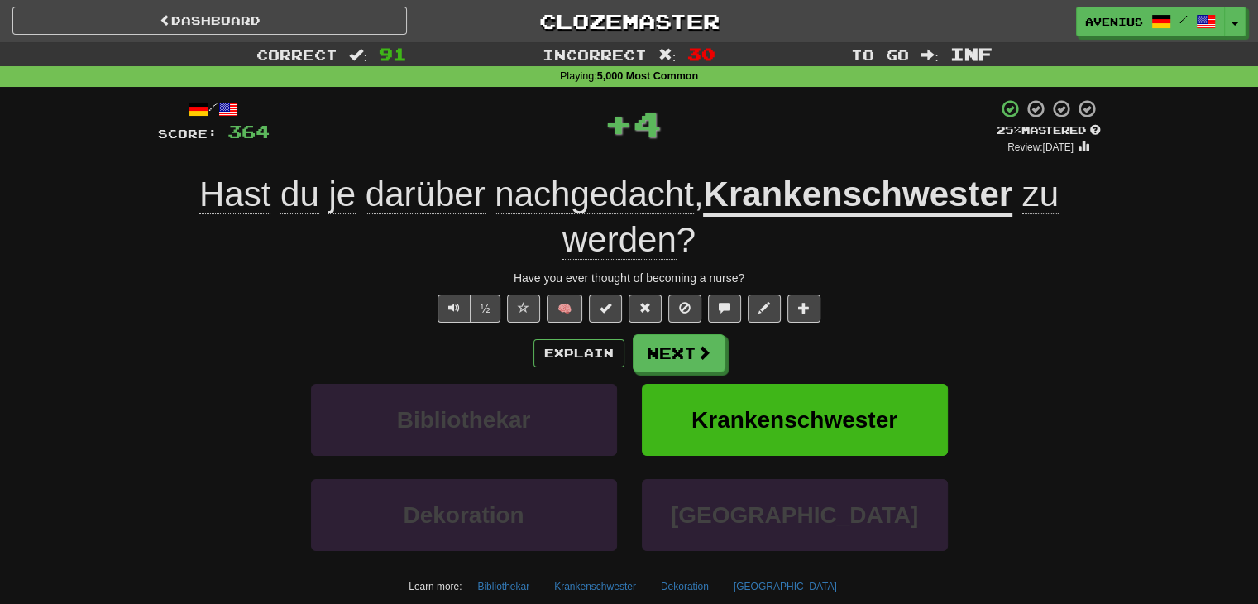
click at [655, 305] on button at bounding box center [645, 309] width 33 height 28
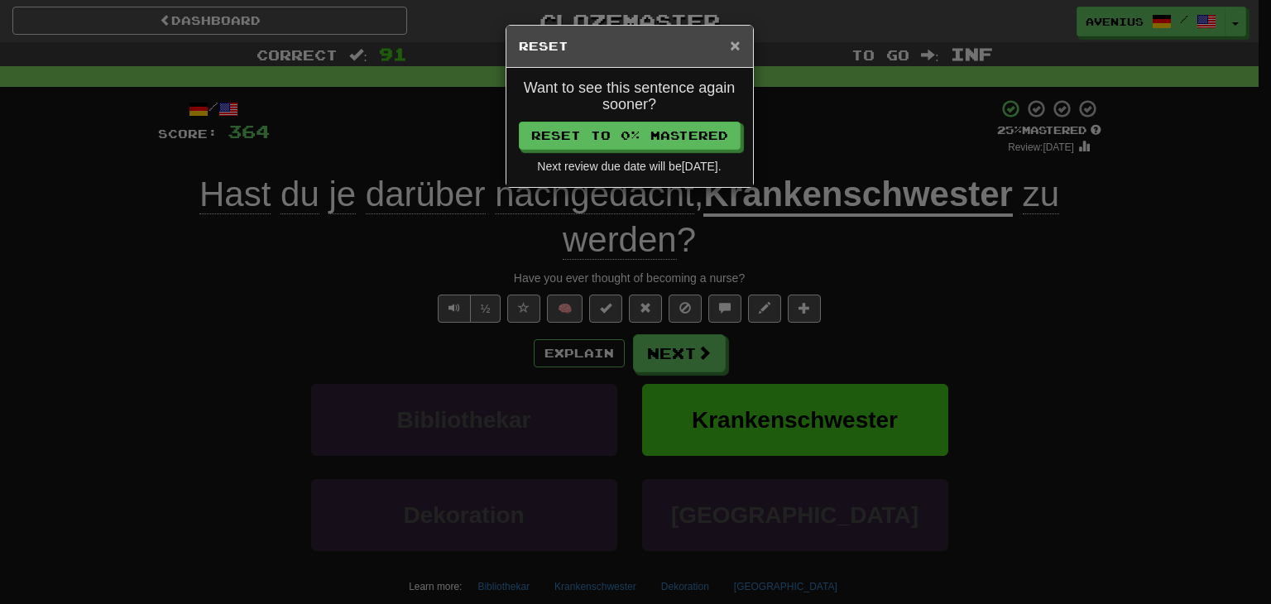
click at [732, 45] on span "×" at bounding box center [735, 45] width 10 height 19
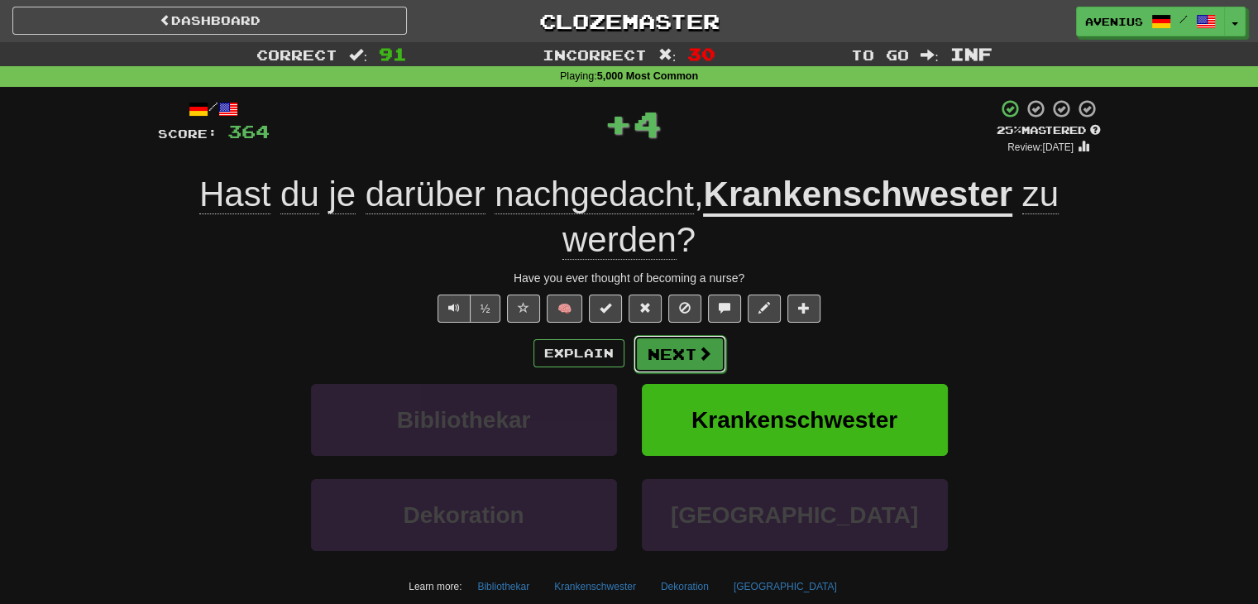
click at [683, 355] on button "Next" at bounding box center [680, 354] width 93 height 38
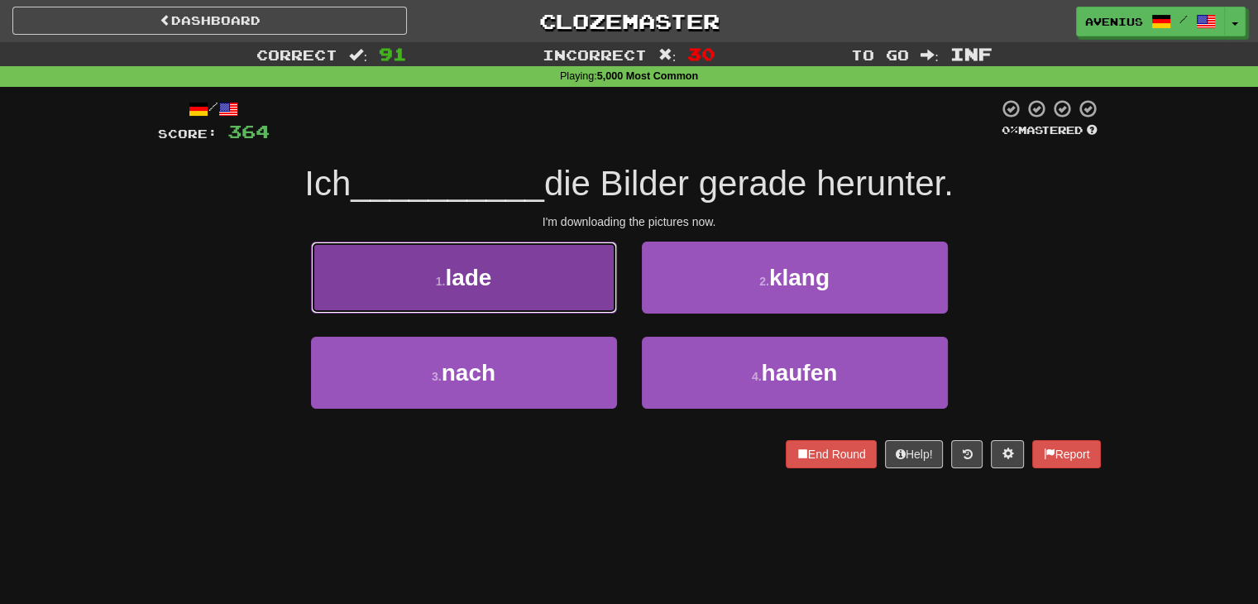
click at [591, 300] on button "1 . lade" at bounding box center [464, 278] width 306 height 72
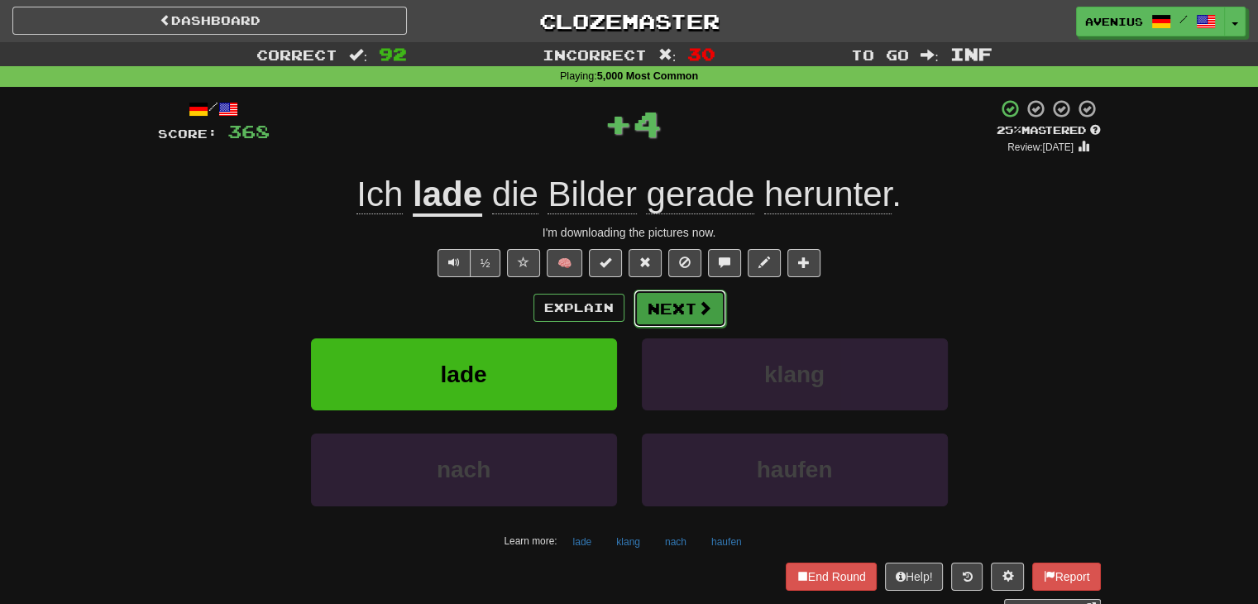
click at [660, 299] on button "Next" at bounding box center [680, 309] width 93 height 38
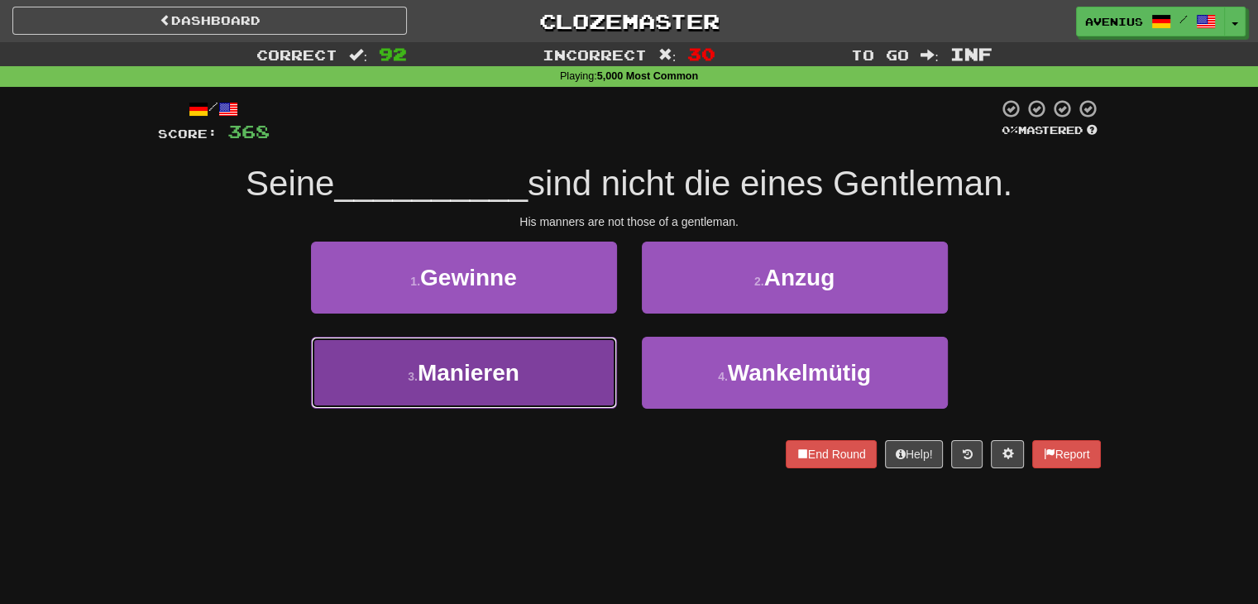
click at [588, 362] on button "3 . Manieren" at bounding box center [464, 373] width 306 height 72
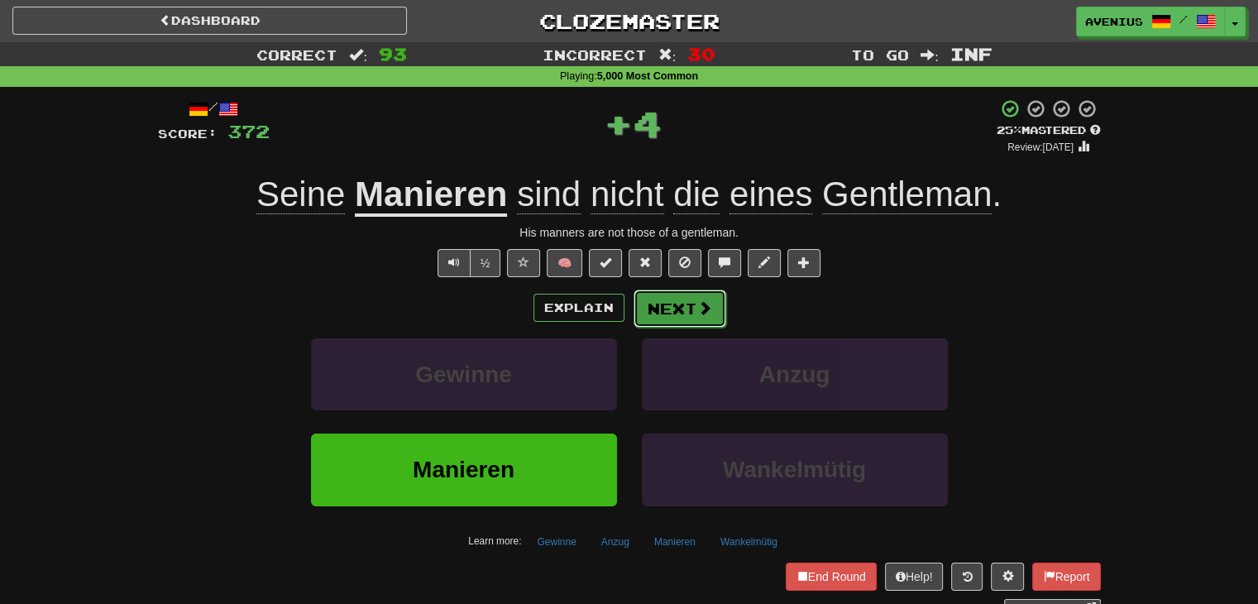
click at [670, 312] on button "Next" at bounding box center [680, 309] width 93 height 38
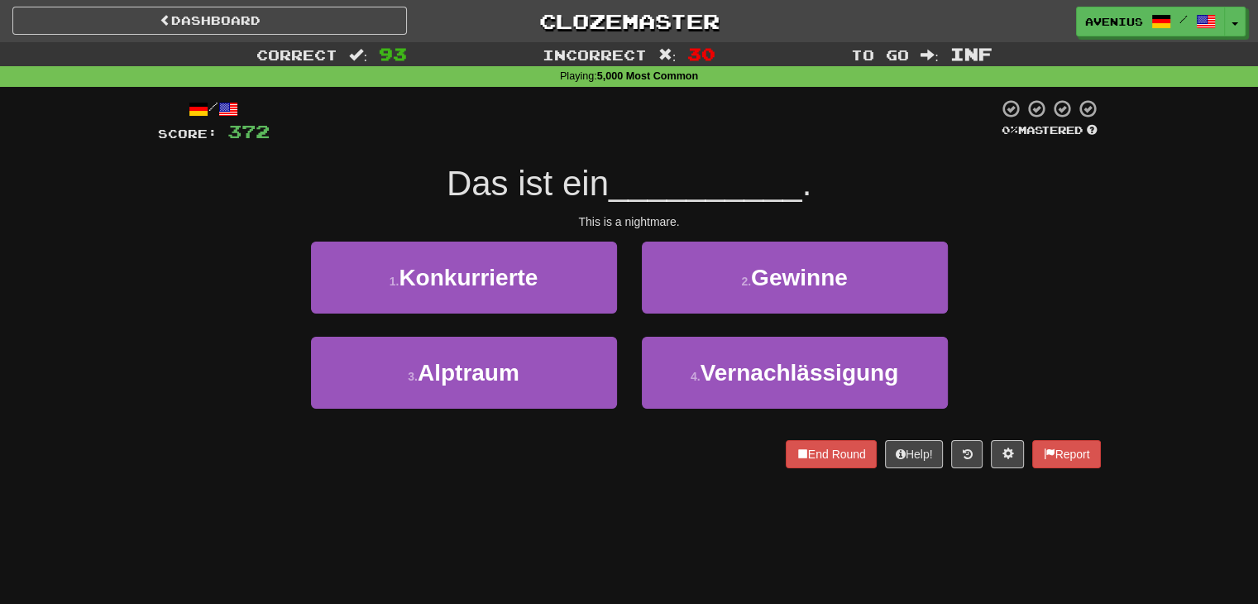
click at [626, 322] on div "1 . Konkurrierte" at bounding box center [464, 289] width 331 height 95
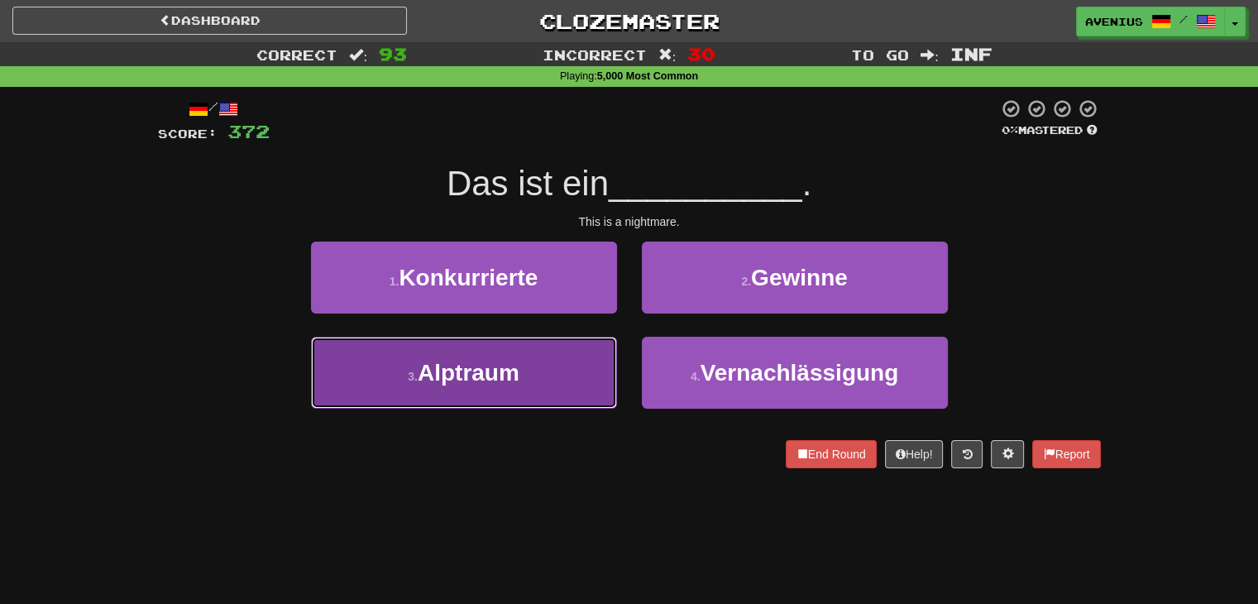
click at [594, 354] on button "3 . Alptraum" at bounding box center [464, 373] width 306 height 72
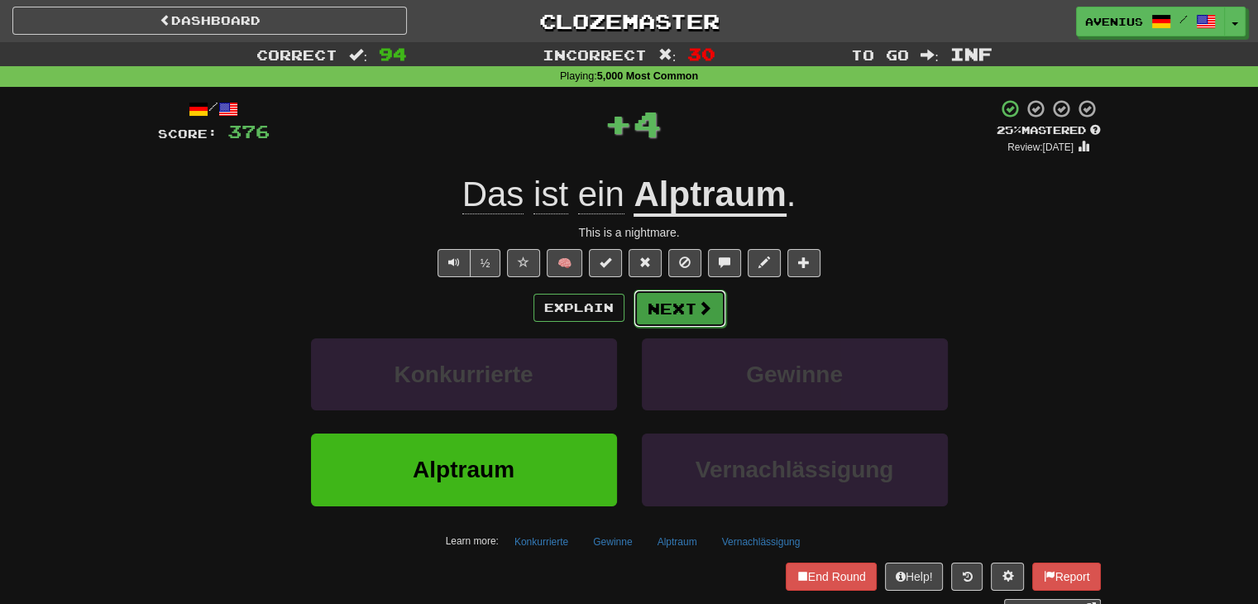
click at [659, 320] on button "Next" at bounding box center [680, 309] width 93 height 38
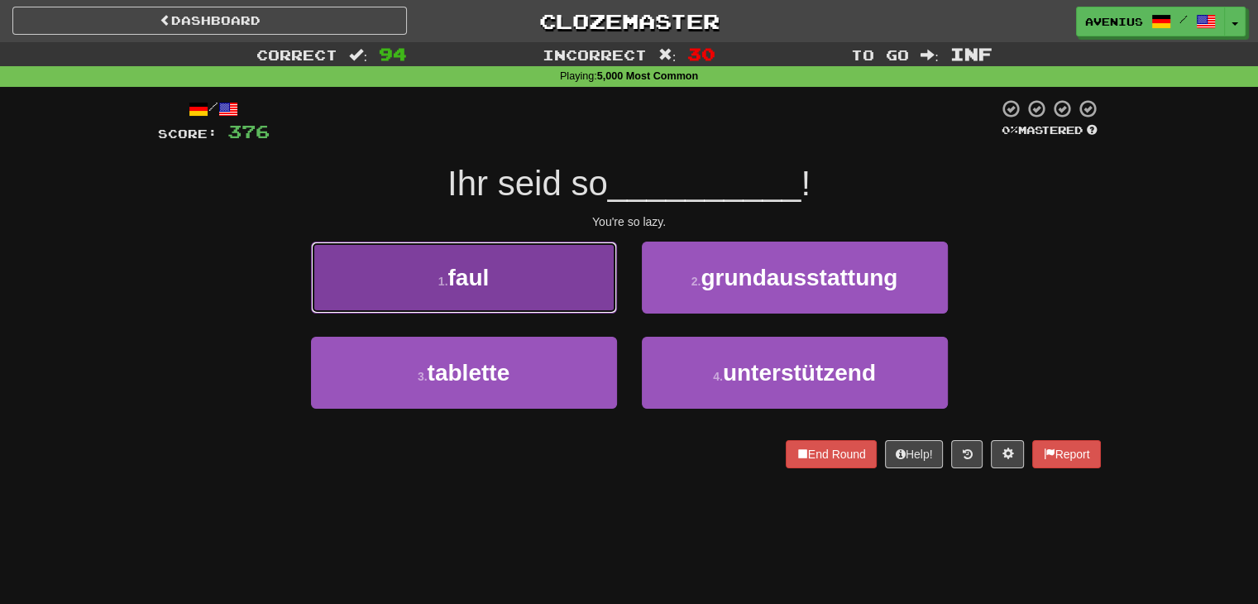
click at [573, 296] on button "1 . faul" at bounding box center [464, 278] width 306 height 72
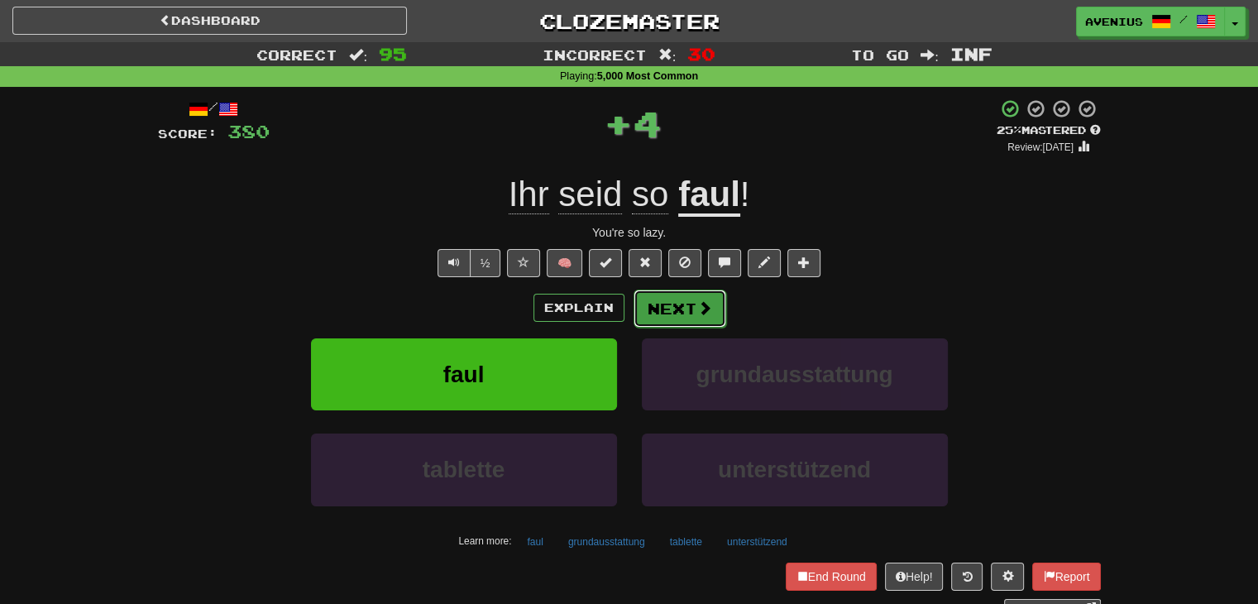
click at [662, 308] on button "Next" at bounding box center [680, 309] width 93 height 38
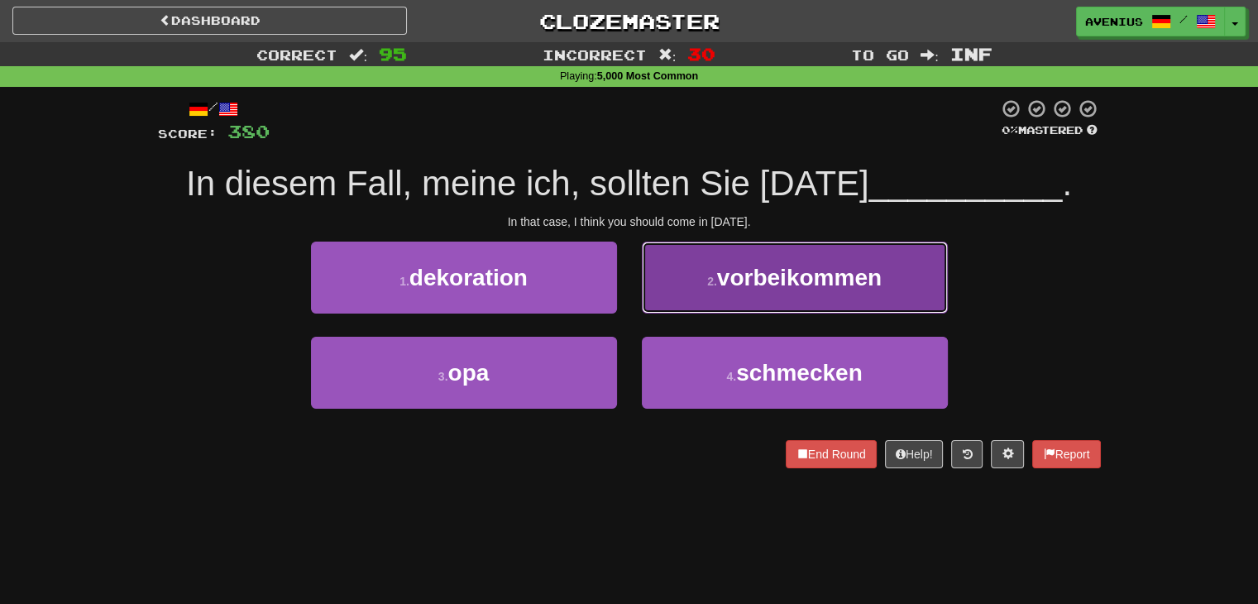
click at [669, 296] on button "2 . vorbeikommen" at bounding box center [795, 278] width 306 height 72
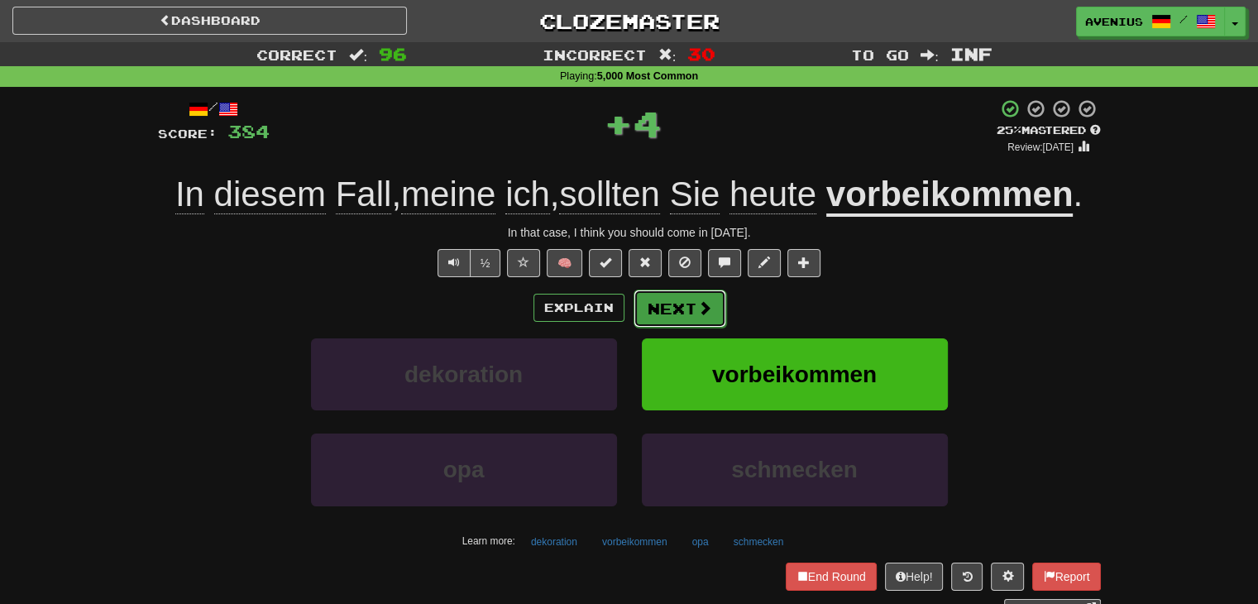
click at [659, 302] on button "Next" at bounding box center [680, 309] width 93 height 38
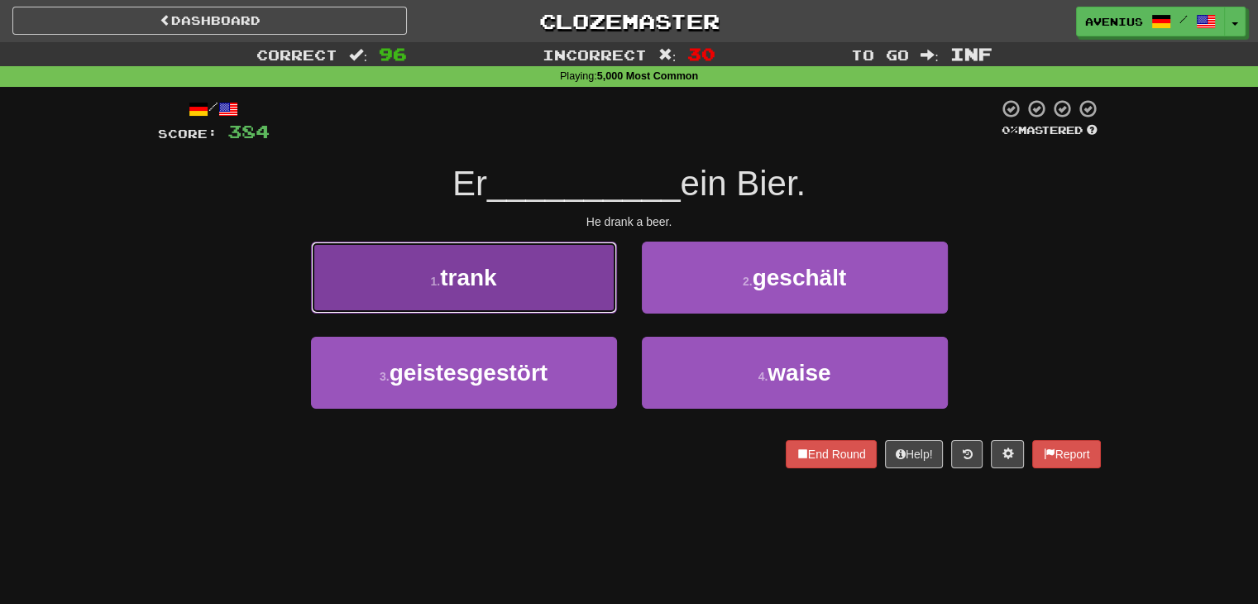
click at [568, 295] on button "1 . trank" at bounding box center [464, 278] width 306 height 72
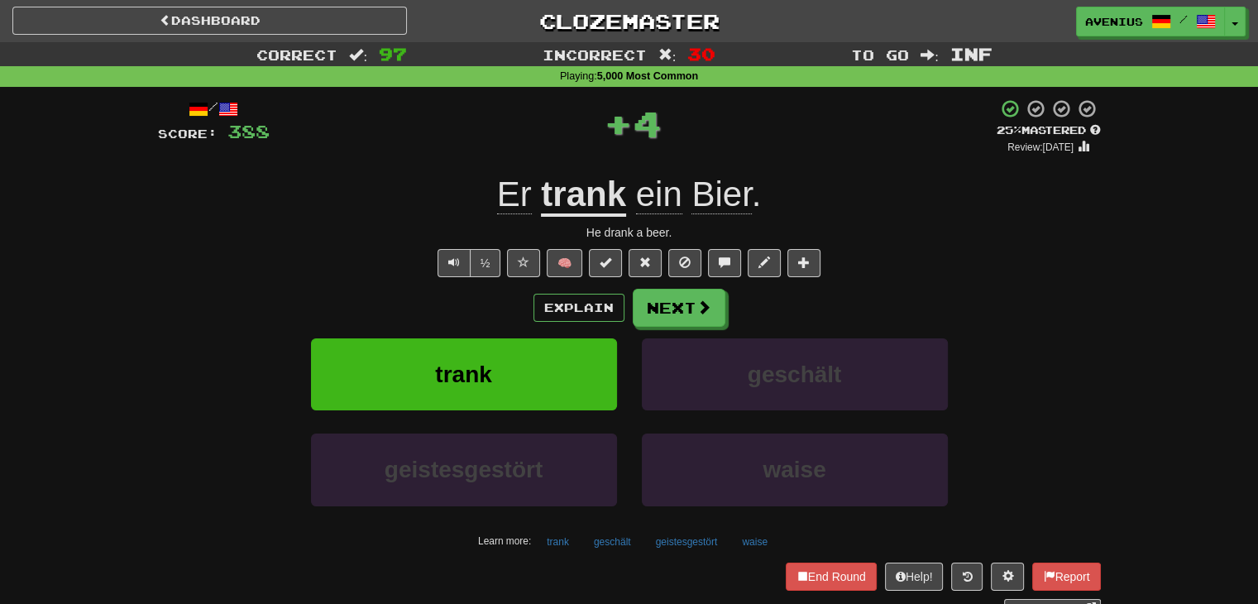
click at [678, 307] on button "Next" at bounding box center [679, 308] width 93 height 38
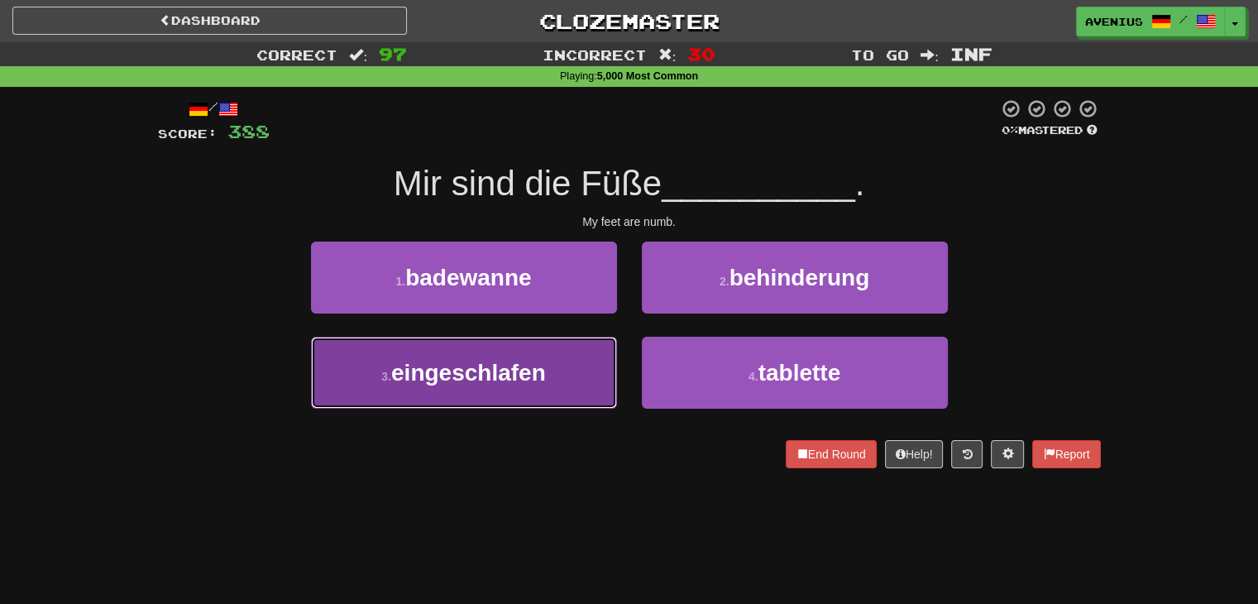
click at [589, 358] on button "3 . eingeschlafen" at bounding box center [464, 373] width 306 height 72
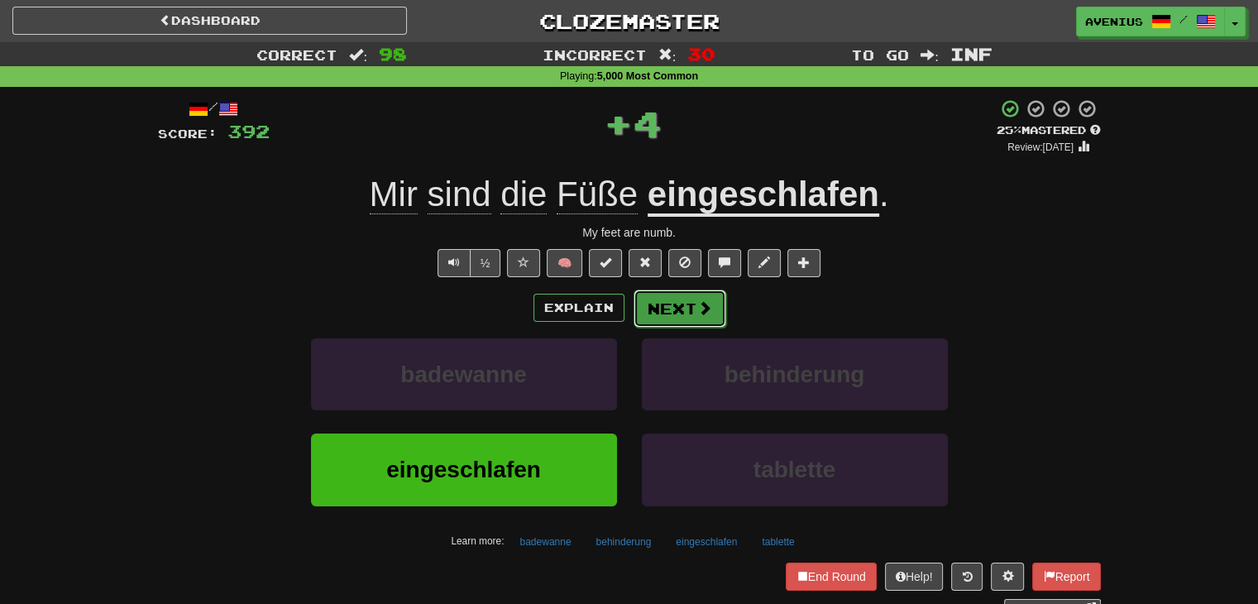
click at [652, 314] on button "Next" at bounding box center [680, 309] width 93 height 38
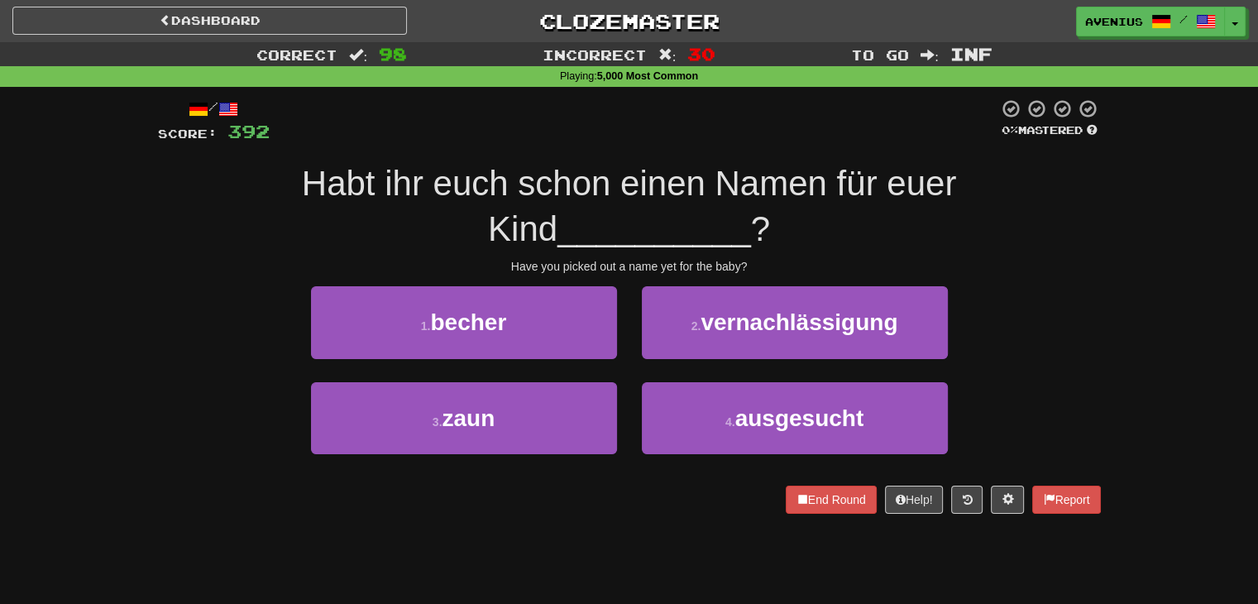
click at [625, 376] on div "1 . becher" at bounding box center [464, 333] width 331 height 95
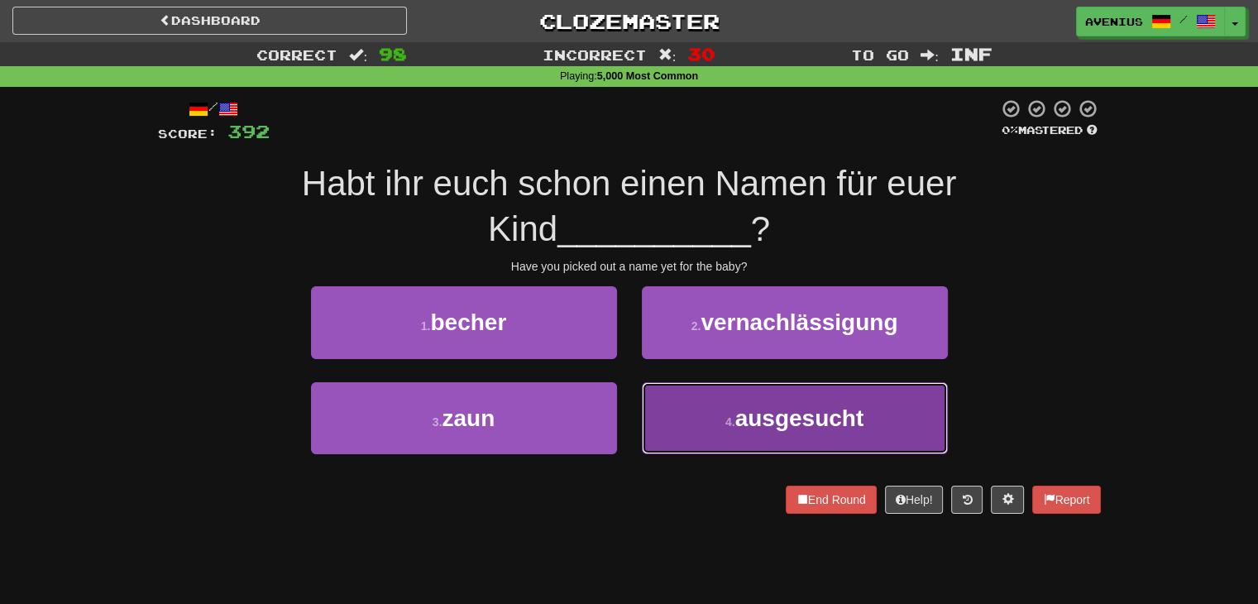
click at [707, 411] on button "4 . ausgesucht" at bounding box center [795, 418] width 306 height 72
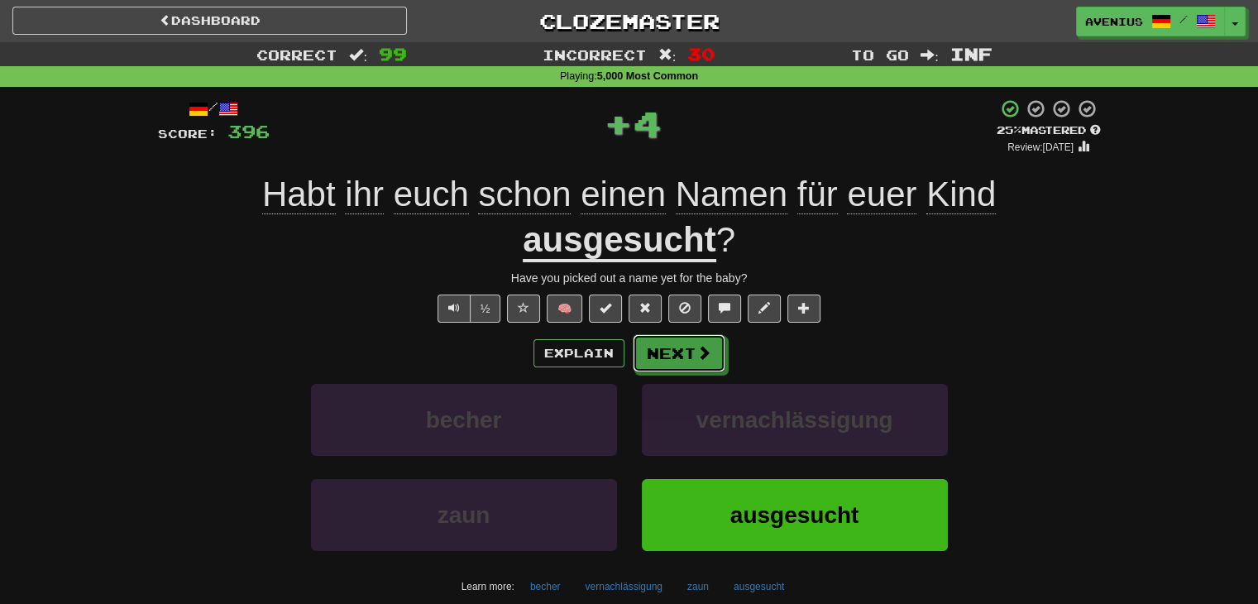
click at [697, 357] on span at bounding box center [704, 352] width 15 height 15
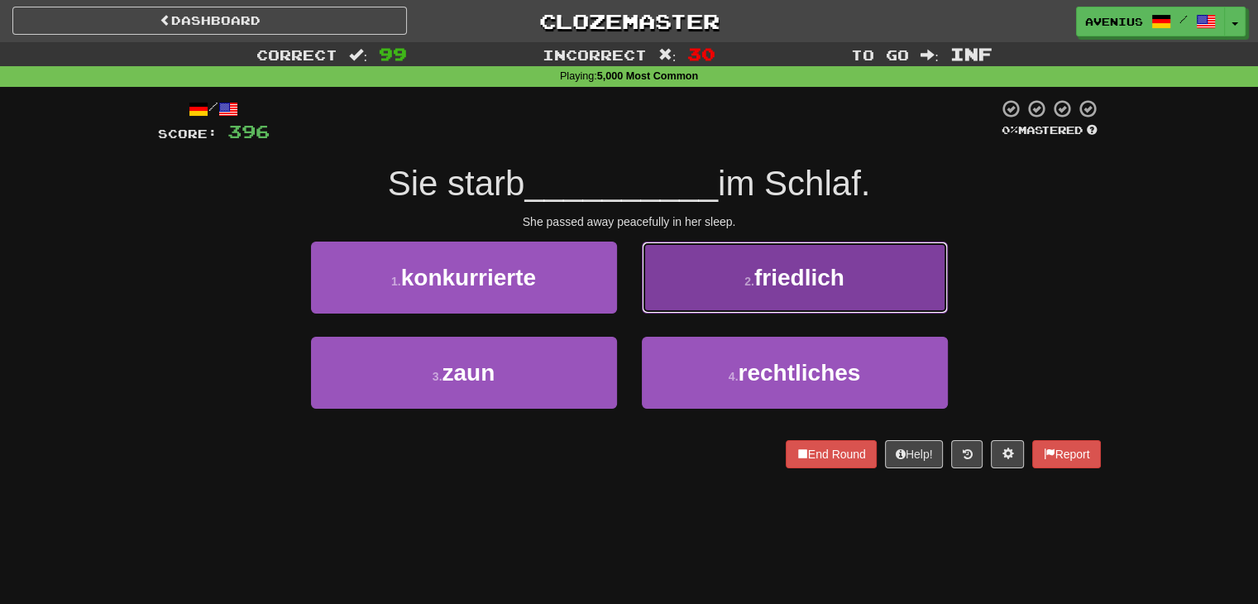
click at [669, 296] on button "2 . friedlich" at bounding box center [795, 278] width 306 height 72
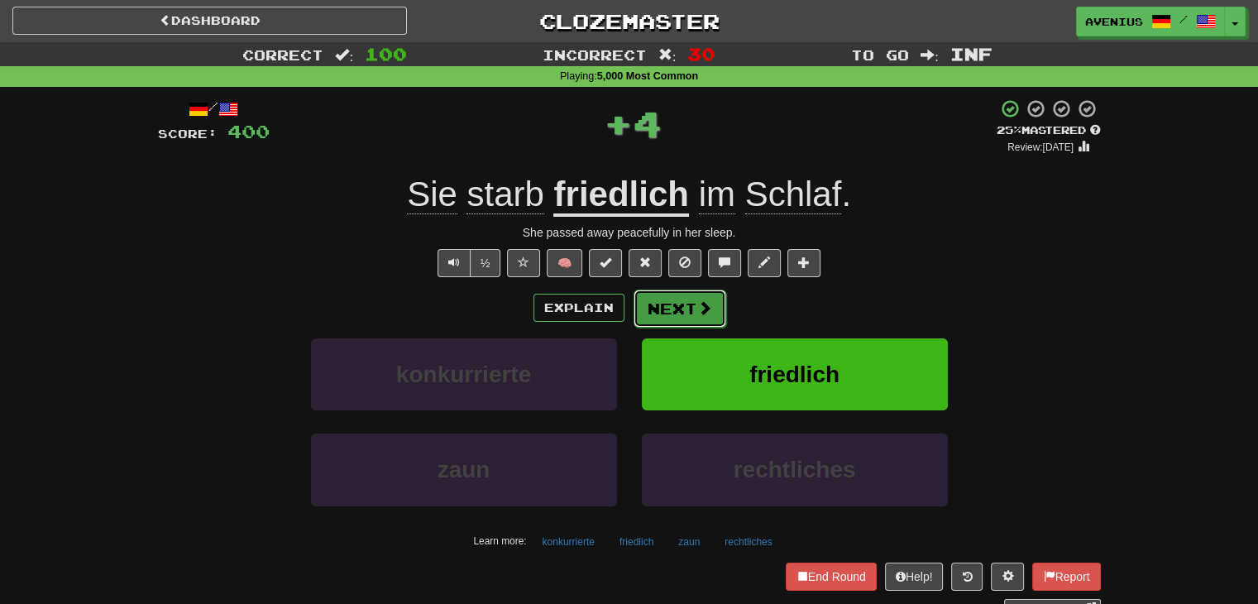
click at [649, 313] on button "Next" at bounding box center [680, 309] width 93 height 38
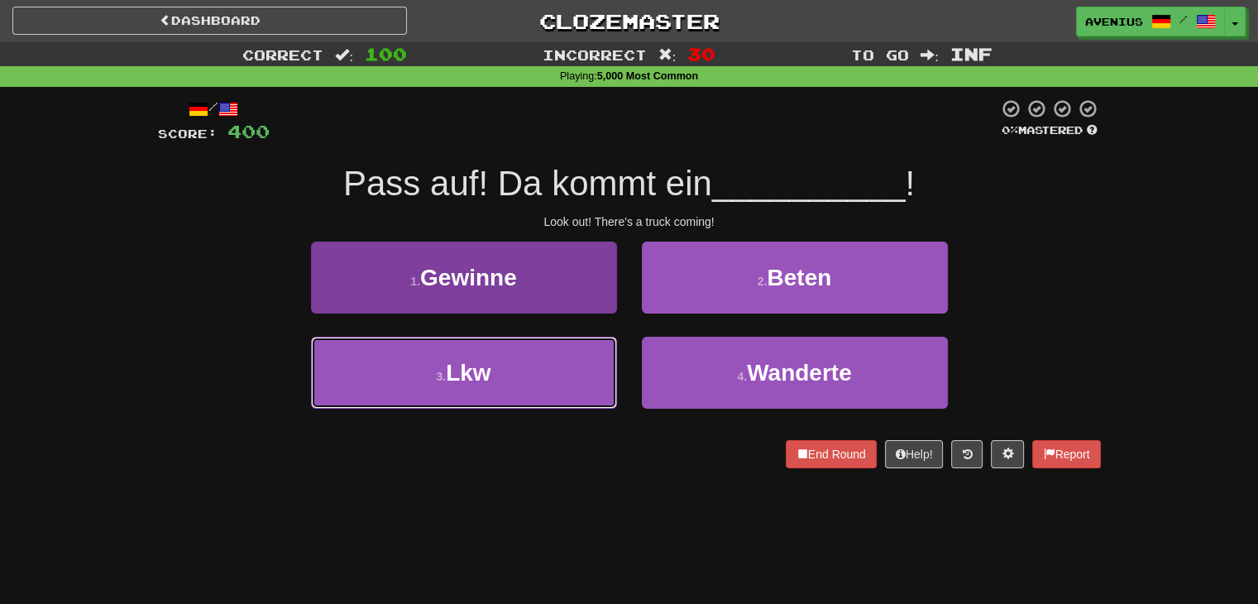
click at [584, 366] on button "3 . Lkw" at bounding box center [464, 373] width 306 height 72
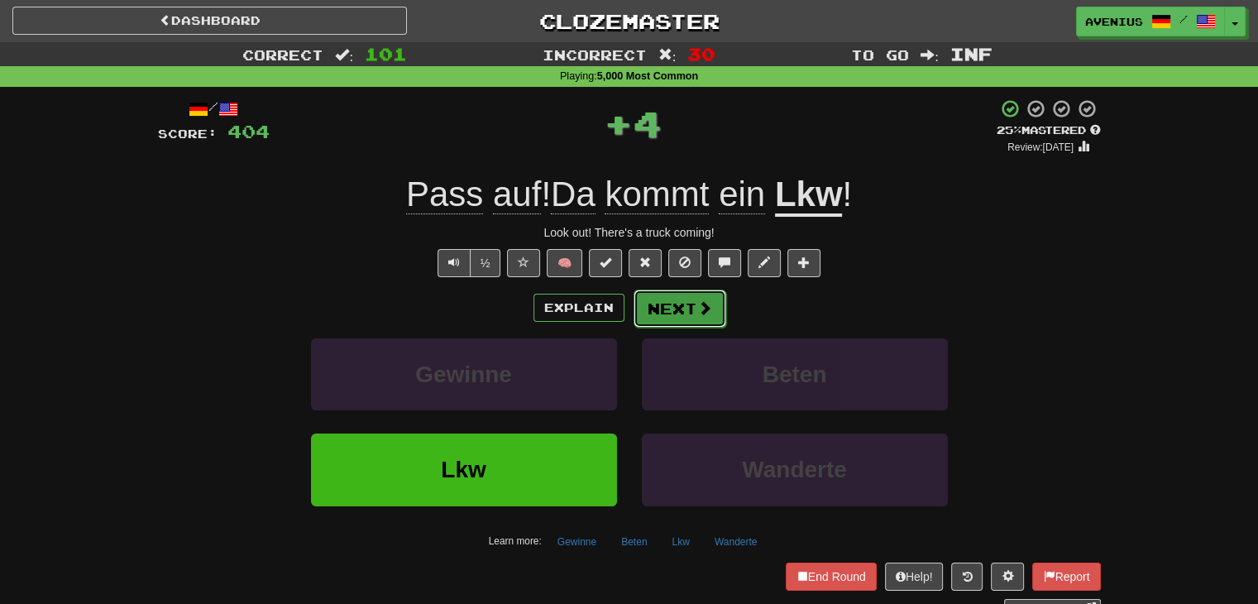
click at [654, 316] on button "Next" at bounding box center [680, 309] width 93 height 38
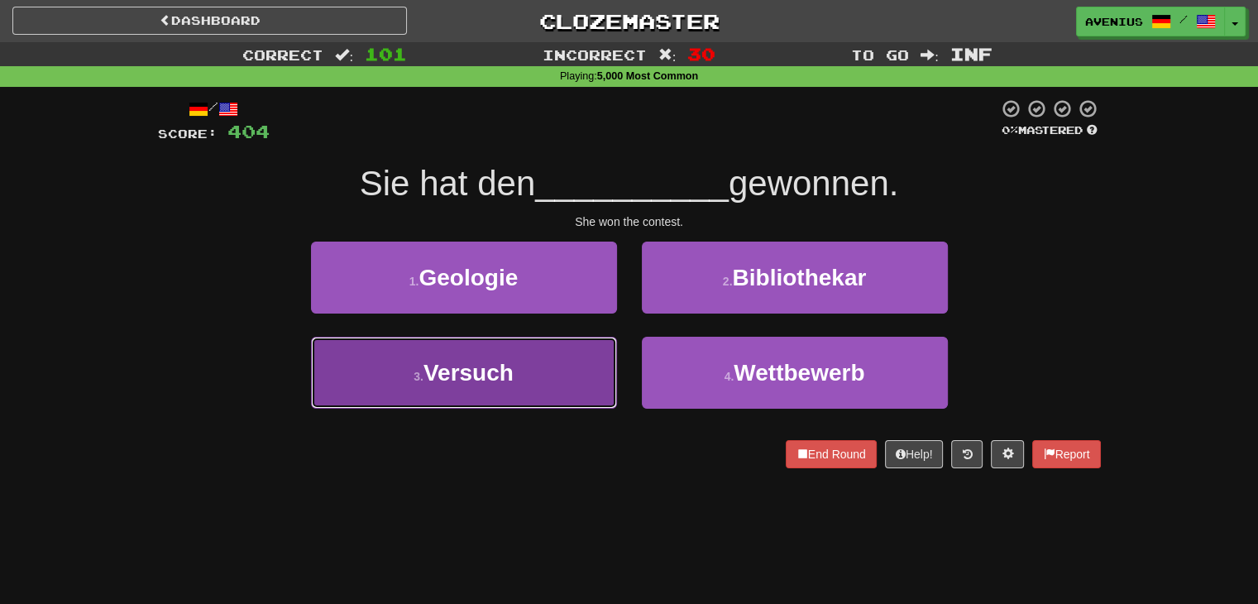
click at [597, 372] on button "3 . Versuch" at bounding box center [464, 373] width 306 height 72
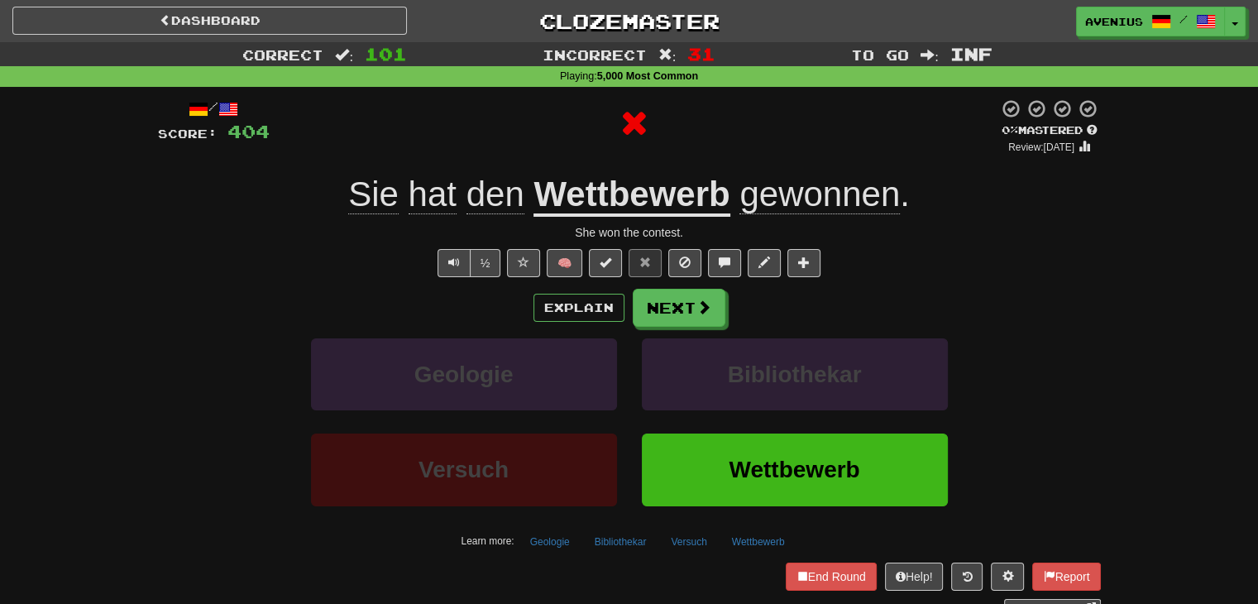
click at [665, 314] on button "Next" at bounding box center [679, 308] width 93 height 38
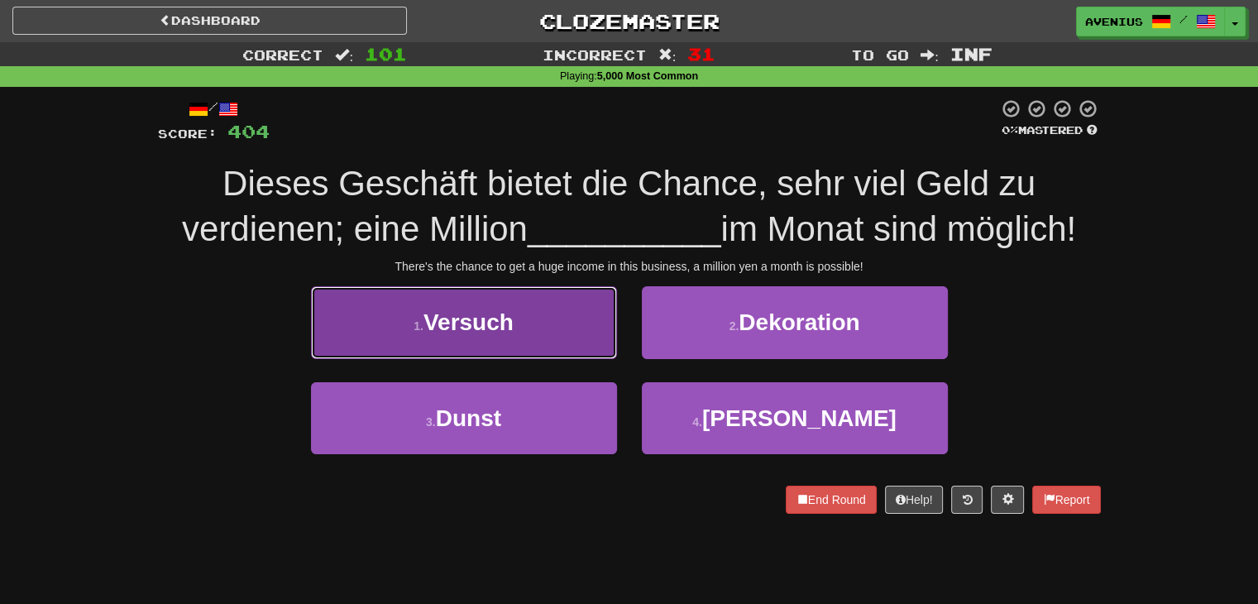
click at [605, 340] on button "1 . Versuch" at bounding box center [464, 322] width 306 height 72
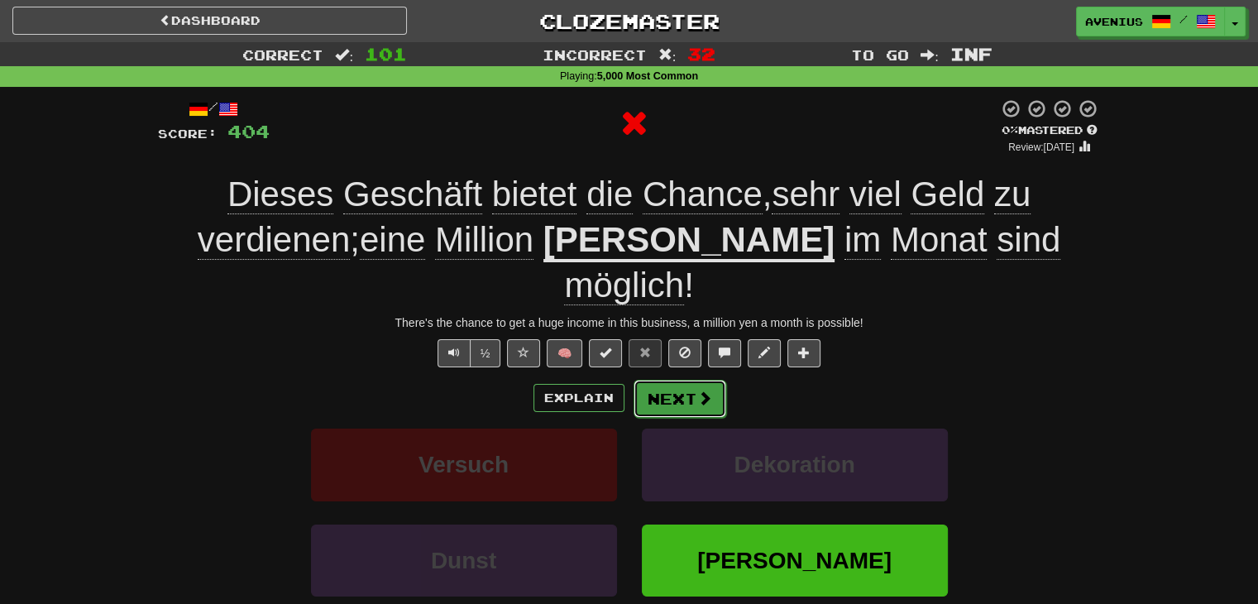
click at [656, 380] on button "Next" at bounding box center [680, 399] width 93 height 38
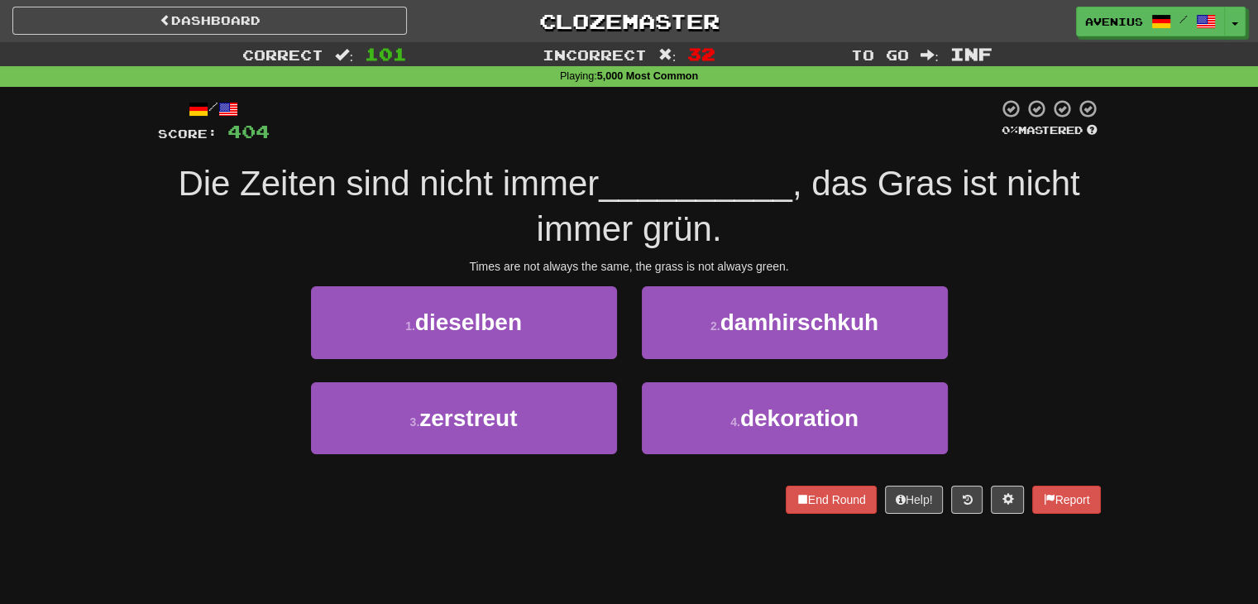
click at [632, 367] on div "2 . damhirschkuh" at bounding box center [795, 333] width 331 height 95
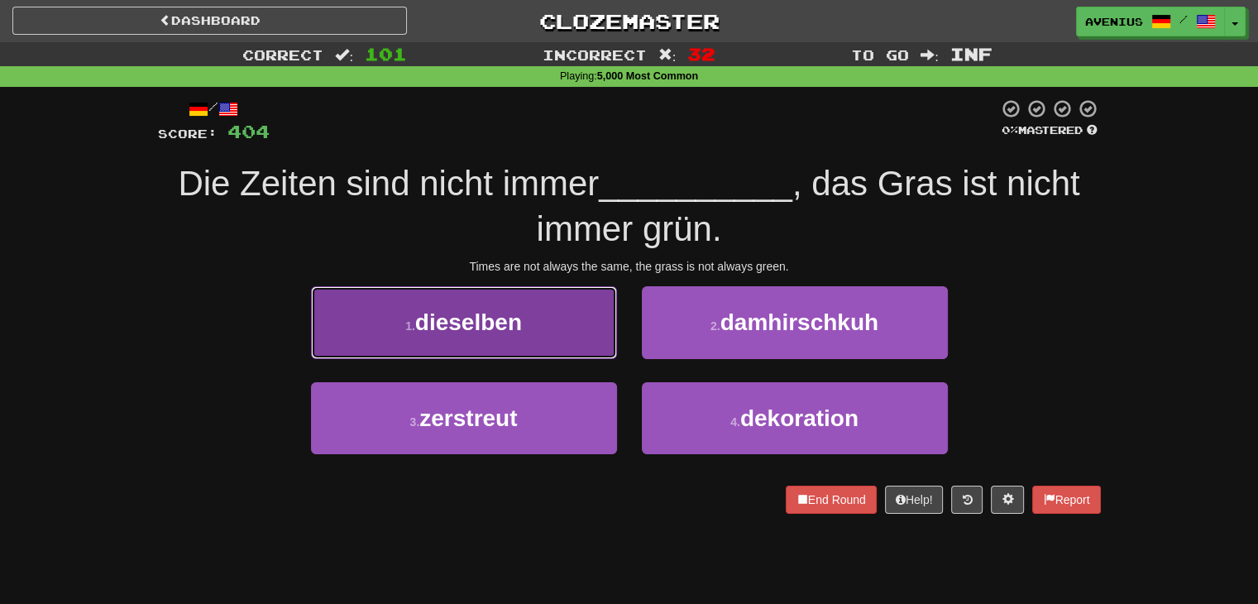
click at [612, 349] on button "1 . dieselben" at bounding box center [464, 322] width 306 height 72
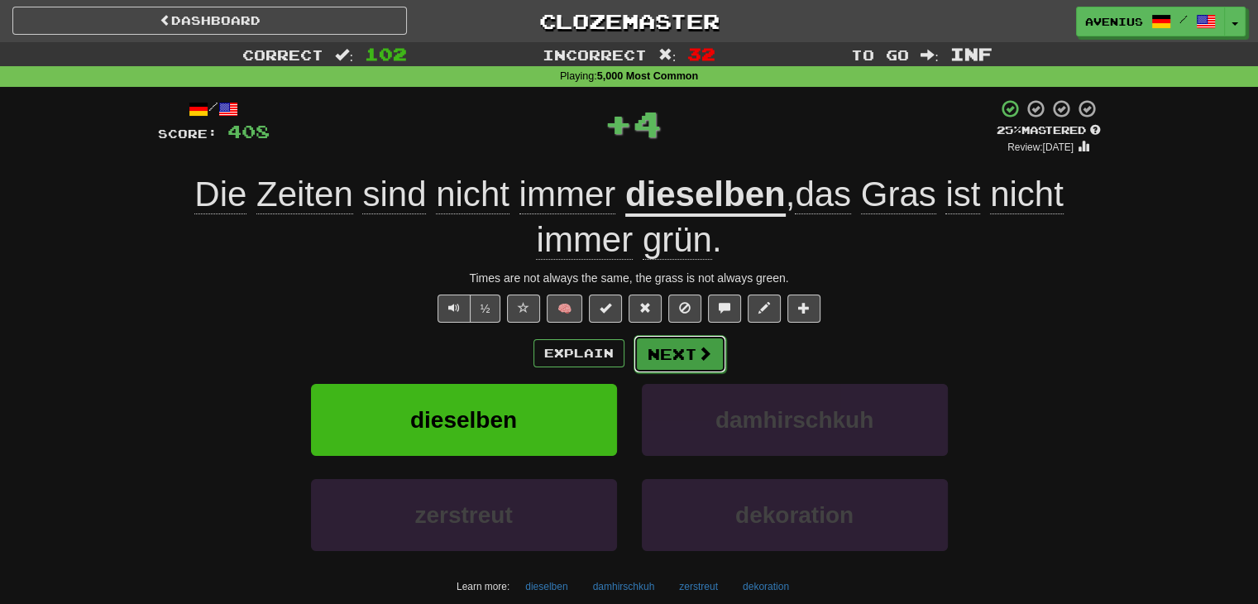
click at [697, 359] on span at bounding box center [704, 353] width 15 height 15
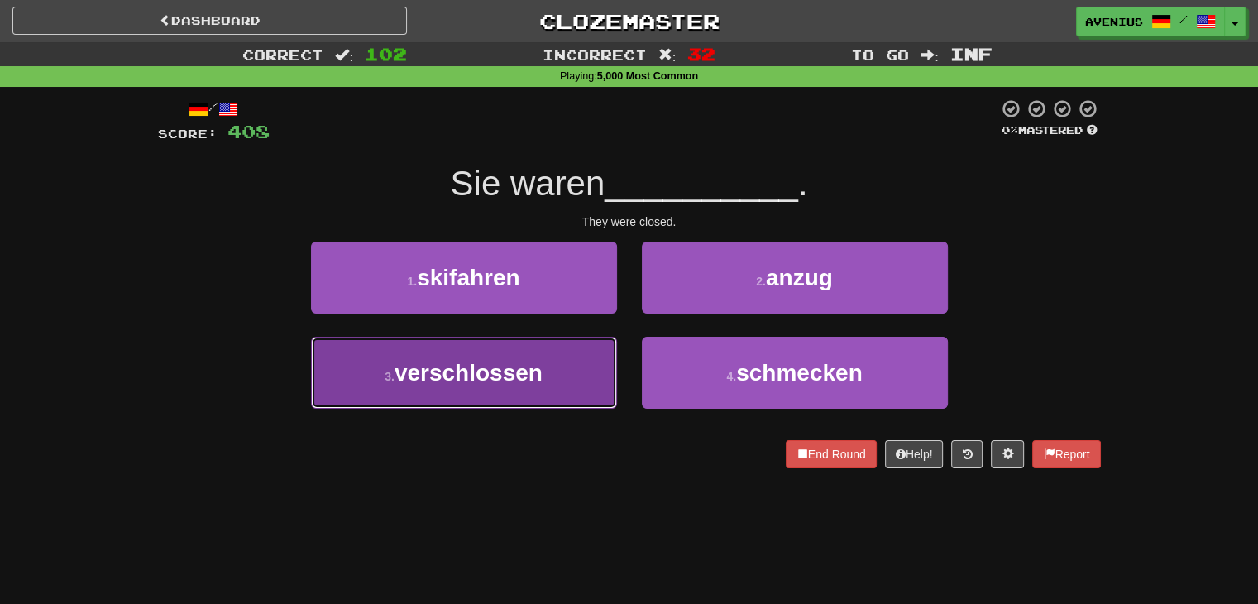
click at [580, 381] on button "3 . verschlossen" at bounding box center [464, 373] width 306 height 72
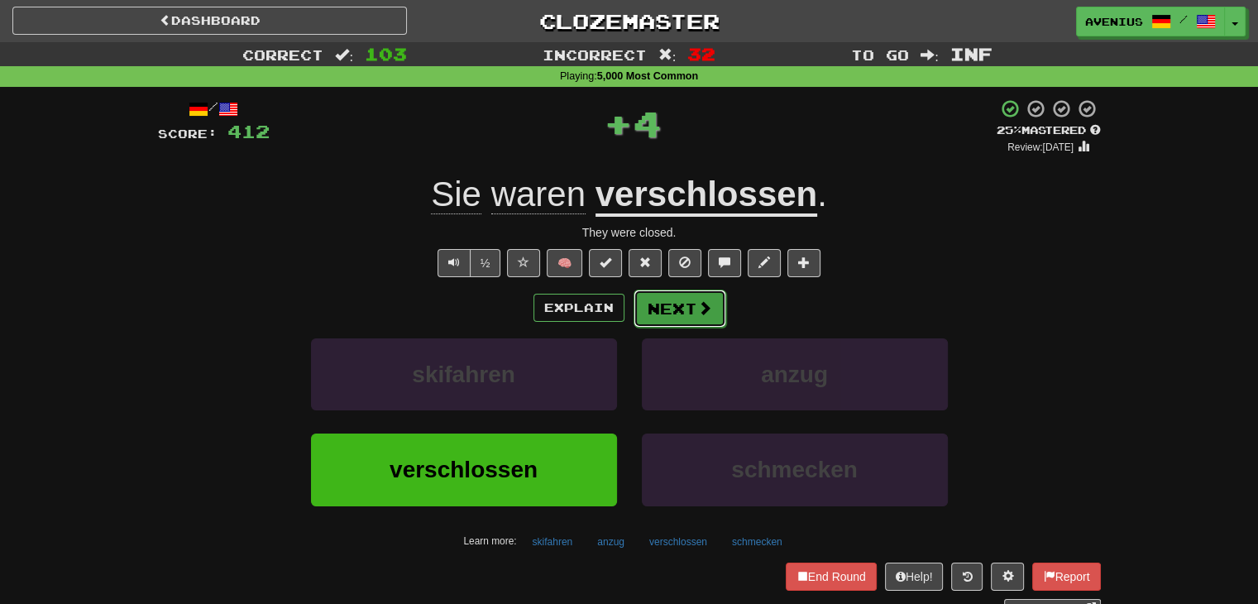
click at [696, 318] on button "Next" at bounding box center [680, 309] width 93 height 38
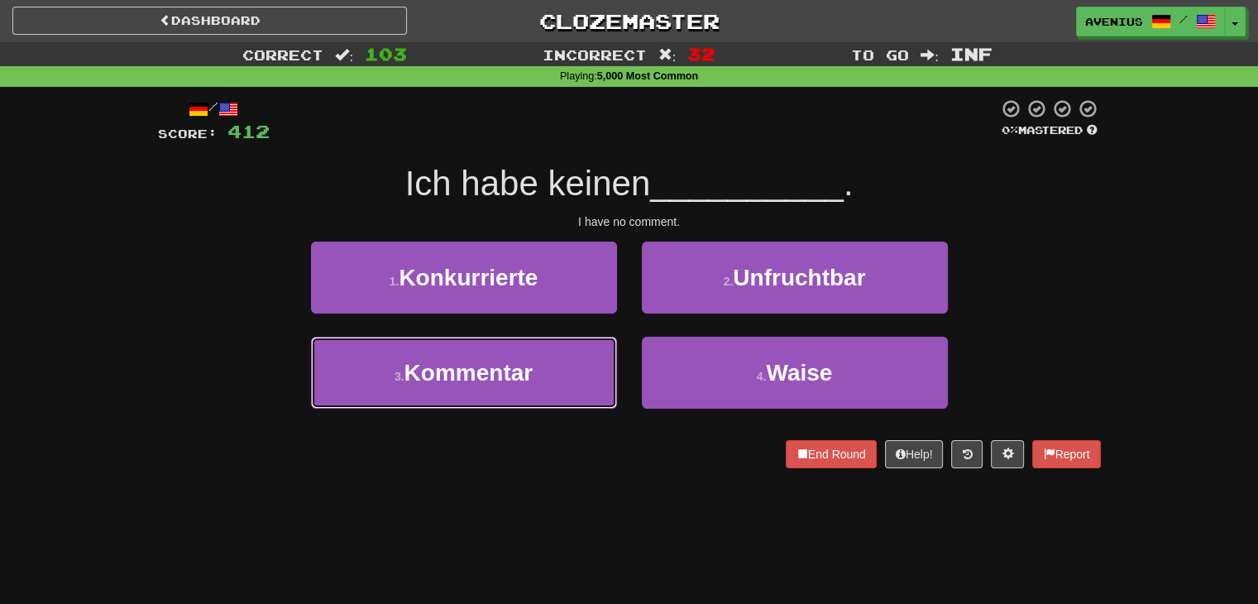
drag, startPoint x: 593, startPoint y: 367, endPoint x: 624, endPoint y: 345, distance: 37.9
click at [592, 368] on button "3 . Kommentar" at bounding box center [464, 373] width 306 height 72
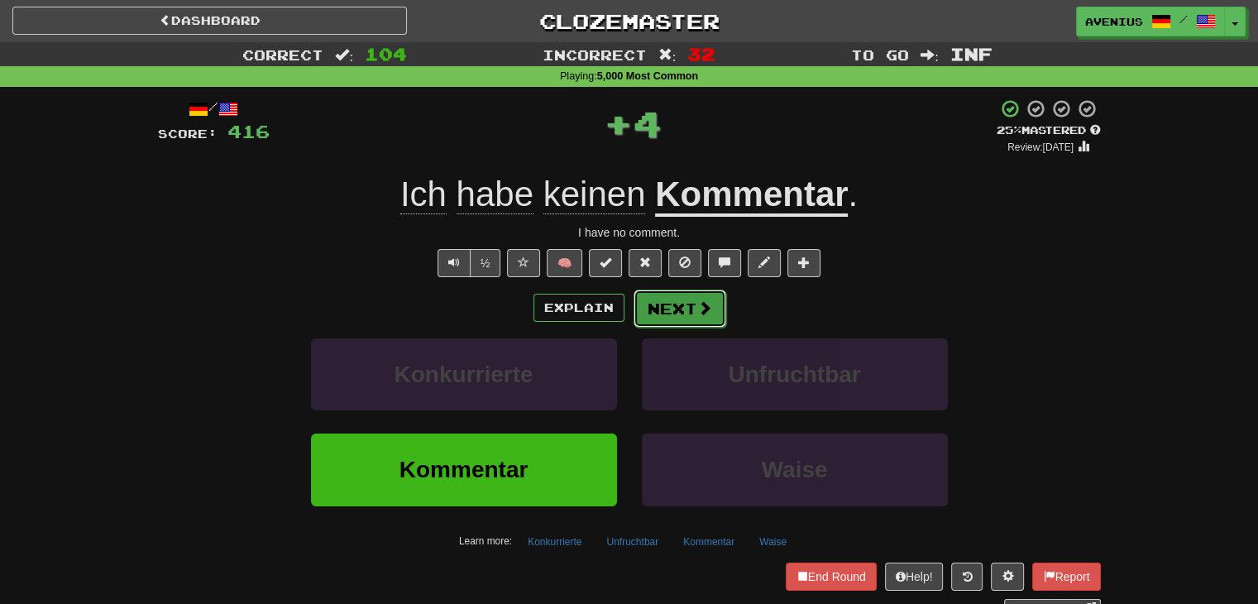
click at [692, 314] on button "Next" at bounding box center [680, 309] width 93 height 38
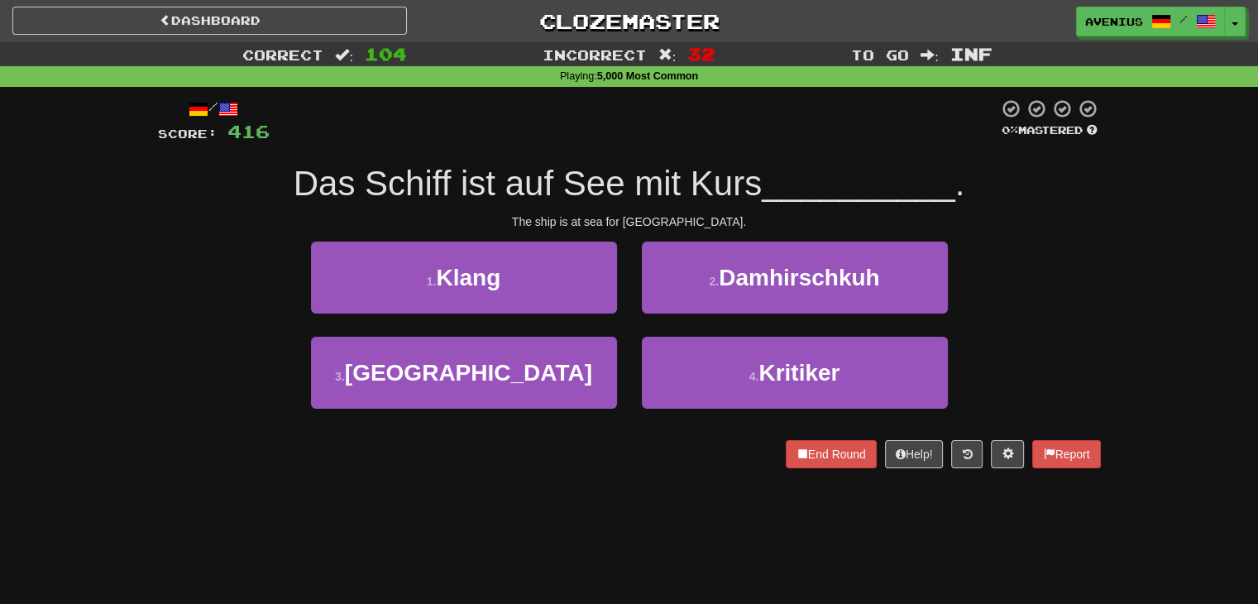
click at [1090, 299] on div "1 . Klang 2 . Damhirschkuh" at bounding box center [629, 289] width 993 height 95
click at [1074, 300] on div "1 . Klang 2 . Damhirschkuh" at bounding box center [629, 289] width 993 height 95
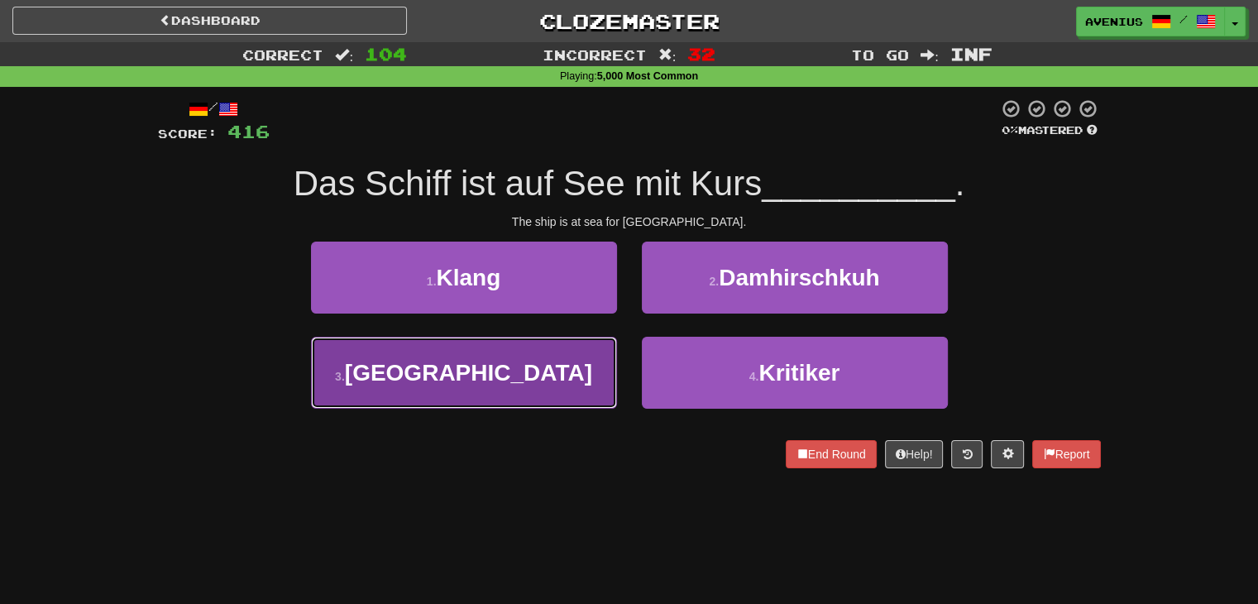
click at [568, 355] on button "3 . [GEOGRAPHIC_DATA]" at bounding box center [464, 373] width 306 height 72
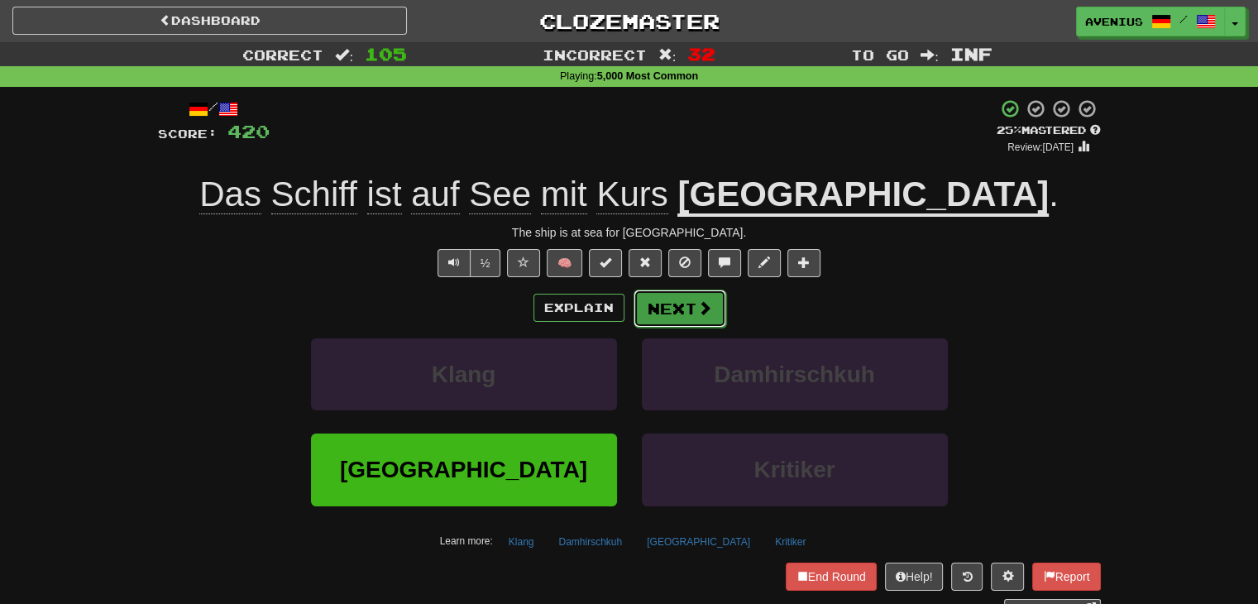
click at [697, 305] on span at bounding box center [704, 307] width 15 height 15
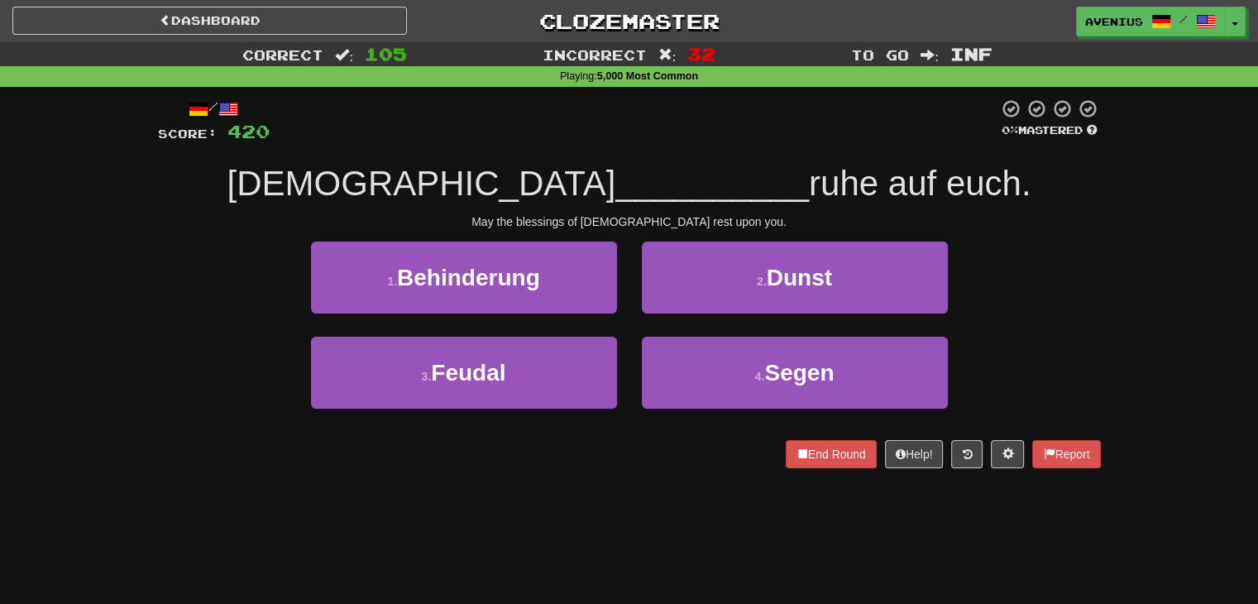
click at [634, 337] on div "4 . Segen" at bounding box center [795, 384] width 331 height 95
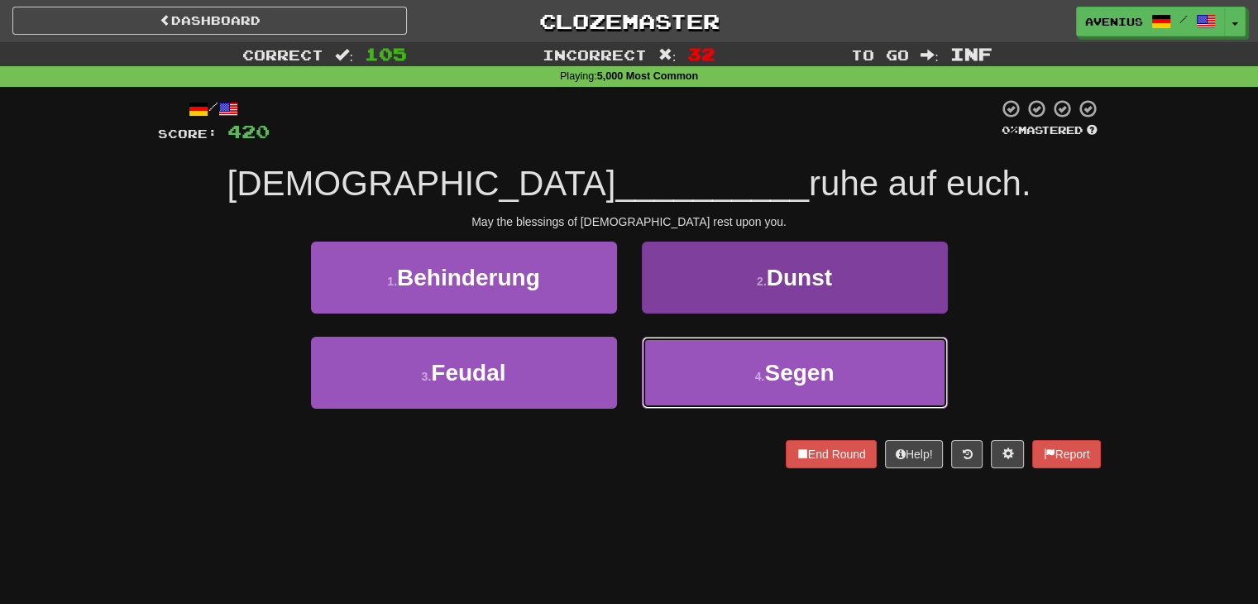
drag, startPoint x: 740, startPoint y: 369, endPoint x: 714, endPoint y: 342, distance: 37.5
click at [740, 369] on button "4 . Segen" at bounding box center [795, 373] width 306 height 72
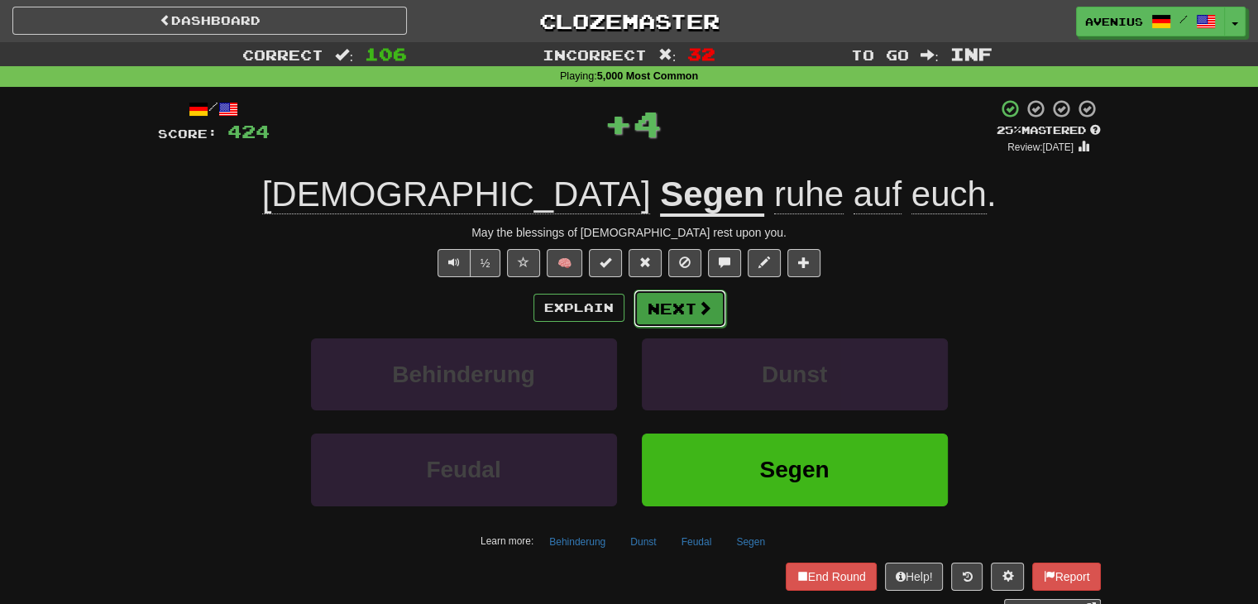
click at [678, 309] on button "Next" at bounding box center [680, 309] width 93 height 38
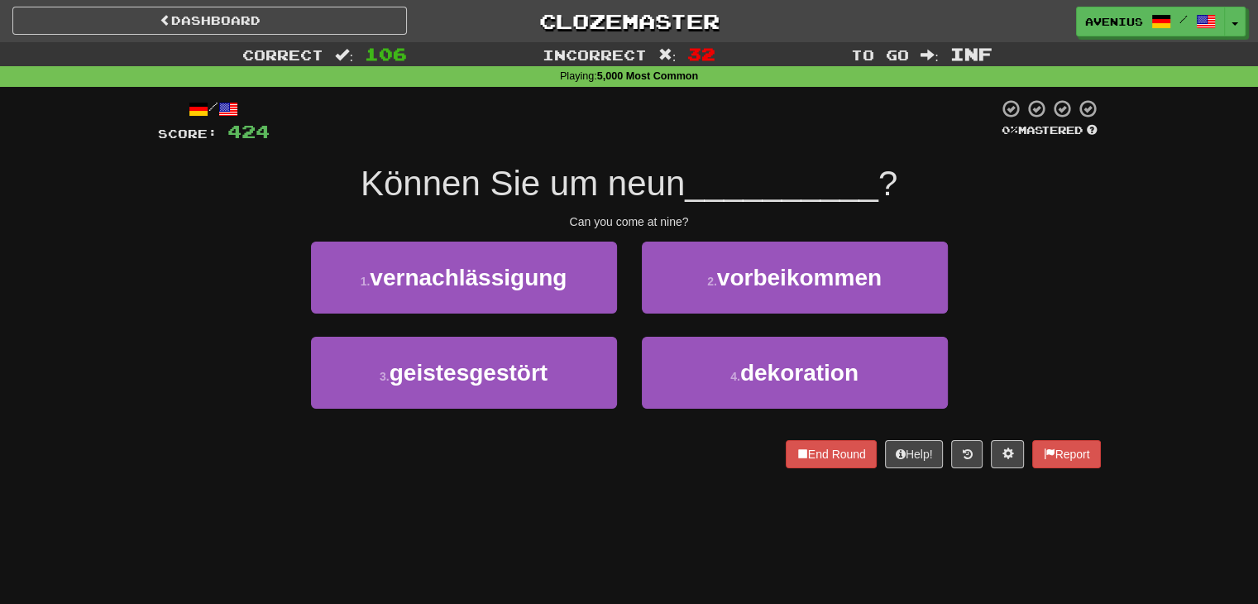
click at [625, 340] on div "3 . geistesgestört" at bounding box center [464, 384] width 331 height 95
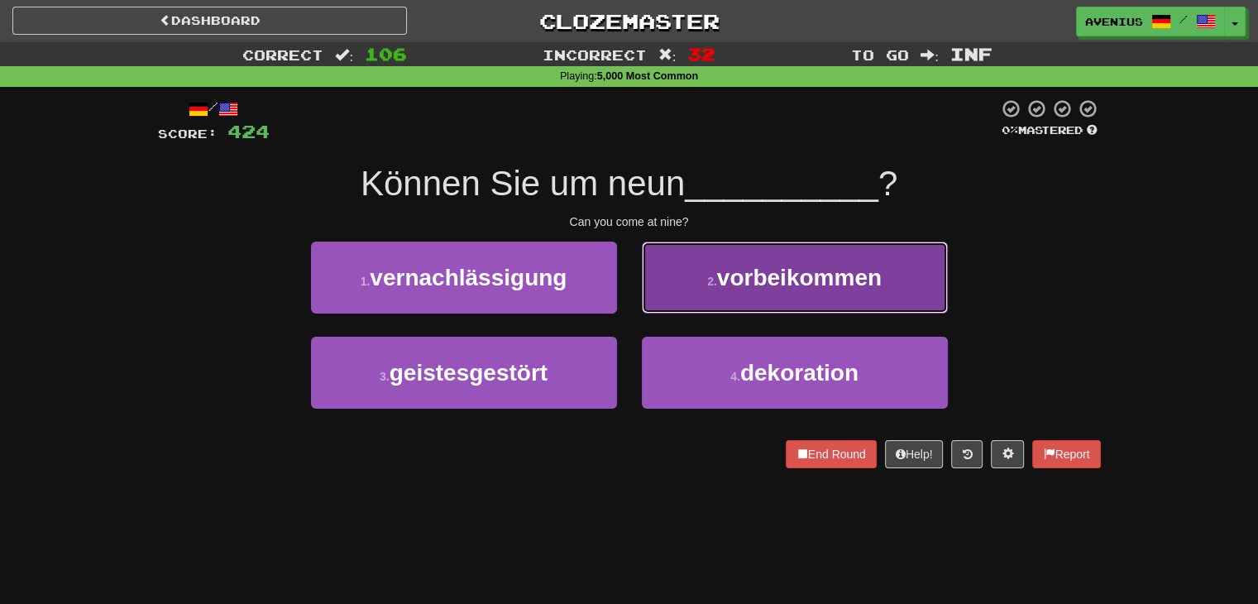
click at [685, 292] on button "2 . vorbeikommen" at bounding box center [795, 278] width 306 height 72
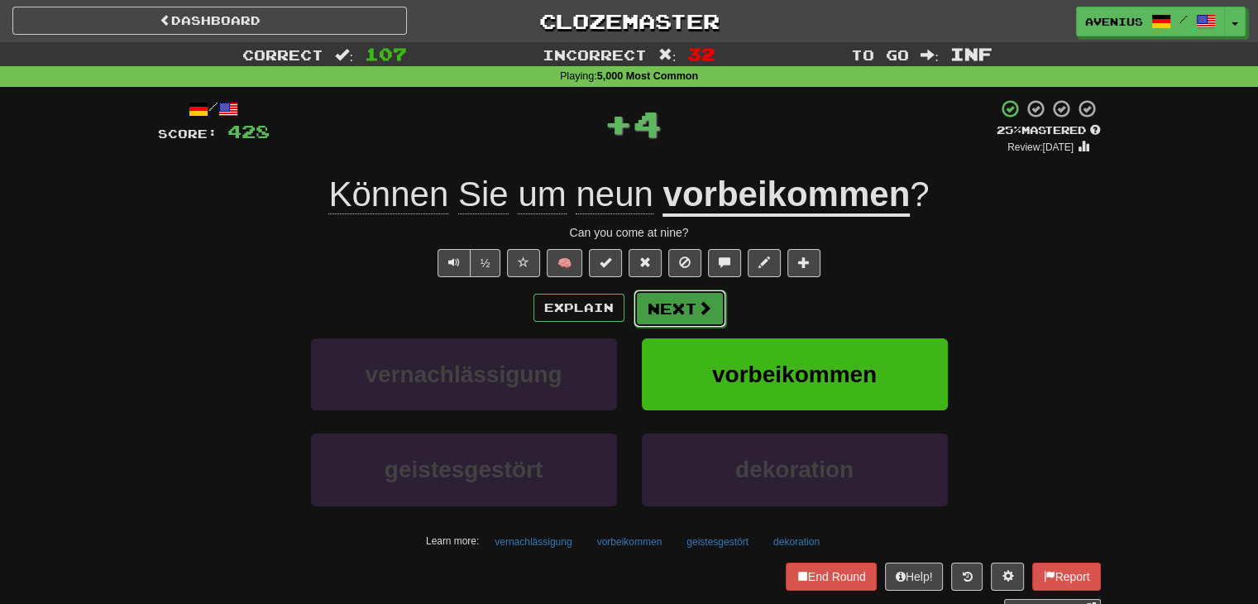
click at [675, 308] on button "Next" at bounding box center [680, 309] width 93 height 38
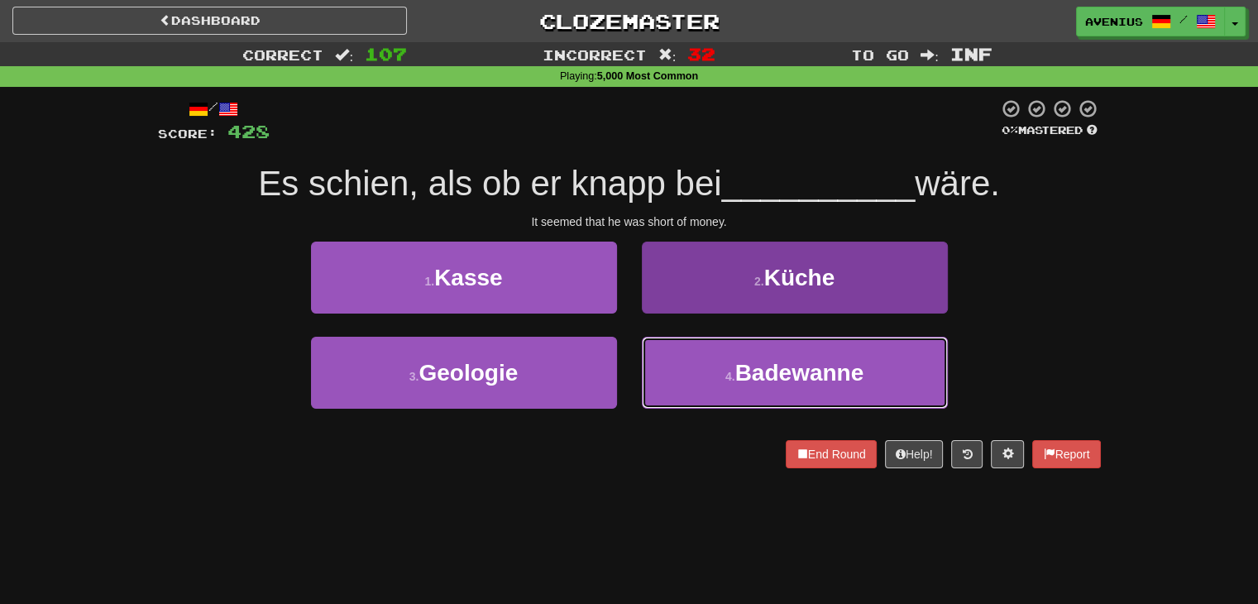
click at [692, 355] on button "4 . Badewanne" at bounding box center [795, 373] width 306 height 72
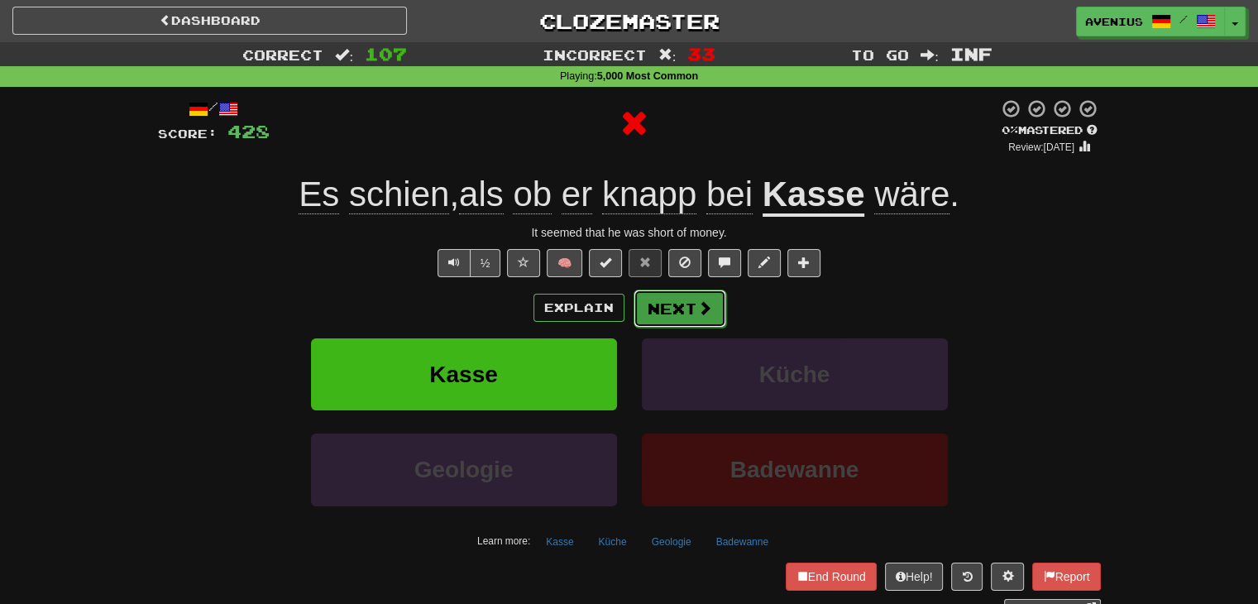
click at [682, 299] on button "Next" at bounding box center [680, 309] width 93 height 38
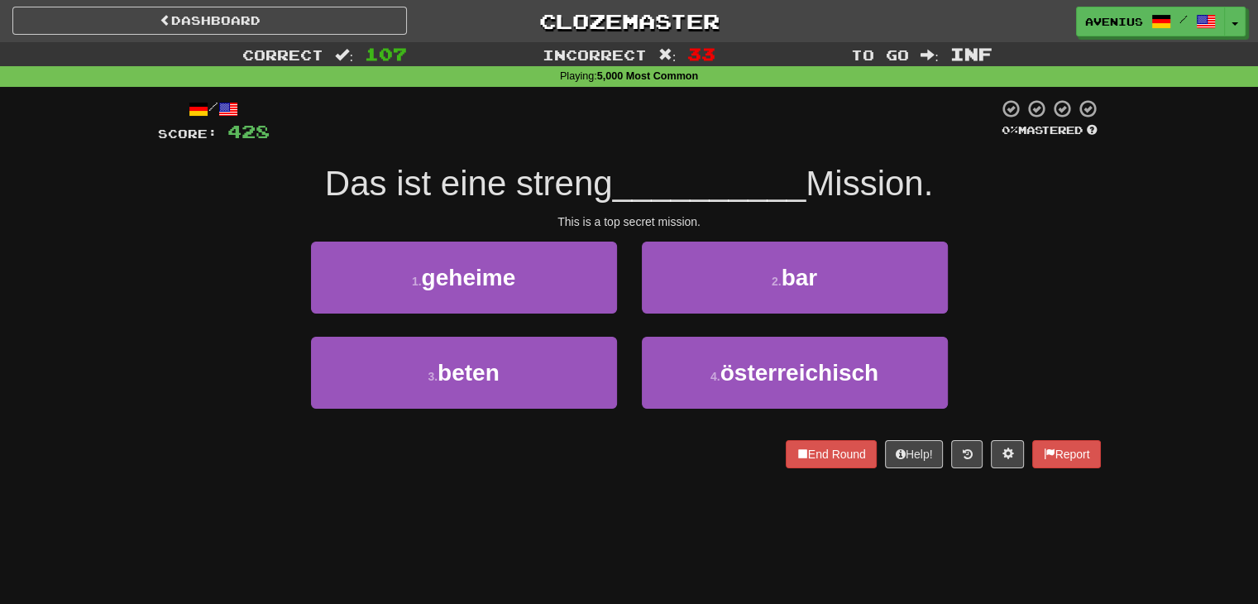
click at [634, 342] on div "4 . österreichisch" at bounding box center [795, 384] width 331 height 95
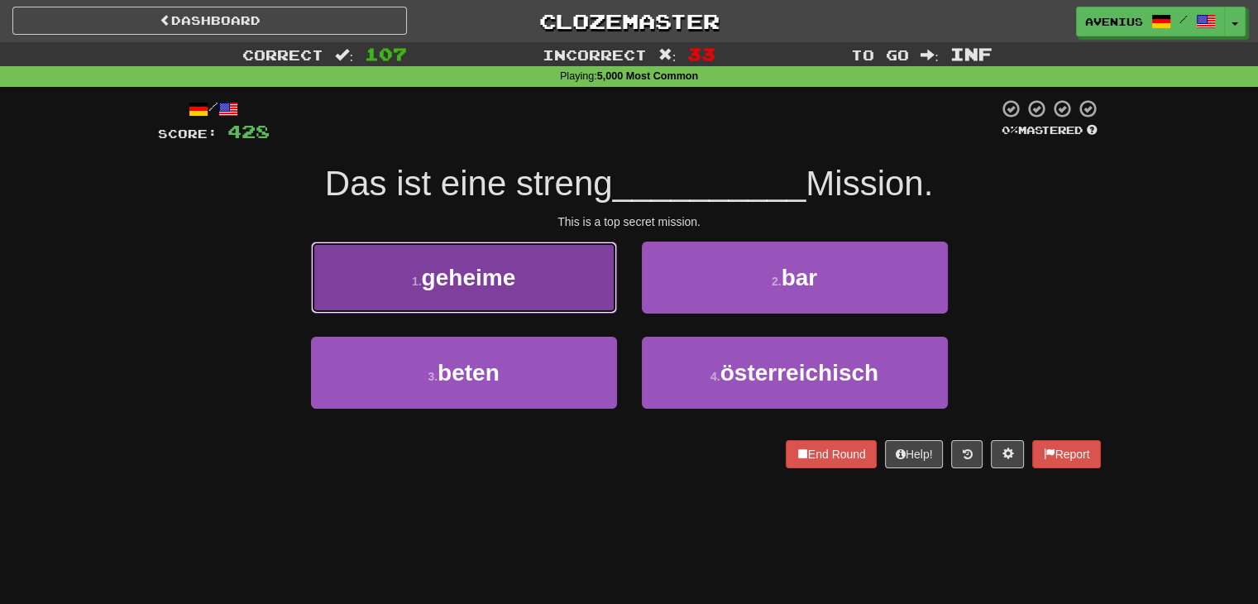
click at [568, 279] on button "1 . geheime" at bounding box center [464, 278] width 306 height 72
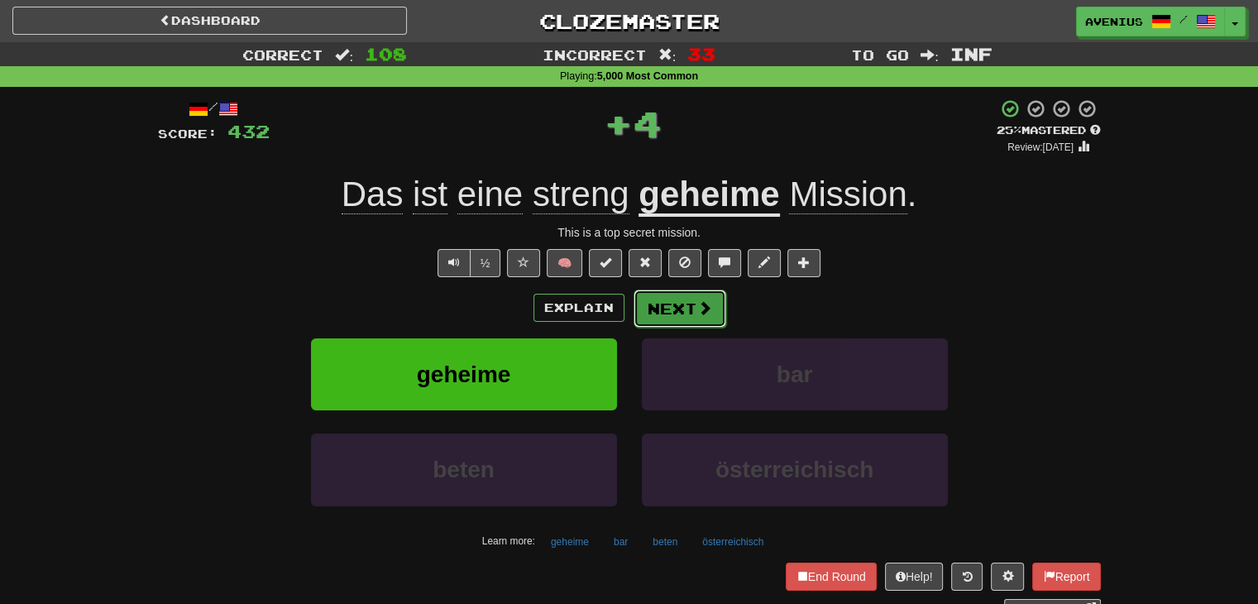
click at [682, 319] on button "Next" at bounding box center [680, 309] width 93 height 38
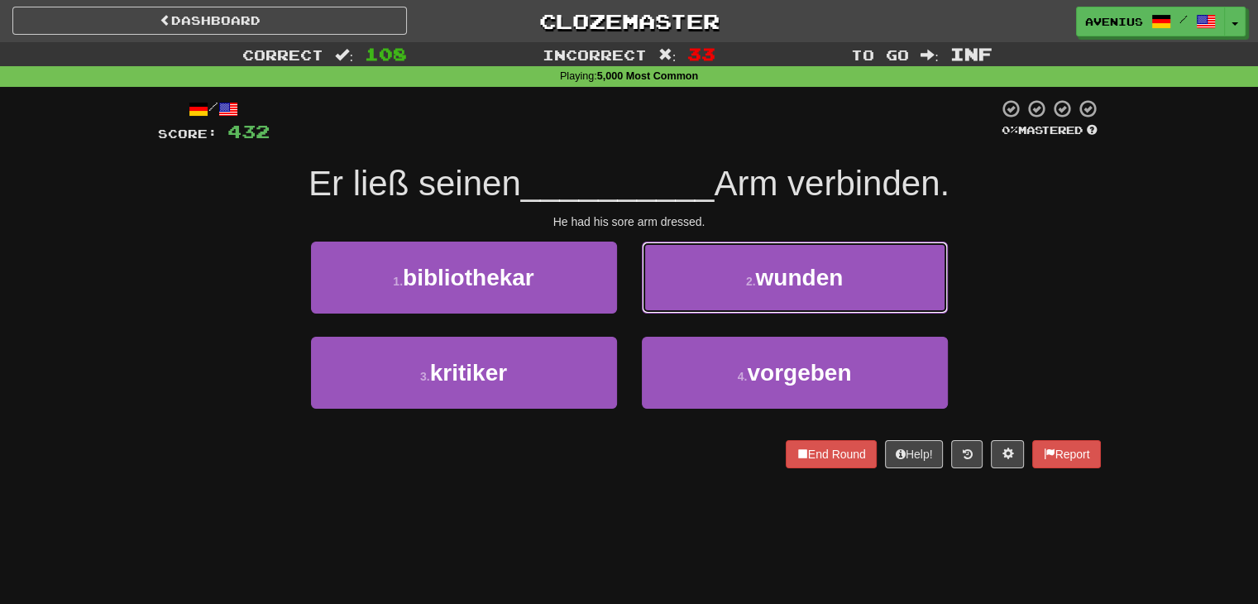
click at [774, 276] on span "wunden" at bounding box center [799, 278] width 88 height 26
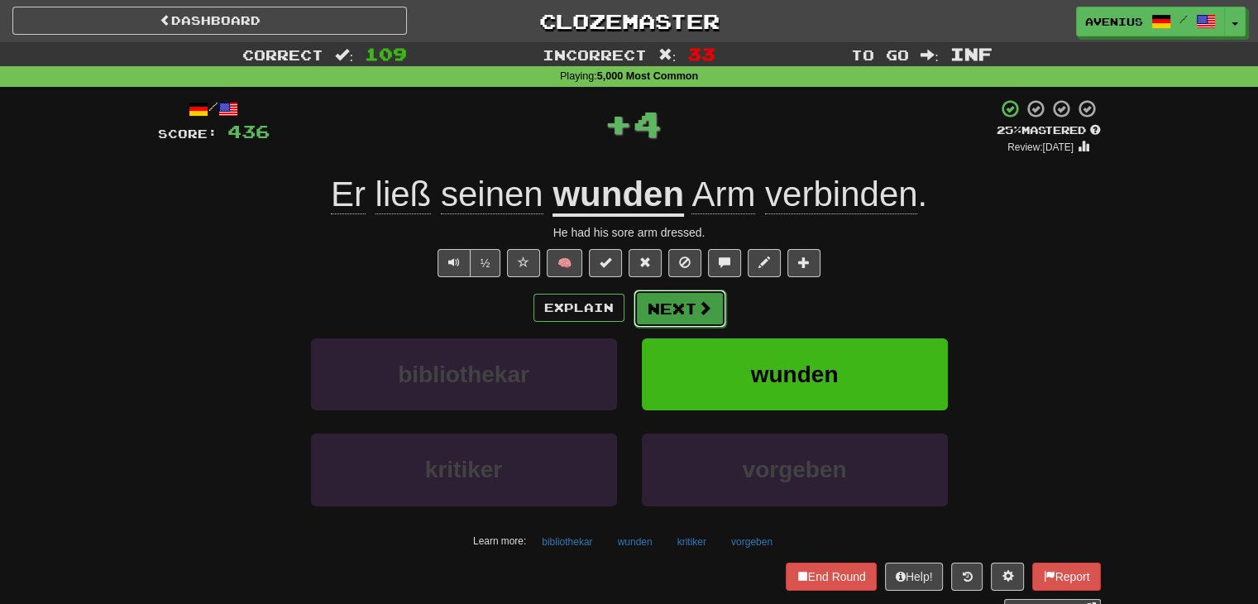
click at [697, 313] on span at bounding box center [704, 307] width 15 height 15
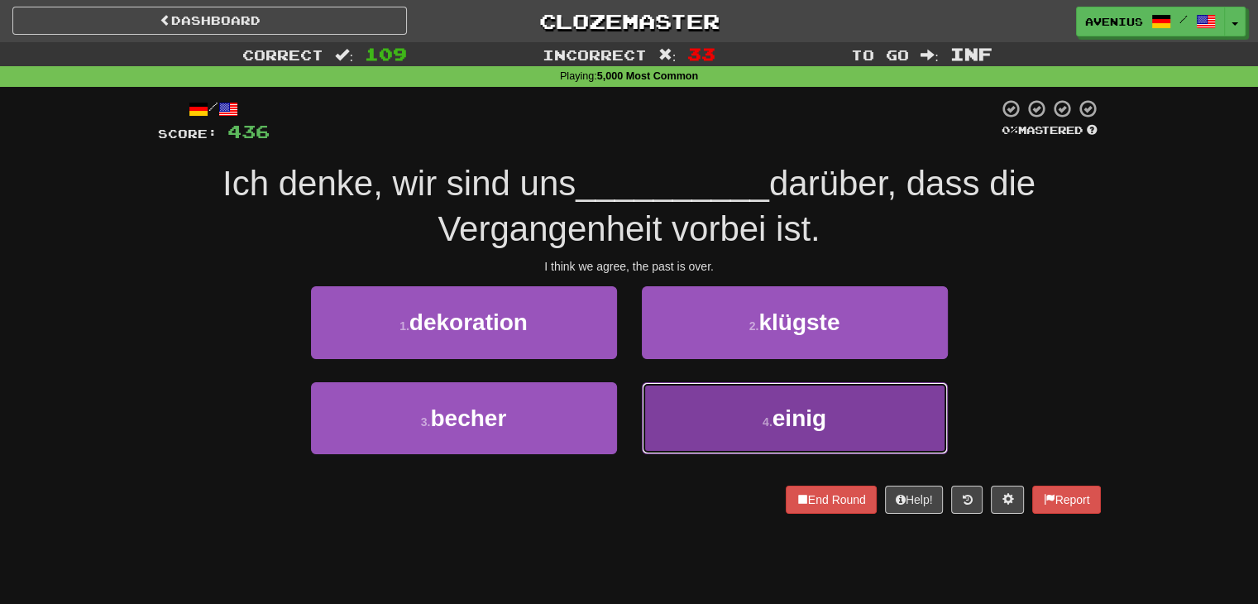
click at [709, 405] on button "4 . einig" at bounding box center [795, 418] width 306 height 72
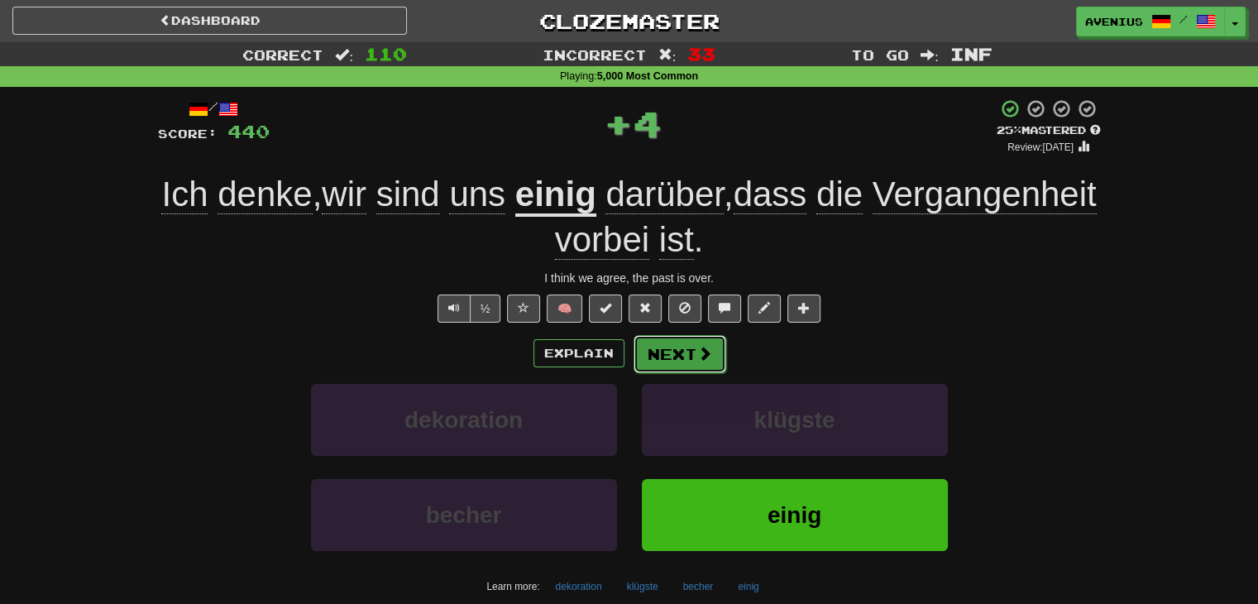
click at [706, 352] on span at bounding box center [704, 353] width 15 height 15
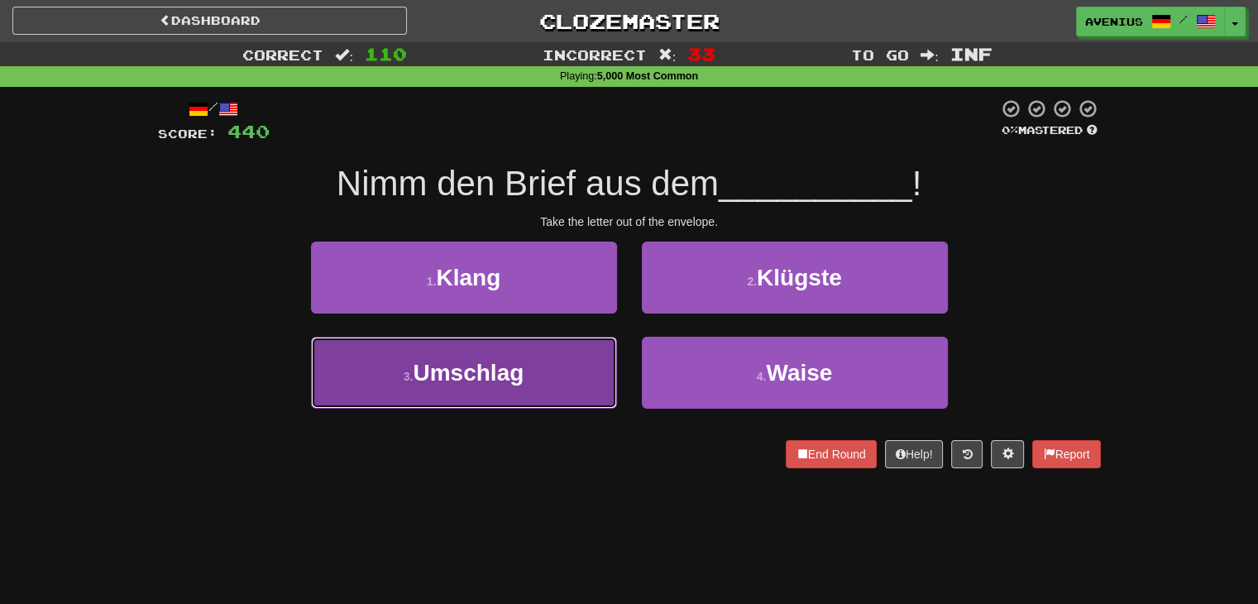
click at [589, 366] on button "3 . Umschlag" at bounding box center [464, 373] width 306 height 72
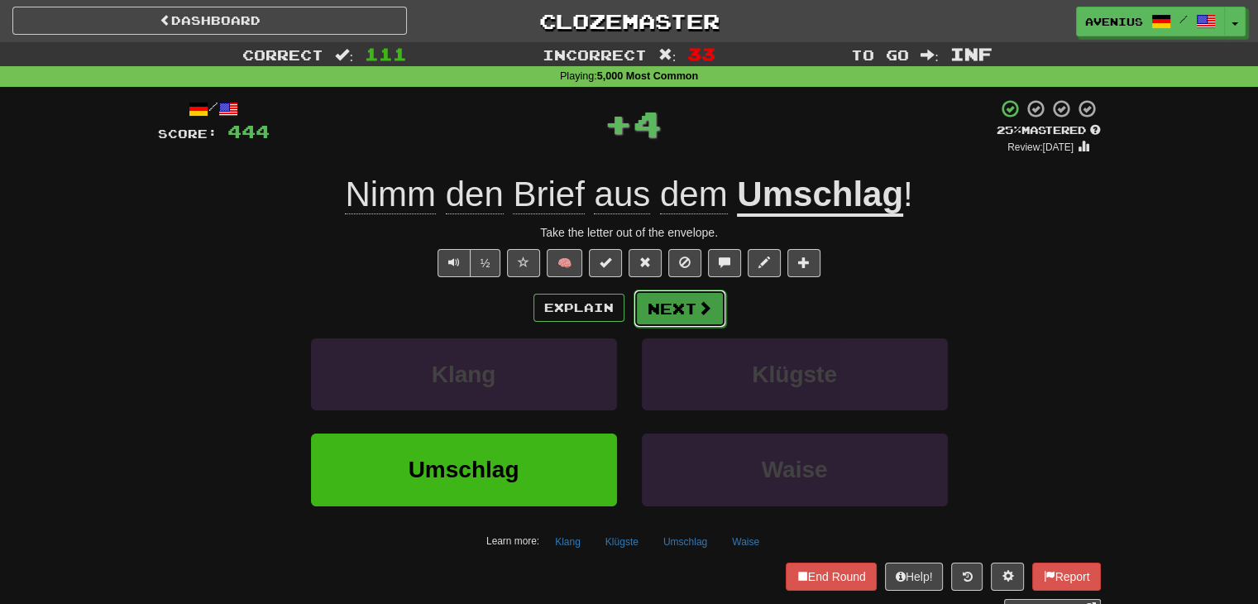
click at [674, 321] on button "Next" at bounding box center [680, 309] width 93 height 38
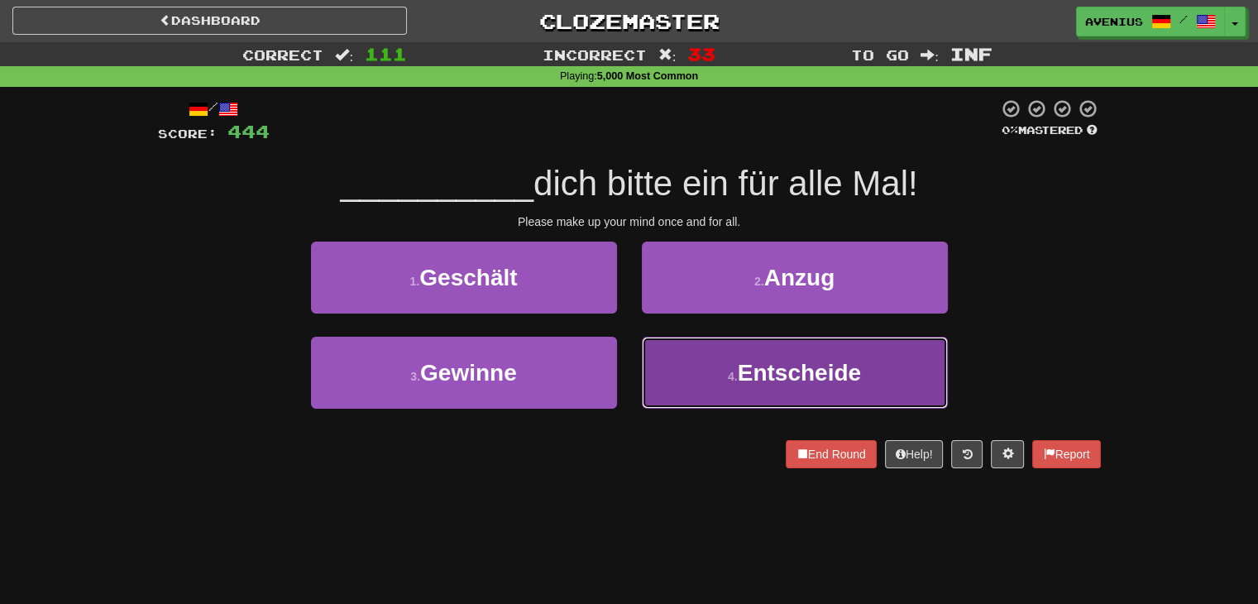
click at [708, 381] on button "4 . Entscheide" at bounding box center [795, 373] width 306 height 72
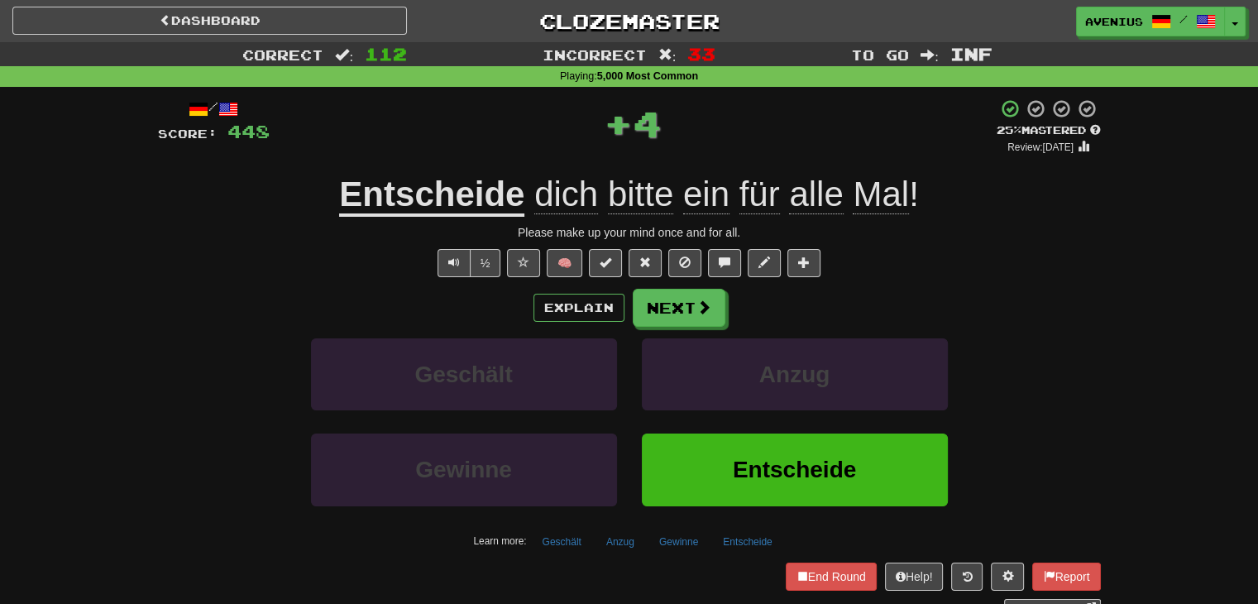
click at [693, 323] on button "Next" at bounding box center [679, 308] width 93 height 38
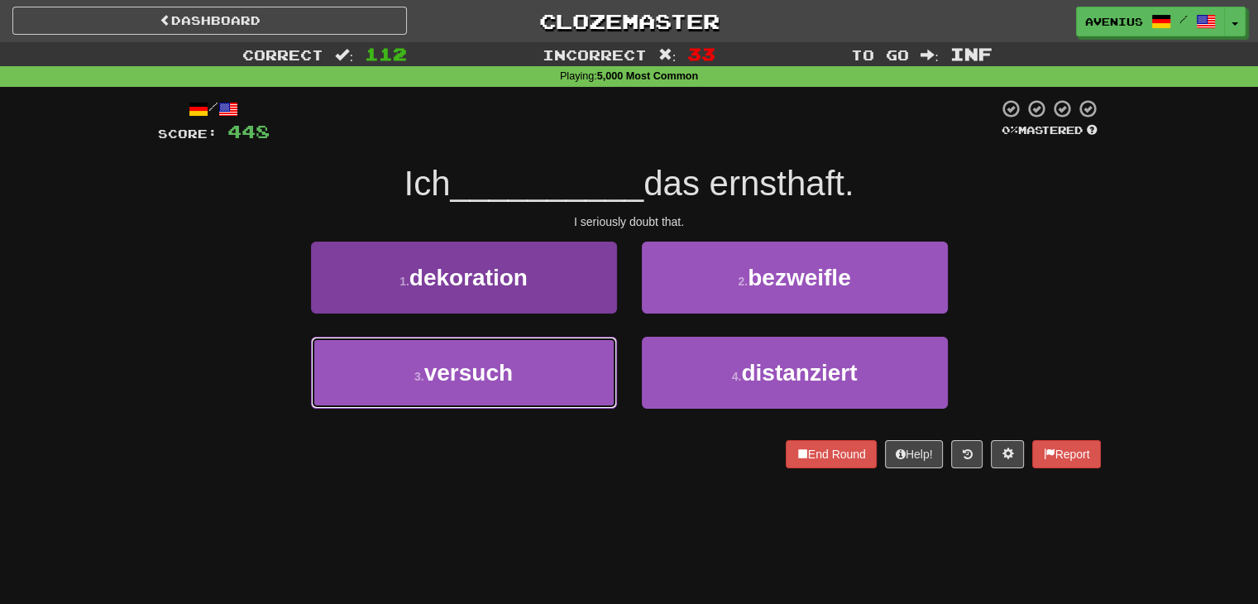
drag, startPoint x: 597, startPoint y: 372, endPoint x: 608, endPoint y: 352, distance: 23.0
click at [597, 373] on button "3 . versuch" at bounding box center [464, 373] width 306 height 72
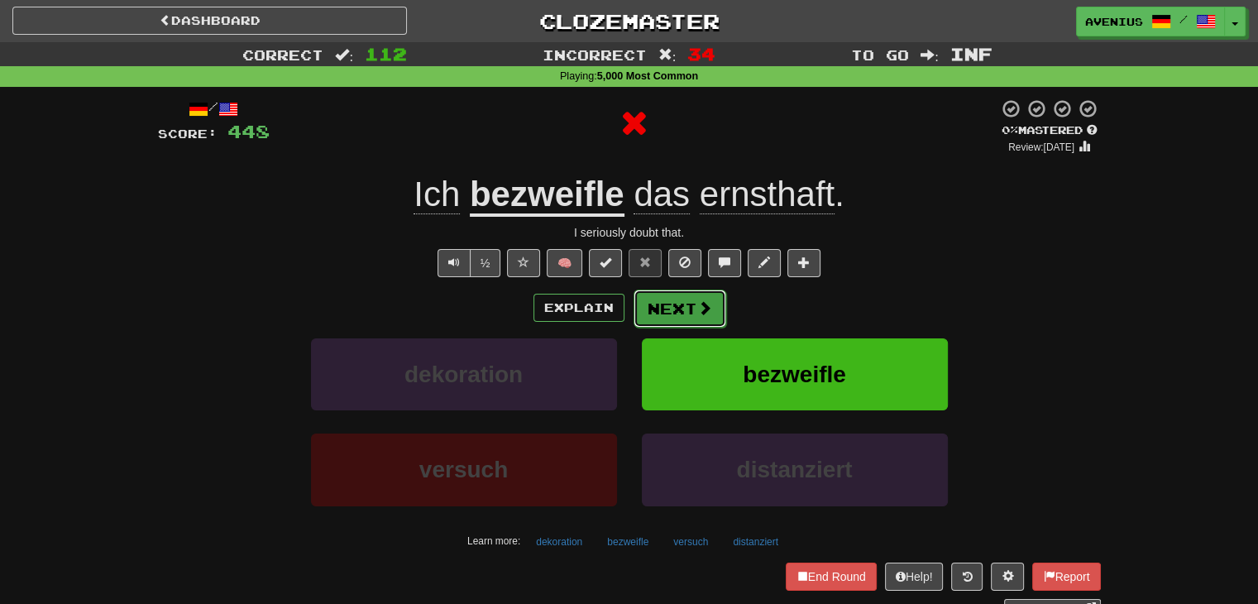
click at [670, 311] on button "Next" at bounding box center [680, 309] width 93 height 38
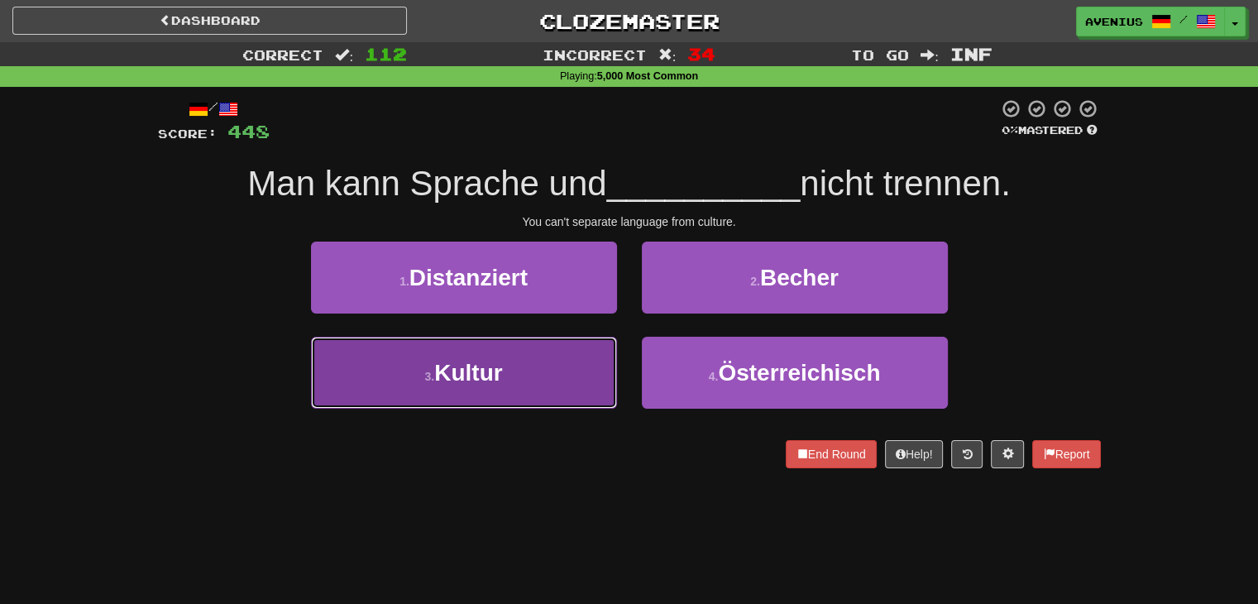
click at [563, 367] on button "3 . Kultur" at bounding box center [464, 373] width 306 height 72
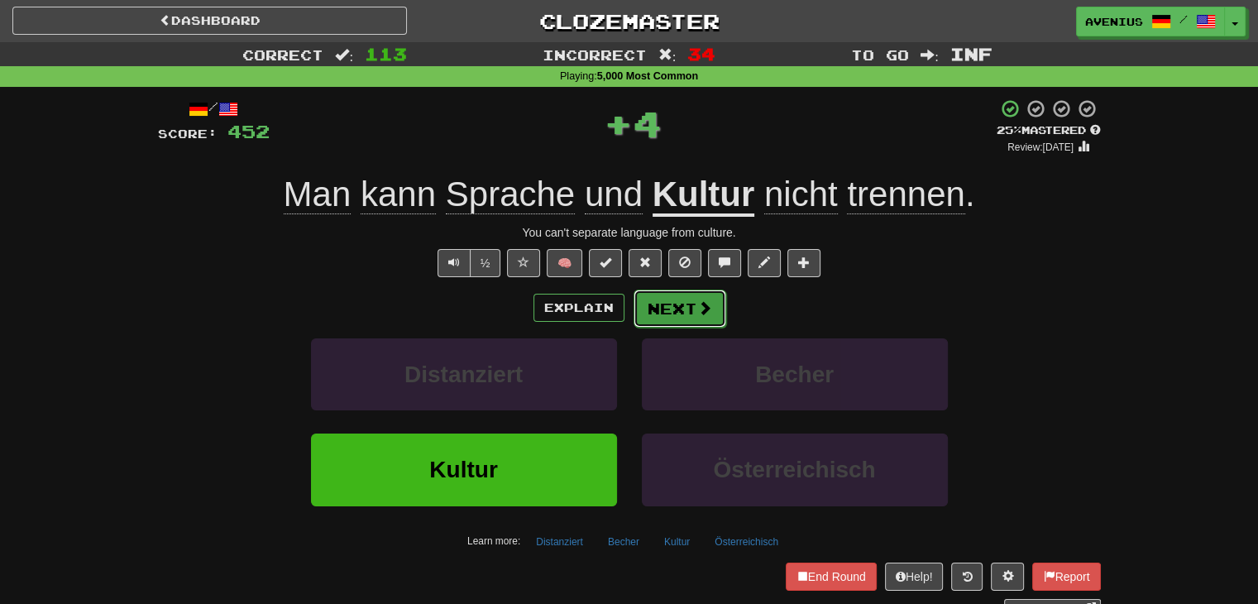
click at [702, 308] on span at bounding box center [704, 307] width 15 height 15
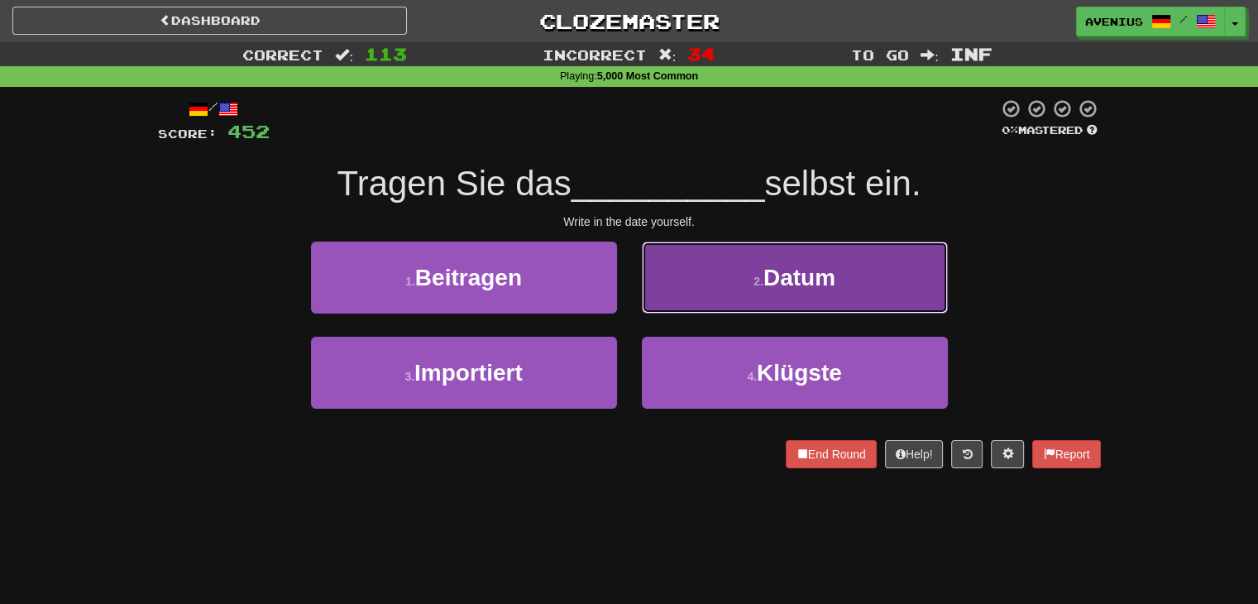
click at [712, 294] on button "2 . Datum" at bounding box center [795, 278] width 306 height 72
